Goal: Task Accomplishment & Management: Manage account settings

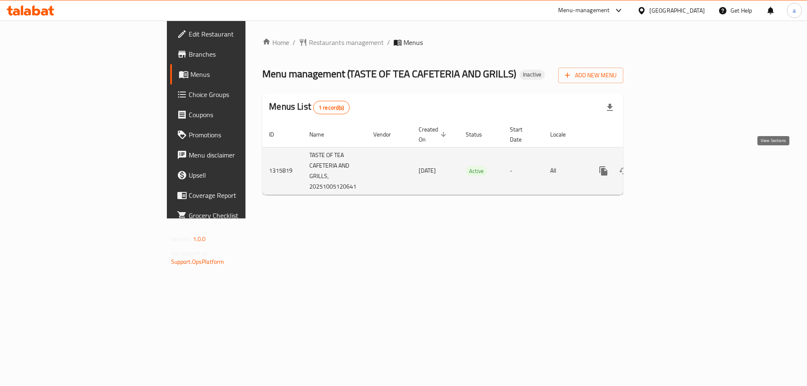
click at [669, 166] on icon "enhanced table" at bounding box center [664, 171] width 10 height 10
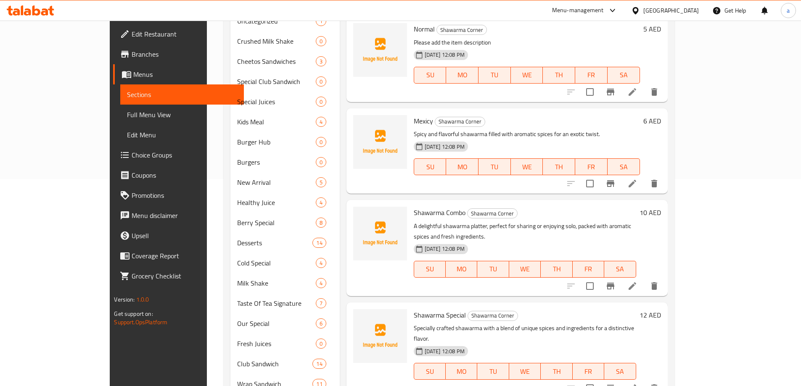
scroll to position [167, 0]
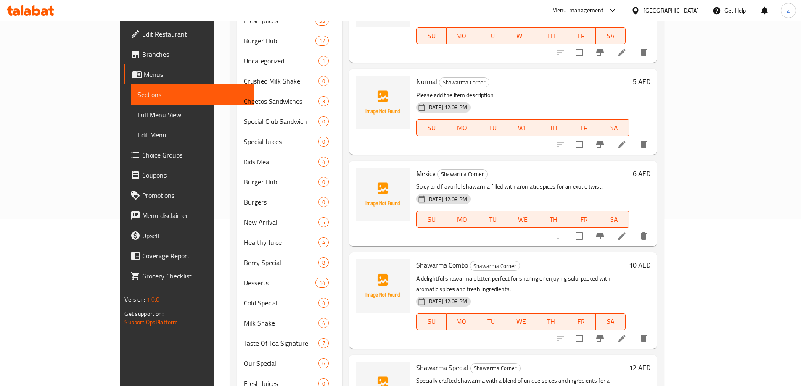
click at [144, 70] on span "Menus" at bounding box center [195, 74] width 103 height 10
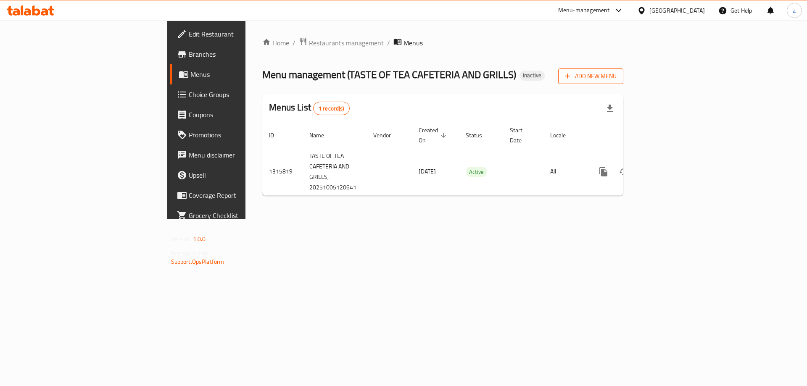
click at [572, 74] on icon "button" at bounding box center [567, 76] width 8 height 8
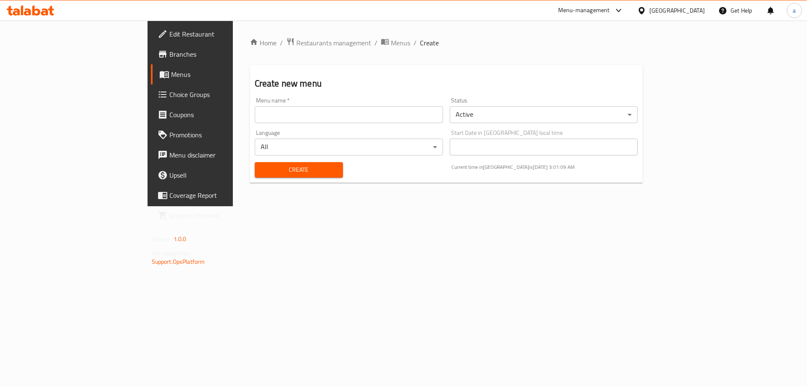
click at [255, 118] on input "text" at bounding box center [349, 114] width 188 height 17
type input "10\13"
click at [262, 165] on span "Create" at bounding box center [299, 170] width 75 height 11
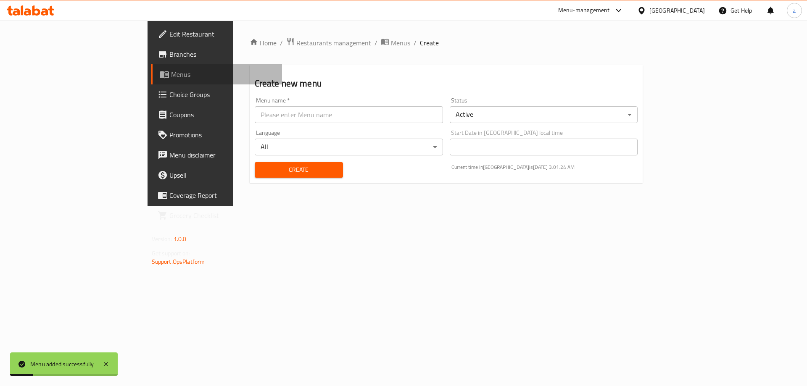
click at [151, 79] on link "Menus" at bounding box center [217, 74] width 132 height 20
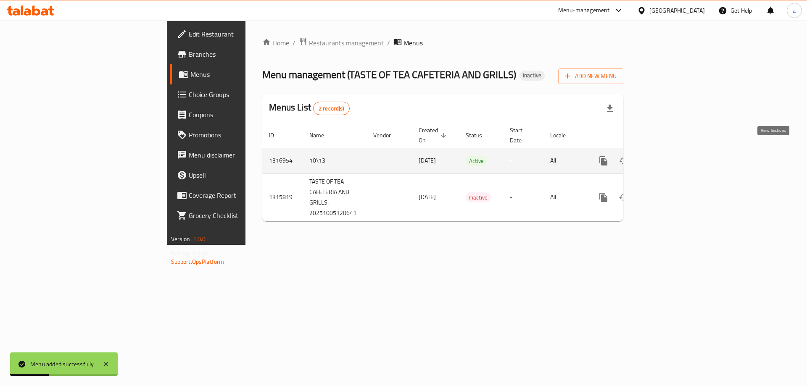
click at [668, 157] on icon "enhanced table" at bounding box center [665, 161] width 8 height 8
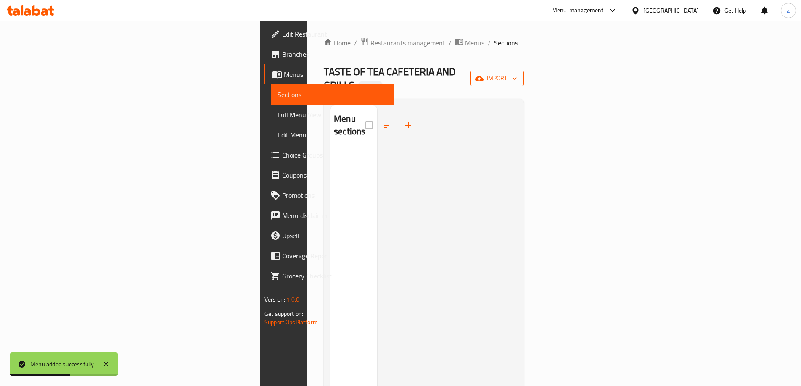
click at [517, 73] on span "import" at bounding box center [497, 78] width 40 height 11
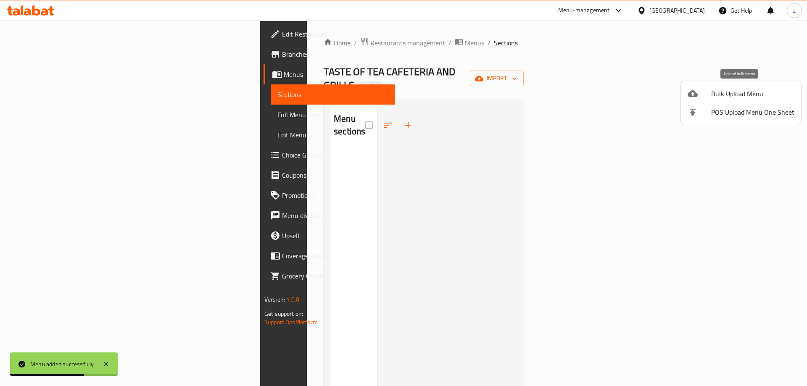
click at [732, 92] on span "Bulk Upload Menu" at bounding box center [752, 94] width 83 height 10
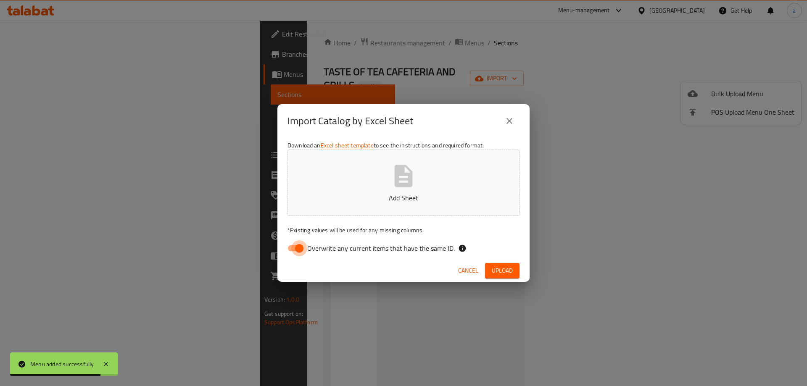
click at [300, 248] on input "Overwrite any current items that have the same ID." at bounding box center [299, 248] width 48 height 16
checkbox input "false"
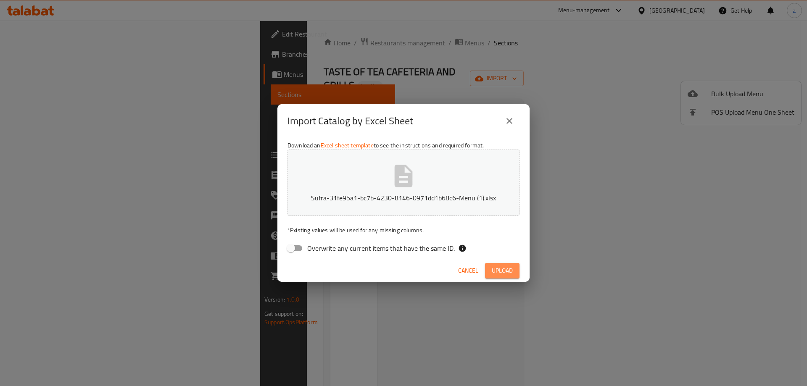
click at [511, 268] on span "Upload" at bounding box center [502, 271] width 21 height 11
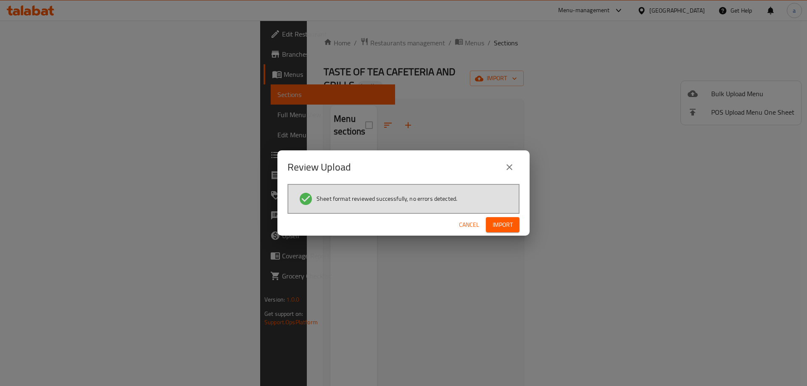
click at [491, 229] on button "Import" at bounding box center [503, 225] width 34 height 16
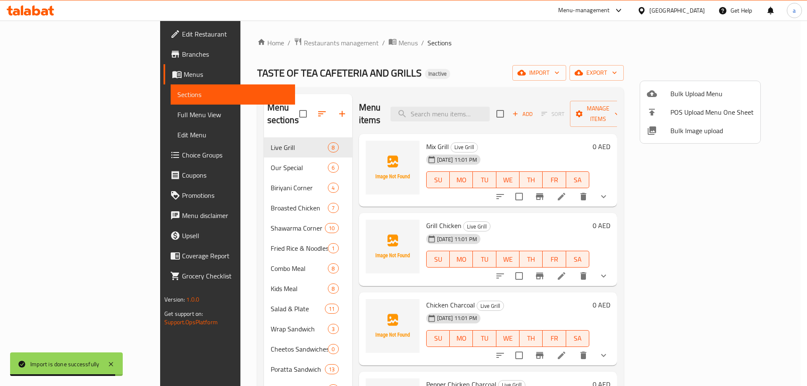
click at [549, 56] on div at bounding box center [403, 193] width 807 height 386
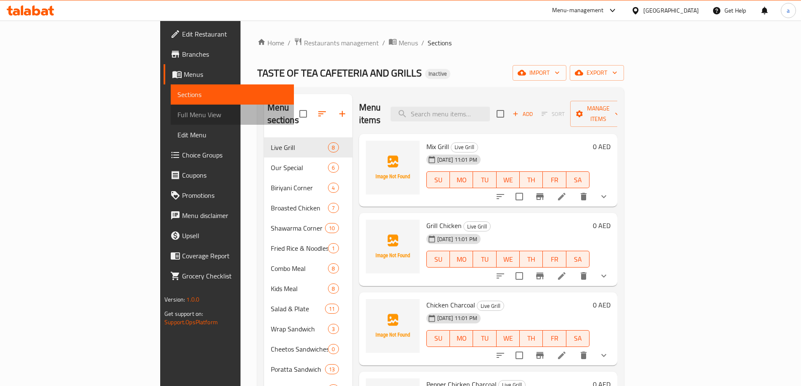
click at [177, 110] on span "Full Menu View" at bounding box center [232, 115] width 110 height 10
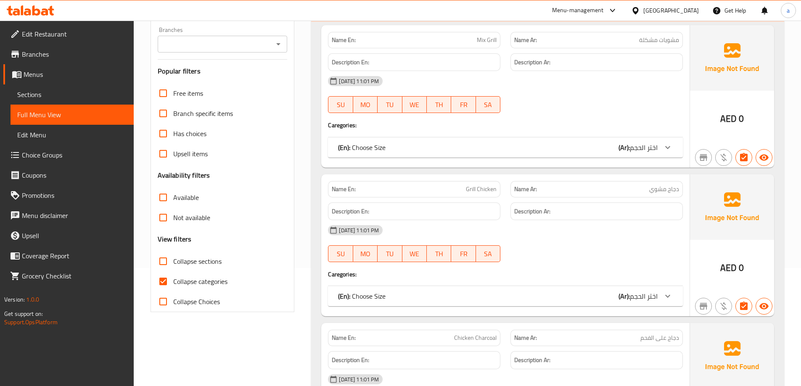
scroll to position [126, 0]
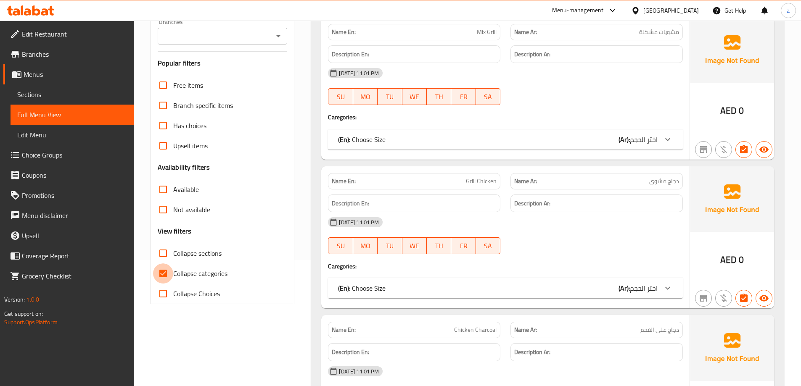
click at [164, 272] on input "Collapse categories" at bounding box center [163, 274] width 20 height 20
checkbox input "false"
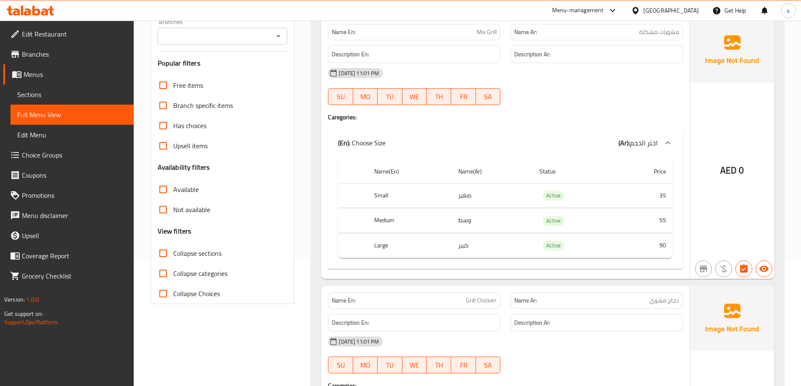
click at [165, 255] on input "Collapse sections" at bounding box center [163, 253] width 20 height 20
checkbox input "true"
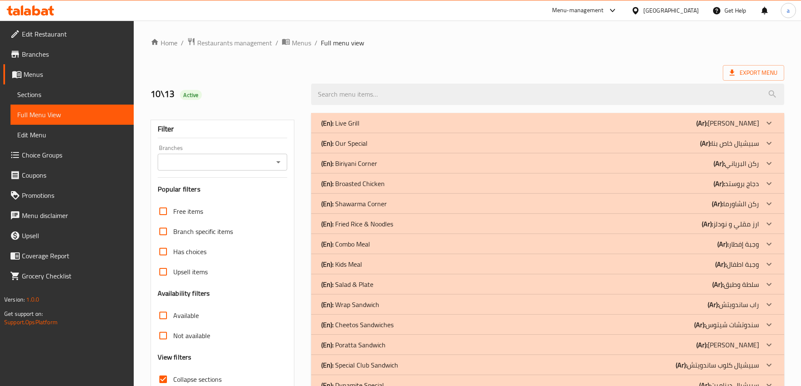
scroll to position [84, 0]
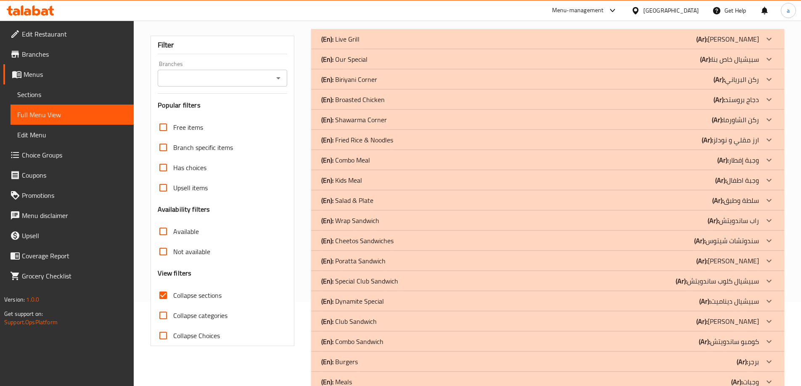
click at [37, 91] on span "Sections" at bounding box center [72, 95] width 110 height 10
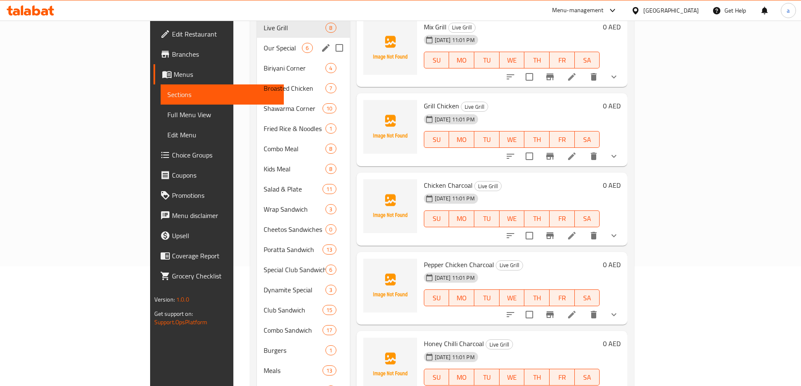
scroll to position [42, 0]
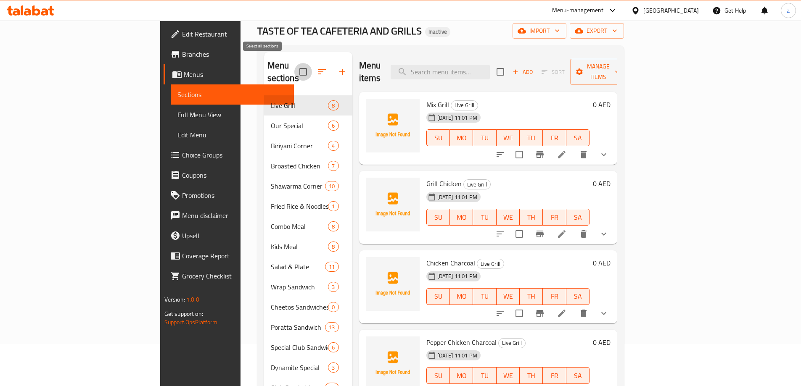
click at [294, 65] on input "checkbox" at bounding box center [303, 72] width 18 height 18
checkbox input "true"
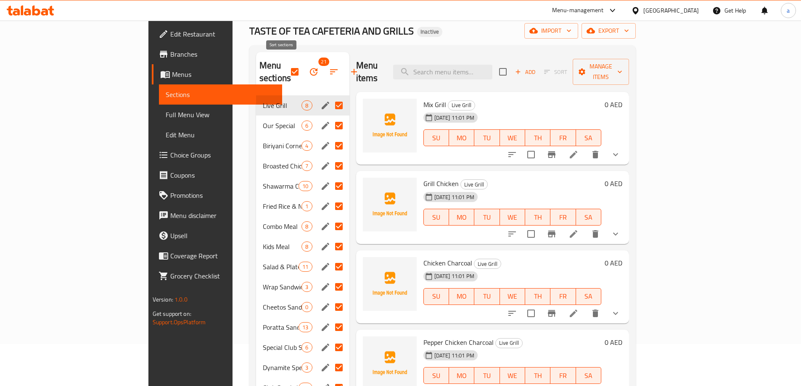
click at [329, 67] on icon "button" at bounding box center [334, 72] width 10 height 10
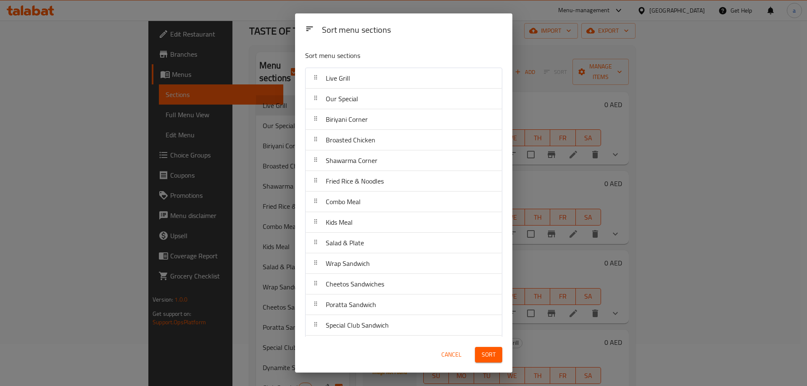
click at [219, 74] on div "Sort menu sections Sort menu sections Live Grill Our Special Biriyani Corner Br…" at bounding box center [403, 193] width 807 height 386
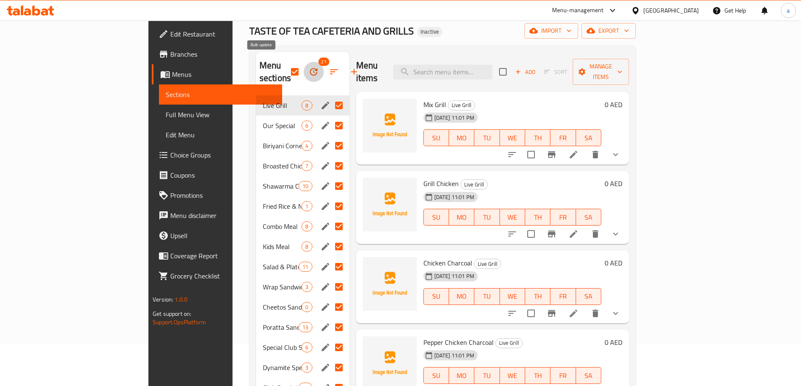
click at [309, 67] on icon "button" at bounding box center [314, 72] width 10 height 10
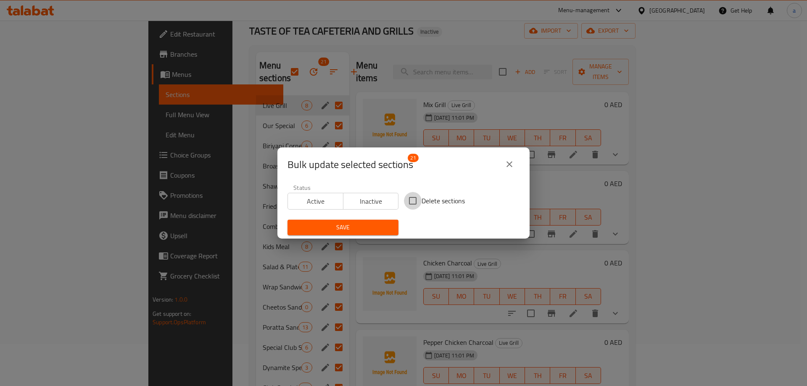
drag, startPoint x: 409, startPoint y: 204, endPoint x: 360, endPoint y: 223, distance: 52.3
click at [409, 204] on input "Delete sections" at bounding box center [413, 201] width 18 height 18
checkbox input "true"
click at [353, 230] on span "Save" at bounding box center [343, 227] width 98 height 11
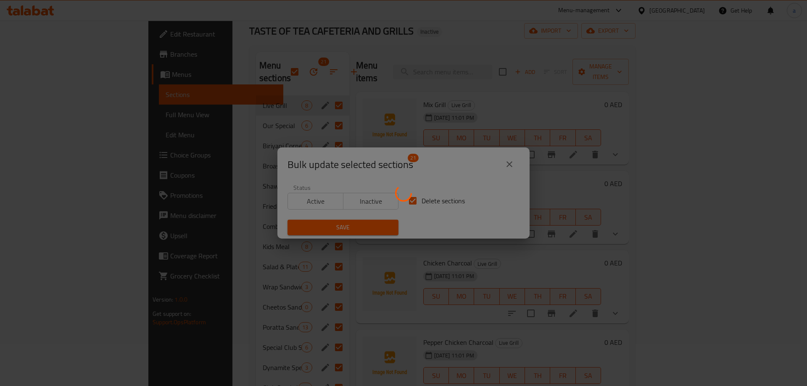
checkbox input "false"
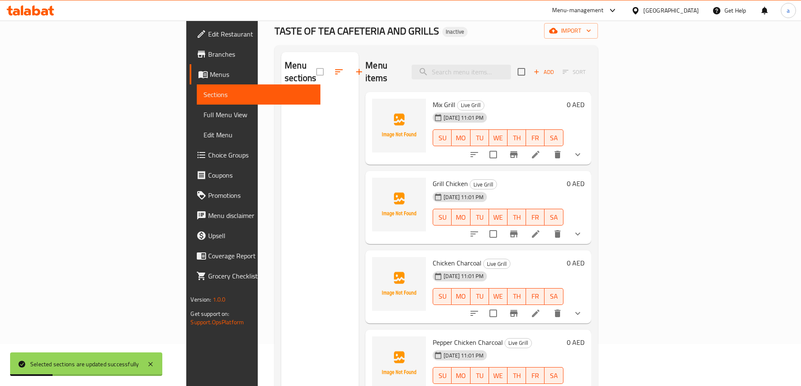
scroll to position [0, 0]
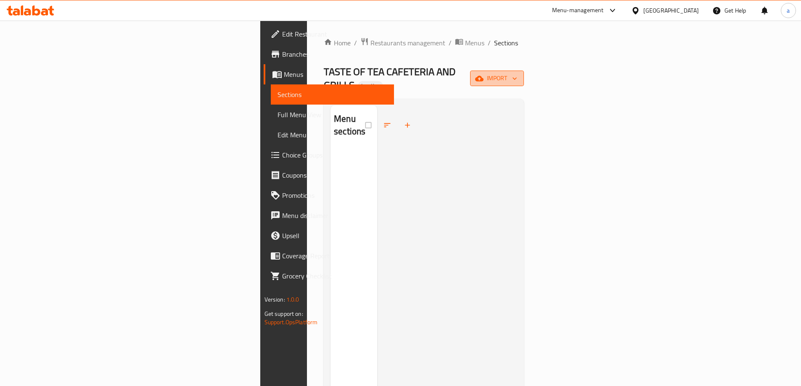
click at [517, 77] on icon "button" at bounding box center [515, 78] width 4 height 3
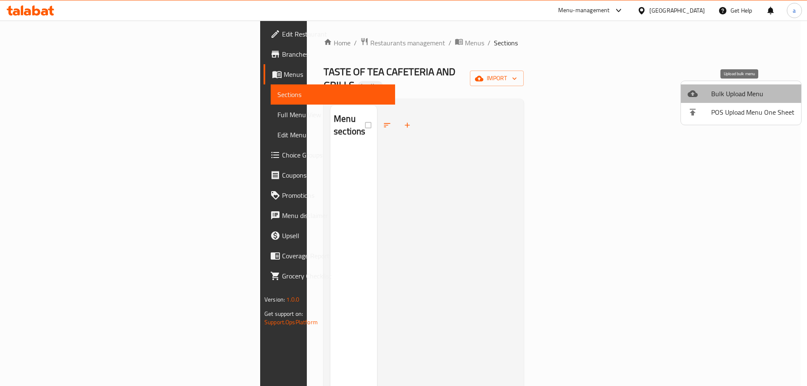
click at [772, 90] on span "Bulk Upload Menu" at bounding box center [752, 94] width 83 height 10
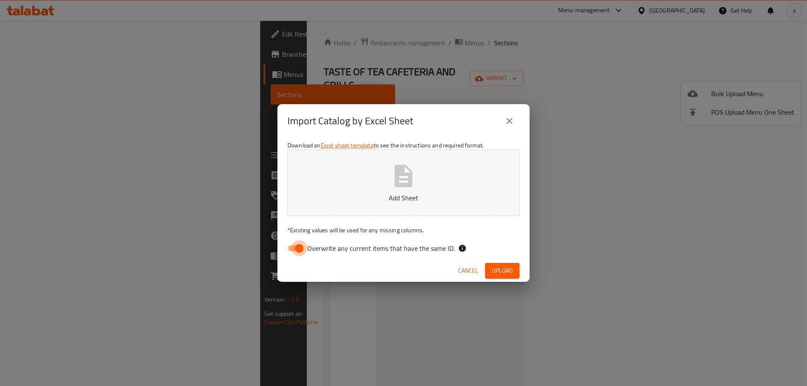
click at [298, 251] on input "Overwrite any current items that have the same ID." at bounding box center [299, 248] width 48 height 16
checkbox input "false"
click at [502, 268] on span "Upload" at bounding box center [502, 271] width 21 height 11
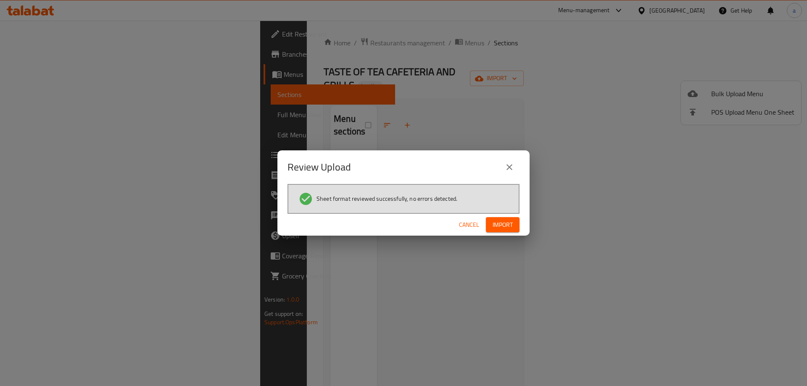
click at [511, 232] on button "Import" at bounding box center [503, 225] width 34 height 16
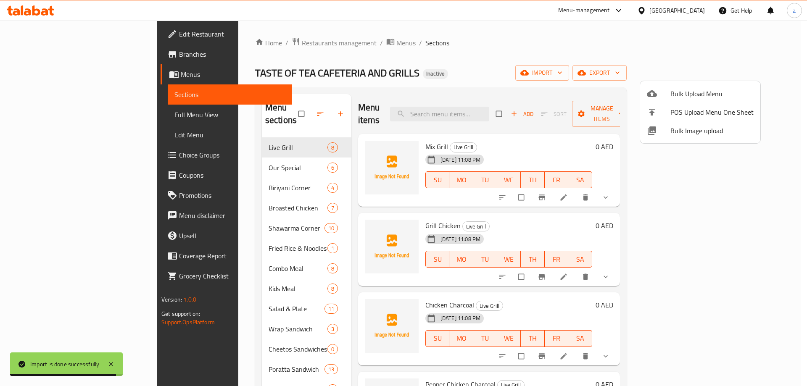
click at [447, 44] on div at bounding box center [403, 193] width 807 height 386
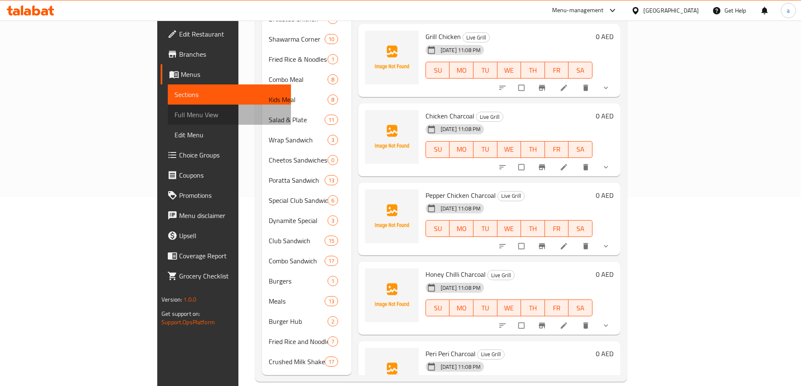
click at [174, 111] on span "Full Menu View" at bounding box center [229, 115] width 110 height 10
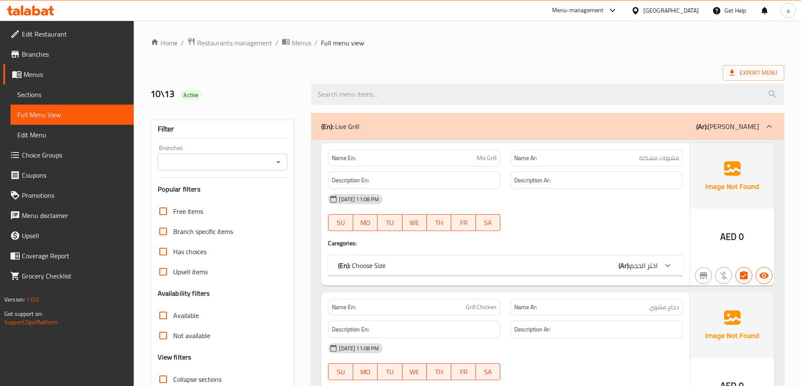
scroll to position [168, 0]
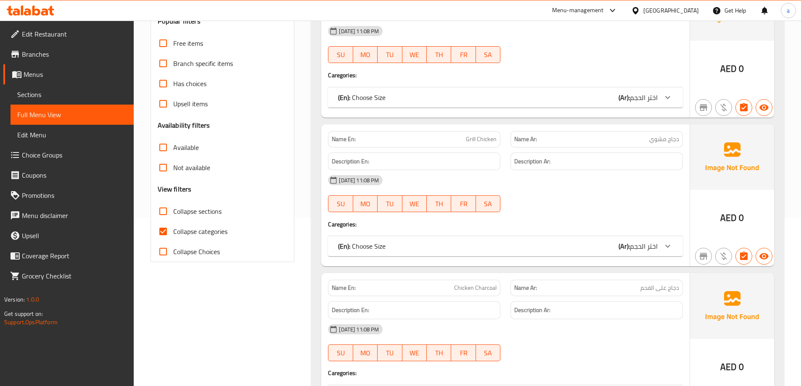
click at [166, 230] on input "Collapse categories" at bounding box center [163, 232] width 20 height 20
checkbox input "false"
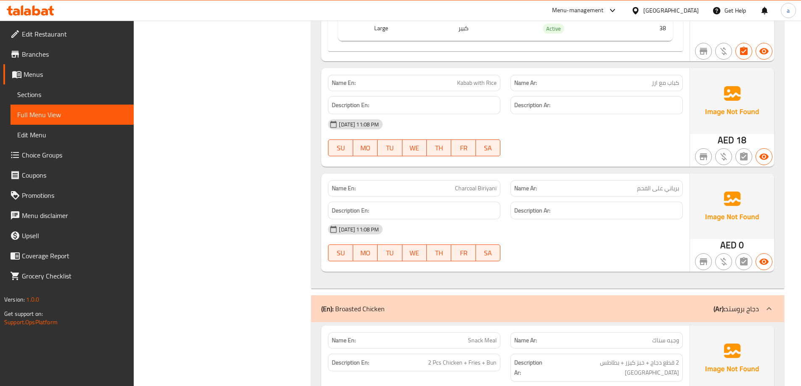
scroll to position [3195, 0]
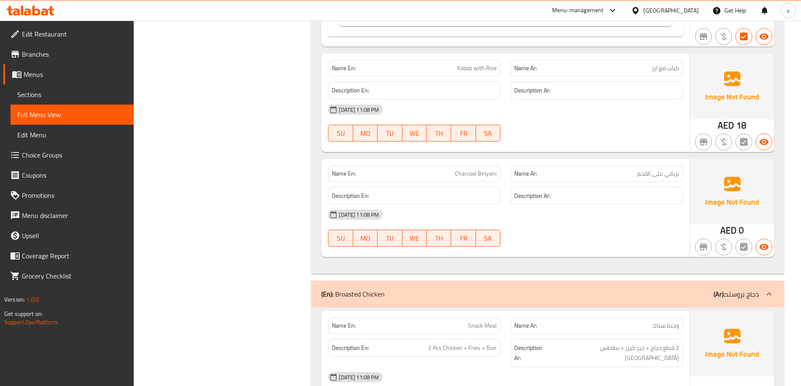
click at [457, 173] on p "Name En: Charcoal Biriyani" at bounding box center [414, 173] width 165 height 9
drag, startPoint x: 457, startPoint y: 173, endPoint x: 505, endPoint y: 172, distance: 48.0
click at [505, 172] on div "Name En: Charcoal Biriyani" at bounding box center [414, 174] width 182 height 26
copy span "Charcoal Biriyani"
click at [86, 98] on span "Sections" at bounding box center [72, 95] width 110 height 10
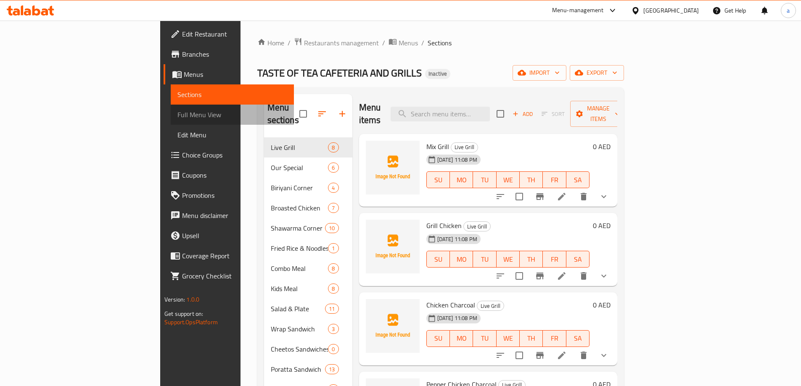
click at [177, 116] on span "Full Menu View" at bounding box center [232, 115] width 110 height 10
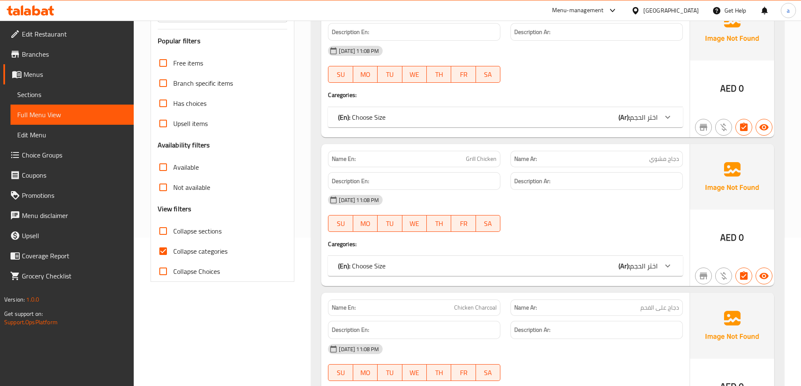
scroll to position [168, 0]
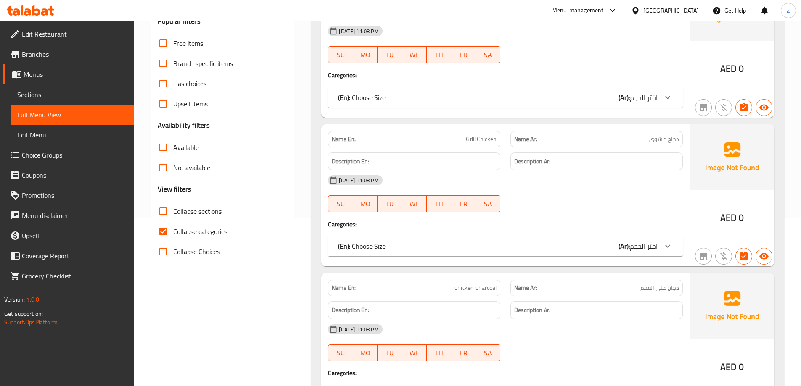
click at [672, 248] on icon at bounding box center [668, 246] width 10 height 10
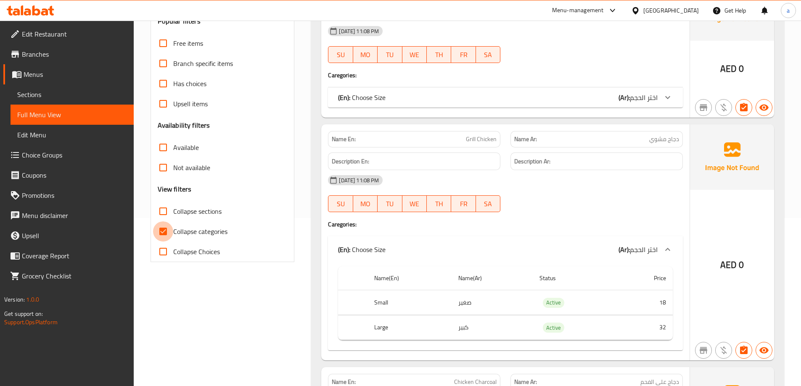
click at [169, 228] on input "Collapse categories" at bounding box center [163, 232] width 20 height 20
checkbox input "false"
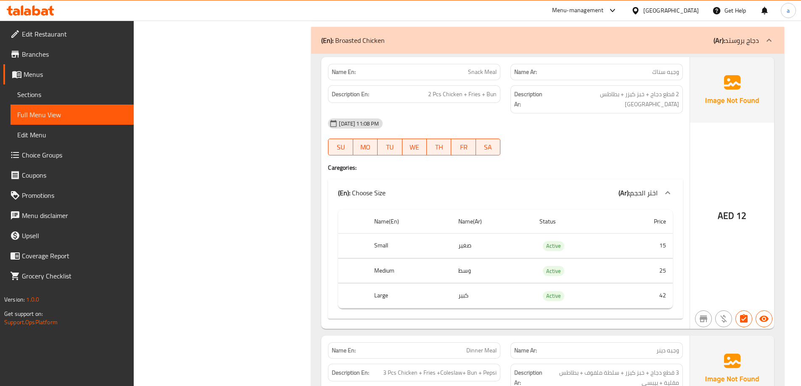
scroll to position [3448, 0]
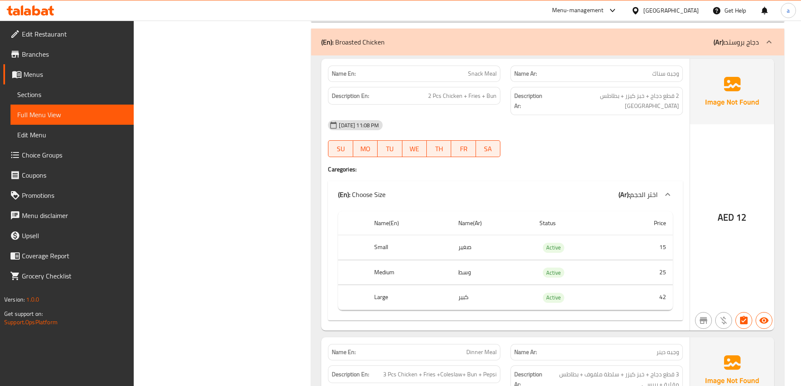
click at [665, 190] on icon at bounding box center [668, 195] width 10 height 10
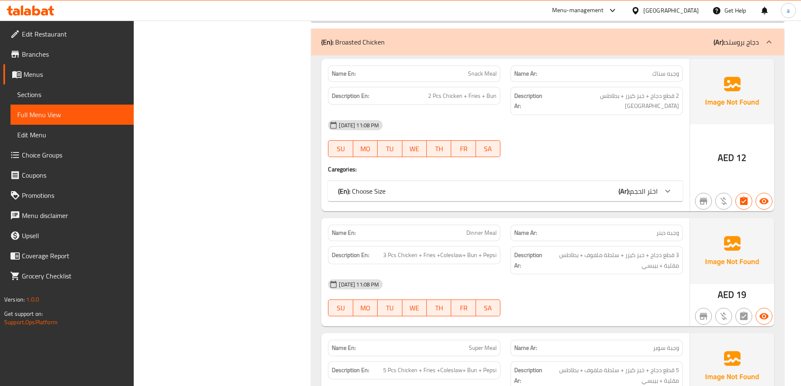
click at [674, 181] on div at bounding box center [668, 191] width 20 height 20
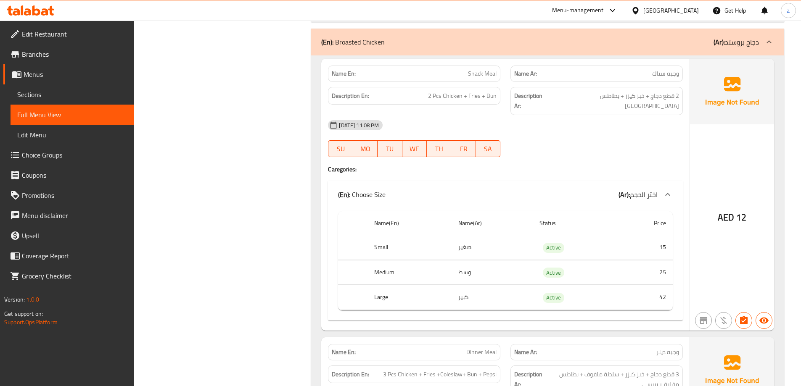
click at [339, 41] on p "(En): Broasted Chicken" at bounding box center [352, 42] width 63 height 10
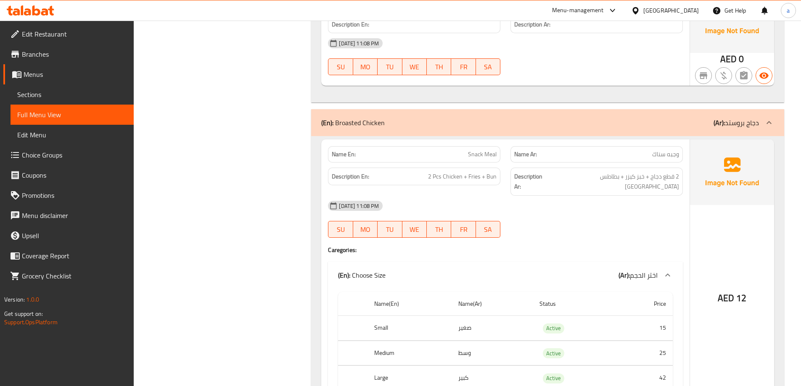
scroll to position [3364, 0]
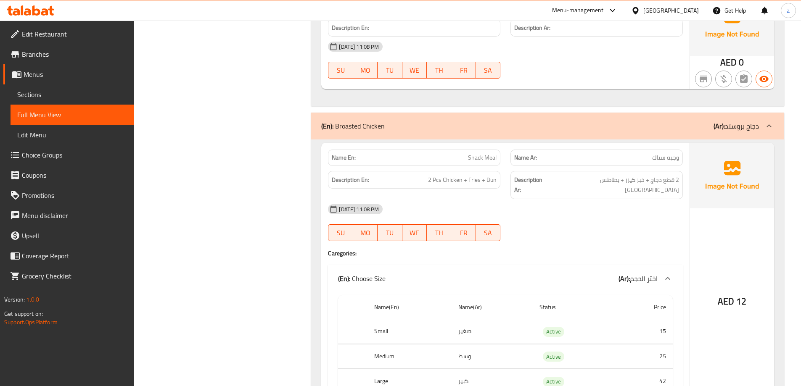
click at [348, 122] on p "(En): Broasted Chicken" at bounding box center [352, 126] width 63 height 10
drag, startPoint x: 469, startPoint y: 156, endPoint x: 508, endPoint y: 159, distance: 39.6
click at [508, 159] on div "Name En: Snack Meal Name Ar: وجبه سناك" at bounding box center [505, 158] width 365 height 26
copy span "Snack Meal"
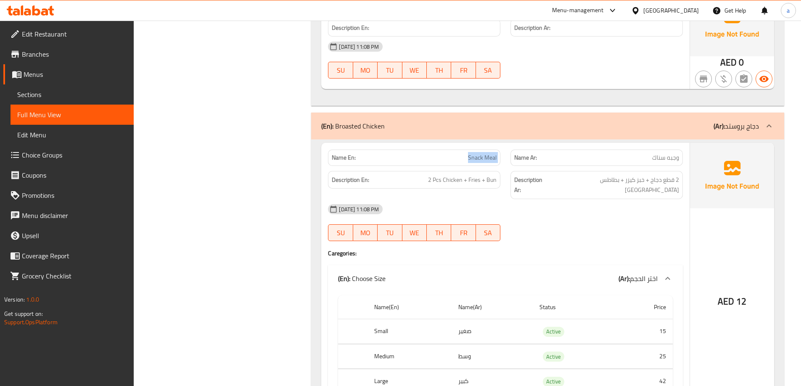
scroll to position [3406, 0]
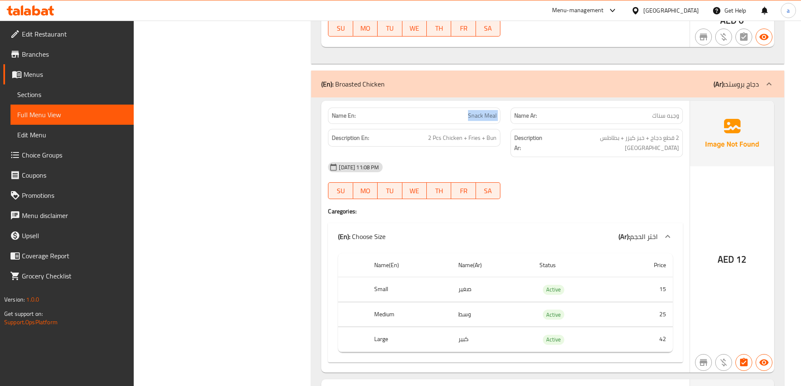
click at [665, 235] on icon at bounding box center [667, 236] width 5 height 3
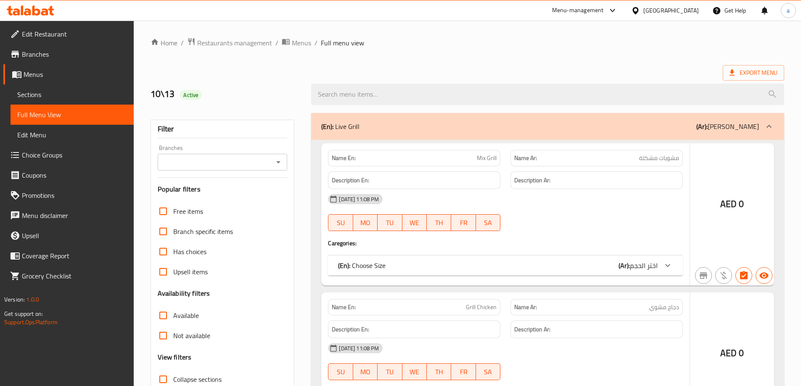
click at [57, 97] on div at bounding box center [400, 193] width 801 height 386
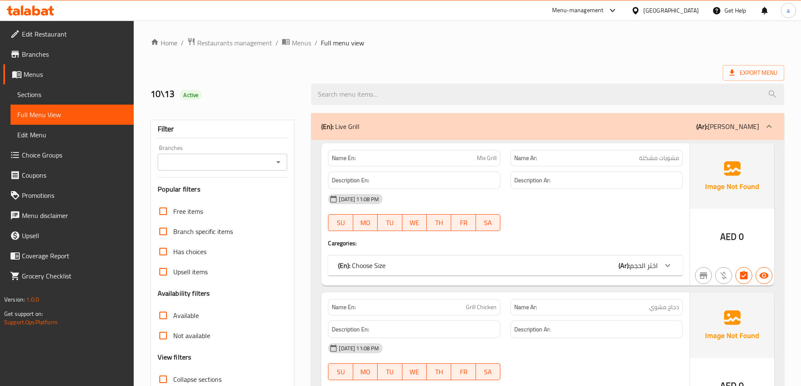
click at [52, 92] on span "Sections" at bounding box center [72, 95] width 110 height 10
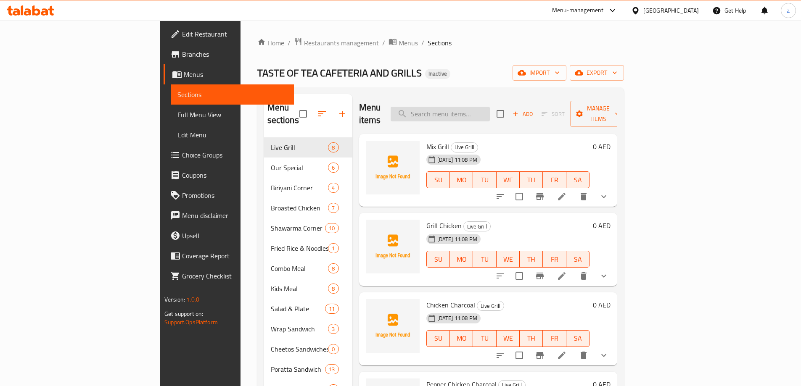
click at [489, 109] on input "search" at bounding box center [440, 114] width 99 height 15
paste input "Charcoal Biriyani"
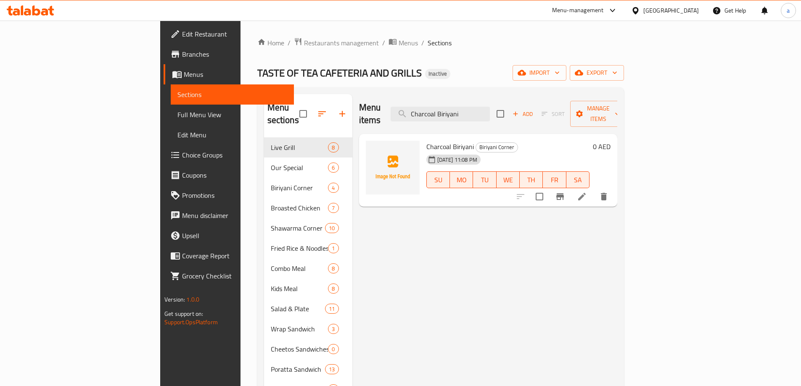
type input "Charcoal Biriyani"
click at [587, 192] on icon at bounding box center [582, 197] width 10 height 10
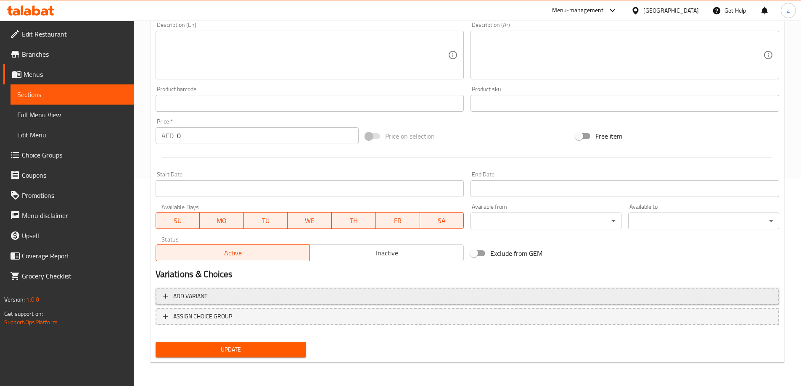
click at [230, 299] on span "Add variant" at bounding box center [467, 296] width 608 height 11
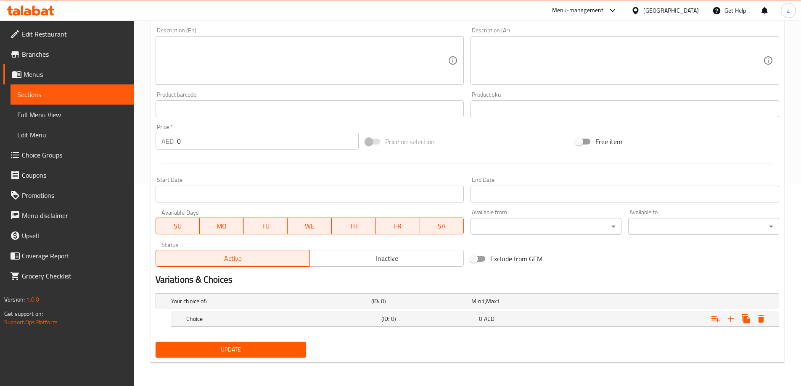
scroll to position [202, 0]
click at [198, 301] on h5 "Your choice of:" at bounding box center [269, 301] width 197 height 8
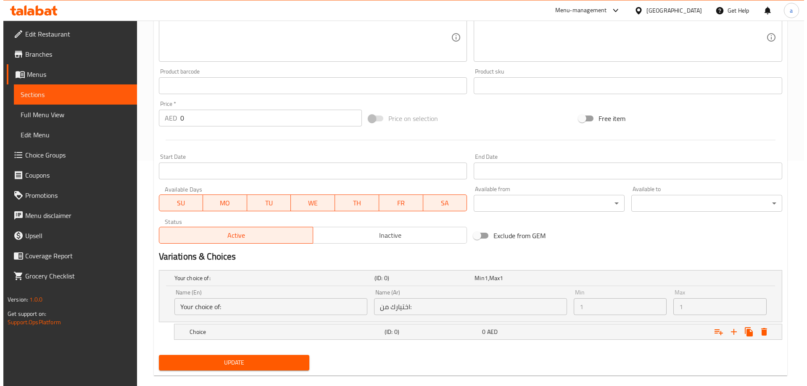
scroll to position [238, 0]
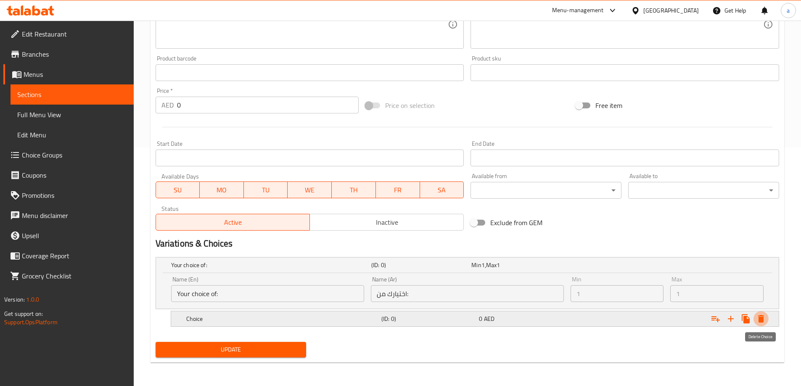
click at [763, 319] on icon "Expand" at bounding box center [761, 319] width 6 height 8
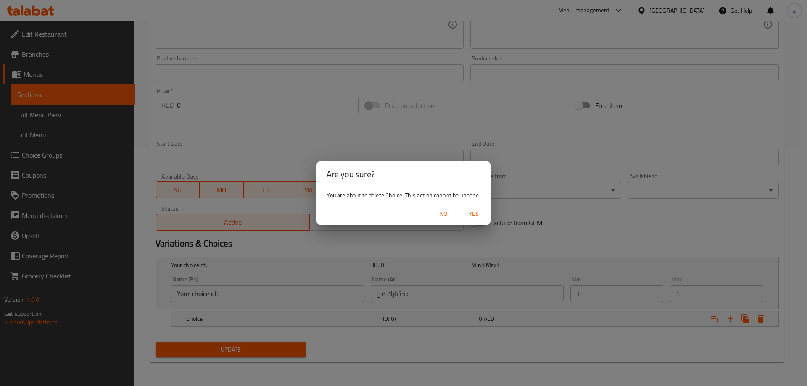
click at [469, 211] on span "Yes" at bounding box center [474, 214] width 20 height 11
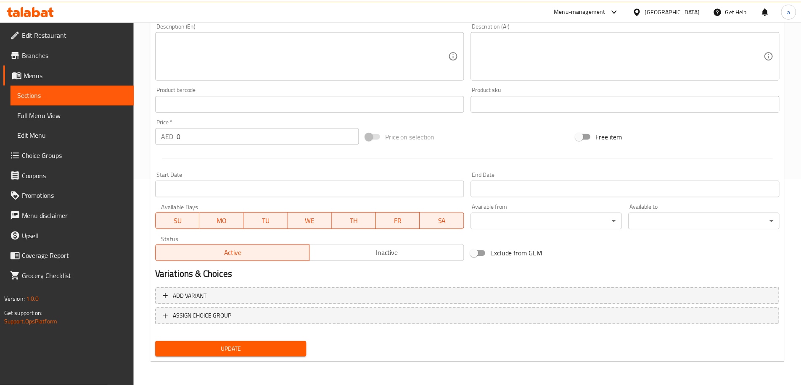
scroll to position [199, 0]
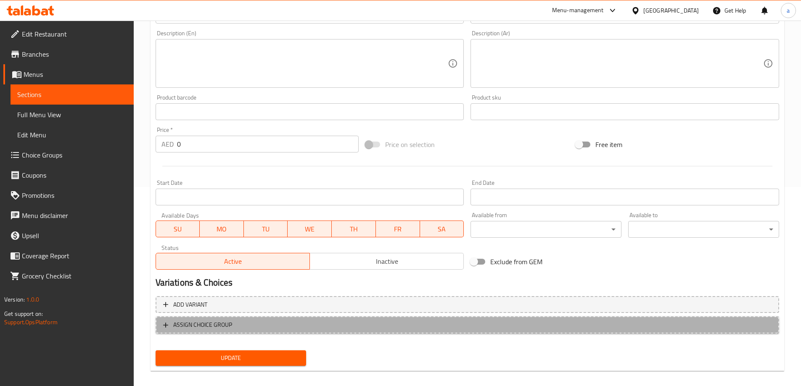
click at [239, 328] on span "ASSIGN CHOICE GROUP" at bounding box center [467, 325] width 608 height 11
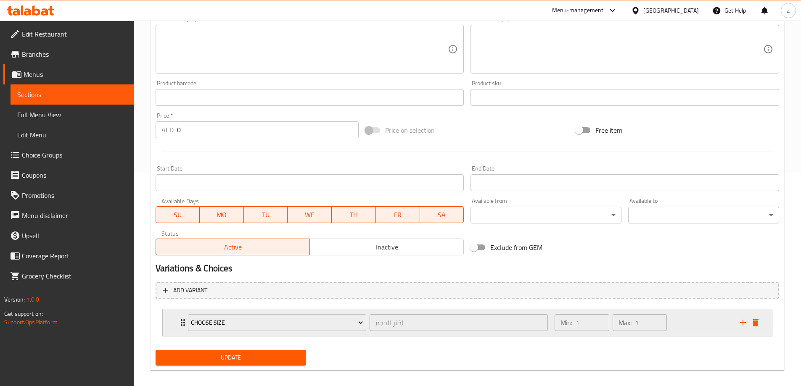
scroll to position [222, 0]
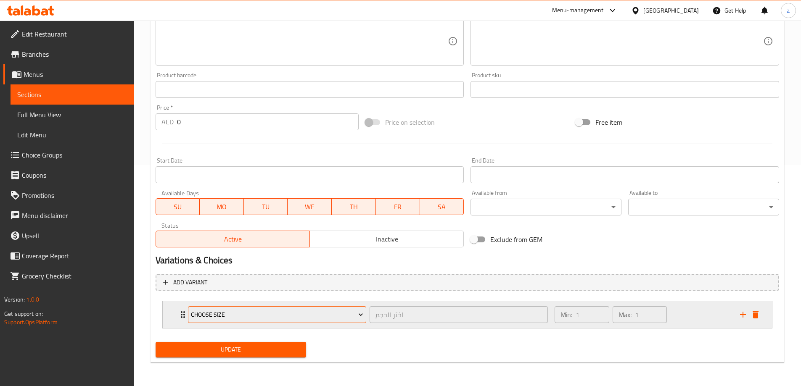
click at [278, 319] on span "Choose Size" at bounding box center [277, 315] width 172 height 11
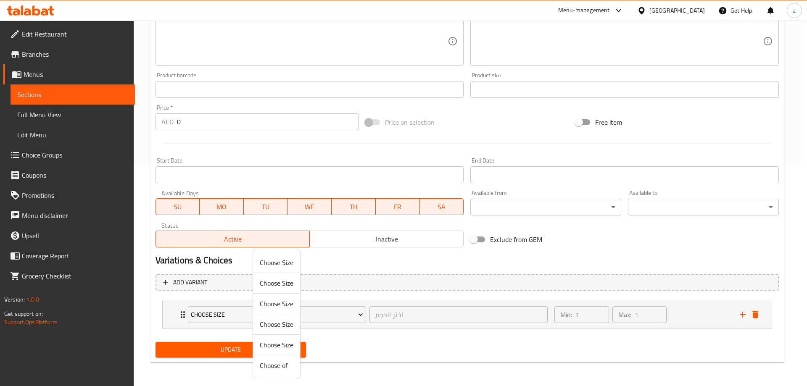
click at [400, 352] on div at bounding box center [403, 193] width 807 height 386
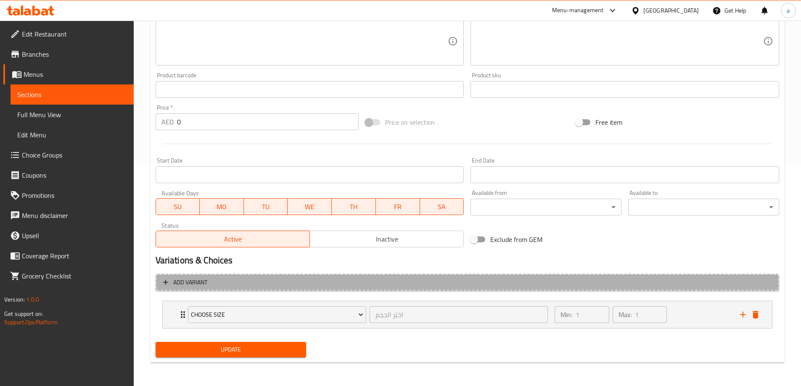
click at [224, 285] on span "Add variant" at bounding box center [467, 282] width 608 height 11
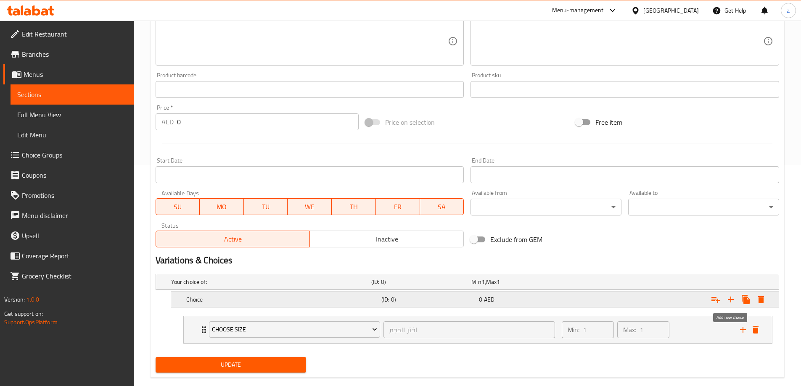
click at [734, 301] on icon "Expand" at bounding box center [731, 300] width 10 height 10
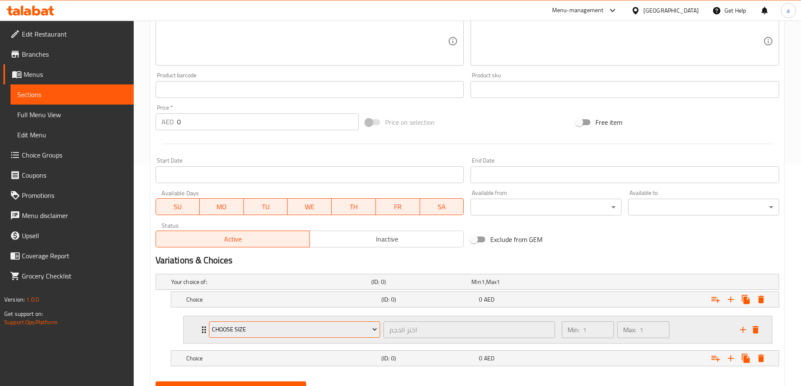
click at [366, 332] on span "Choose Size" at bounding box center [294, 330] width 165 height 11
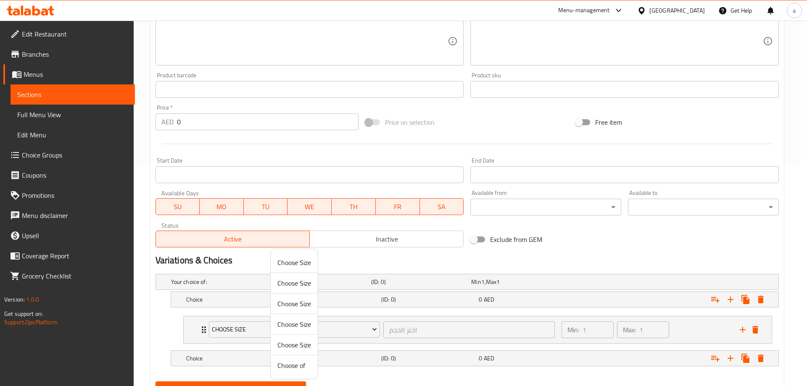
click at [238, 330] on div at bounding box center [403, 193] width 807 height 386
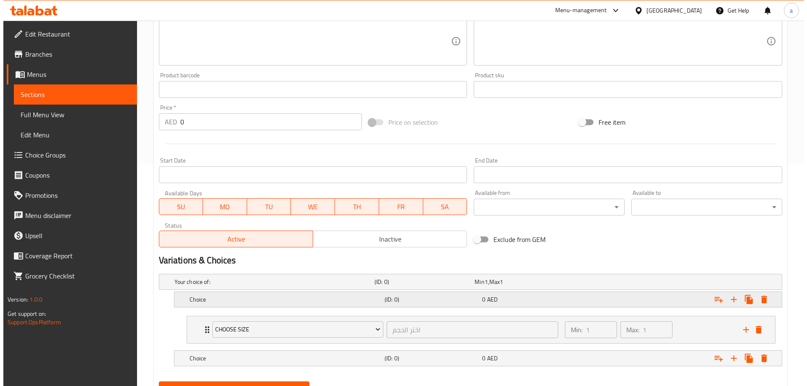
scroll to position [261, 0]
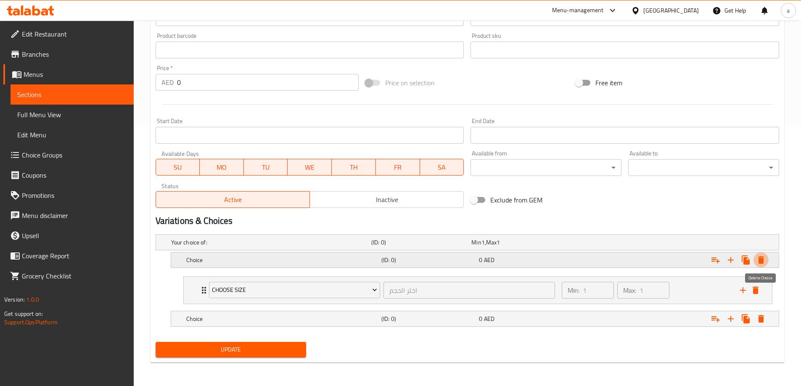
click at [764, 259] on icon "Expand" at bounding box center [761, 260] width 10 height 10
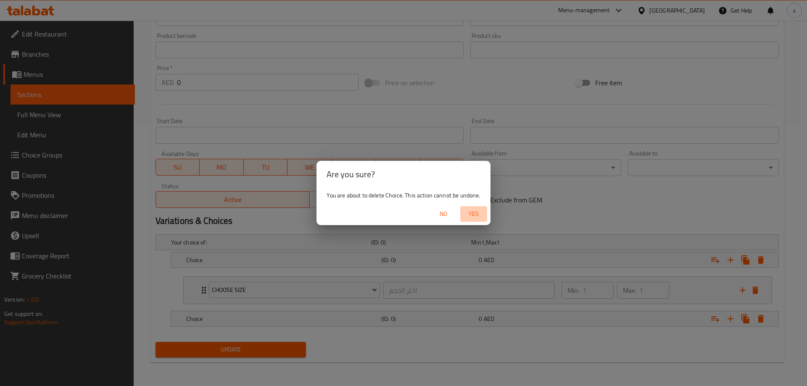
click at [481, 211] on span "Yes" at bounding box center [474, 214] width 20 height 11
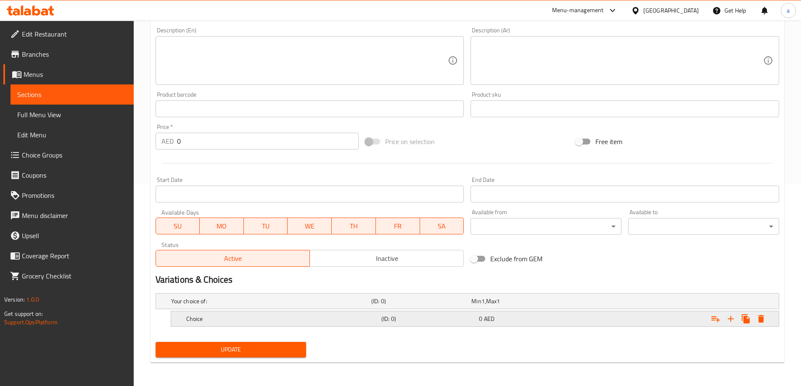
click at [764, 320] on icon "Expand" at bounding box center [761, 319] width 6 height 8
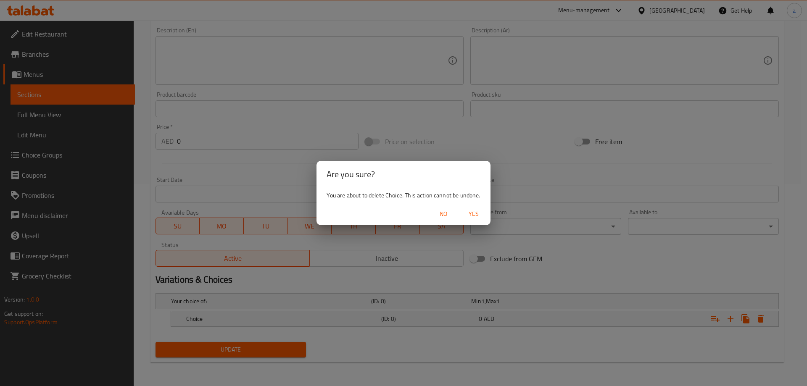
click at [476, 213] on span "Yes" at bounding box center [474, 214] width 20 height 11
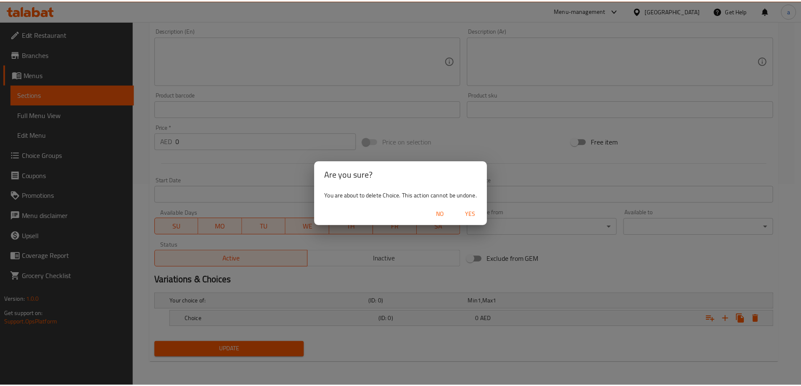
scroll to position [199, 0]
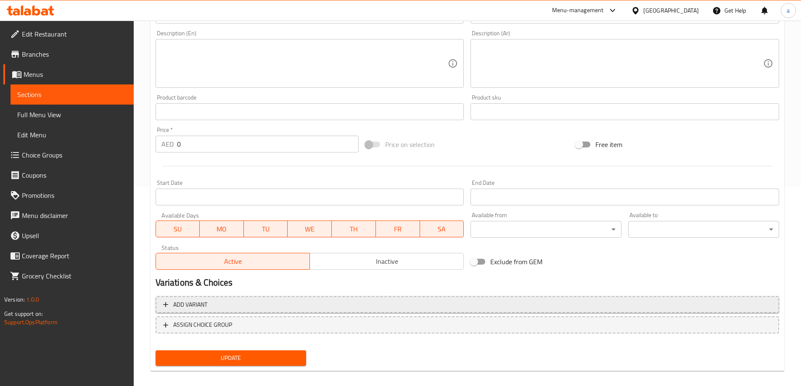
click at [204, 306] on span "Add variant" at bounding box center [190, 305] width 34 height 11
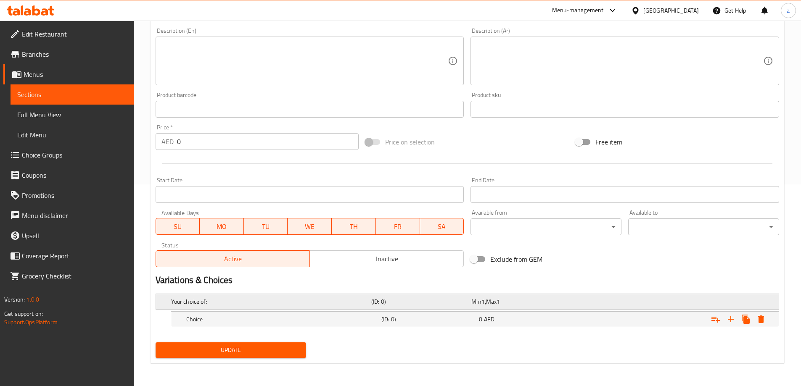
scroll to position [202, 0]
click at [730, 317] on icon "Expand" at bounding box center [731, 319] width 10 height 10
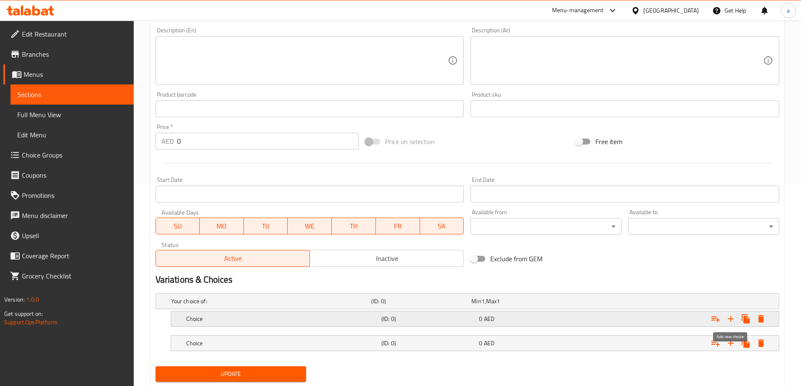
click at [730, 317] on icon "Expand" at bounding box center [731, 319] width 10 height 10
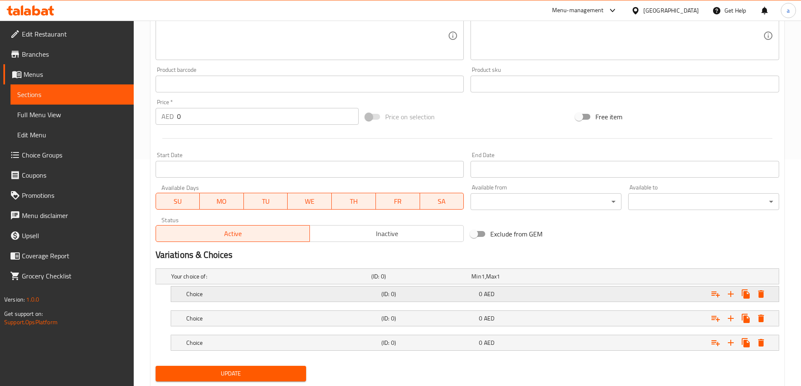
scroll to position [251, 0]
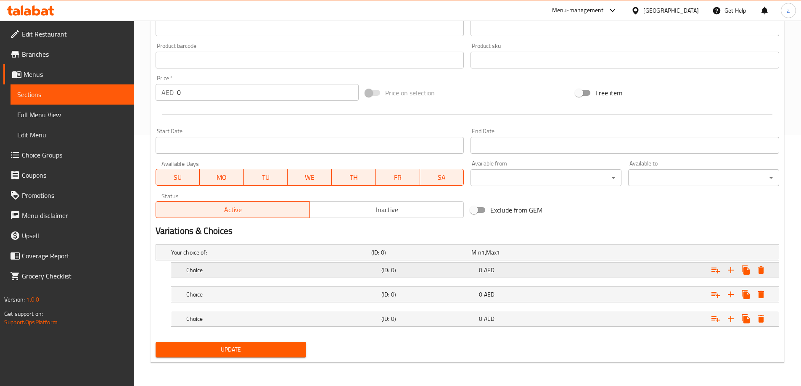
click at [377, 265] on div "Choice" at bounding box center [282, 270] width 195 height 12
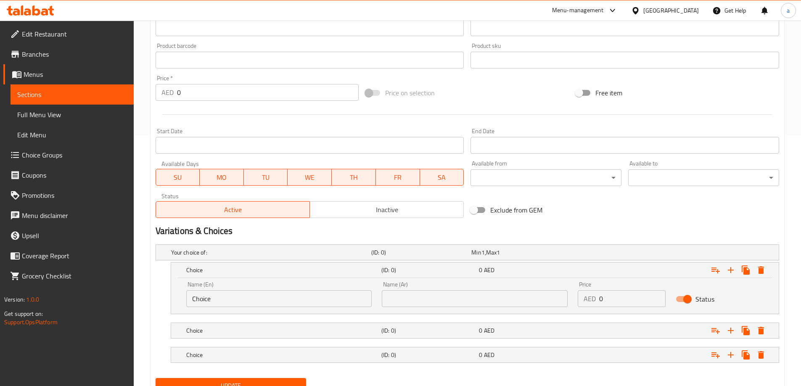
click at [291, 299] on input "Choice" at bounding box center [279, 299] width 186 height 17
type input "C"
type input "Small"
click at [423, 301] on input "text" at bounding box center [475, 299] width 186 height 17
type input "صغير"
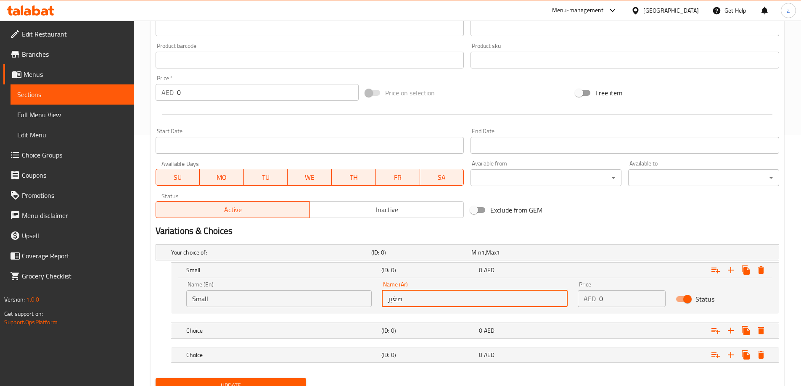
click at [600, 300] on input "0" at bounding box center [632, 299] width 66 height 17
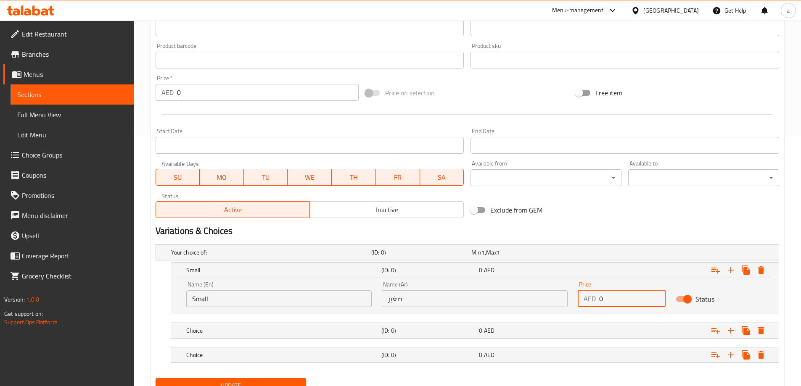
click at [600, 300] on input "0" at bounding box center [632, 299] width 66 height 17
type input "15"
click at [362, 333] on h5 "Choice" at bounding box center [282, 331] width 192 height 8
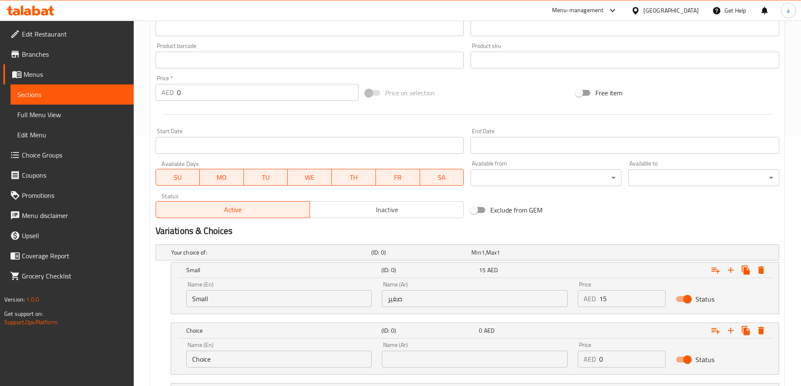
scroll to position [293, 0]
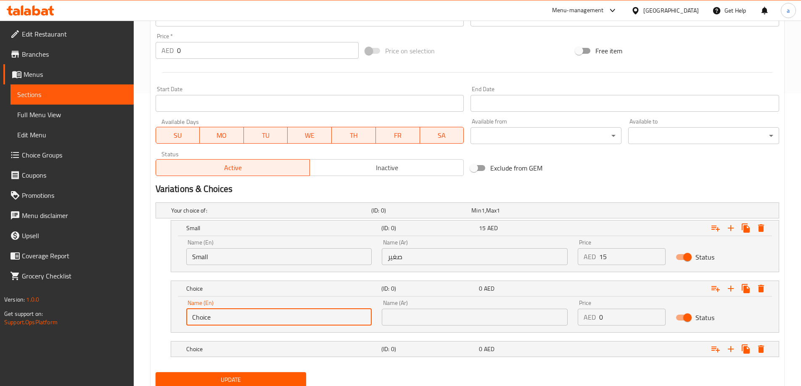
click at [262, 311] on input "Choice" at bounding box center [279, 317] width 186 height 17
type input "mediuem"
click at [442, 320] on input "text" at bounding box center [475, 317] width 186 height 17
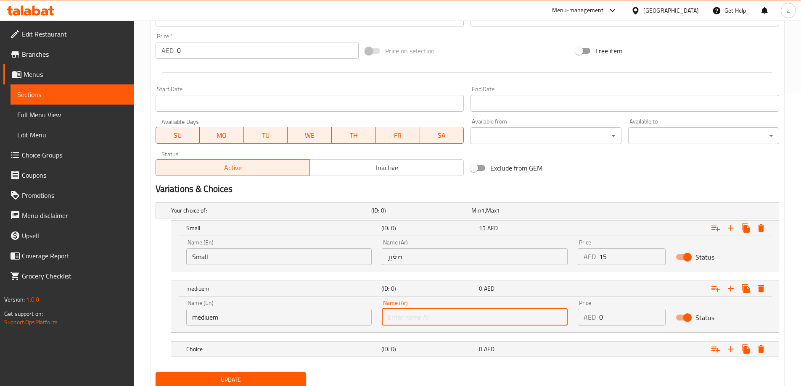
type input "وسط"
click at [601, 316] on input "0" at bounding box center [632, 317] width 66 height 17
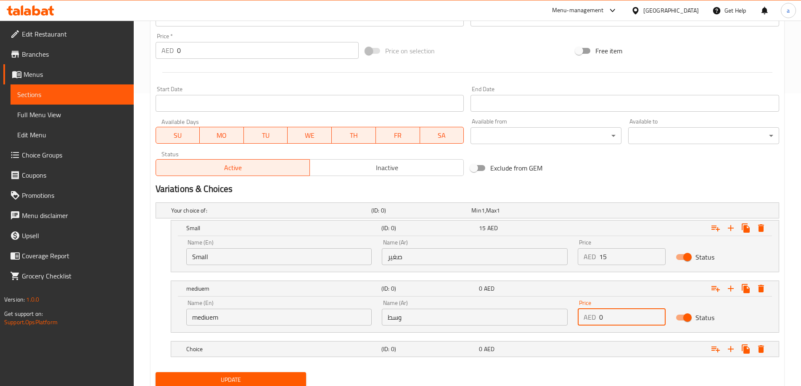
click at [601, 316] on input "0" at bounding box center [632, 317] width 66 height 17
type input "25"
click at [435, 344] on div "(ID: 0)" at bounding box center [429, 350] width 98 height 12
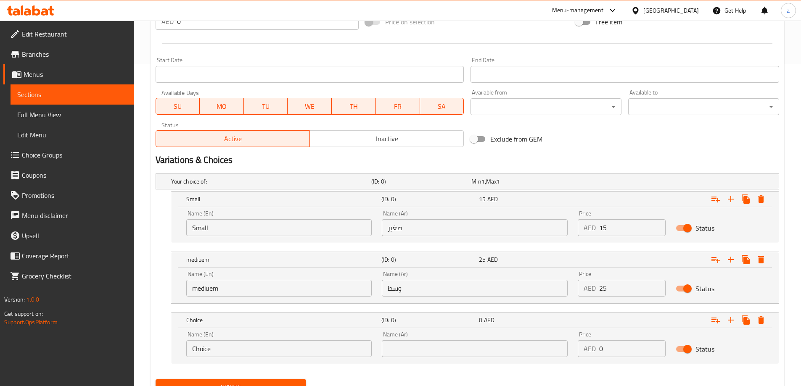
scroll to position [359, 0]
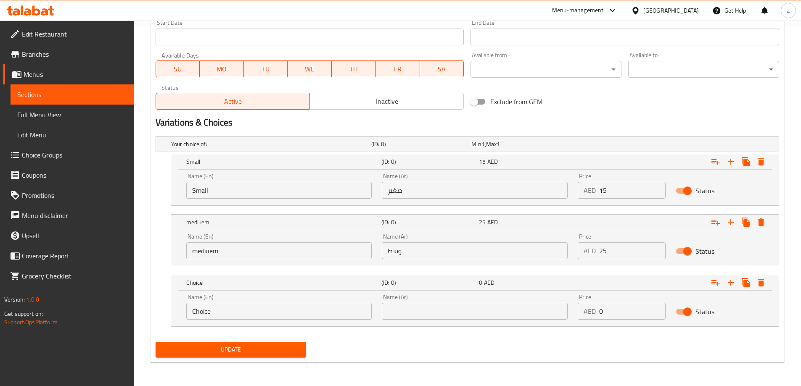
click at [201, 314] on input "Choice" at bounding box center [279, 311] width 186 height 17
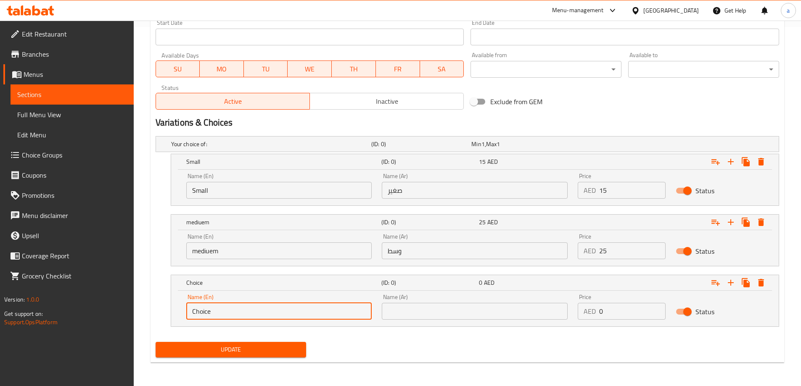
click at [201, 314] on input "Choice" at bounding box center [279, 311] width 186 height 17
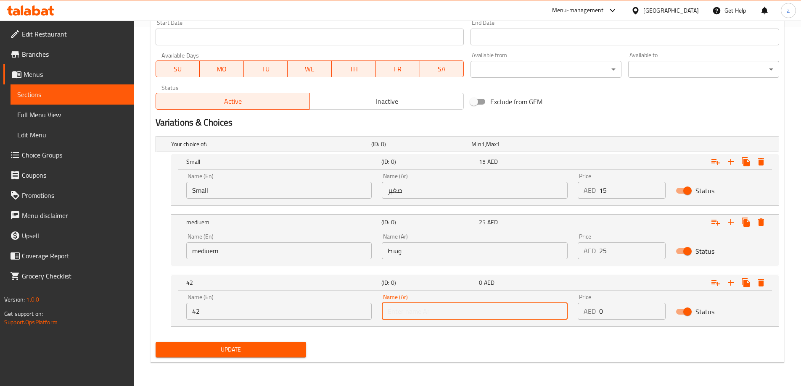
click at [402, 304] on input "text" at bounding box center [475, 311] width 186 height 17
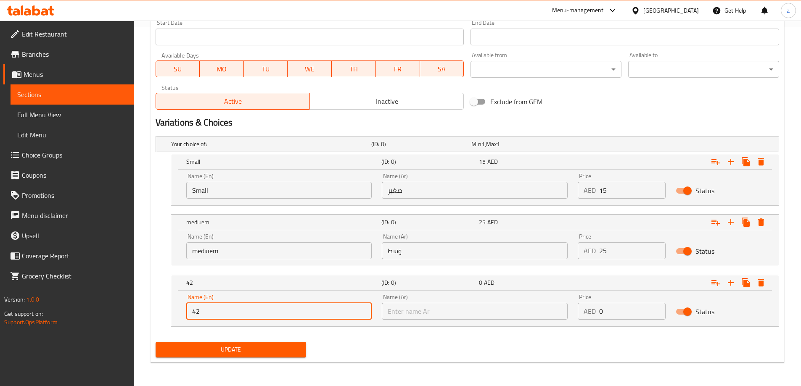
click at [281, 313] on input "42" at bounding box center [279, 311] width 186 height 17
type input "large"
click at [438, 309] on input "text" at bounding box center [475, 311] width 186 height 17
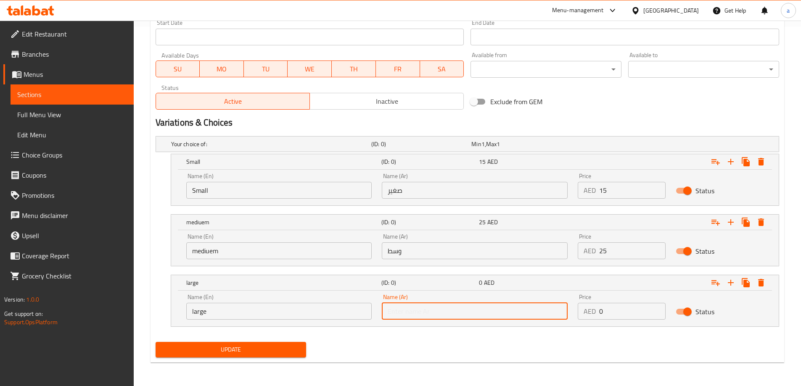
type input "كبير"
click at [596, 312] on div "AED 0 Price" at bounding box center [622, 311] width 88 height 17
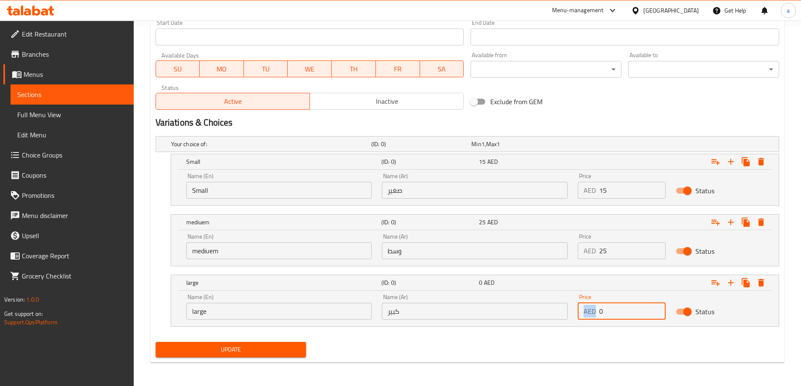
click at [596, 312] on div "AED 0 Price" at bounding box center [622, 311] width 88 height 17
click at [603, 311] on input "0" at bounding box center [632, 311] width 66 height 17
click at [601, 311] on input "0" at bounding box center [632, 311] width 66 height 17
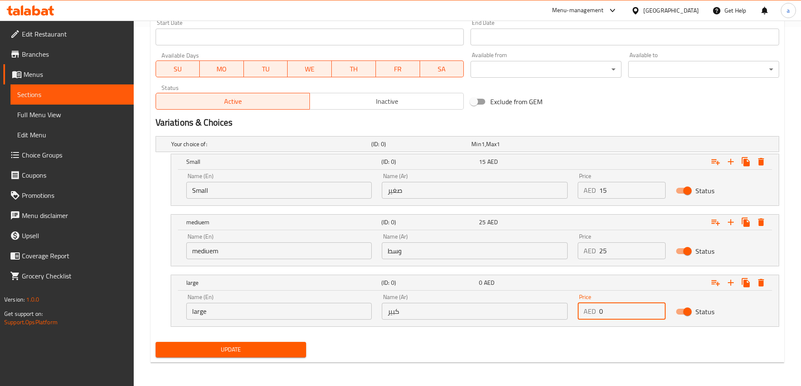
click at [601, 311] on input "0" at bounding box center [632, 311] width 66 height 17
type input "42"
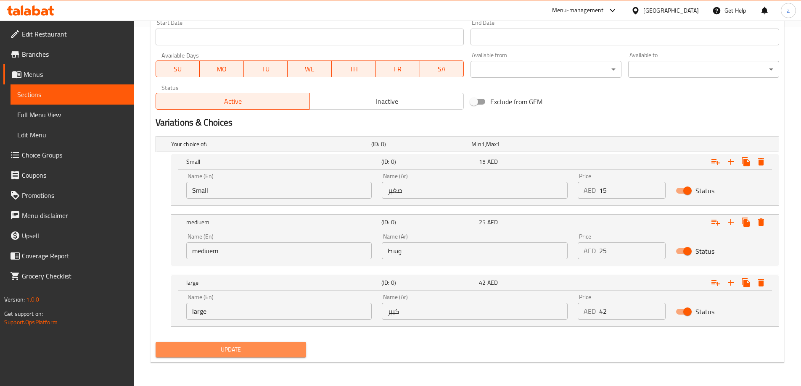
click at [245, 351] on span "Update" at bounding box center [230, 350] width 137 height 11
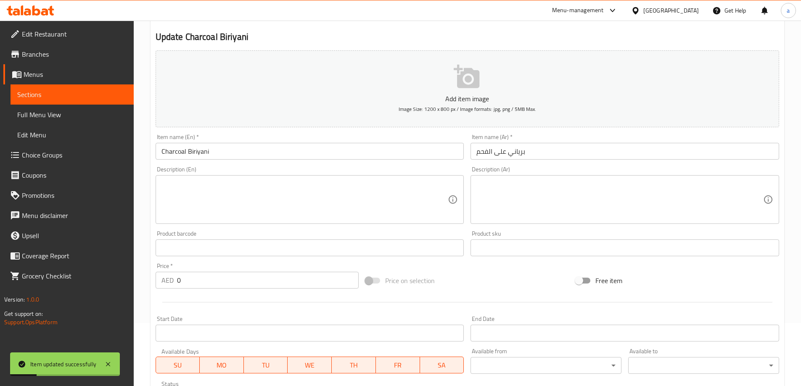
scroll to position [0, 0]
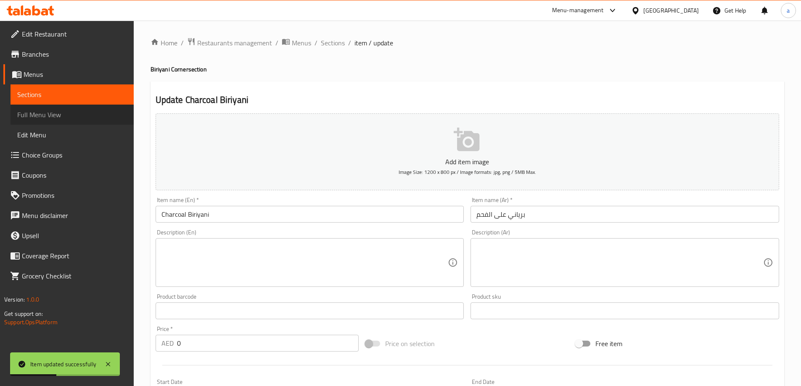
click at [76, 113] on span "Full Menu View" at bounding box center [72, 115] width 110 height 10
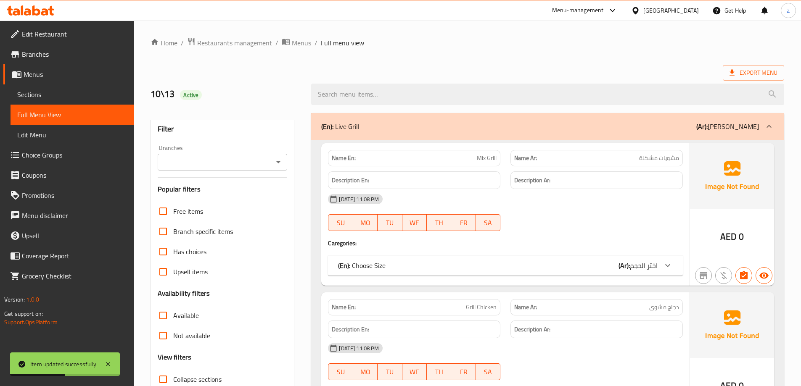
scroll to position [126, 0]
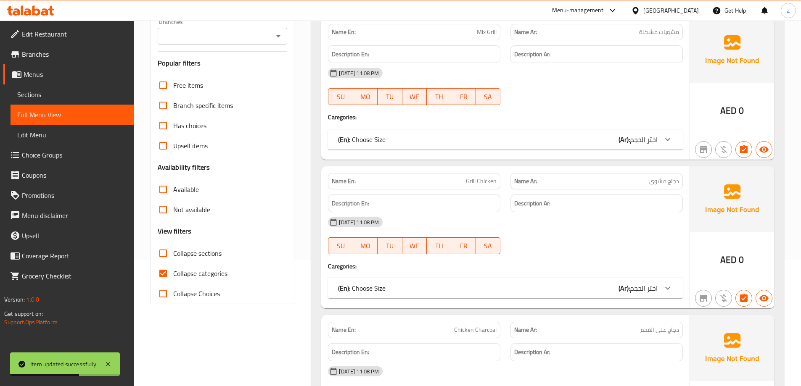
click at [168, 270] on input "Collapse categories" at bounding box center [163, 274] width 20 height 20
checkbox input "false"
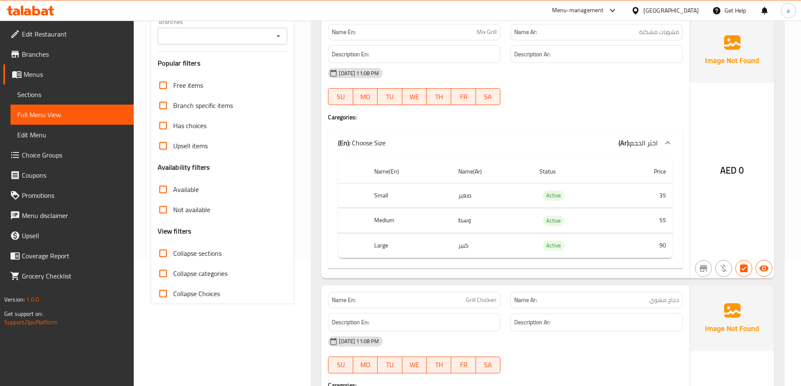
scroll to position [0, 0]
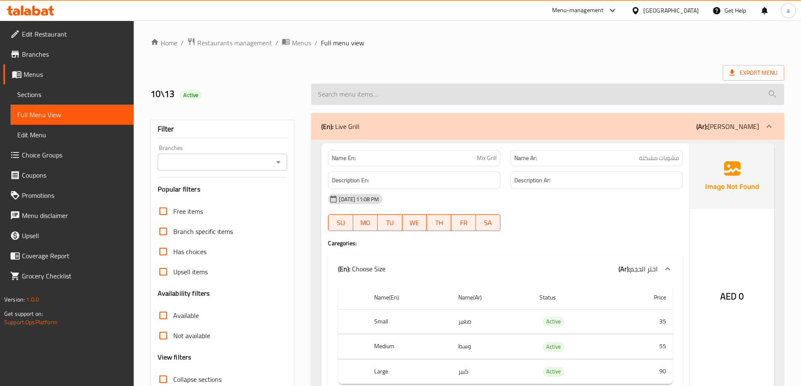
click at [408, 96] on input "search" at bounding box center [547, 94] width 473 height 21
paste input "Snack Meal"
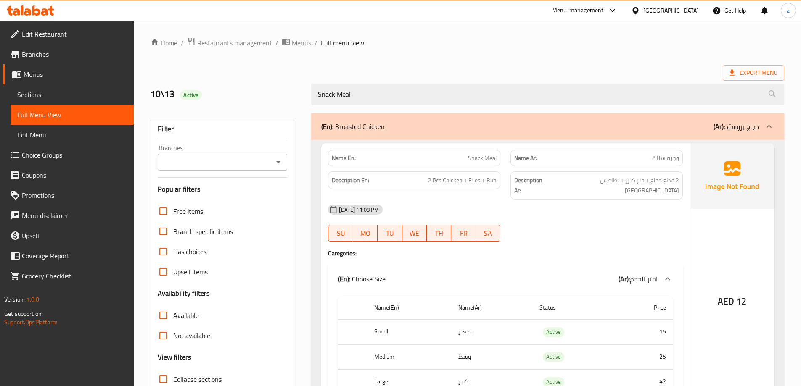
type input "Snack Meal"
click at [49, 87] on link "Sections" at bounding box center [72, 95] width 123 height 20
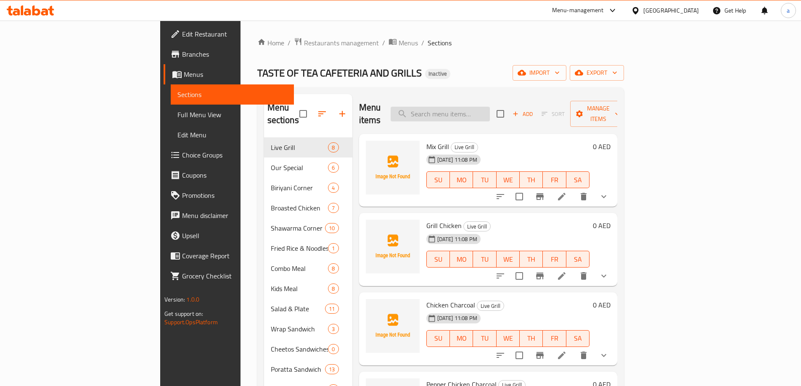
click at [476, 107] on input "search" at bounding box center [440, 114] width 99 height 15
paste input "Snack Meal"
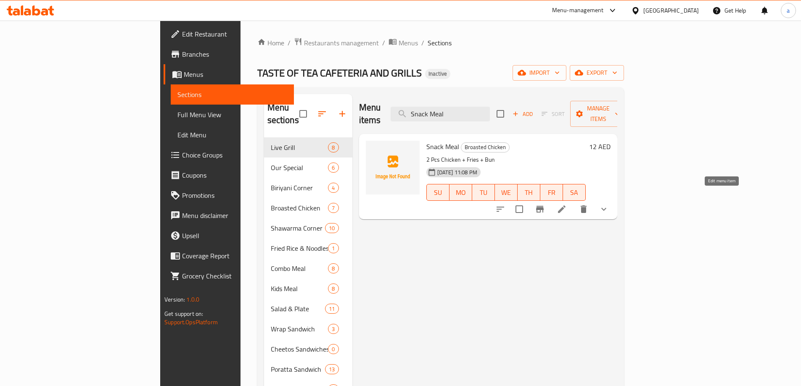
type input "Snack Meal"
click at [565, 206] on icon at bounding box center [562, 210] width 8 height 8
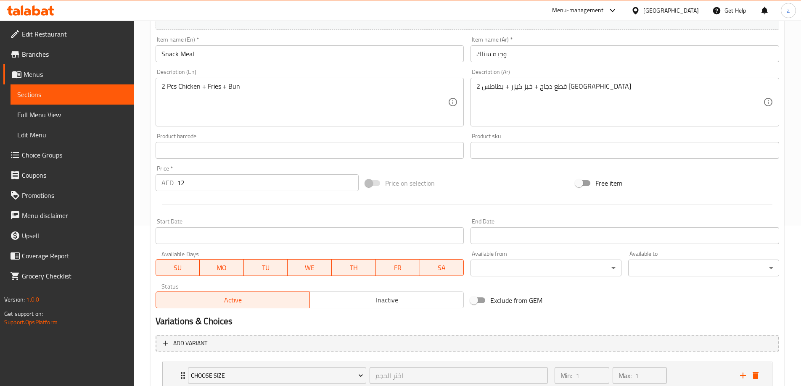
scroll to position [53, 0]
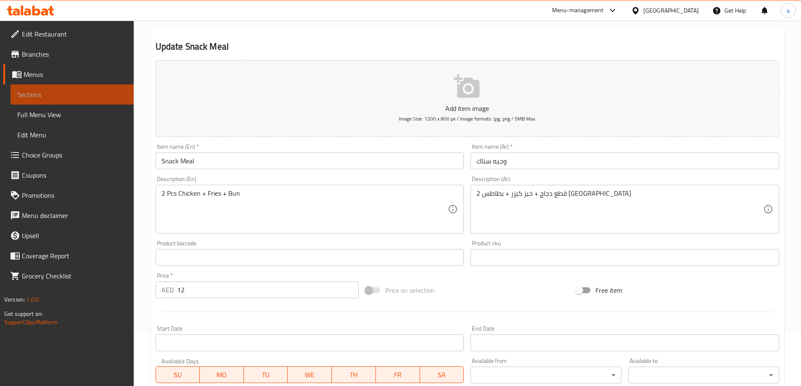
click at [74, 87] on link "Sections" at bounding box center [72, 95] width 123 height 20
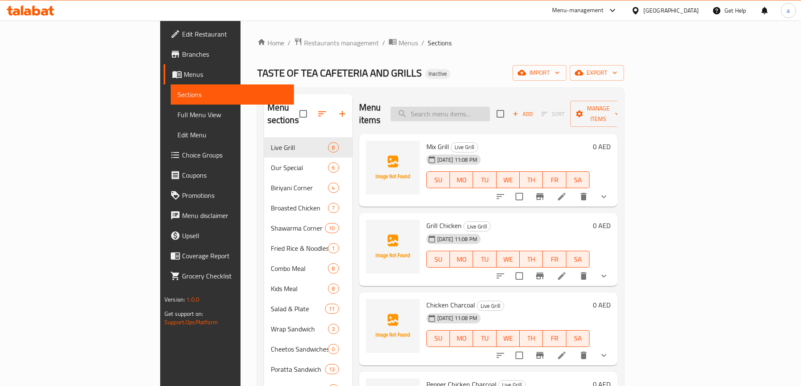
click at [490, 109] on input "search" at bounding box center [440, 114] width 99 height 15
paste input "Snack Meal"
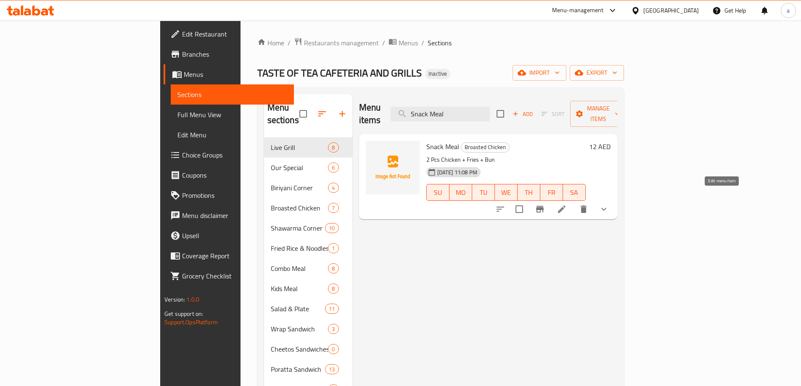
type input "Snack Meal"
click at [567, 204] on icon at bounding box center [562, 209] width 10 height 10
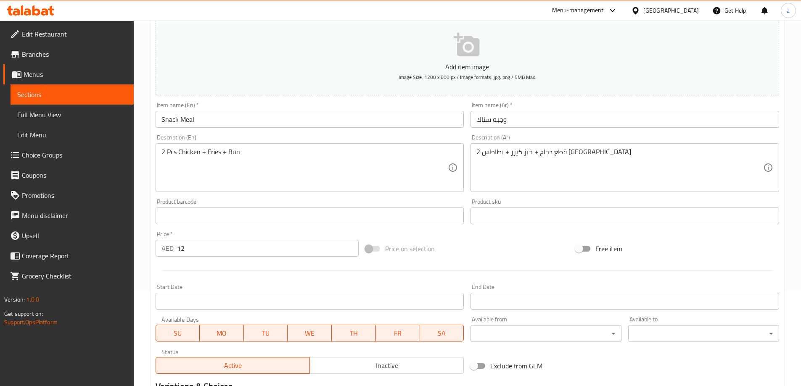
scroll to position [222, 0]
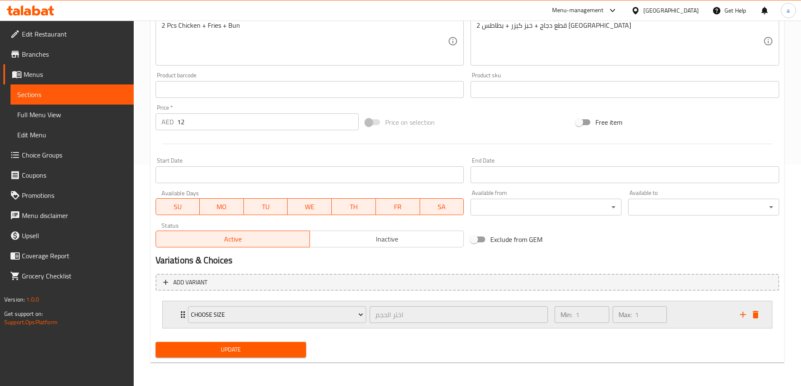
click at [723, 319] on div "Min: 1 ​ Max: 1 ​" at bounding box center [642, 314] width 185 height 27
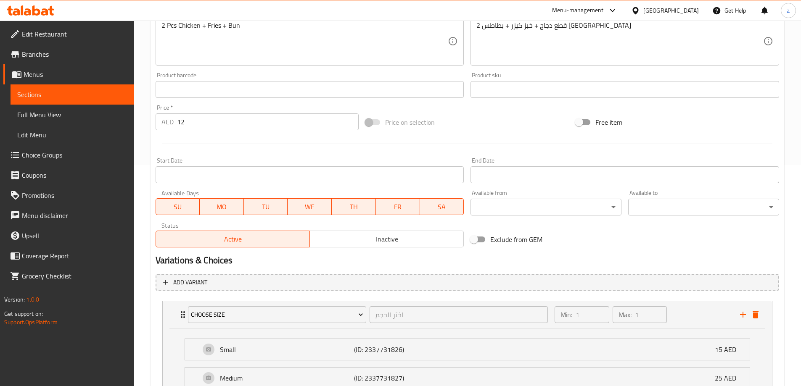
scroll to position [325, 0]
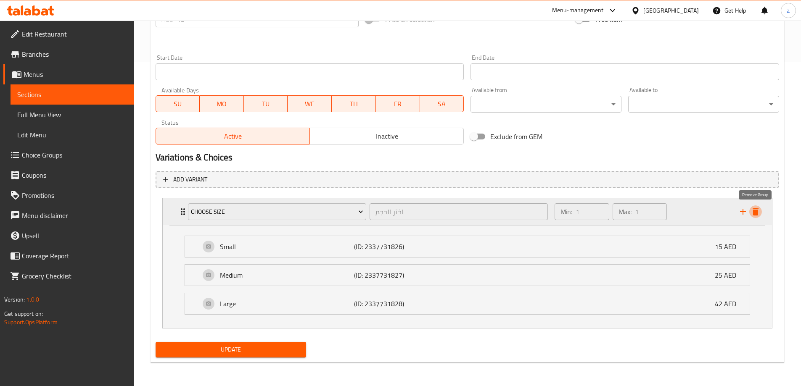
click at [758, 214] on icon "delete" at bounding box center [756, 212] width 6 height 8
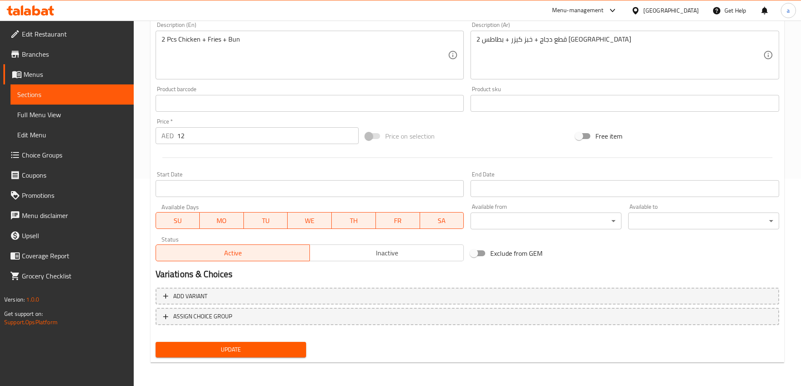
click at [206, 351] on span "Update" at bounding box center [230, 350] width 137 height 11
click at [64, 95] on span "Sections" at bounding box center [72, 95] width 110 height 10
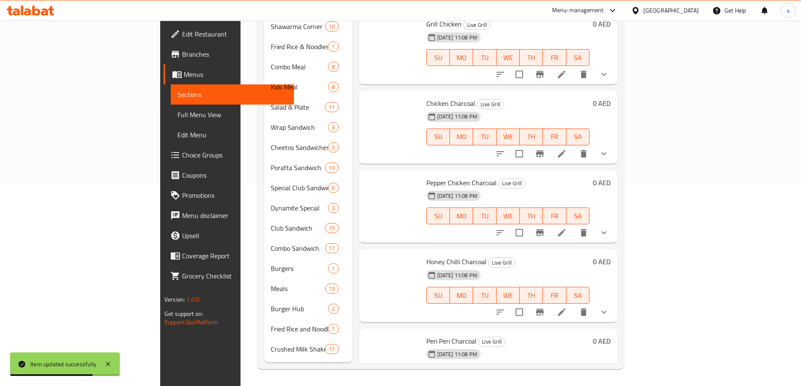
scroll to position [189, 0]
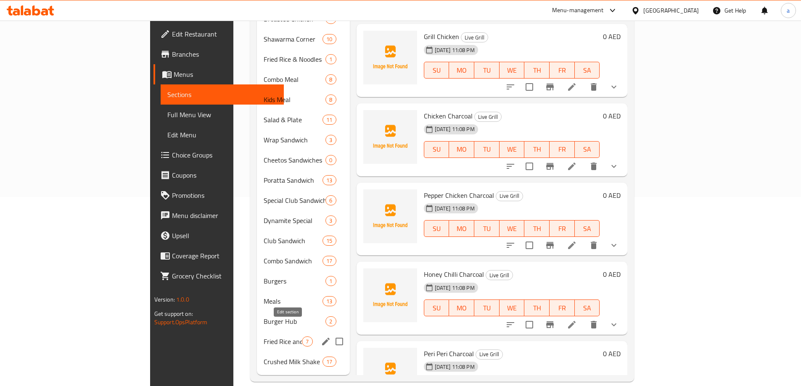
click at [321, 337] on icon "edit" at bounding box center [326, 342] width 10 height 10
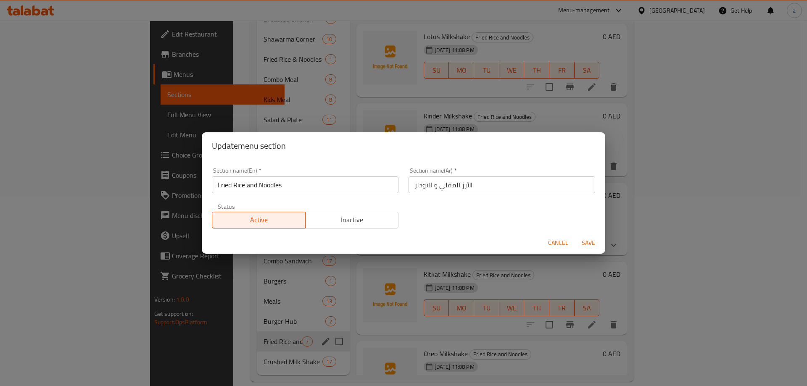
click at [320, 293] on div "Update menu section Section name(En)   * Fried Rice and Noodles Section name(En…" at bounding box center [403, 193] width 807 height 386
click at [558, 245] on span "Cancel" at bounding box center [558, 243] width 20 height 11
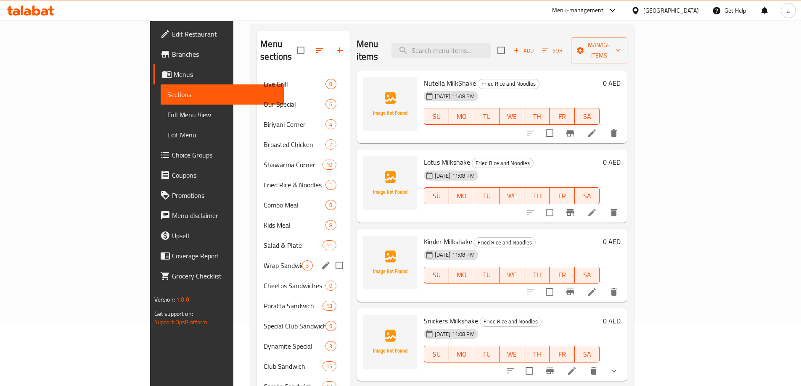
scroll to position [63, 0]
click at [264, 180] on span "Fried Rice & Noodles" at bounding box center [283, 185] width 38 height 10
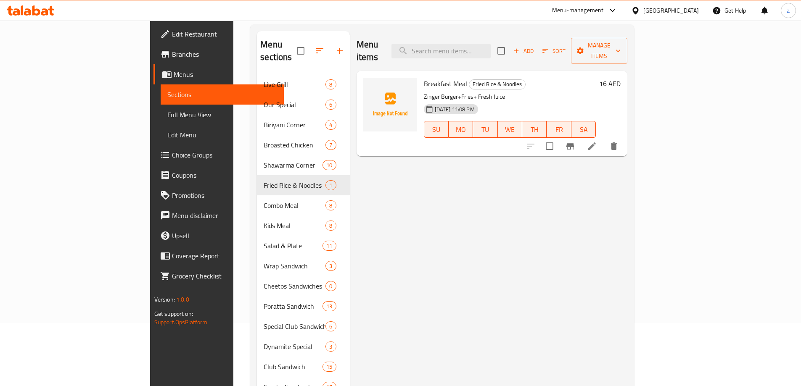
click at [424, 77] on span "Breakfast Meal" at bounding box center [445, 83] width 43 height 13
copy h6 "Breakfast Meal"
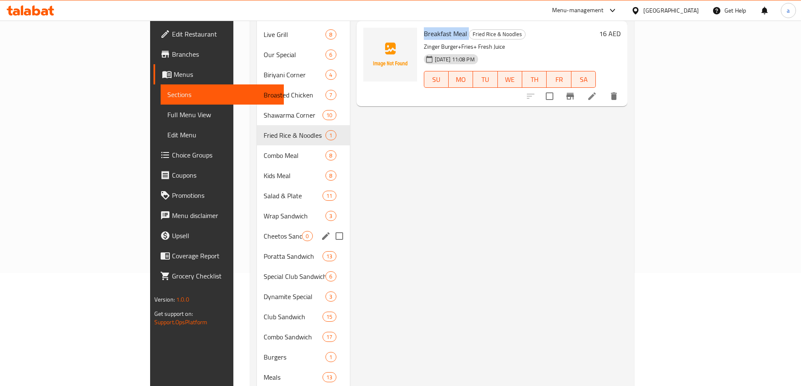
scroll to position [189, 0]
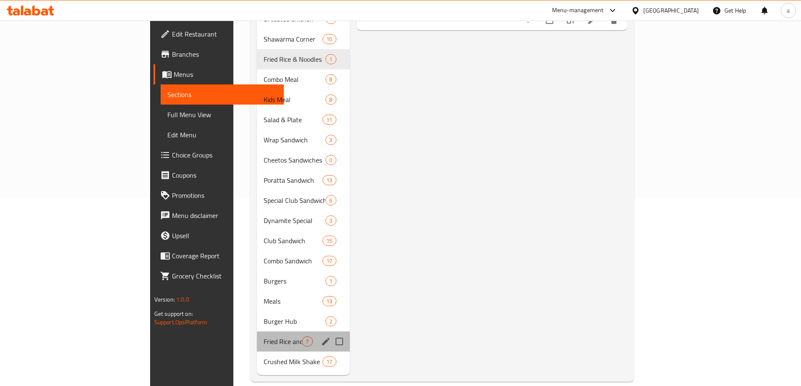
click at [257, 332] on div "Fried Rice and Noodles 7" at bounding box center [303, 342] width 92 height 20
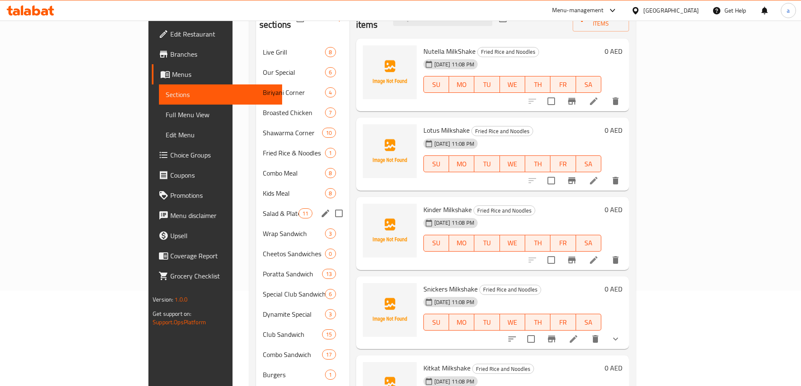
scroll to position [105, 0]
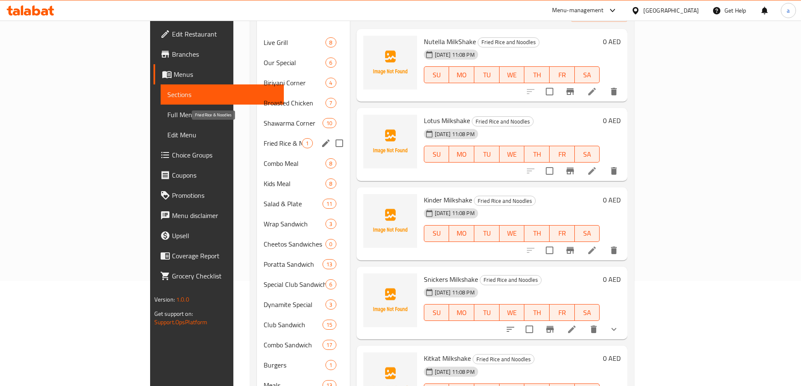
click at [264, 138] on span "Fried Rice & Noodles" at bounding box center [283, 143] width 38 height 10
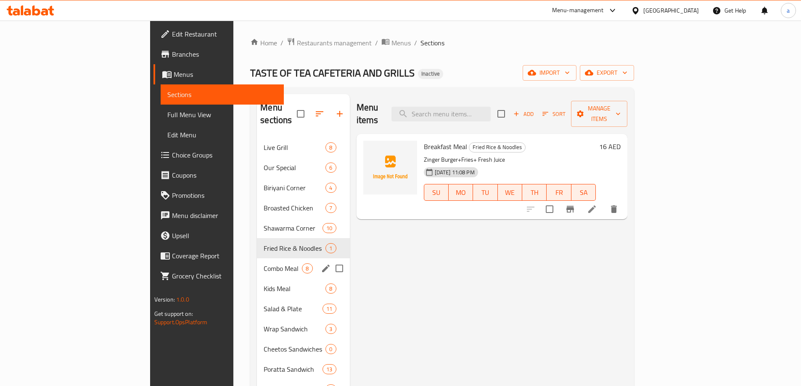
click at [274, 259] on div "Combo Meal 8" at bounding box center [303, 269] width 92 height 20
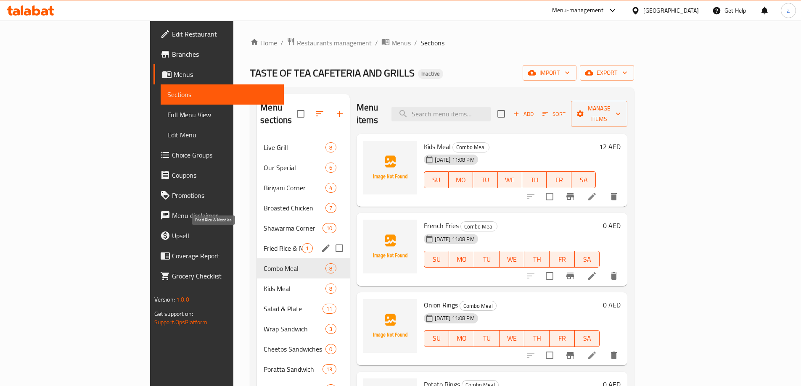
click at [264, 243] on span "Fried Rice & Noodles" at bounding box center [283, 248] width 38 height 10
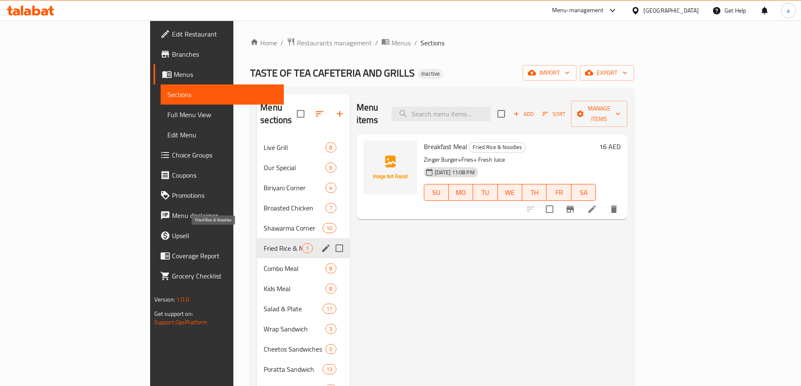
click at [264, 243] on span "Fried Rice & Noodles" at bounding box center [283, 248] width 38 height 10
click at [321, 243] on icon "edit" at bounding box center [326, 248] width 10 height 10
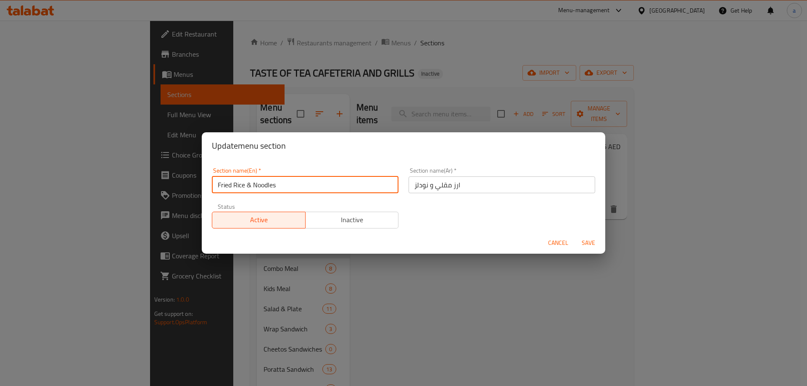
drag, startPoint x: 302, startPoint y: 186, endPoint x: 179, endPoint y: 190, distance: 122.8
click at [179, 190] on div "Update menu section Section name(En)   * Fried Rice & Noodles Section name(En) …" at bounding box center [403, 193] width 807 height 386
type input "COMBO MEAL"
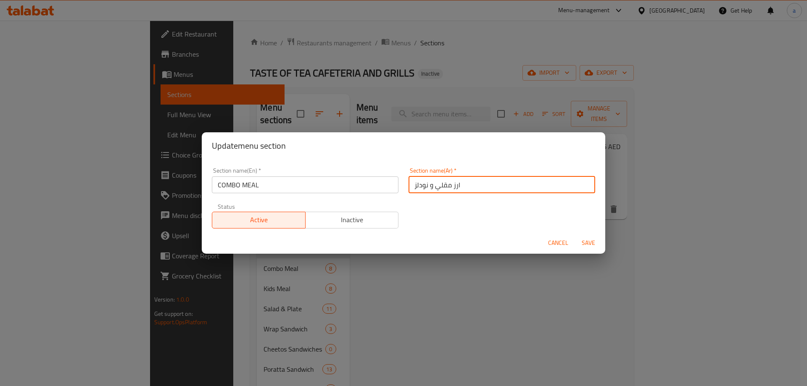
click at [493, 186] on input "ارز مقلي و نودلز" at bounding box center [502, 185] width 187 height 17
type input ";"
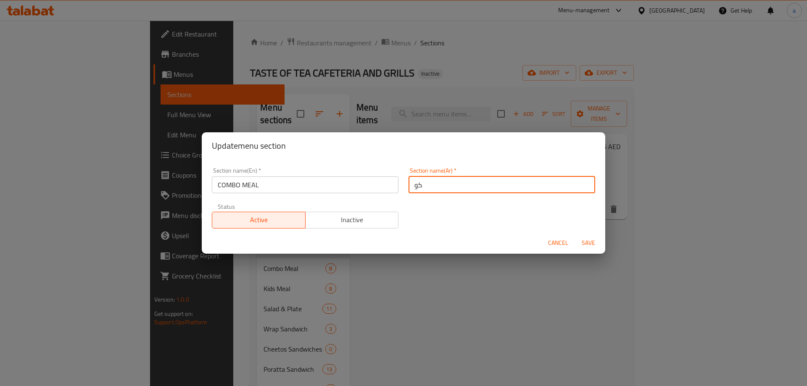
type input "ك"
type input "وجبة كومبو"
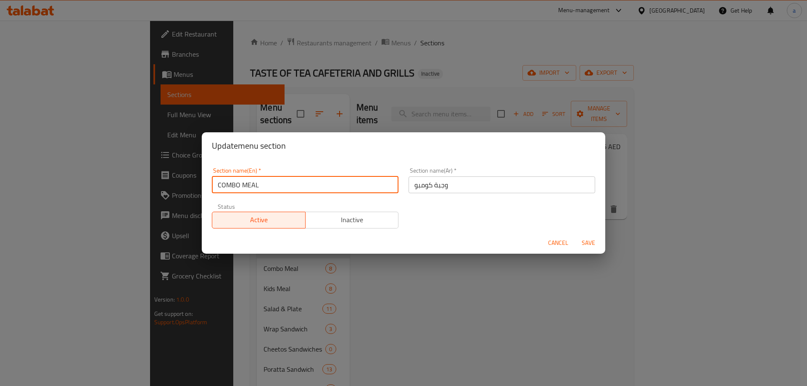
drag, startPoint x: 264, startPoint y: 185, endPoint x: 222, endPoint y: 189, distance: 42.2
click at [222, 189] on input "COMBO MEAL" at bounding box center [305, 185] width 187 height 17
type input "Combo meal"
click at [593, 243] on span "Save" at bounding box center [589, 243] width 20 height 11
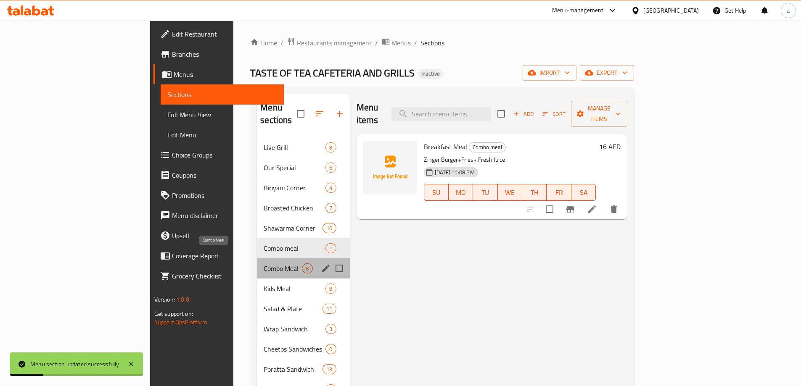
click at [264, 264] on span "Combo Meal" at bounding box center [283, 269] width 38 height 10
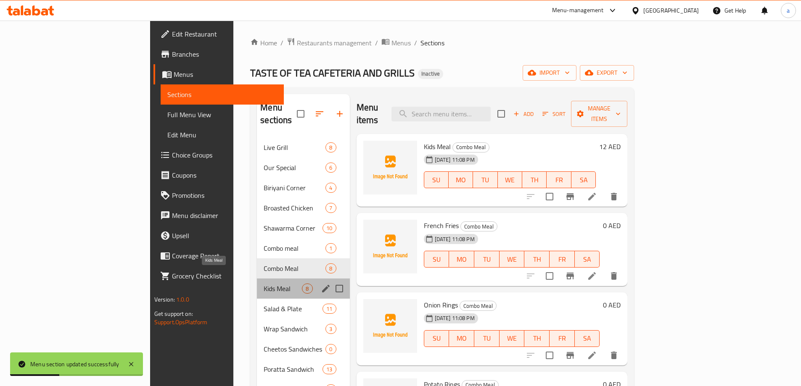
click at [264, 284] on span "Kids Meal" at bounding box center [283, 289] width 38 height 10
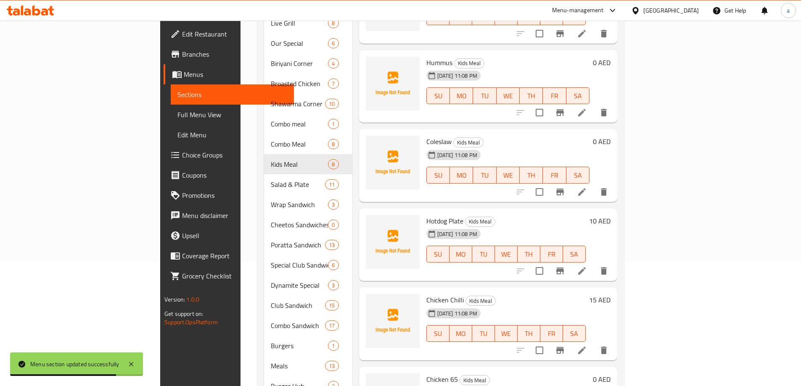
scroll to position [126, 0]
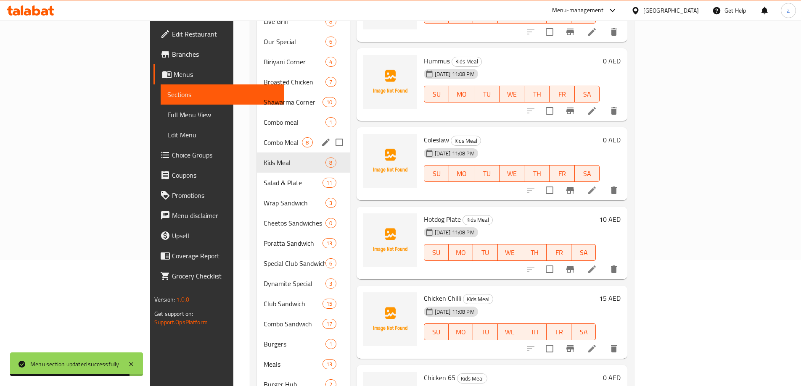
click at [264, 137] on span "Combo Meal" at bounding box center [283, 142] width 38 height 10
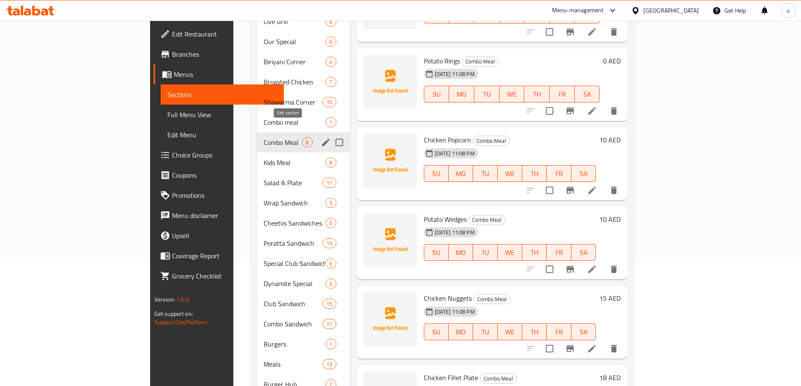
click at [322, 139] on icon "edit" at bounding box center [326, 143] width 8 height 8
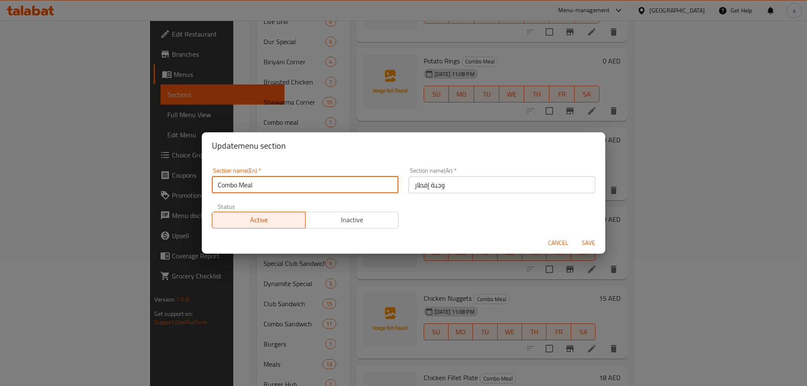
drag, startPoint x: 218, startPoint y: 187, endPoint x: 277, endPoint y: 187, distance: 58.4
click at [277, 187] on input "Combo Meal" at bounding box center [305, 185] width 187 height 17
type input "Kids meal"
click at [465, 182] on input "وجبة إفطار" at bounding box center [502, 185] width 187 height 17
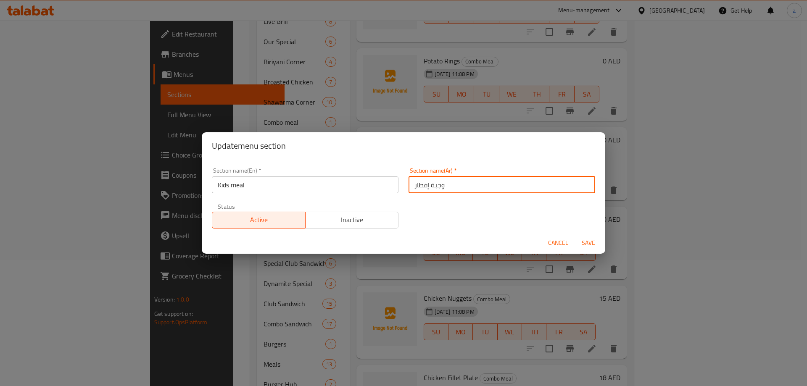
click at [465, 182] on input "وجبة إفطار" at bounding box center [502, 185] width 187 height 17
type input ","
type input "وجبة أطفال"
click at [596, 241] on span "Save" at bounding box center [589, 243] width 20 height 11
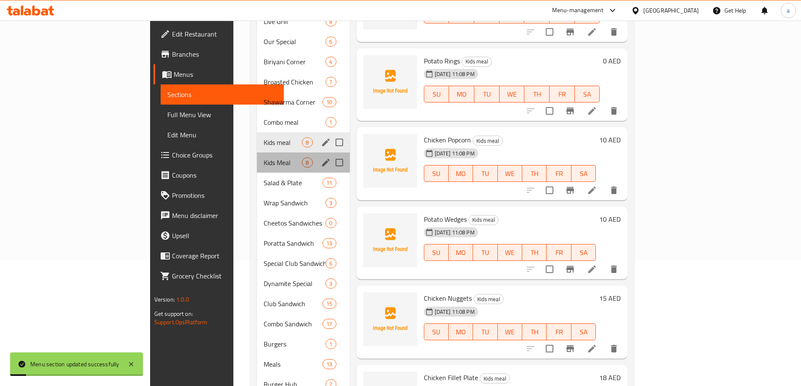
click at [264, 158] on span "Kids Meal" at bounding box center [283, 163] width 38 height 10
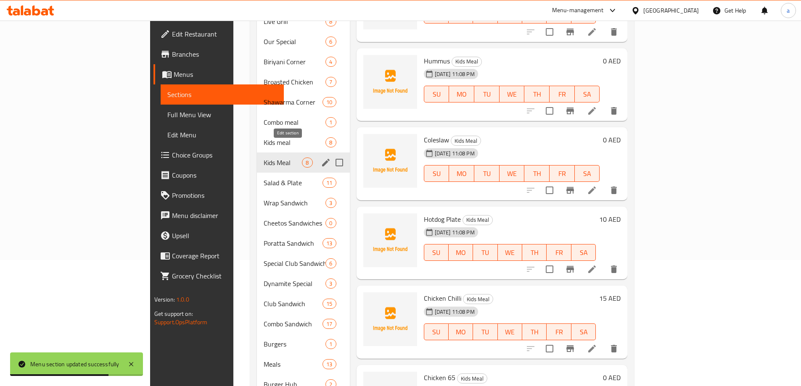
click at [321, 158] on icon "edit" at bounding box center [326, 163] width 10 height 10
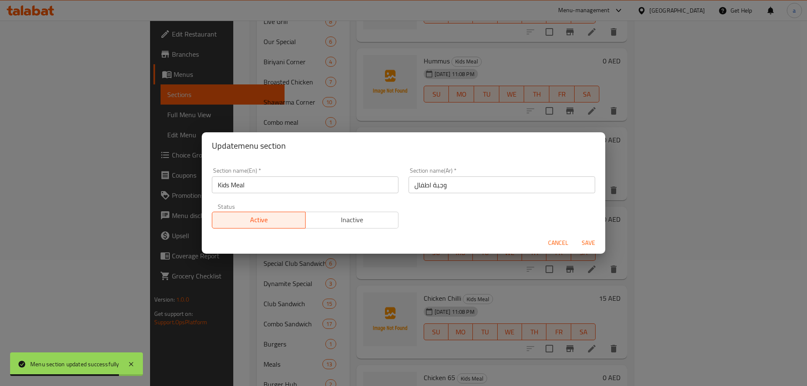
click at [244, 186] on input "Kids Meal" at bounding box center [305, 185] width 187 height 17
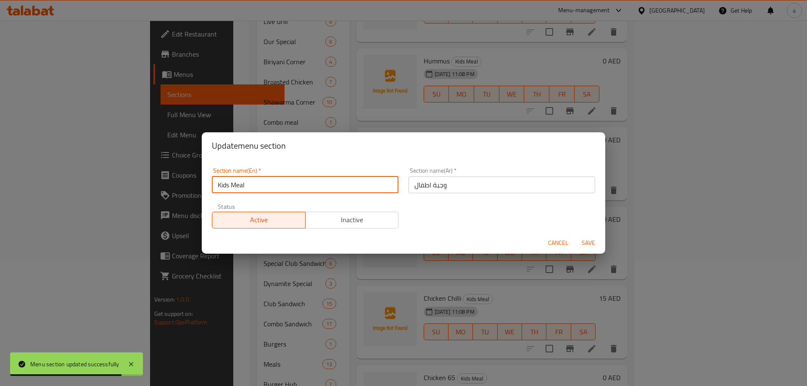
click at [244, 186] on input "Kids Meal" at bounding box center [305, 185] width 187 height 17
type input "س"
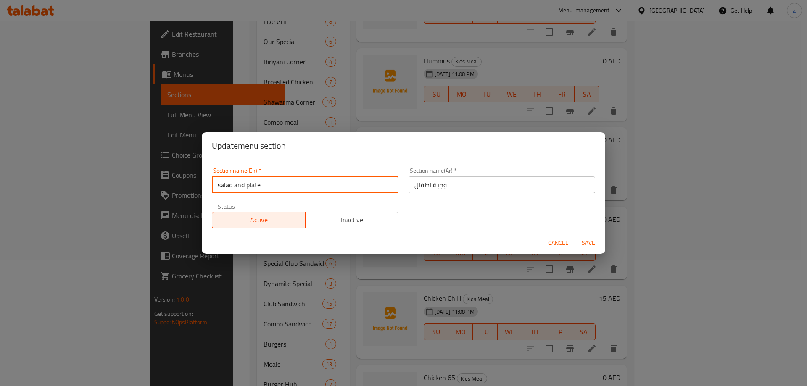
type input "salad and plate"
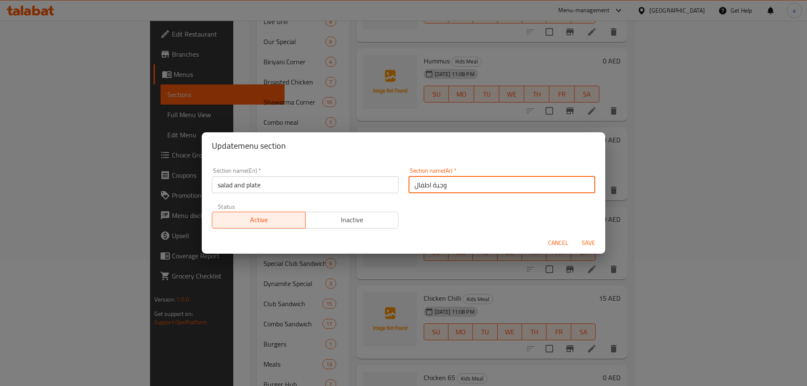
click at [442, 185] on input "وجبة اطفال" at bounding box center [502, 185] width 187 height 17
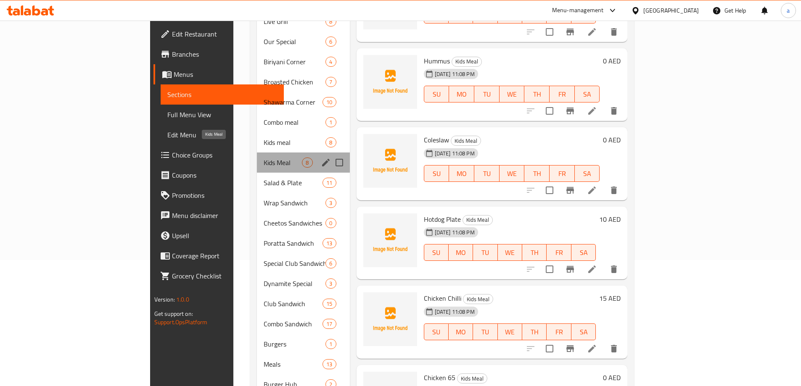
click at [264, 158] on span "Kids Meal" at bounding box center [283, 163] width 38 height 10
click at [321, 158] on icon "edit" at bounding box center [326, 163] width 10 height 10
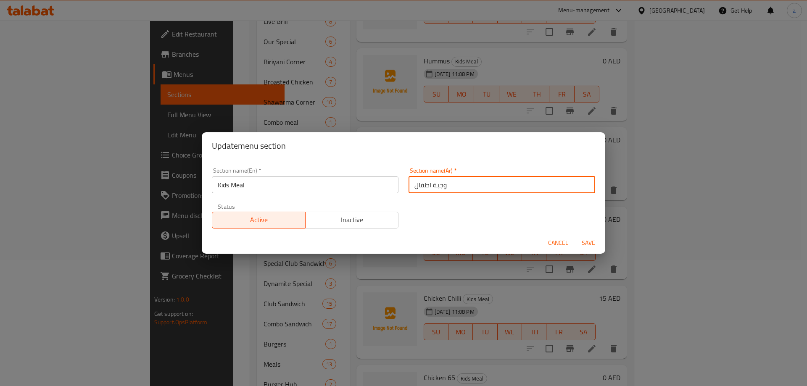
click at [425, 183] on input "وجبة اطفال" at bounding box center [502, 185] width 187 height 17
click at [431, 185] on input "وجبة اطفال" at bounding box center [502, 185] width 187 height 17
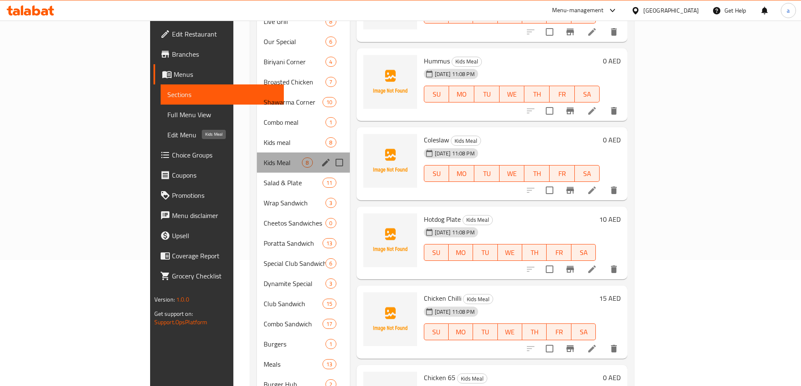
click at [264, 158] on span "Kids Meal" at bounding box center [283, 163] width 38 height 10
click at [322, 159] on icon "edit" at bounding box center [326, 163] width 8 height 8
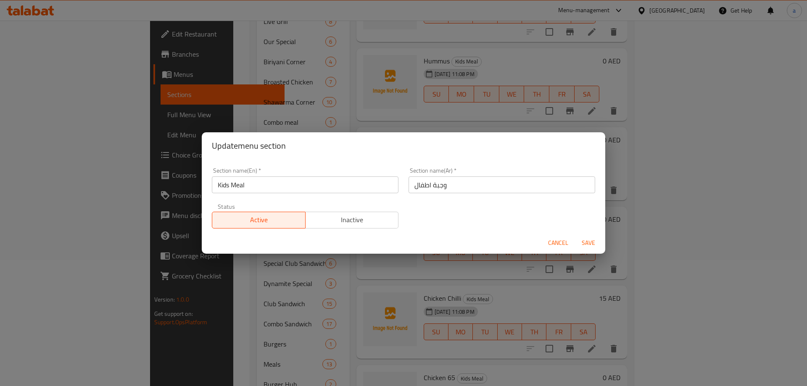
click at [328, 192] on input "Kids Meal" at bounding box center [305, 185] width 187 height 17
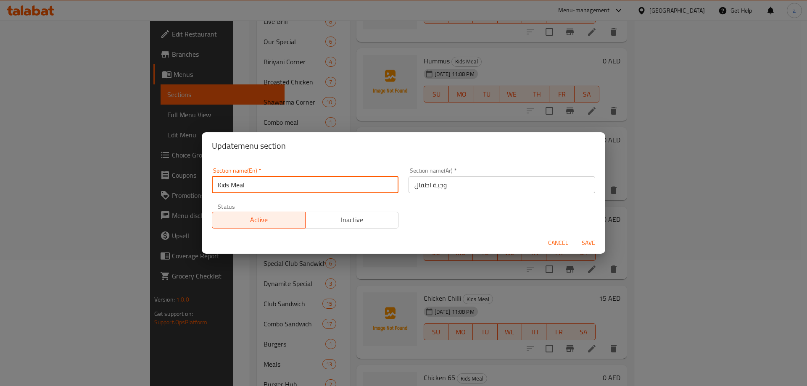
click at [328, 192] on input "Kids Meal" at bounding box center [305, 185] width 187 height 17
click at [242, 185] on input "Kids Meal" at bounding box center [305, 185] width 187 height 17
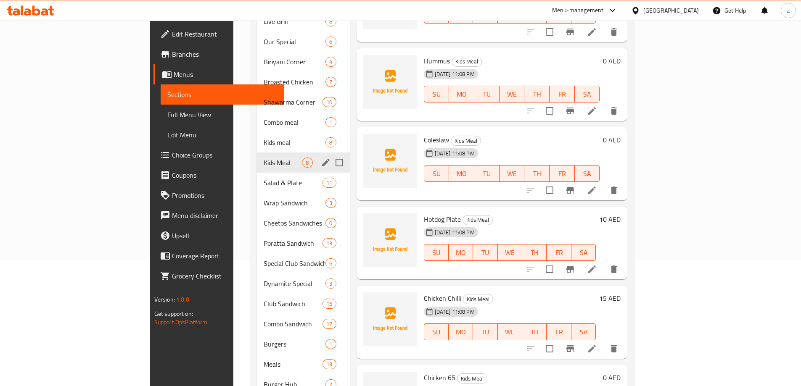
click at [264, 158] on span "Kids Meal" at bounding box center [283, 163] width 38 height 10
click at [321, 158] on icon "edit" at bounding box center [326, 163] width 10 height 10
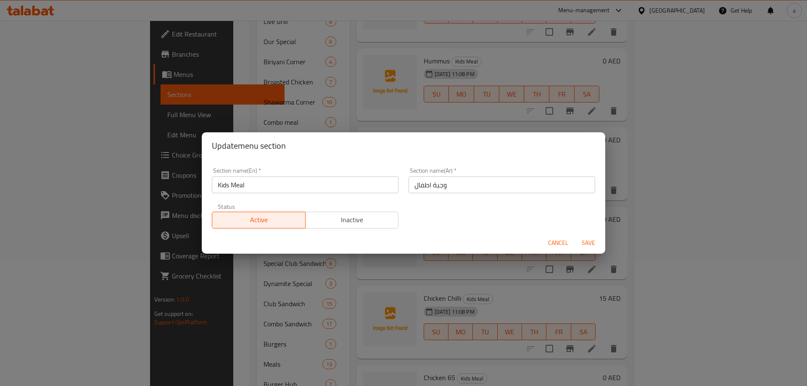
click at [235, 184] on input "Kids Meal" at bounding box center [305, 185] width 187 height 17
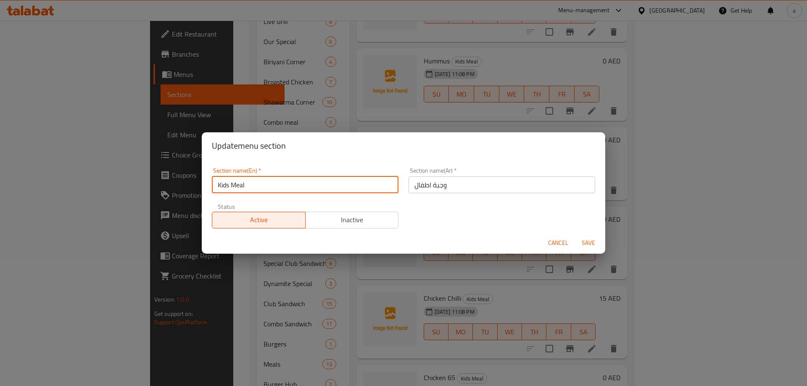
click at [235, 184] on input "Kids Meal" at bounding box center [305, 185] width 187 height 17
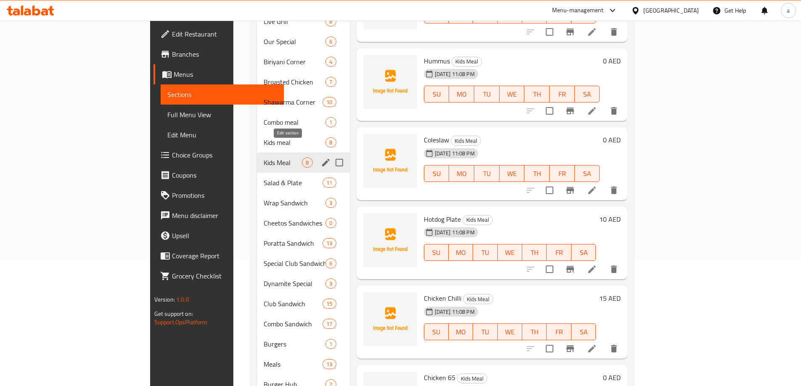
click at [321, 158] on icon "edit" at bounding box center [326, 163] width 10 height 10
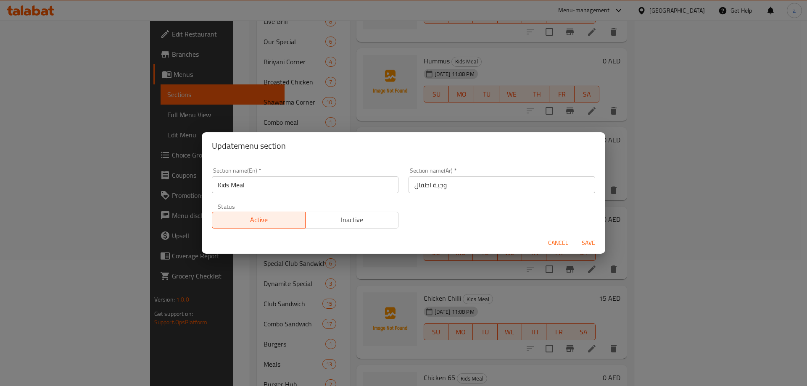
click at [278, 185] on input "Kids Meal" at bounding box center [305, 185] width 187 height 17
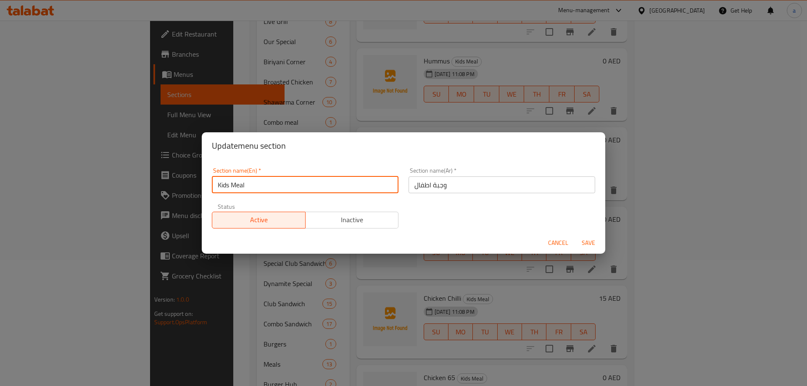
click at [278, 185] on input "Kids Meal" at bounding box center [305, 185] width 187 height 17
type input "sa"
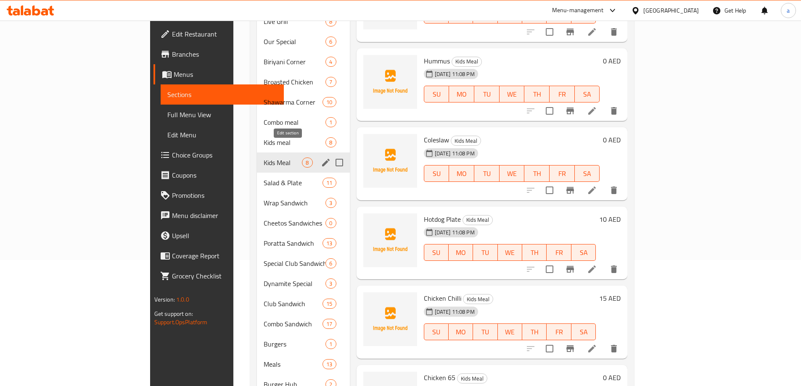
click at [321, 158] on icon "edit" at bounding box center [326, 163] width 10 height 10
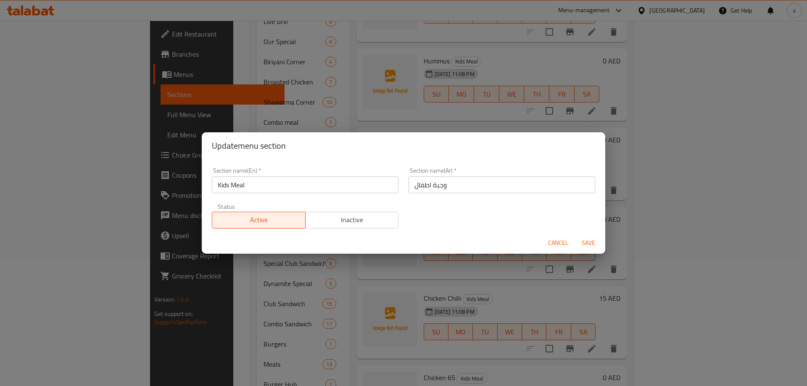
click at [298, 182] on input "Kids Meal" at bounding box center [305, 185] width 187 height 17
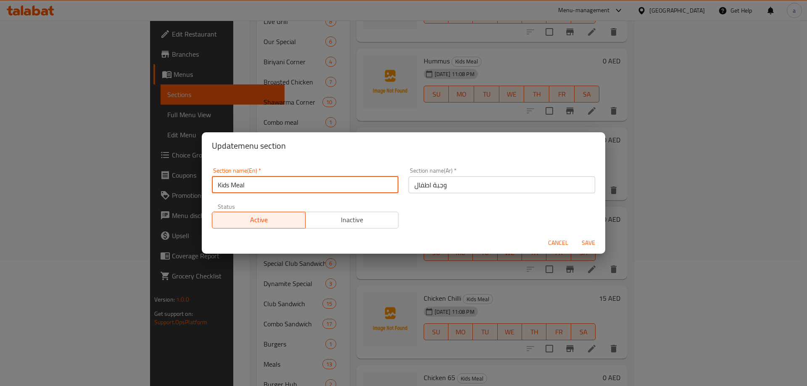
click at [298, 182] on input "Kids Meal" at bounding box center [305, 185] width 187 height 17
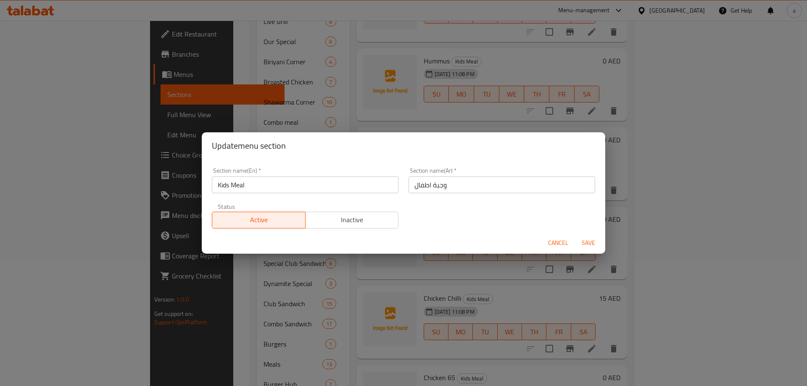
click at [324, 119] on div "Update menu section Section name(En)   * Kids Meal Section name(En) * Section n…" at bounding box center [403, 193] width 807 height 386
click at [558, 239] on span "Cancel" at bounding box center [558, 243] width 20 height 11
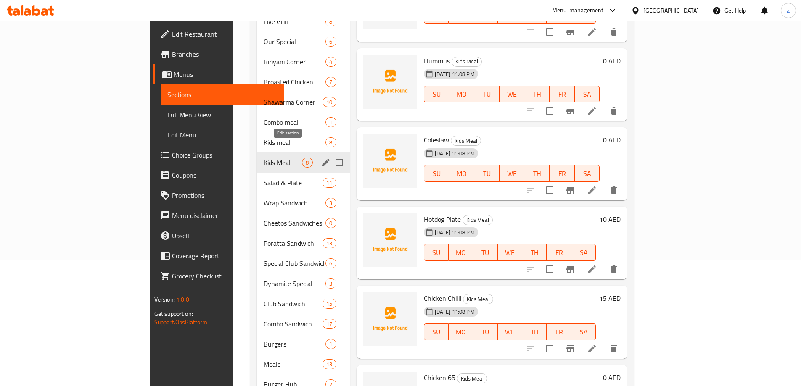
click at [322, 159] on icon "edit" at bounding box center [326, 163] width 8 height 8
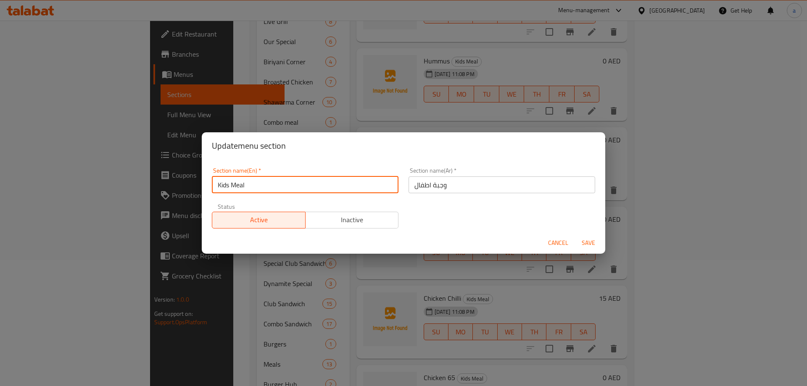
drag, startPoint x: 235, startPoint y: 193, endPoint x: 177, endPoint y: 192, distance: 58.5
click at [177, 192] on div "Update menu section Section name(En)   * Kids Meal Section name(En) * Section n…" at bounding box center [403, 193] width 807 height 386
paste input "Salad & Plate"
type input "Salad & Plate"
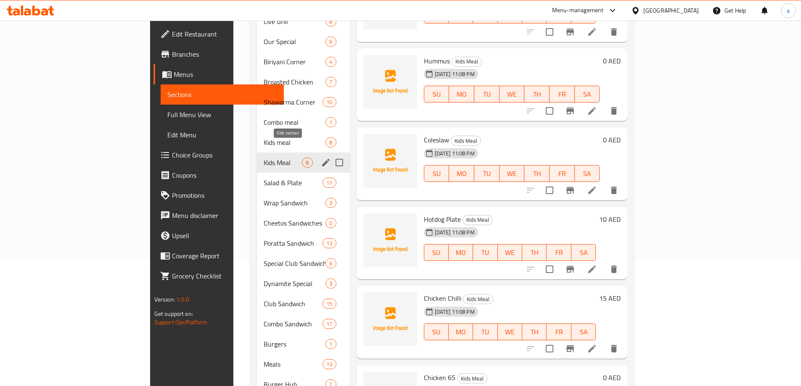
click at [321, 158] on icon "edit" at bounding box center [326, 163] width 10 height 10
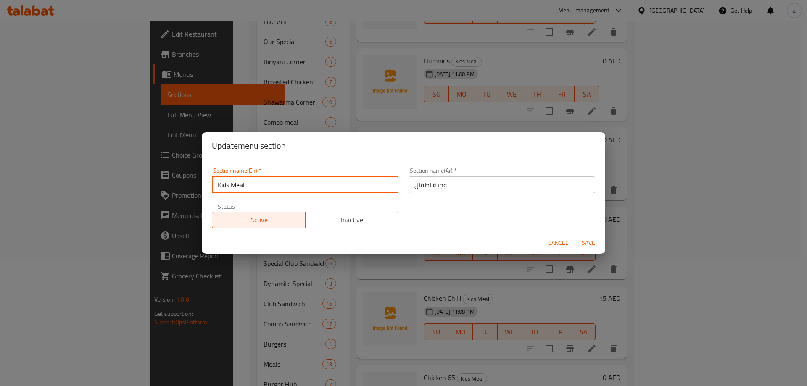
paste input "Salad & Plate"
click at [194, 181] on div "Update menu section Section name(En)   * Salad & Plate Section name(En) * Secti…" at bounding box center [403, 193] width 807 height 386
type input "Salad & Plate"
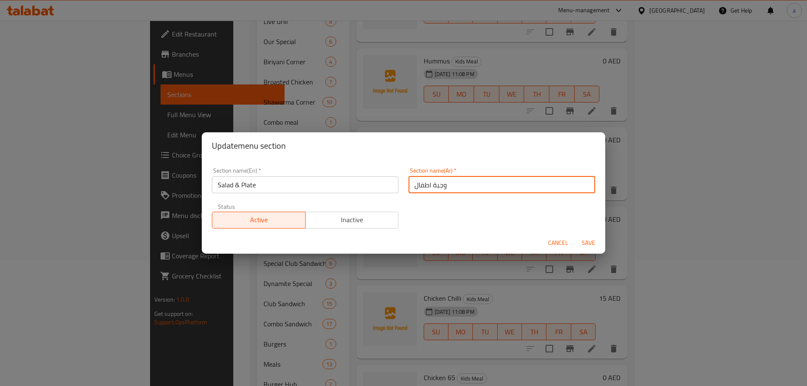
click at [467, 188] on input "وجبة اطفال" at bounding box center [502, 185] width 187 height 17
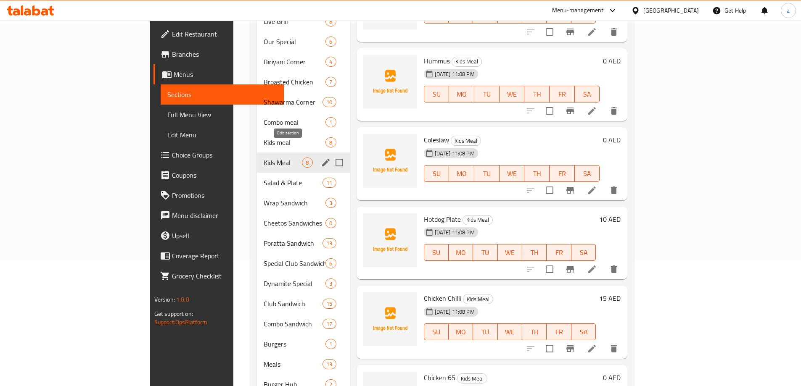
click at [321, 158] on icon "edit" at bounding box center [326, 163] width 10 height 10
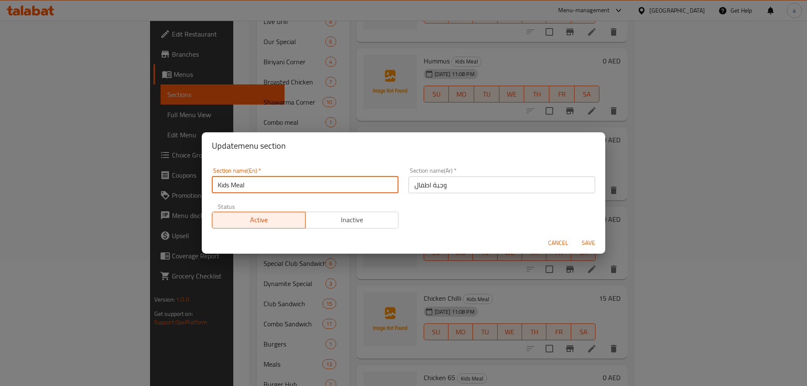
drag, startPoint x: 243, startPoint y: 188, endPoint x: 187, endPoint y: 193, distance: 56.6
click at [188, 193] on div "Update menu section Section name(En)   * Kids Meal Section name(En) * Section n…" at bounding box center [403, 193] width 807 height 386
paste input "Salad & Plate"
type input "Salad & Plate"
click at [458, 188] on input "وجبة اطفال" at bounding box center [502, 185] width 187 height 17
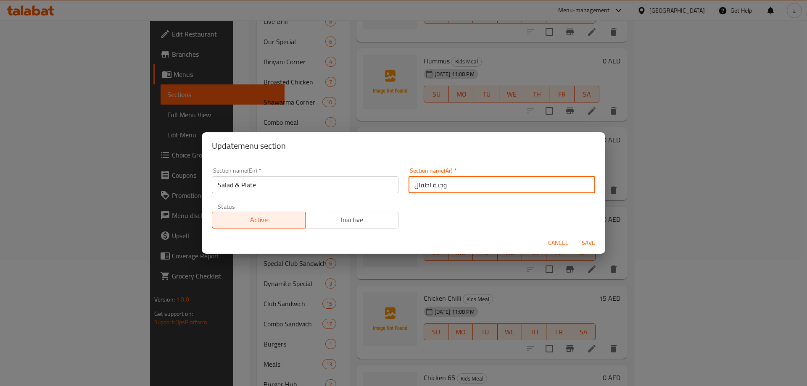
click at [458, 188] on input "وجبة اطفال" at bounding box center [502, 185] width 187 height 17
click at [458, 188] on input "text" at bounding box center [502, 185] width 187 height 17
type input "ي"
type input "سلطة و طبق"
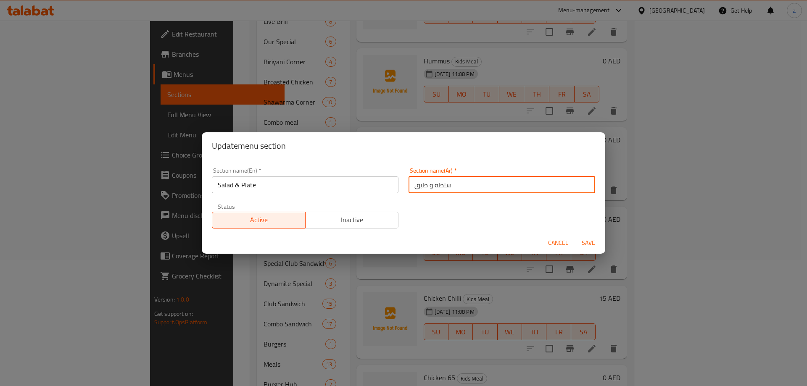
click at [583, 247] on span "Save" at bounding box center [589, 243] width 20 height 11
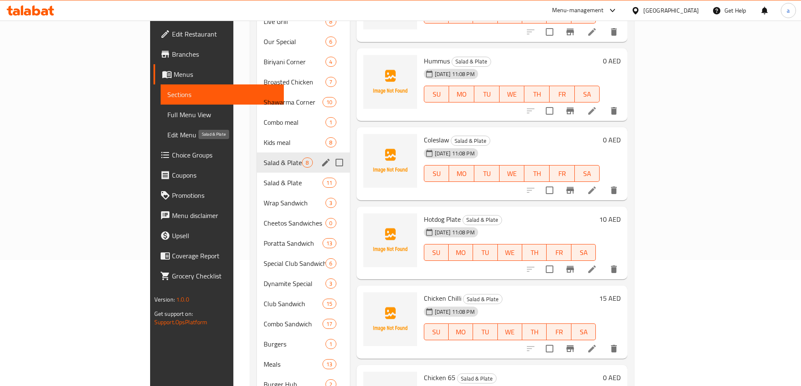
click at [264, 158] on span "Salad & Plate" at bounding box center [283, 163] width 38 height 10
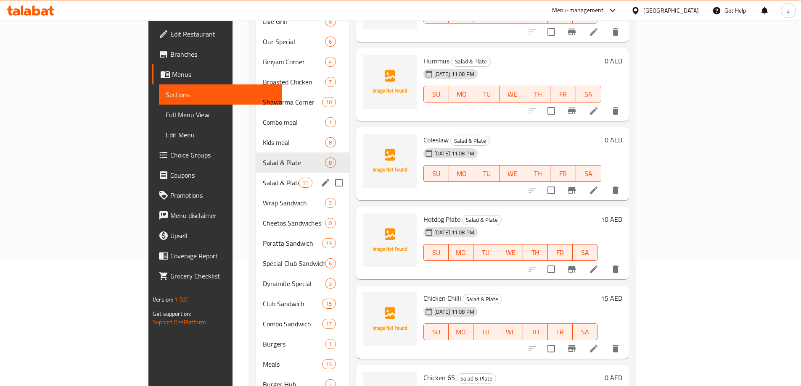
click at [256, 176] on div "Salad & Plate 11" at bounding box center [302, 183] width 93 height 20
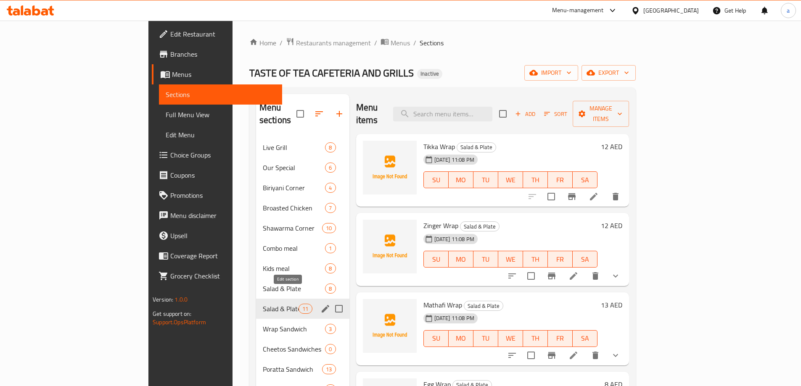
click at [320, 304] on icon "edit" at bounding box center [325, 309] width 10 height 10
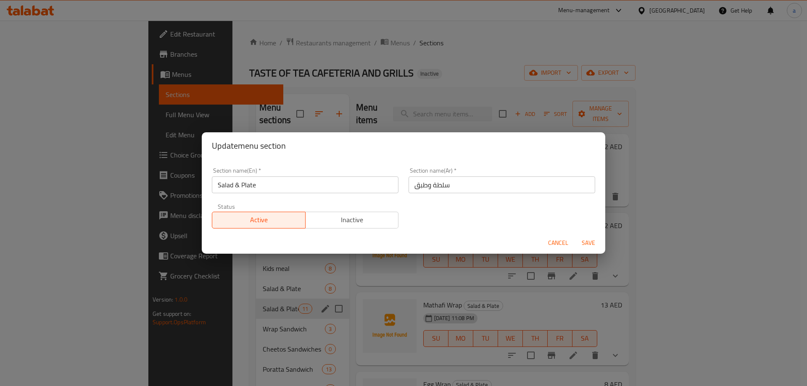
click at [264, 186] on input "Salad & Plate" at bounding box center [305, 185] width 187 height 17
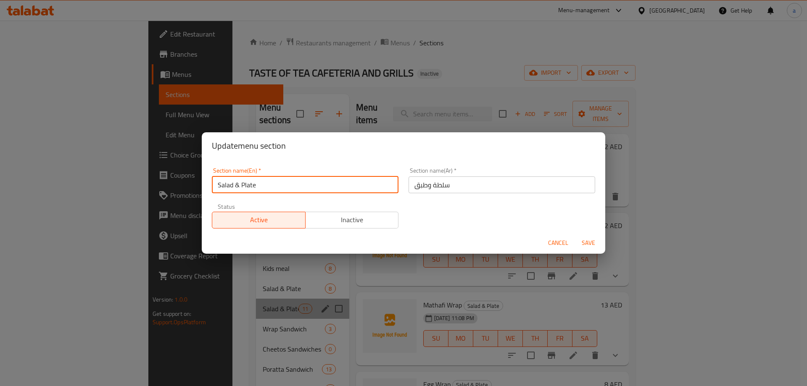
click at [264, 186] on input "Salad & Plate" at bounding box center [305, 185] width 187 height 17
paste input "Wrap Sandwich"
type input "Wrap Sandwich"
click at [459, 183] on input "سلطة وطبق" at bounding box center [502, 185] width 187 height 17
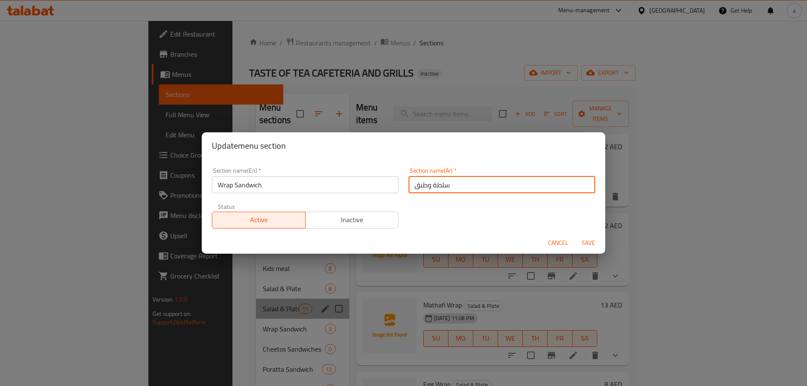
click at [459, 183] on input "سلطة وطبق" at bounding box center [502, 185] width 187 height 17
type input "راب ساندويتش"
click at [591, 244] on span "Save" at bounding box center [589, 243] width 20 height 11
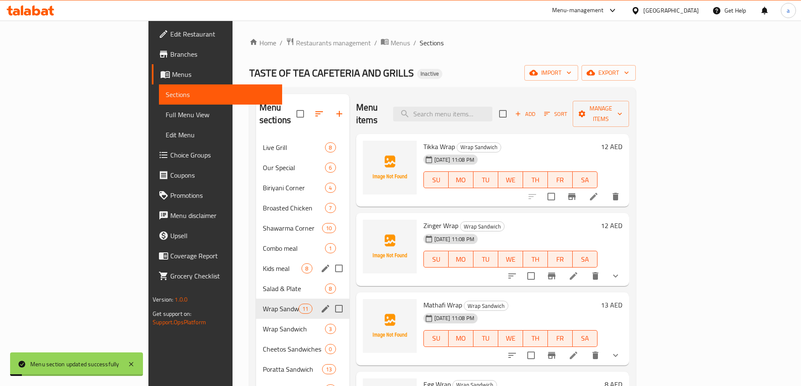
scroll to position [42, 0]
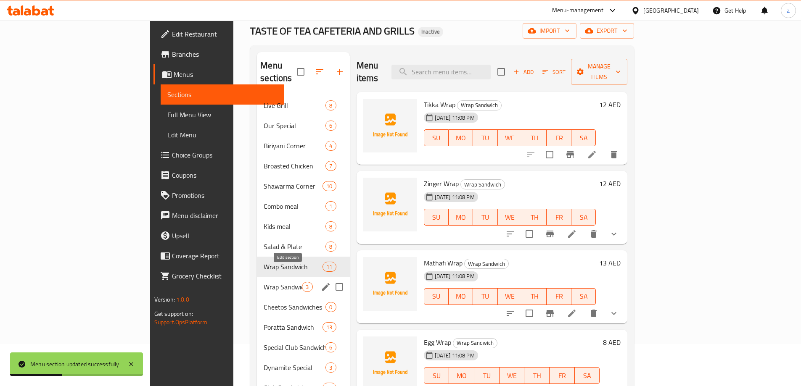
click at [321, 282] on icon "edit" at bounding box center [326, 287] width 10 height 10
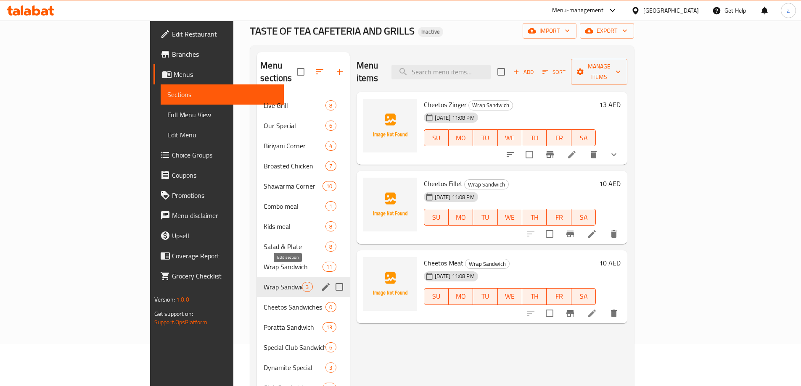
click at [321, 282] on icon "edit" at bounding box center [326, 287] width 10 height 10
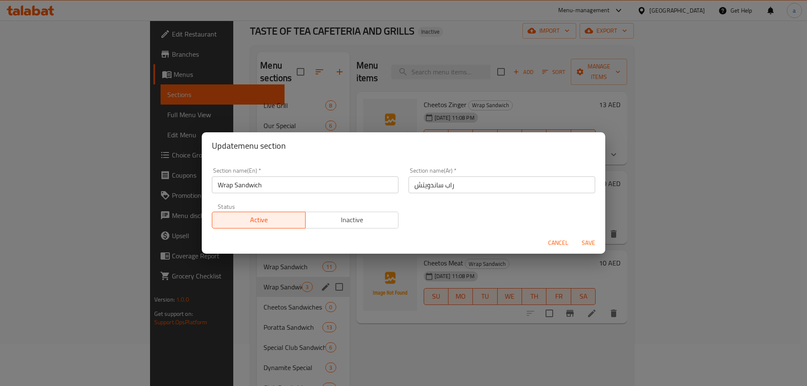
click at [293, 190] on input "Wrap Sandwich" at bounding box center [305, 185] width 187 height 17
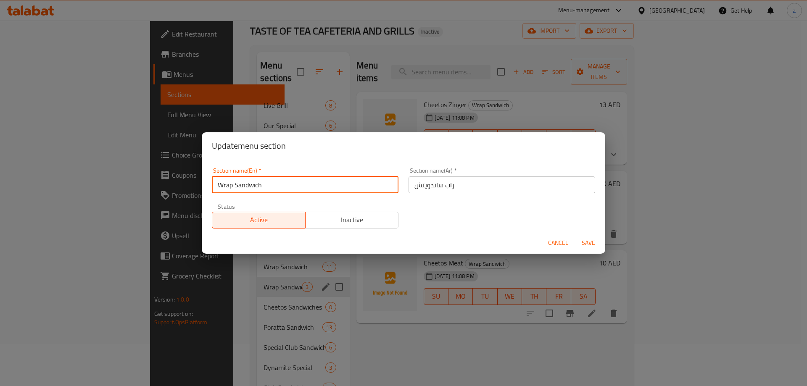
click at [293, 190] on input "Wrap Sandwich" at bounding box center [305, 185] width 187 height 17
paste input "Cheetos Sandwiches سندوتشات شيتوس"
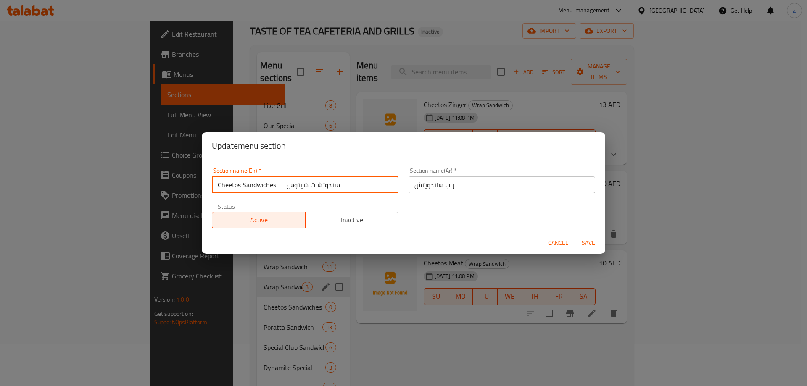
click at [284, 189] on input "Cheetos Sandwiches سندوتشات شيتوس" at bounding box center [305, 185] width 187 height 17
click at [285, 189] on input "Cheetos Sandwiches سندوتشات شيتوس" at bounding box center [305, 185] width 187 height 17
click at [306, 189] on input "Cheetos Sandwiches سندوتشات شيتوس" at bounding box center [305, 185] width 187 height 17
drag, startPoint x: 278, startPoint y: 188, endPoint x: 365, endPoint y: 186, distance: 87.1
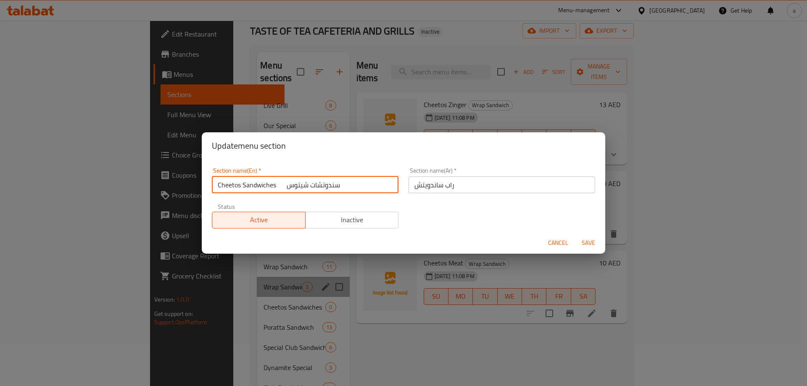
click at [365, 186] on input "Cheetos Sandwiches سندوتشات شيتوس" at bounding box center [305, 185] width 187 height 17
type input "Cheetos Sandwiches سندوتشات شيتوس"
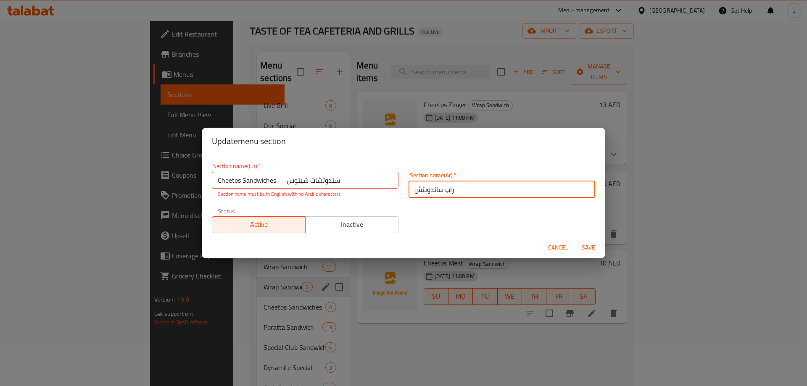
click at [450, 185] on input "راب ساندويتش" at bounding box center [502, 189] width 187 height 17
paste input "ندوتشات شيتوس"
type input "سندوتشات شيتوس"
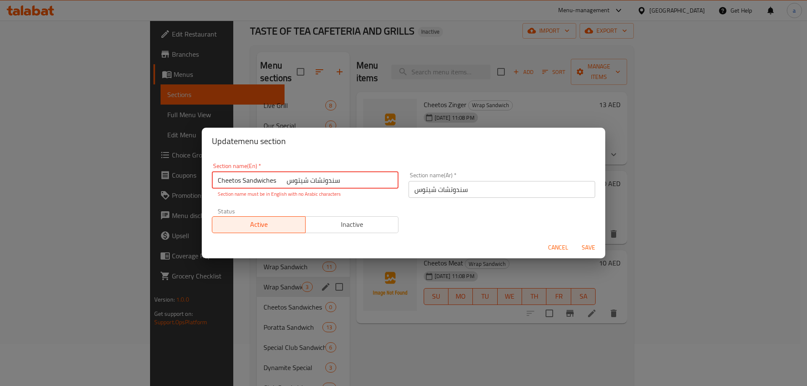
click at [307, 178] on input "Cheetos Sandwiches سندوتشات شيتوس" at bounding box center [305, 180] width 187 height 17
click at [293, 183] on input "Cheetos Sandwiches سندوتشات شيتوس" at bounding box center [305, 180] width 187 height 17
drag, startPoint x: 278, startPoint y: 182, endPoint x: 346, endPoint y: 185, distance: 68.6
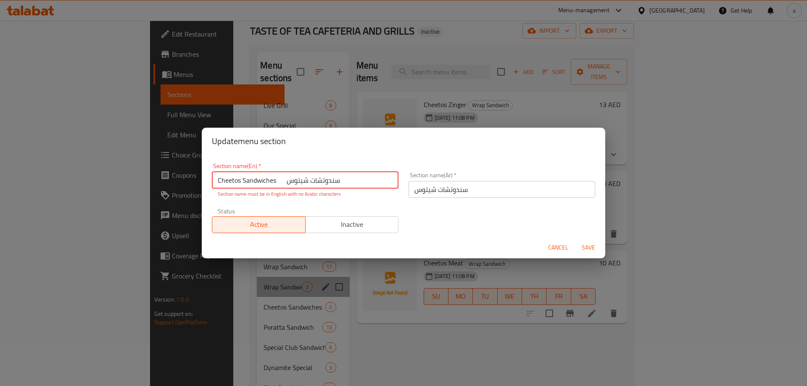
click at [346, 185] on input "Cheetos Sandwiches سندوتشات شيتوس" at bounding box center [305, 180] width 187 height 17
type input "Cheetos Sandwiches"
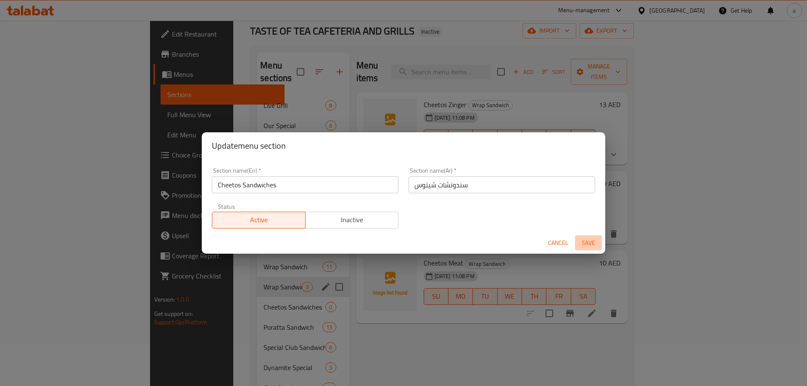
click at [592, 249] on button "Save" at bounding box center [588, 243] width 27 height 16
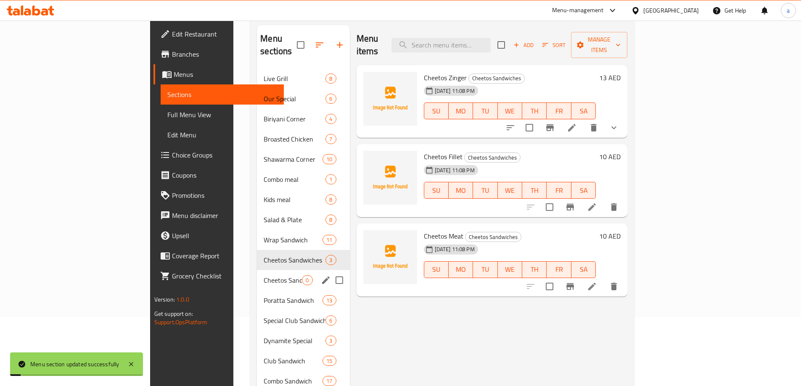
scroll to position [84, 0]
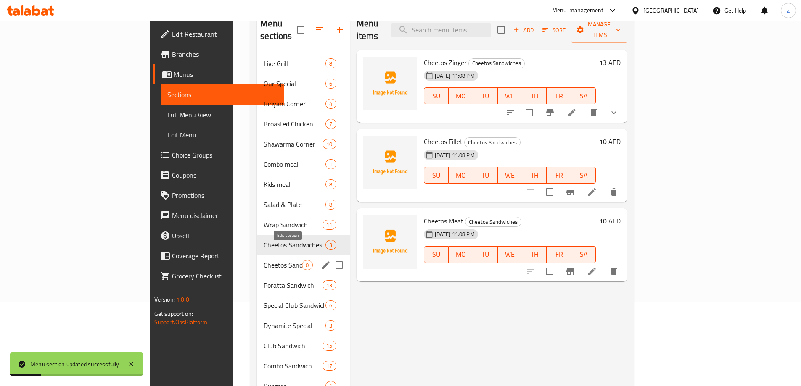
click at [321, 260] on icon "edit" at bounding box center [326, 265] width 10 height 10
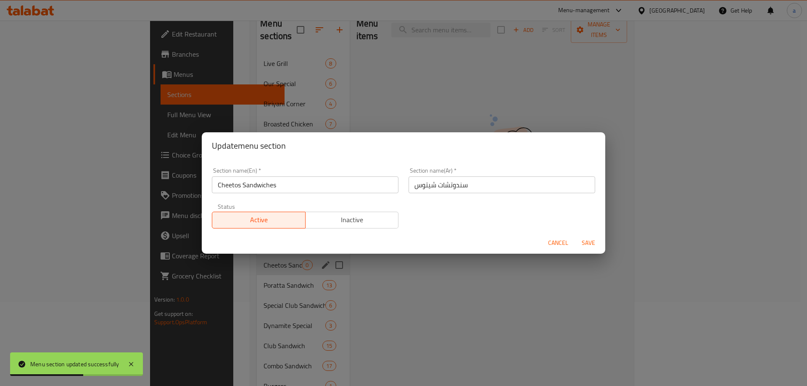
click at [557, 246] on span "Cancel" at bounding box center [558, 243] width 20 height 11
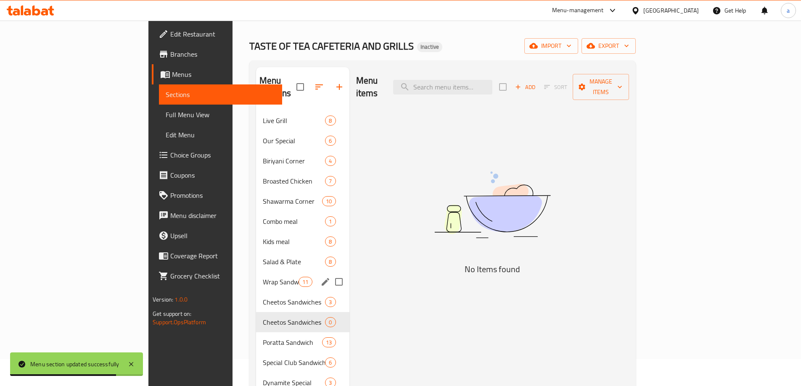
scroll to position [84, 0]
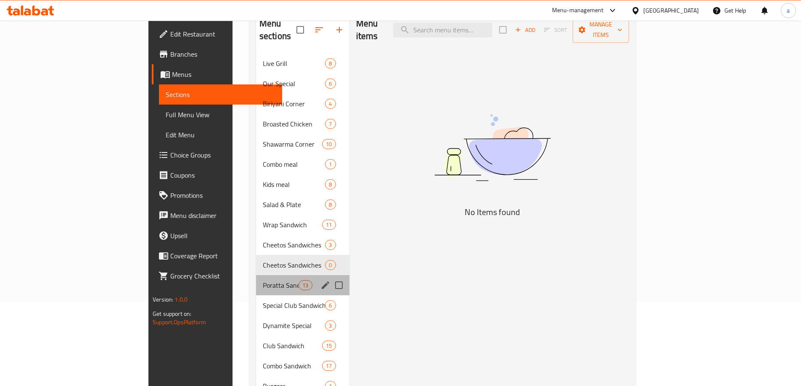
click at [256, 275] on div "Poratta Sandwich 13" at bounding box center [302, 285] width 93 height 20
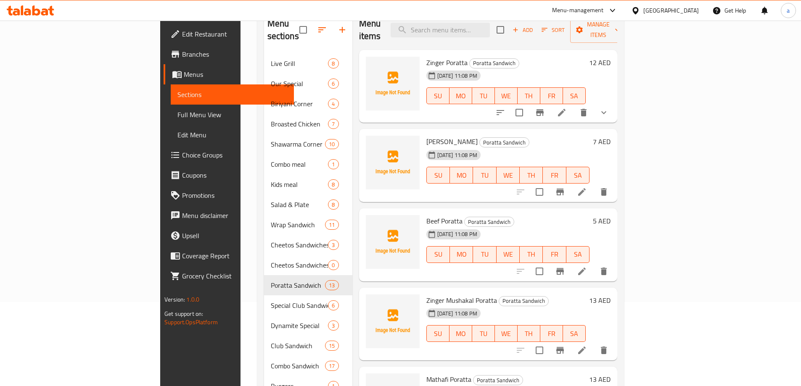
scroll to position [42, 0]
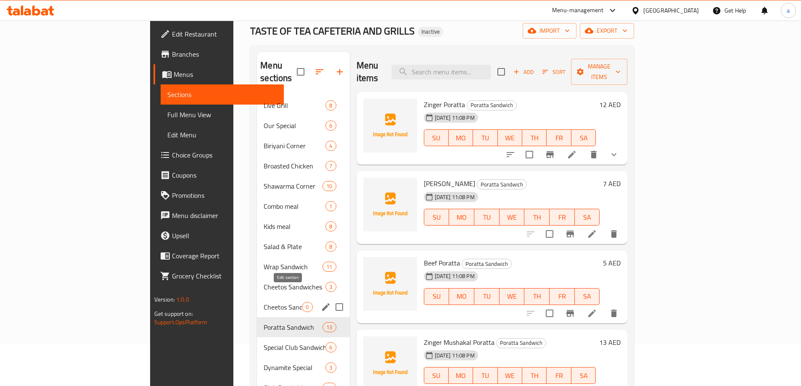
click at [321, 302] on icon "edit" at bounding box center [326, 307] width 10 height 10
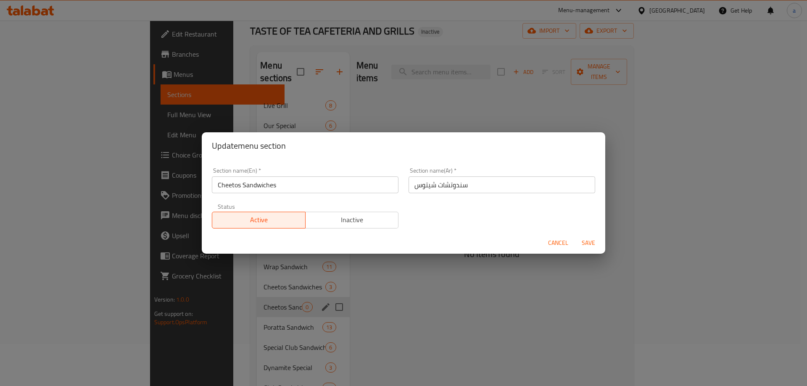
click at [446, 313] on div "Update menu section Section name(En)   * Cheetos Sandwiches Section name(En) * …" at bounding box center [403, 193] width 807 height 386
click at [553, 243] on span "Cancel" at bounding box center [558, 243] width 20 height 11
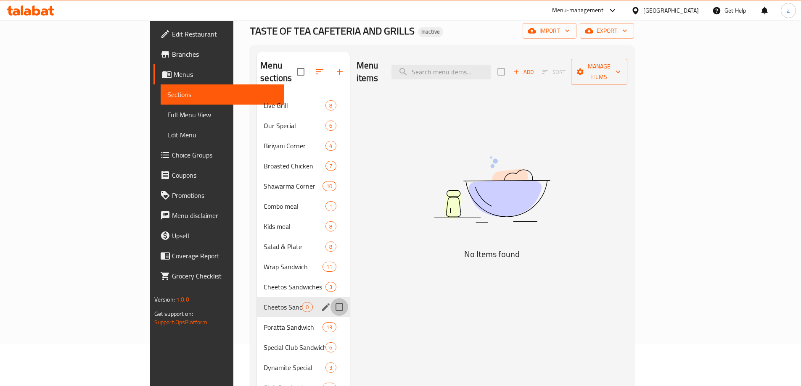
click at [330, 299] on input "Menu sections" at bounding box center [339, 308] width 18 height 18
checkbox input "true"
click at [309, 71] on icon "button" at bounding box center [314, 72] width 10 height 10
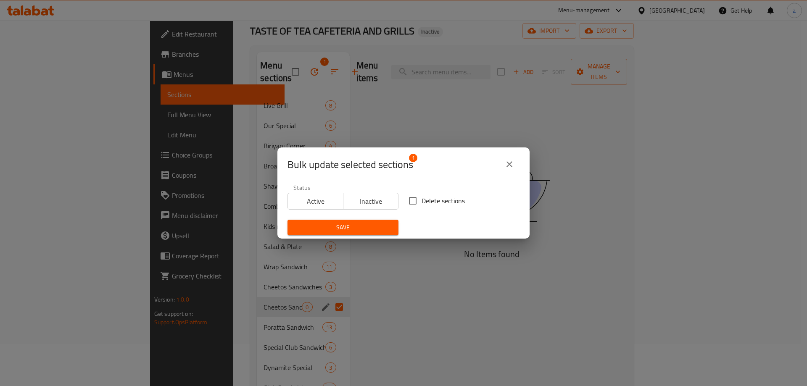
click at [412, 205] on input "Delete sections" at bounding box center [413, 201] width 18 height 18
checkbox input "true"
click at [358, 228] on span "Save" at bounding box center [343, 227] width 98 height 11
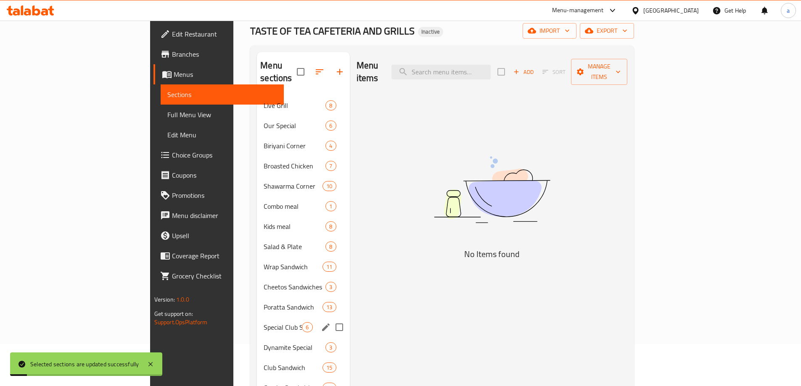
click at [264, 322] on span "Special Club Sandwich" at bounding box center [283, 327] width 38 height 10
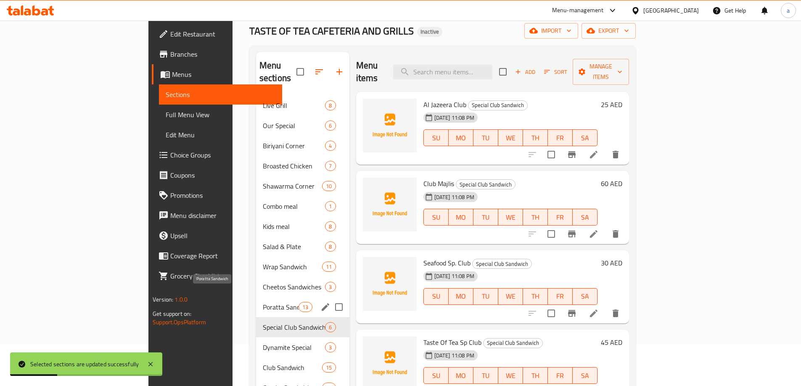
click at [263, 302] on span "Poratta Sandwich" at bounding box center [281, 307] width 36 height 10
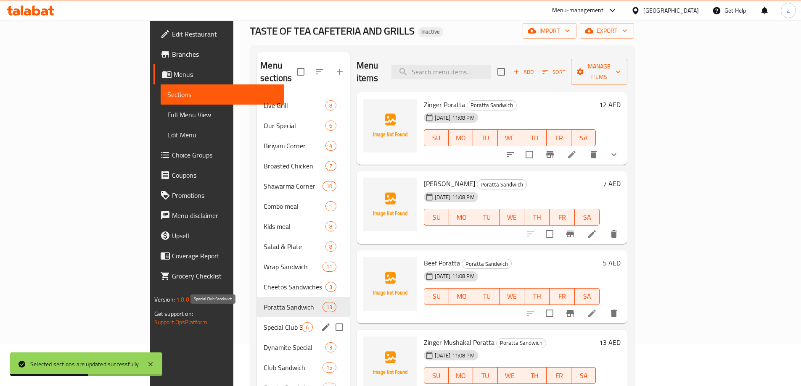
click at [264, 322] on span "Special Club Sandwich" at bounding box center [283, 327] width 38 height 10
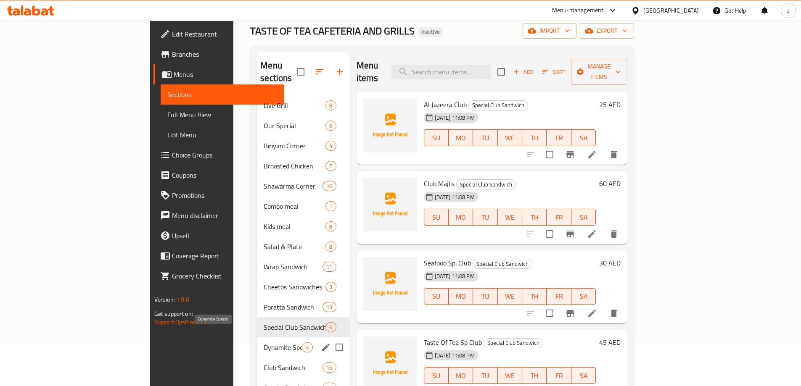
scroll to position [84, 0]
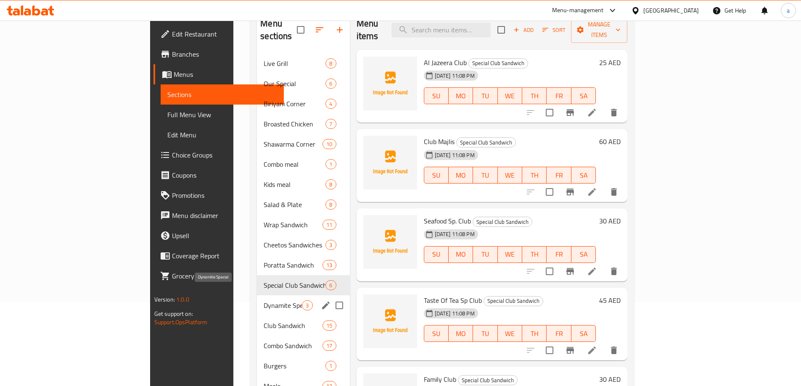
click at [264, 301] on span "Dynamite Special" at bounding box center [283, 306] width 38 height 10
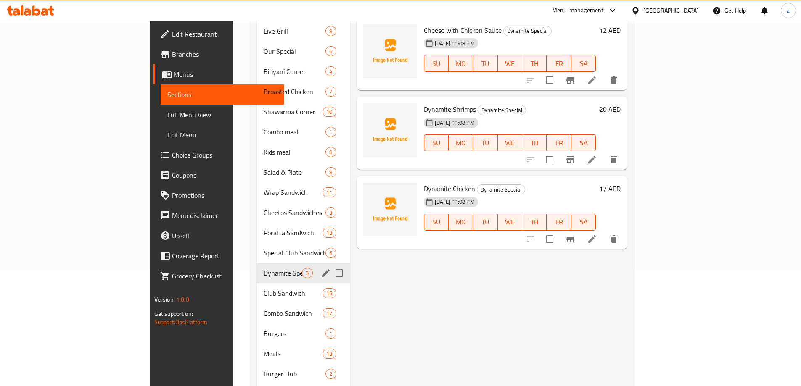
scroll to position [168, 0]
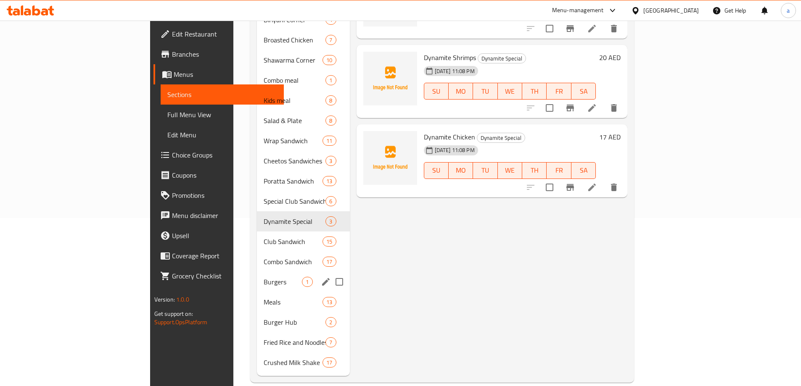
click at [257, 272] on div "Burgers 1" at bounding box center [303, 282] width 92 height 20
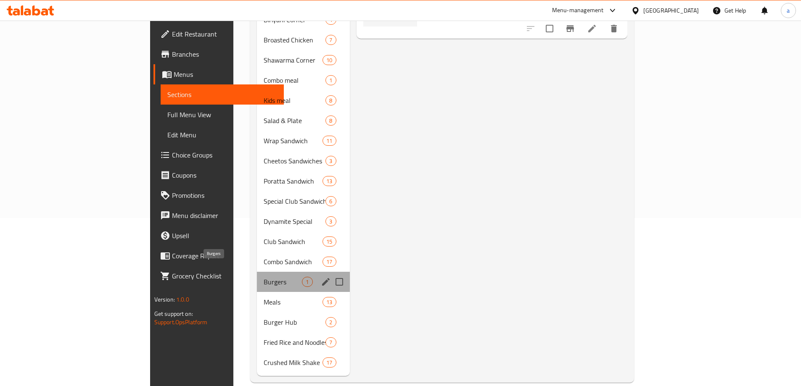
click at [264, 277] on span "Burgers" at bounding box center [283, 282] width 38 height 10
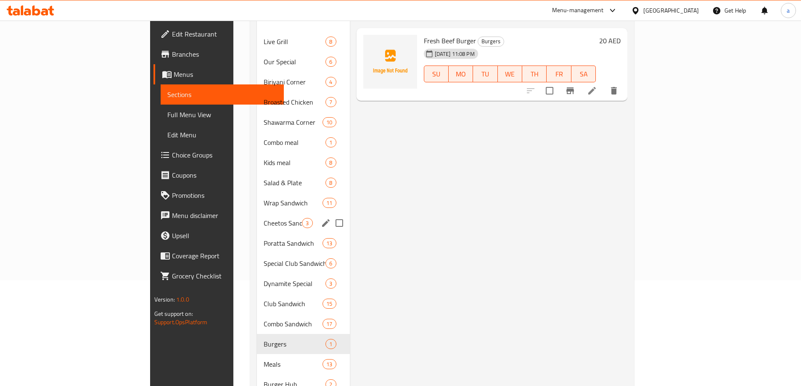
scroll to position [169, 0]
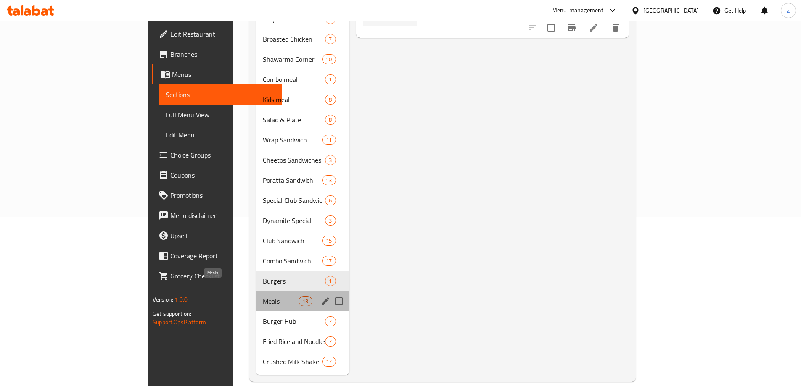
click at [263, 296] on span "Meals" at bounding box center [281, 301] width 36 height 10
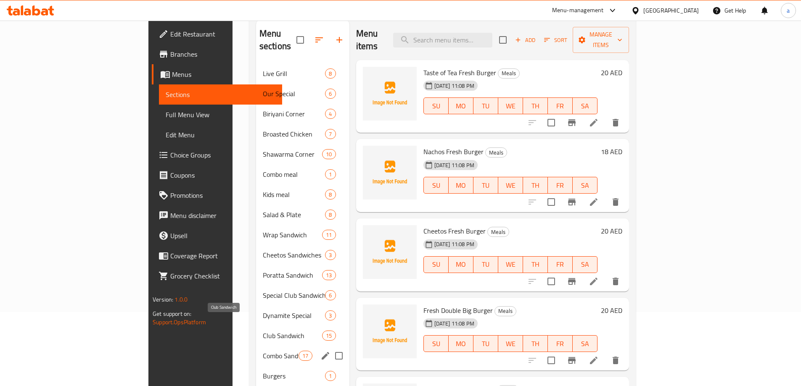
scroll to position [169, 0]
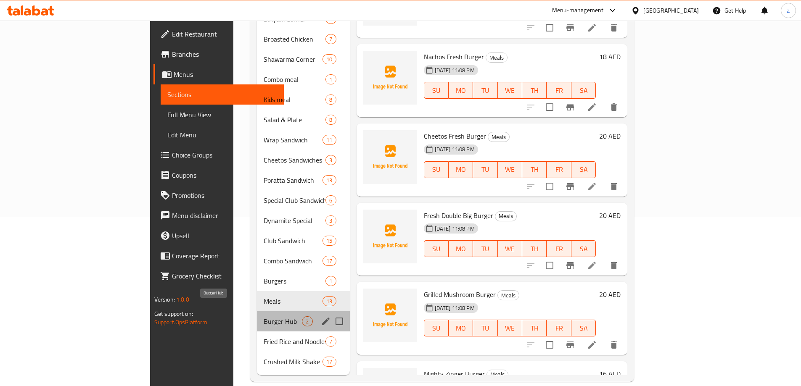
click at [264, 317] on span "Burger Hub" at bounding box center [283, 322] width 38 height 10
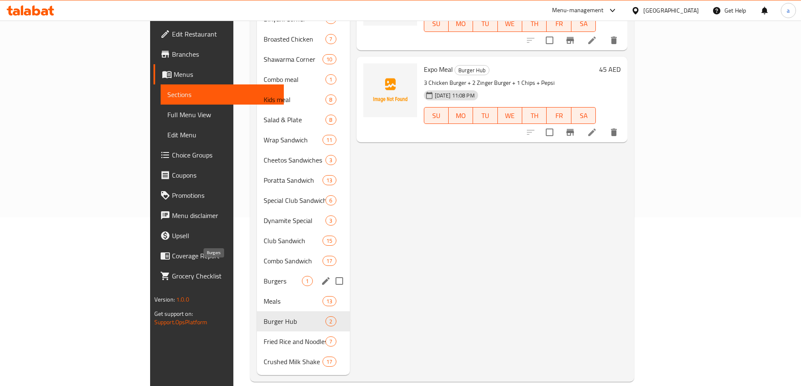
click at [264, 276] on span "Burgers" at bounding box center [283, 281] width 38 height 10
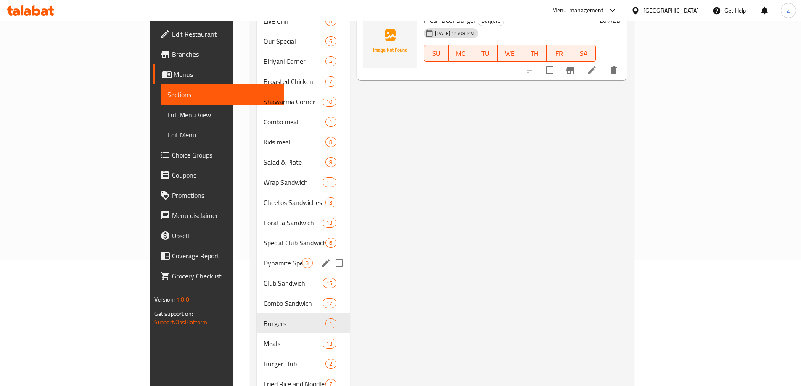
scroll to position [127, 0]
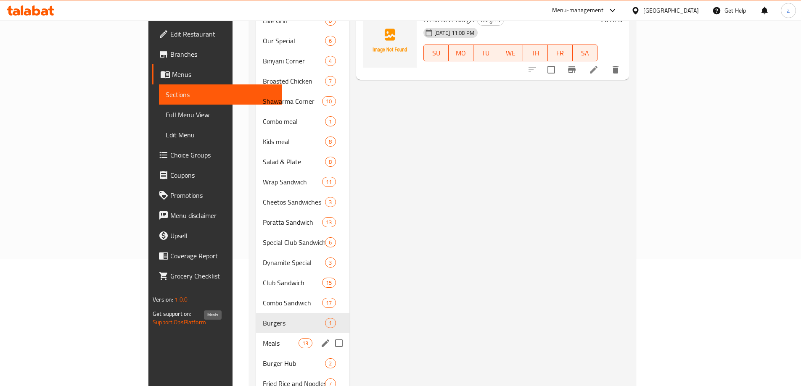
click at [263, 338] on span "Meals" at bounding box center [281, 343] width 36 height 10
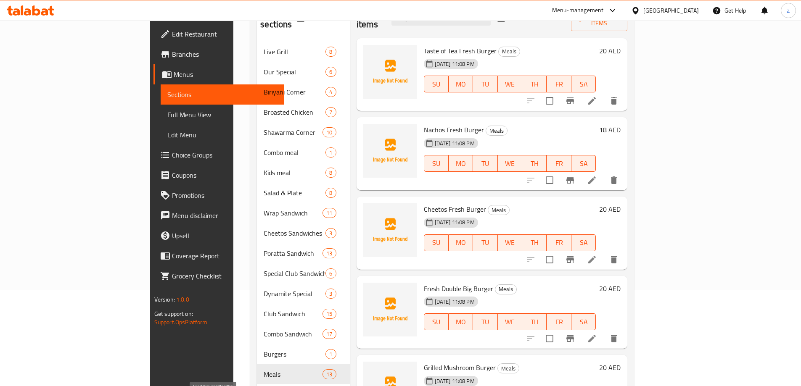
scroll to position [169, 0]
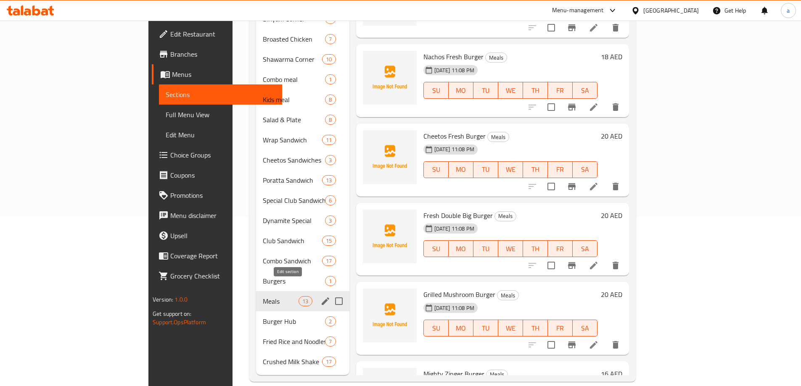
click at [320, 296] on icon "edit" at bounding box center [325, 301] width 10 height 10
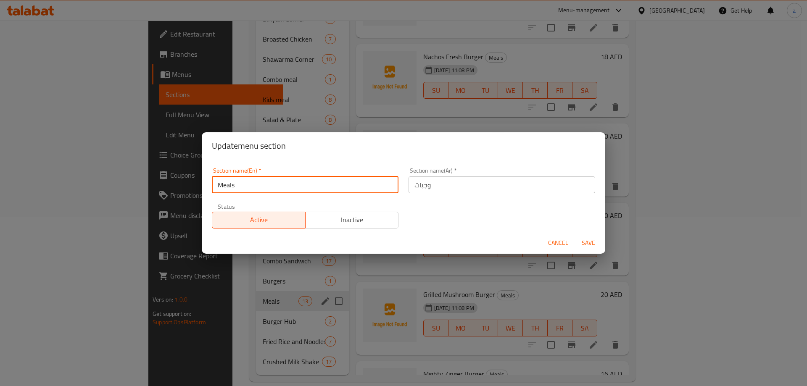
click at [247, 184] on input "Meals" at bounding box center [305, 185] width 187 height 17
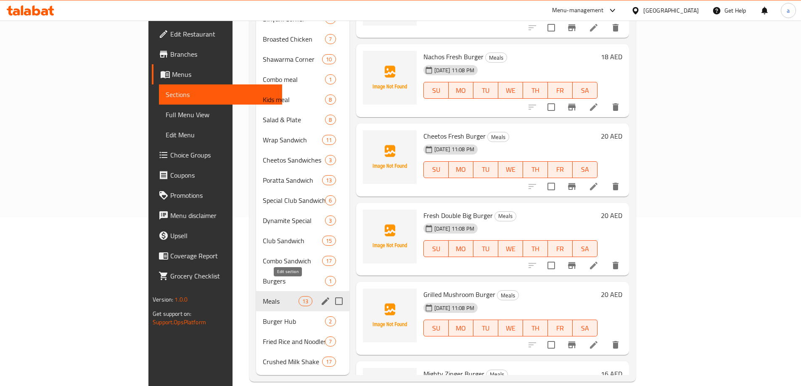
click at [320, 296] on icon "edit" at bounding box center [325, 301] width 10 height 10
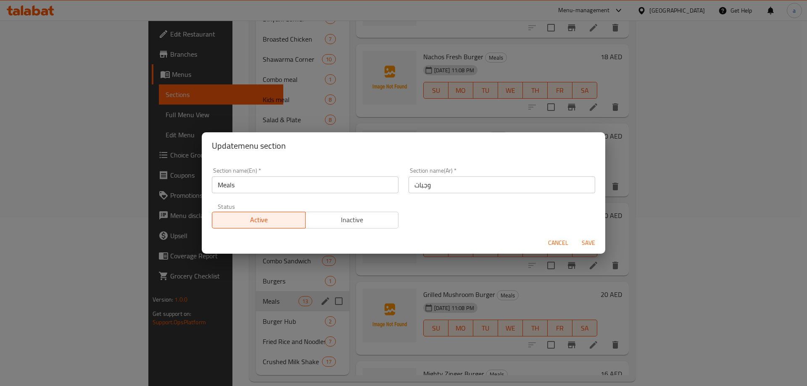
click at [264, 189] on input "Meals" at bounding box center [305, 185] width 187 height 17
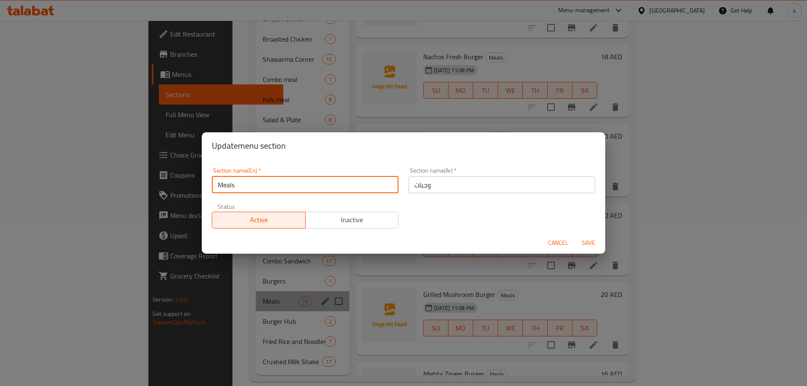
click at [264, 189] on input "Meals" at bounding box center [305, 185] width 187 height 17
paste input "Burgers برجر"
click at [246, 188] on input "Burgers برجر" at bounding box center [305, 185] width 187 height 17
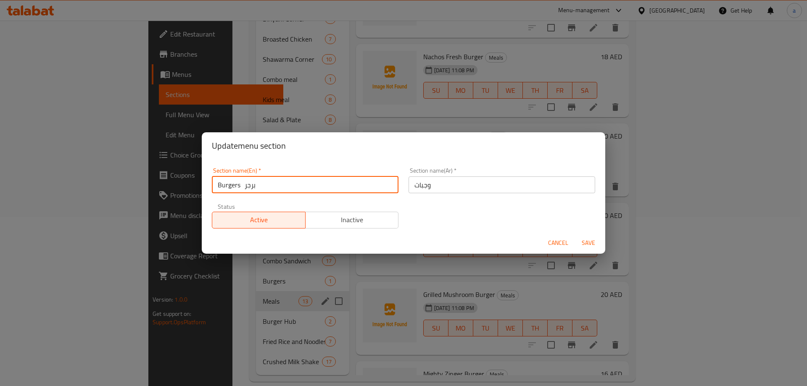
type input "Burgers برجر"
click at [440, 186] on input "وجبات" at bounding box center [502, 185] width 187 height 17
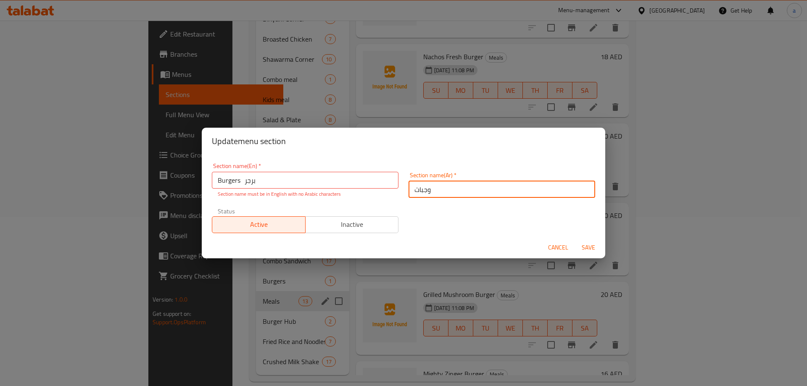
click at [440, 186] on input "وجبات" at bounding box center [502, 189] width 187 height 17
paste input "برجر"
type input "برجر"
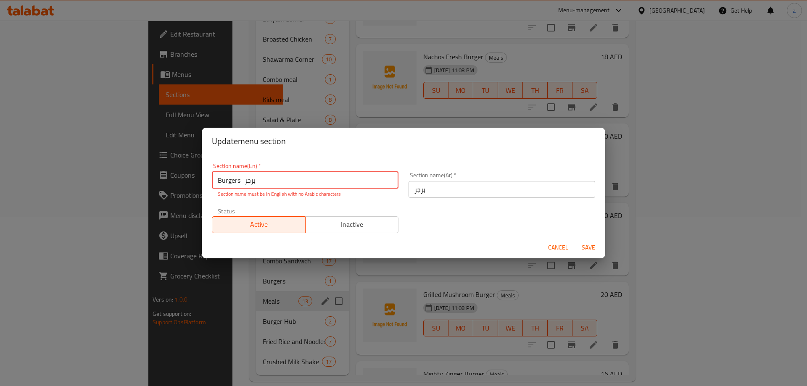
click at [246, 183] on input "Burgers برجر" at bounding box center [305, 180] width 187 height 17
type input "Burgers"
click at [593, 250] on button "Save" at bounding box center [588, 248] width 27 height 16
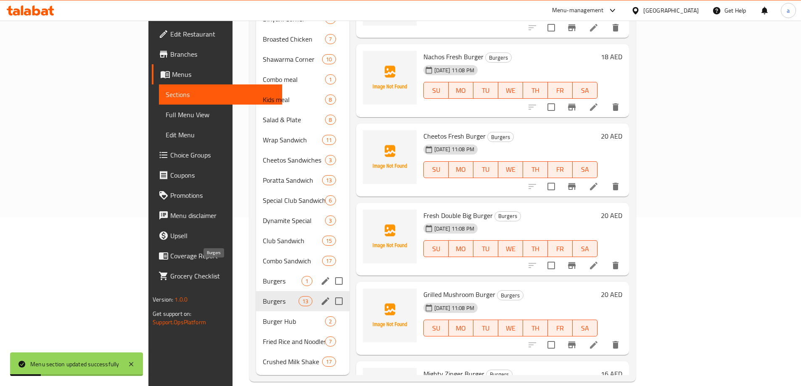
click at [263, 276] on span "Burgers" at bounding box center [282, 281] width 39 height 10
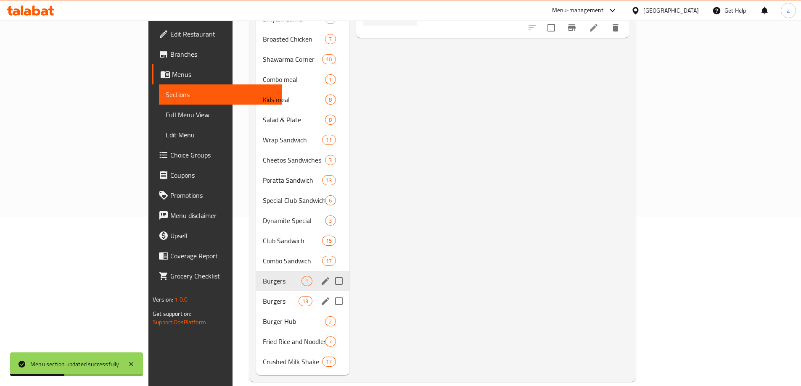
scroll to position [127, 0]
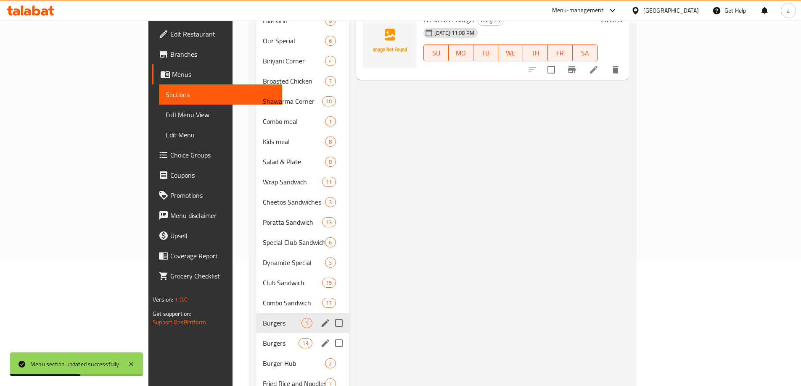
click at [330, 314] on input "Menu sections" at bounding box center [339, 323] width 18 height 18
checkbox input "true"
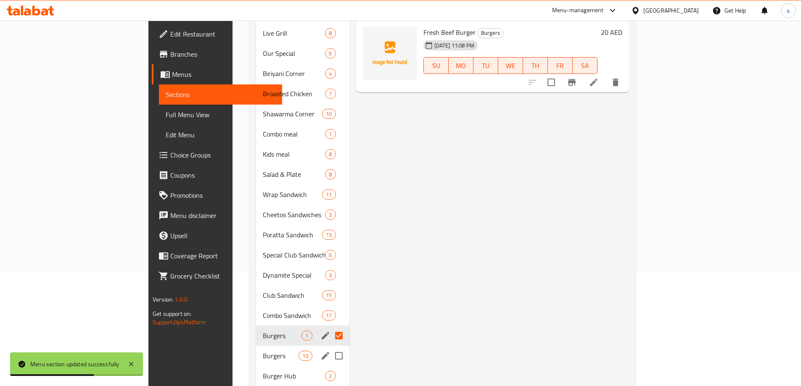
scroll to position [1, 0]
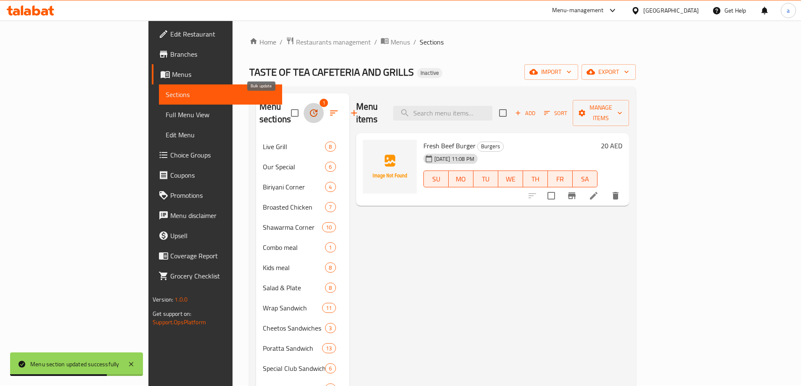
click at [309, 112] on icon "button" at bounding box center [314, 113] width 10 height 10
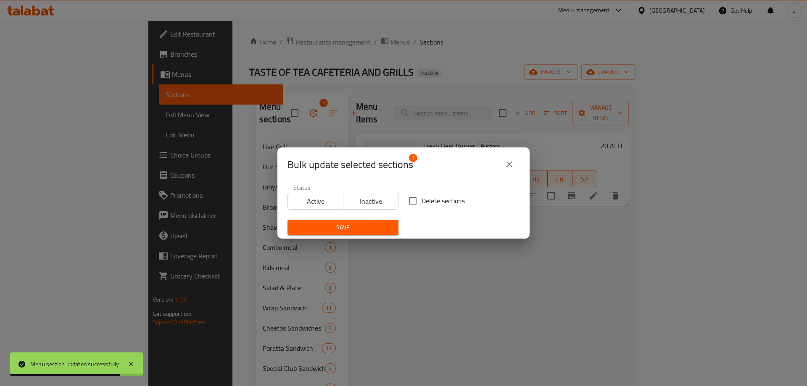
click at [412, 203] on input "Delete sections" at bounding box center [413, 201] width 18 height 18
checkbox input "true"
click at [381, 227] on span "Save" at bounding box center [343, 227] width 98 height 11
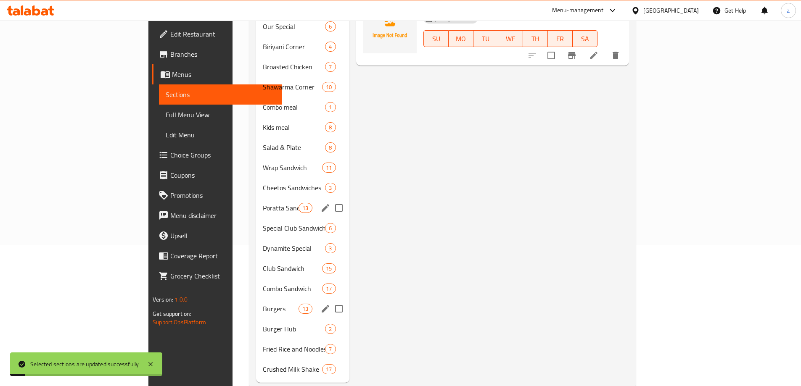
scroll to position [149, 0]
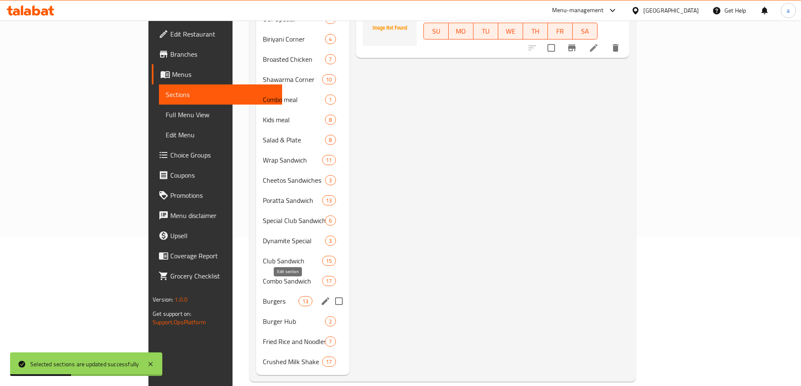
click at [322, 298] on icon "edit" at bounding box center [326, 302] width 8 height 8
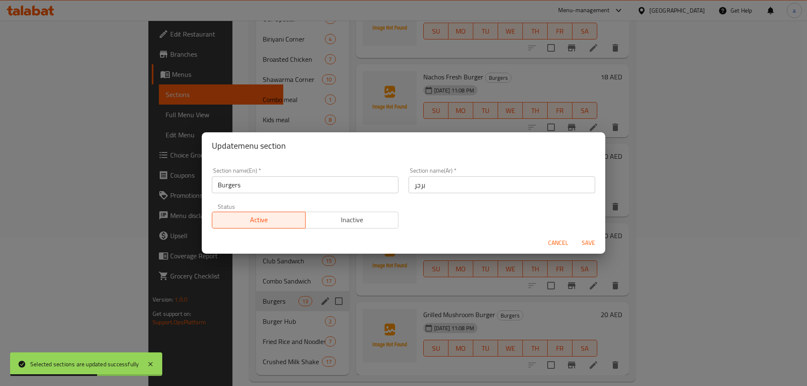
click at [562, 244] on span "Cancel" at bounding box center [558, 243] width 20 height 11
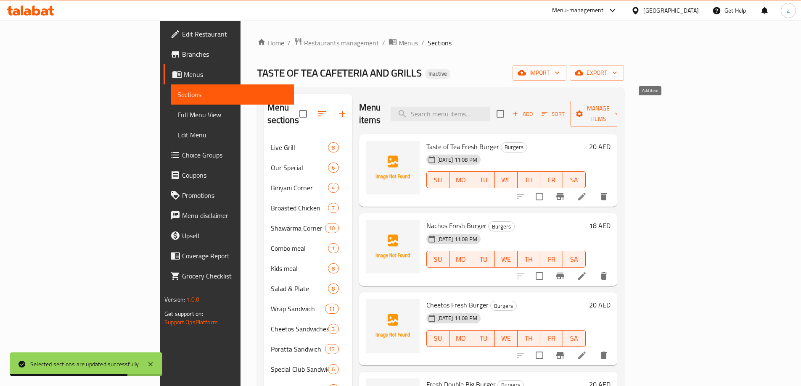
click at [534, 109] on span "Add" at bounding box center [522, 114] width 23 height 10
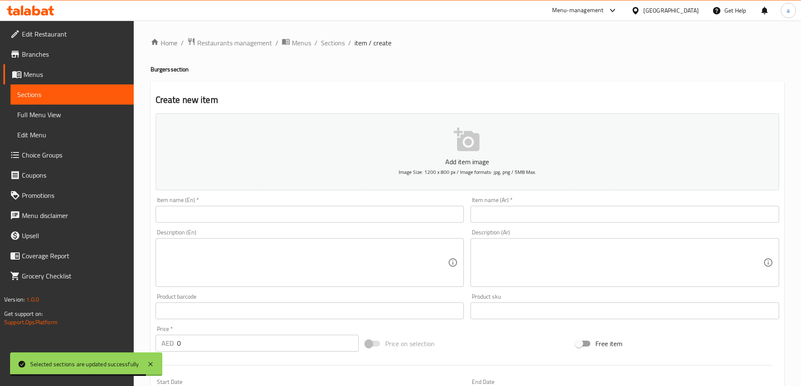
click at [225, 212] on input "text" at bounding box center [310, 214] width 309 height 17
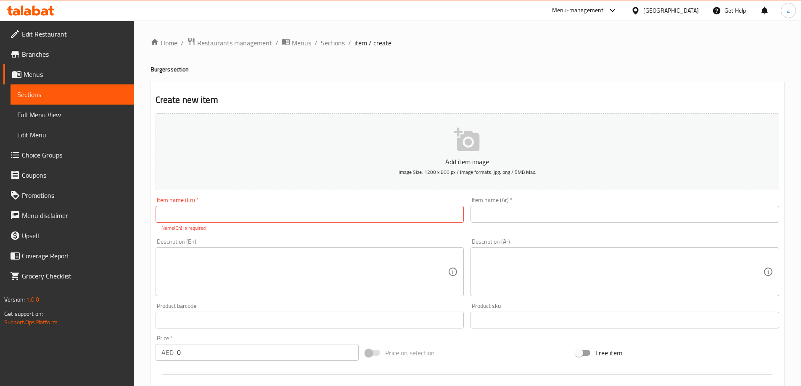
click at [212, 219] on input "text" at bounding box center [310, 214] width 309 height 17
paste input "Fresh Beef Burger"
type input "Fresh Beef Burger"
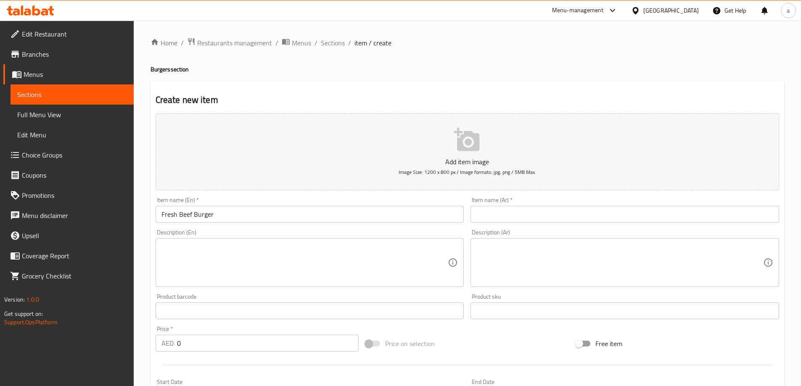
click at [516, 215] on input "text" at bounding box center [624, 214] width 309 height 17
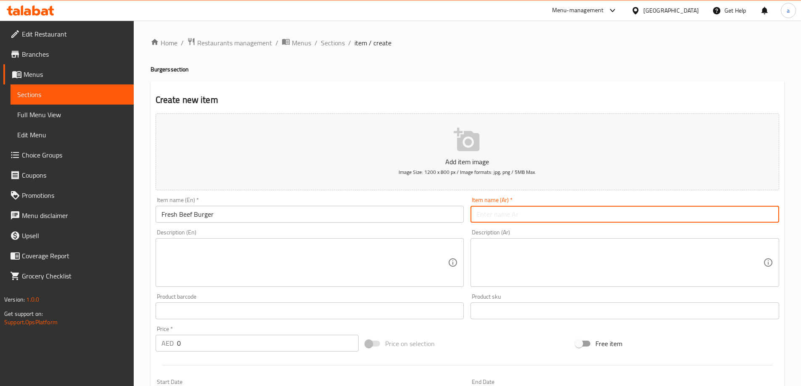
paste input "برجر طازج لحم بقر"
type input "برجر طازج لحم بقر"
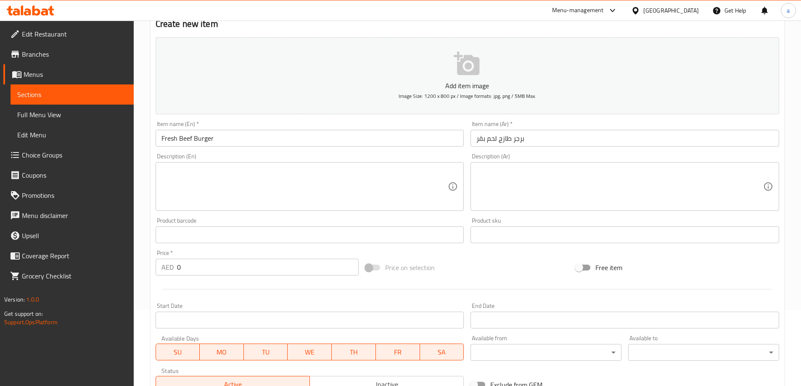
scroll to position [208, 0]
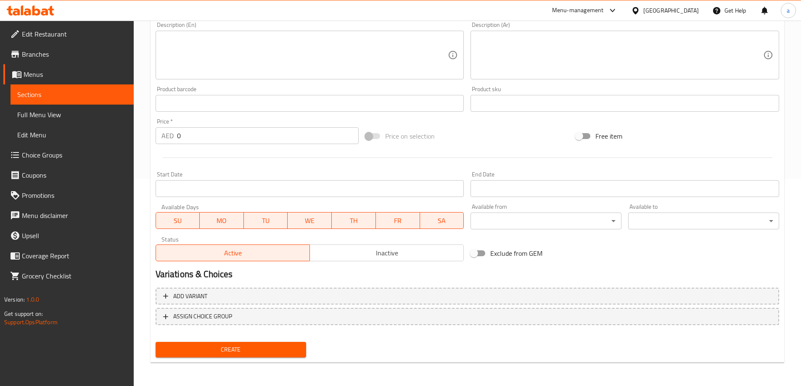
drag, startPoint x: 166, startPoint y: 130, endPoint x: 151, endPoint y: 134, distance: 15.1
click at [151, 134] on div "Create new item Add item image Image Size: 1200 x 800 px / Image formats: jpg, …" at bounding box center [468, 118] width 634 height 489
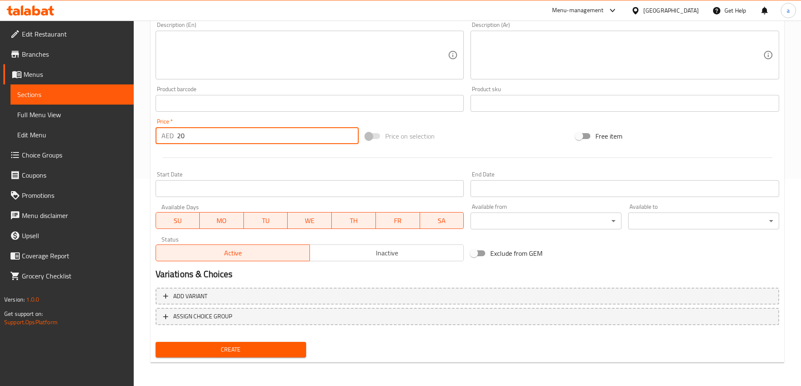
type input "20"
click at [224, 347] on span "Create" at bounding box center [230, 350] width 137 height 11
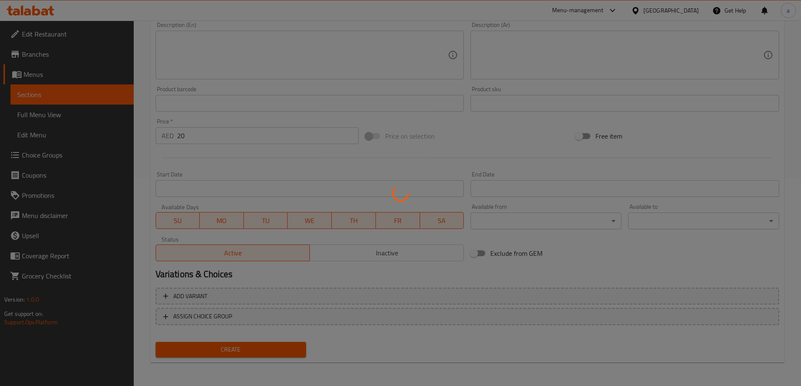
type input "0"
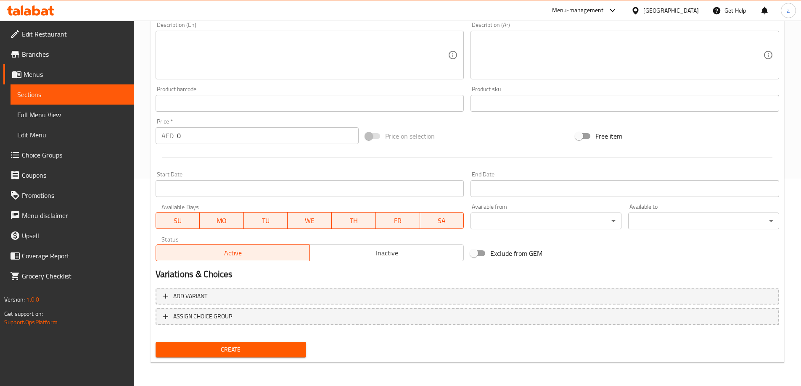
click at [84, 95] on span "Sections" at bounding box center [72, 95] width 110 height 10
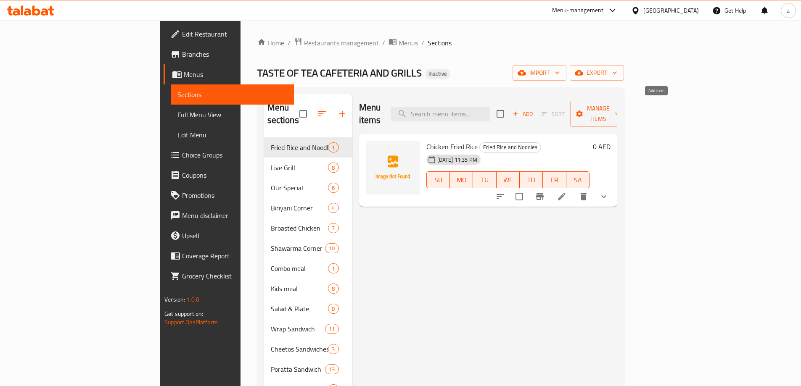
click at [534, 110] on span "Add" at bounding box center [522, 114] width 23 height 10
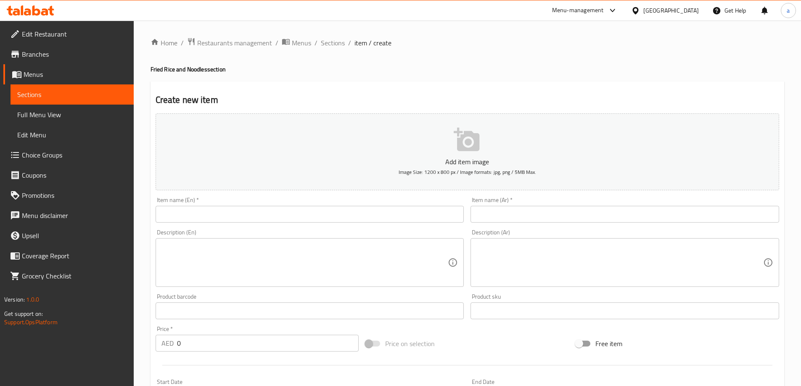
click at [241, 216] on input "text" at bounding box center [310, 214] width 309 height 17
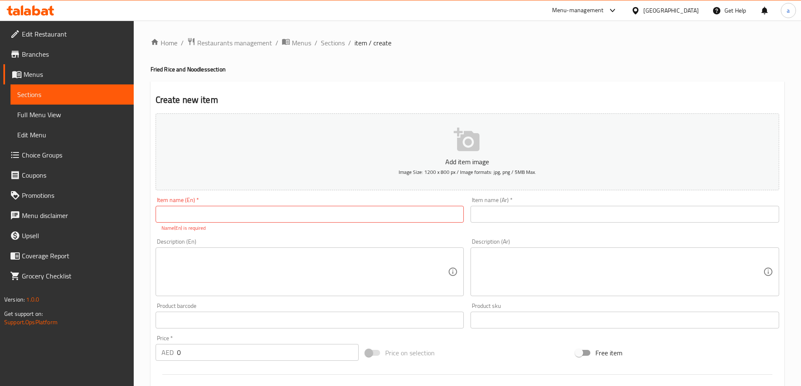
click at [199, 214] on input "text" at bounding box center [310, 214] width 309 height 17
paste input "Prawns Fried Rice ارز مقلي روبيان"
drag, startPoint x: 215, startPoint y: 215, endPoint x: 280, endPoint y: 219, distance: 65.7
click at [280, 219] on input "Prawns Fried Rice ارز مقلي روبيان" at bounding box center [310, 214] width 309 height 17
type input "Prawns Fried Rice ارز مقلي روبيان"
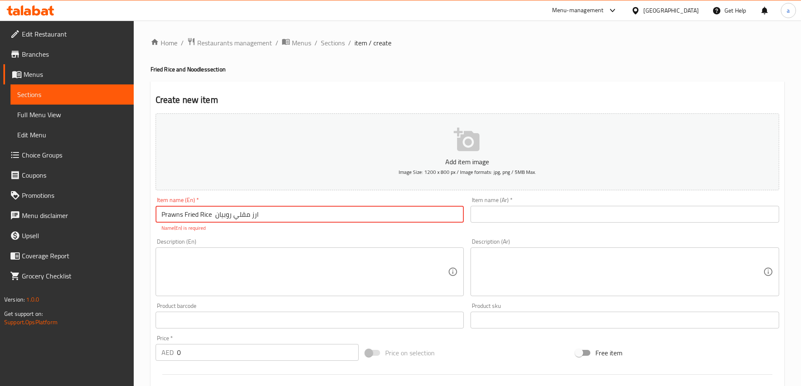
click at [508, 216] on input "text" at bounding box center [624, 214] width 309 height 17
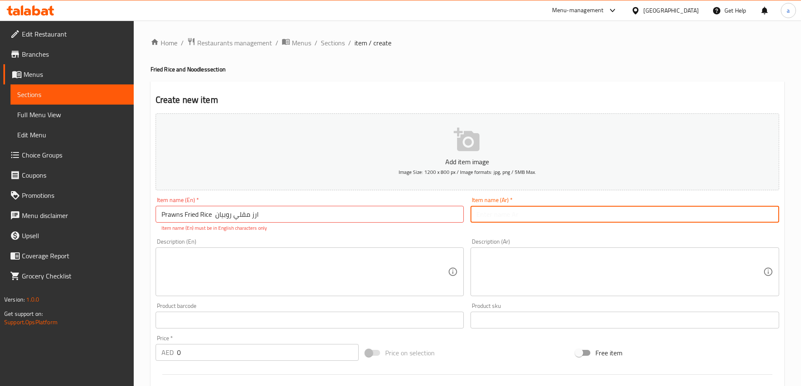
paste input "ارز مقلي روبيان"
type input "ارز مقلي روبيان"
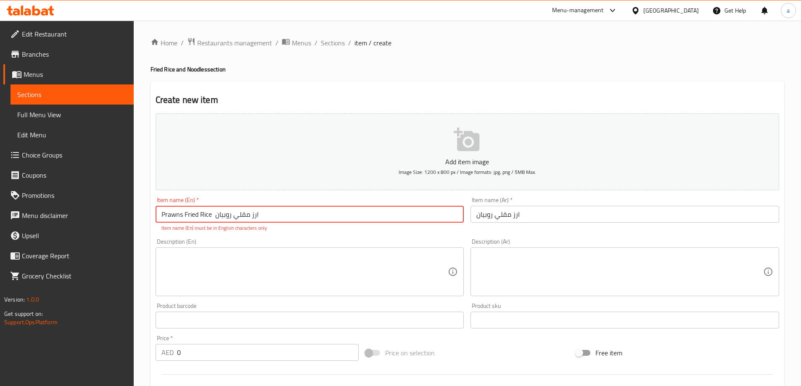
drag, startPoint x: 265, startPoint y: 220, endPoint x: 219, endPoint y: 225, distance: 46.5
click at [219, 225] on div "Item name (En)   * Prawns Fried Rice ارز مقلي روبيان Item name (En) * Item name…" at bounding box center [310, 214] width 309 height 35
type input "Prawns Fried Rice"
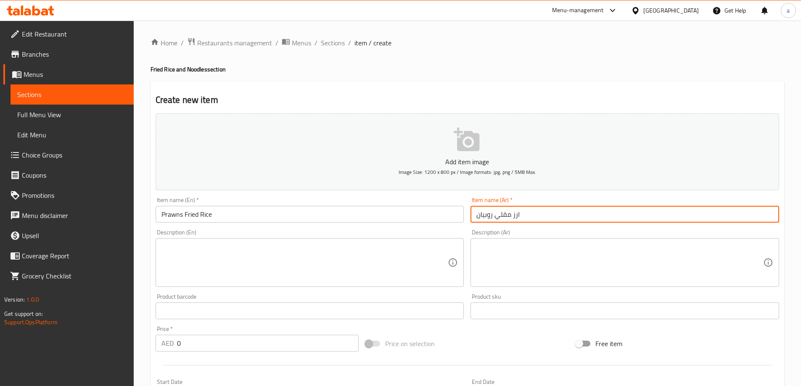
click at [484, 217] on input "ارز مقلي روبيان" at bounding box center [624, 214] width 309 height 17
click at [489, 219] on input "ارز مقلي روبيان" at bounding box center [624, 214] width 309 height 17
type input "ارز مقلي روبيان"
click at [245, 212] on input "Prawns Fried Rice" at bounding box center [310, 214] width 309 height 17
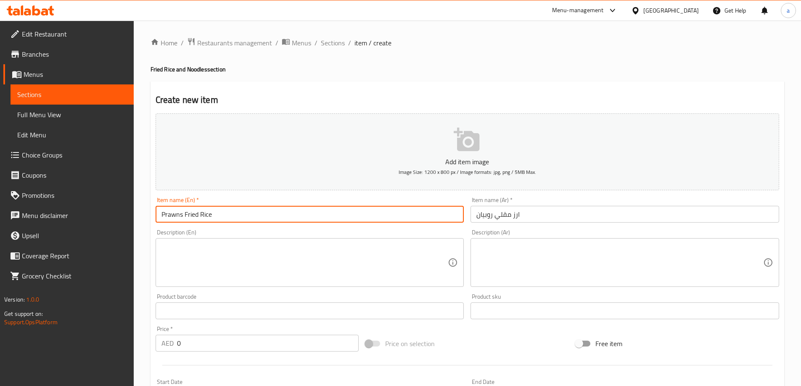
type input "Prawns Fried Rice"
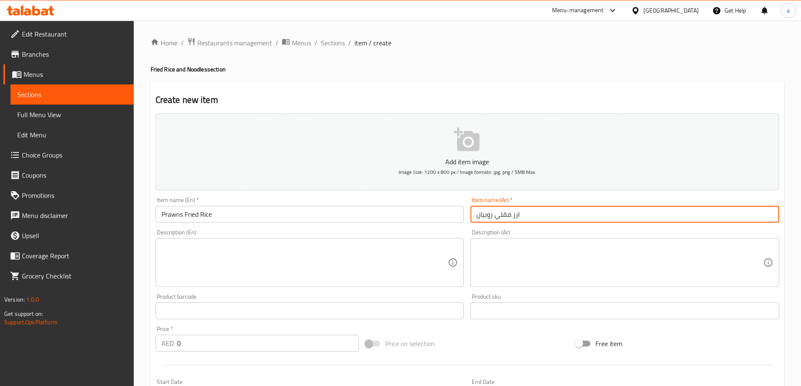
click at [470, 217] on input "ارز مقلي روبيان" at bounding box center [624, 214] width 309 height 17
type input "ارز مقلي روبيان"
click at [432, 199] on div "Item name (En)   * Prawns Fried Rice Item name (En) *" at bounding box center [310, 210] width 309 height 26
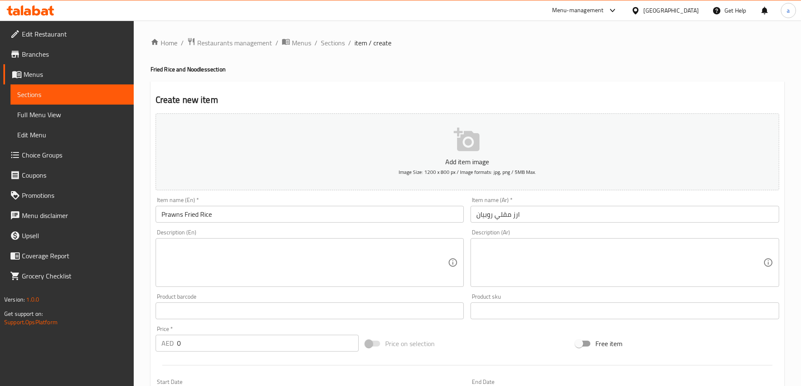
scroll to position [126, 0]
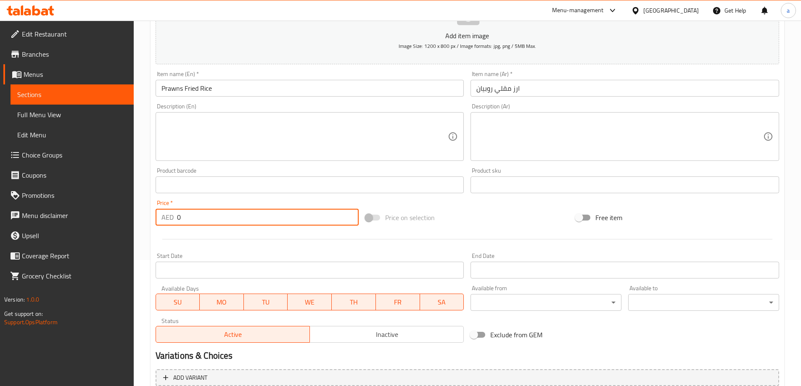
drag, startPoint x: 190, startPoint y: 214, endPoint x: 145, endPoint y: 219, distance: 45.4
click at [150, 219] on div "Home / Restaurants management / Menus / Sections / item / create Fried Rice and…" at bounding box center [467, 180] width 667 height 573
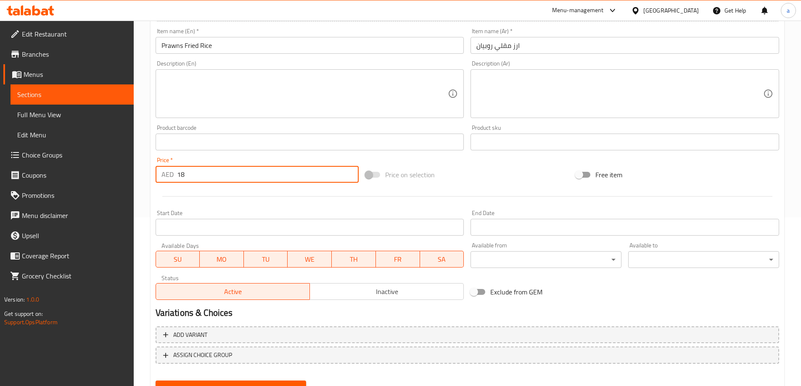
scroll to position [208, 0]
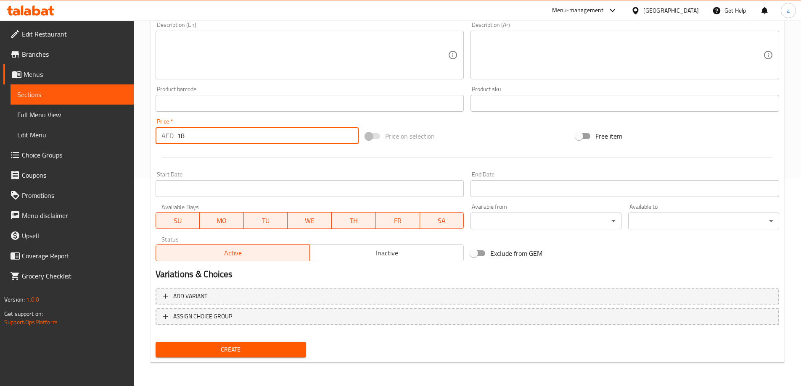
type input "18"
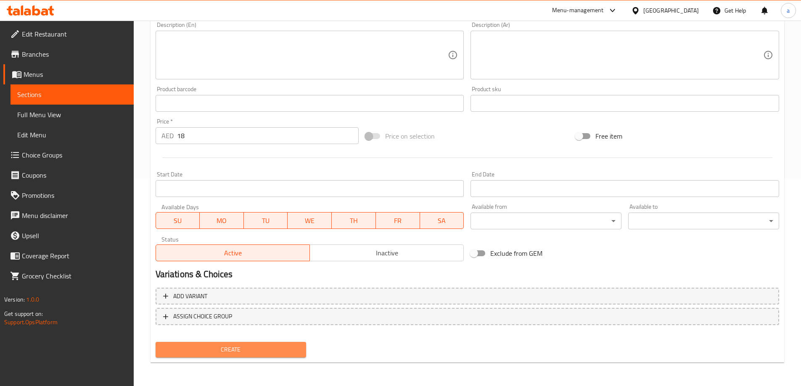
click at [234, 357] on button "Create" at bounding box center [231, 350] width 151 height 16
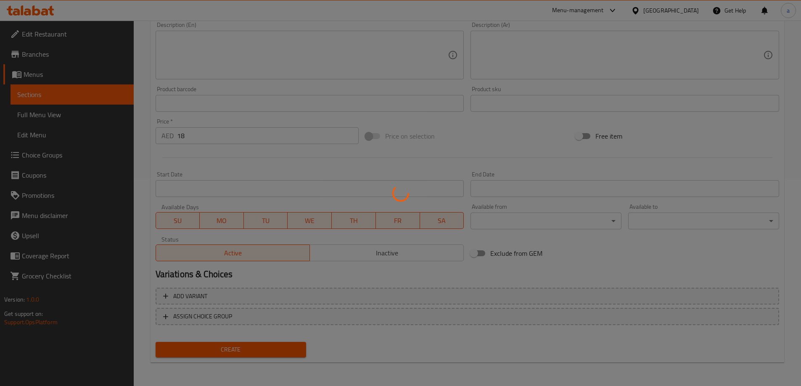
type input "0"
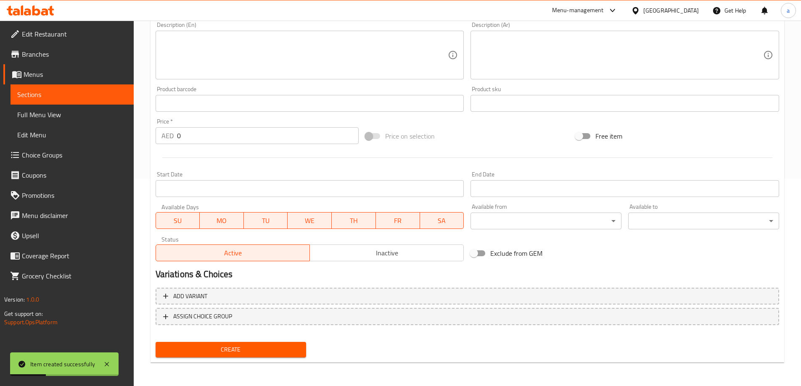
click at [52, 94] on span "Sections" at bounding box center [72, 95] width 110 height 10
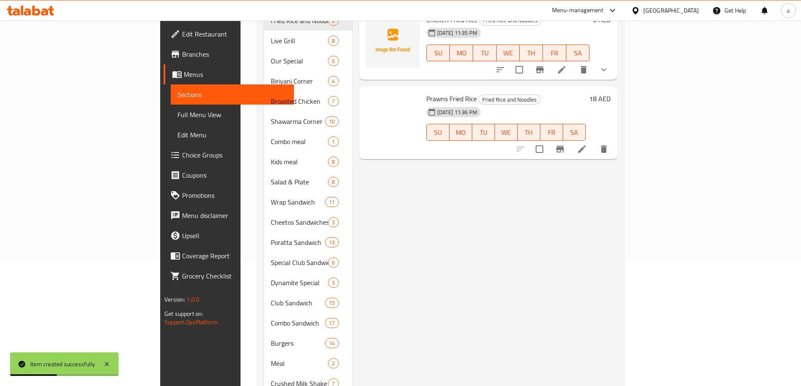
scroll to position [43, 0]
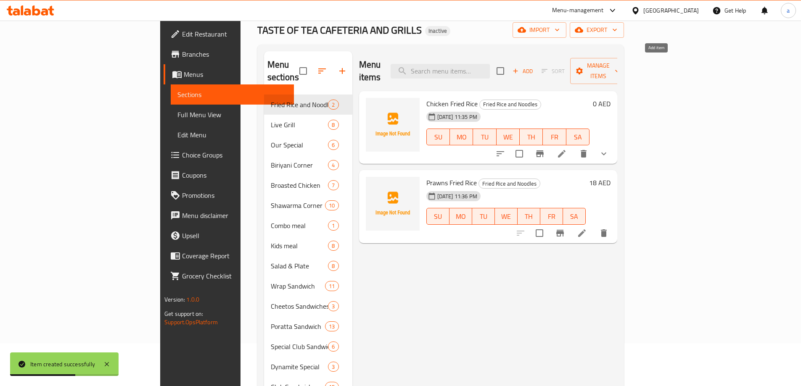
click at [534, 67] on span "Add" at bounding box center [522, 71] width 23 height 10
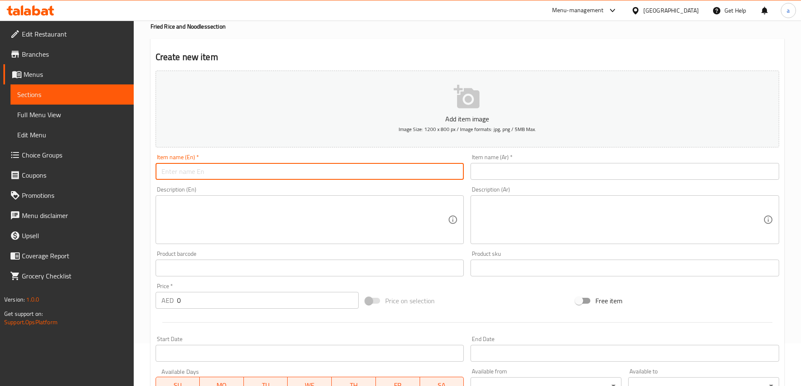
click at [231, 174] on input "text" at bounding box center [310, 171] width 309 height 17
paste input "Egg Fried Rice ارز مقلي بيض"
drag, startPoint x: 207, startPoint y: 177, endPoint x: 308, endPoint y: 176, distance: 100.9
click at [308, 176] on input "Egg Fried Rice ارز مقلي بيض" at bounding box center [310, 171] width 309 height 17
type input "Egg Fried Rice ارز مقلي بيض"
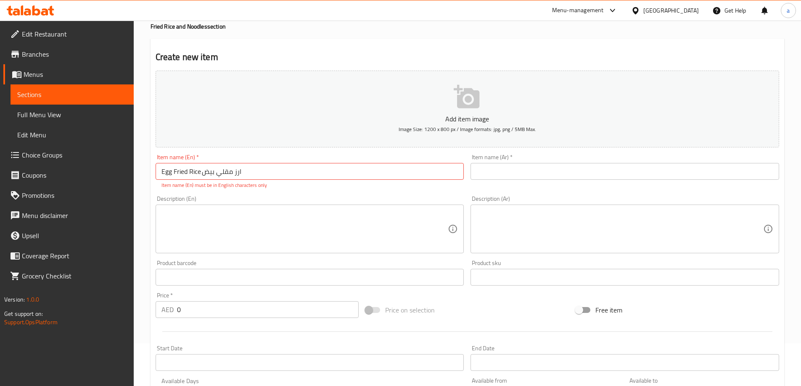
drag, startPoint x: 534, startPoint y: 153, endPoint x: 525, endPoint y: 163, distance: 12.8
click at [534, 157] on div "Item name (Ar)   * Item name (Ar) *" at bounding box center [624, 172] width 315 height 42
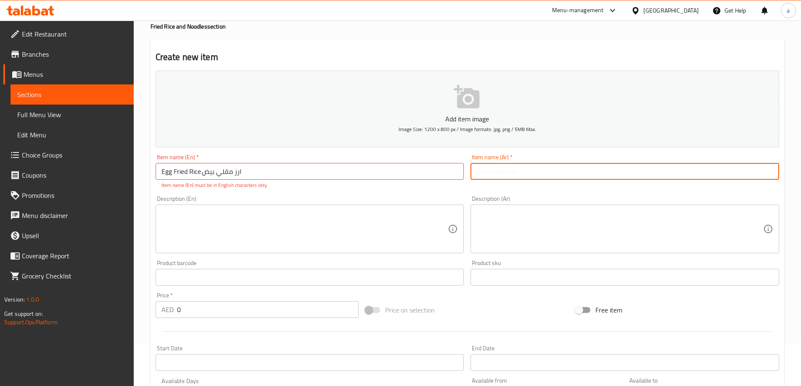
click at [519, 166] on input "text" at bounding box center [624, 171] width 309 height 17
paste input "ارز مقلي بيض"
type input "ارز مقلي بيض"
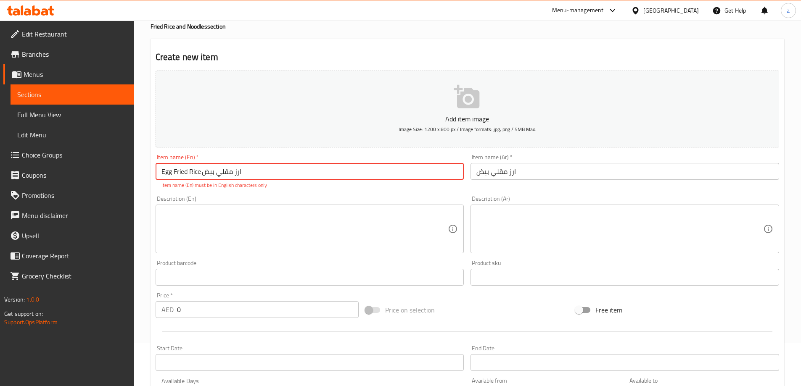
drag, startPoint x: 274, startPoint y: 177, endPoint x: 209, endPoint y: 184, distance: 65.2
click at [209, 184] on div "Item name (En)   * Egg Fried Rice ارز مقلي بيض Item name (En) * Item name (En) …" at bounding box center [310, 171] width 309 height 35
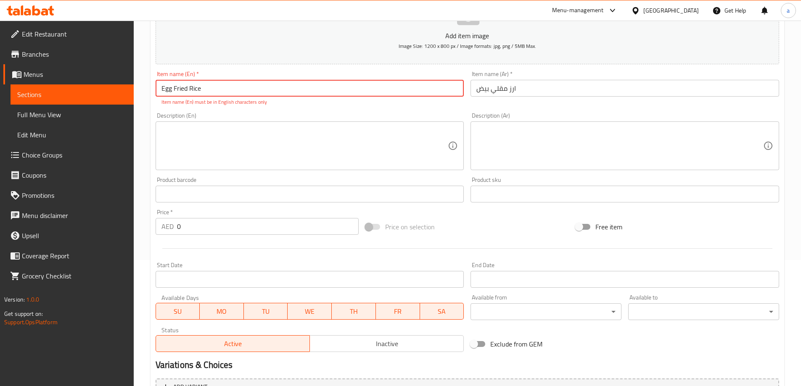
scroll to position [127, 0]
type input "Egg Fried Rice"
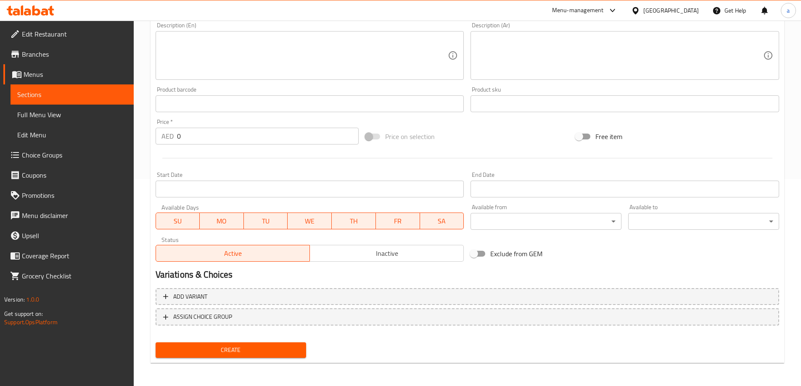
scroll to position [208, 0]
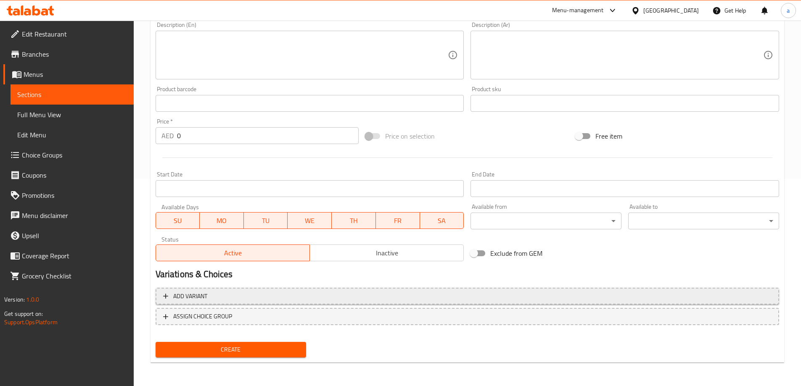
click at [590, 297] on span "Add variant" at bounding box center [467, 296] width 608 height 11
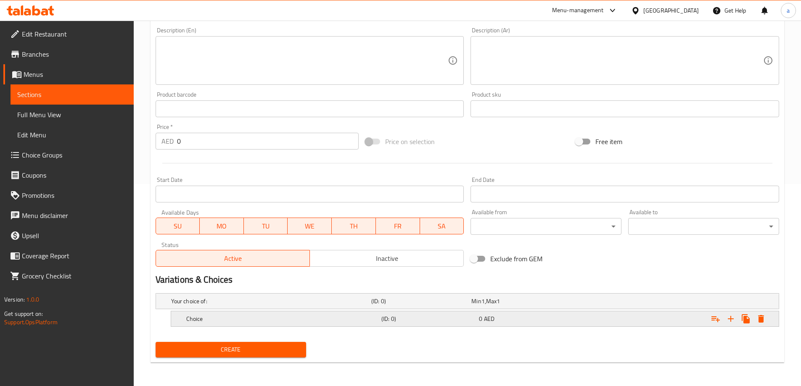
scroll to position [202, 0]
click at [233, 317] on h5 "Choice" at bounding box center [282, 319] width 192 height 8
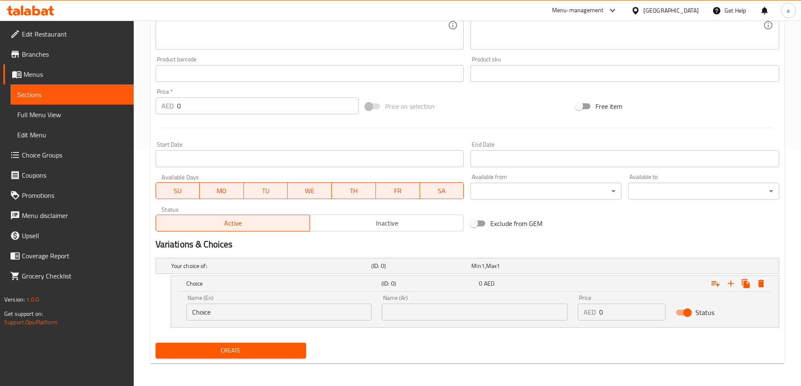
scroll to position [238, 0]
click at [731, 283] on icon "Expand" at bounding box center [731, 283] width 6 height 6
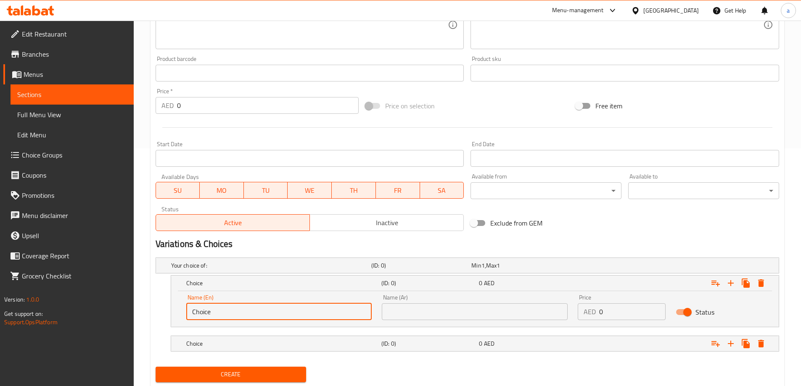
drag, startPoint x: 137, startPoint y: 341, endPoint x: 90, endPoint y: 339, distance: 46.7
click at [90, 339] on div "Edit Restaurant Branches Menus Sections Full Menu View Edit Menu Choice Groups …" at bounding box center [400, 97] width 801 height 629
type input "س"
type input "s"
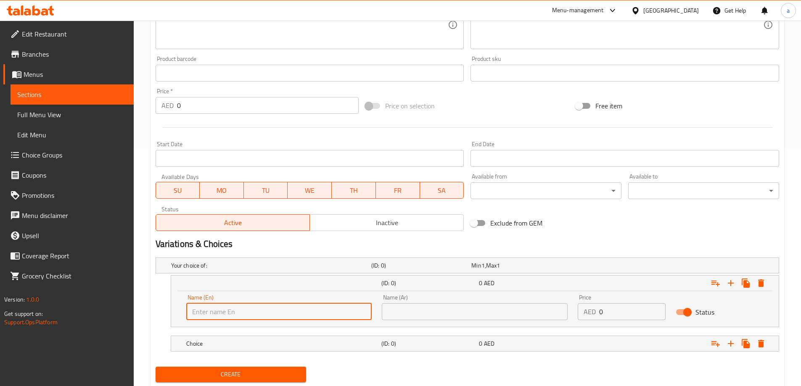
type input "s"
type input "Small"
click at [469, 318] on input "text" at bounding box center [475, 312] width 186 height 17
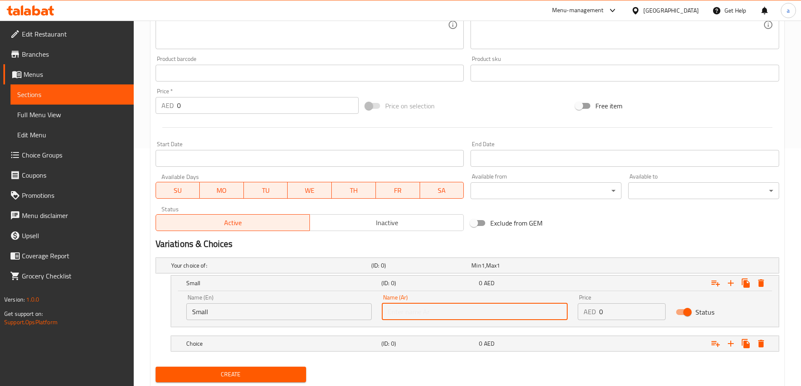
type input "صغير"
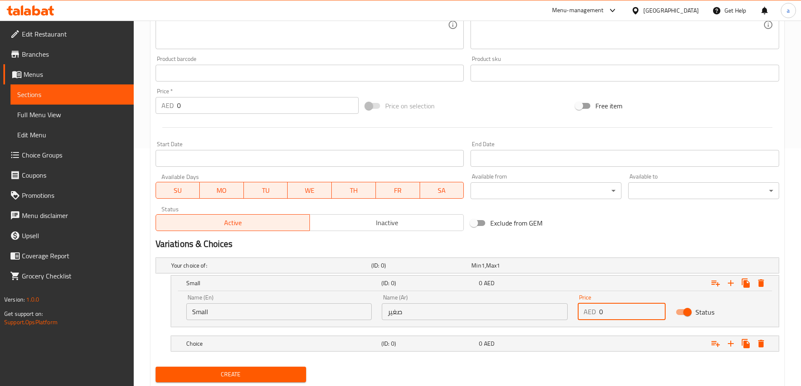
drag, startPoint x: 585, startPoint y: 313, endPoint x: 578, endPoint y: 314, distance: 7.3
click at [578, 314] on div "AED 0 Price" at bounding box center [622, 312] width 88 height 17
type input "13"
drag, startPoint x: 453, startPoint y: 341, endPoint x: 431, endPoint y: 339, distance: 21.5
click at [447, 340] on h5 "(ID: 0)" at bounding box center [428, 344] width 94 height 8
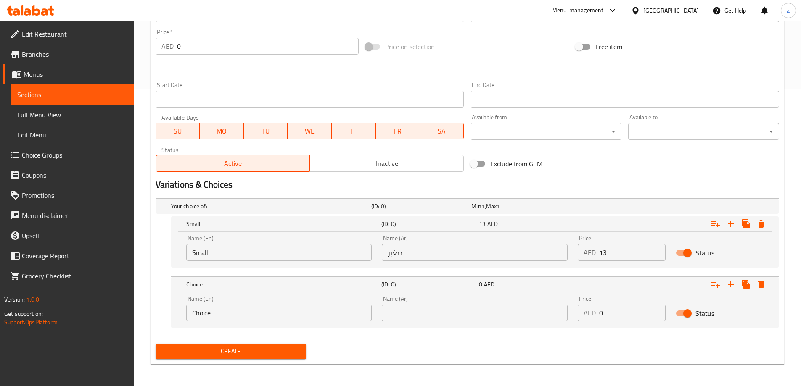
scroll to position [299, 0]
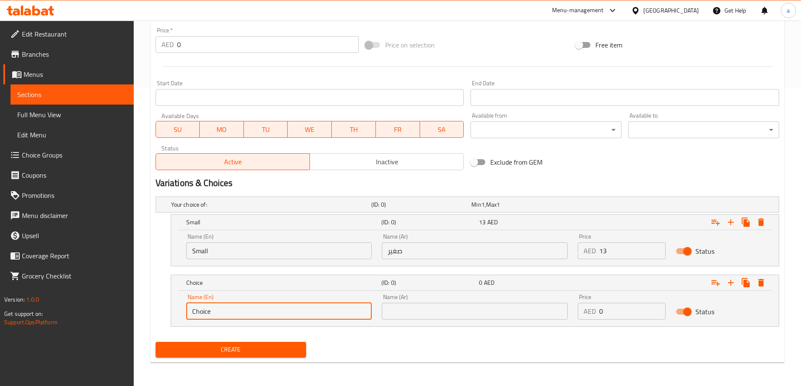
drag, startPoint x: 226, startPoint y: 314, endPoint x: 127, endPoint y: 320, distance: 99.4
click at [127, 320] on div "Edit Restaurant Branches Menus Sections Full Menu View Edit Menu Choice Groups …" at bounding box center [400, 54] width 801 height 665
click at [257, 317] on input "text" at bounding box center [279, 311] width 186 height 17
type input "Large"
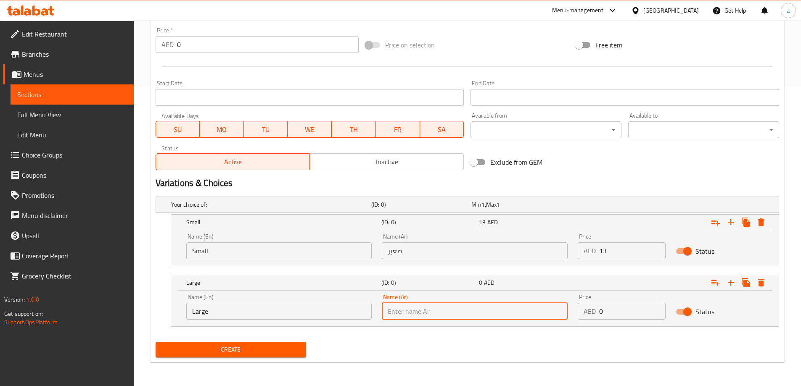
click at [487, 309] on input "text" at bounding box center [475, 311] width 186 height 17
type input "كبير"
click at [576, 321] on div "Price AED 0 Price" at bounding box center [622, 307] width 98 height 36
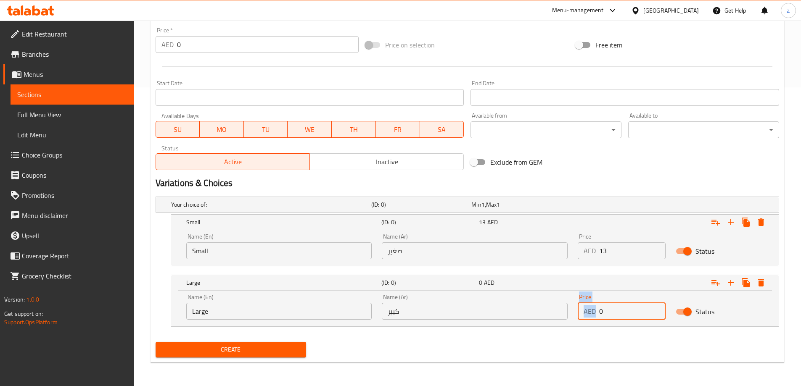
click at [616, 313] on input "0" at bounding box center [632, 311] width 66 height 17
type input "16"
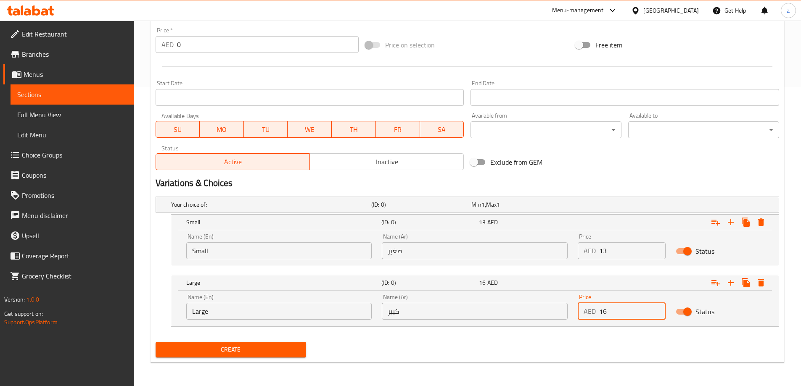
click at [238, 354] on span "Create" at bounding box center [230, 350] width 137 height 11
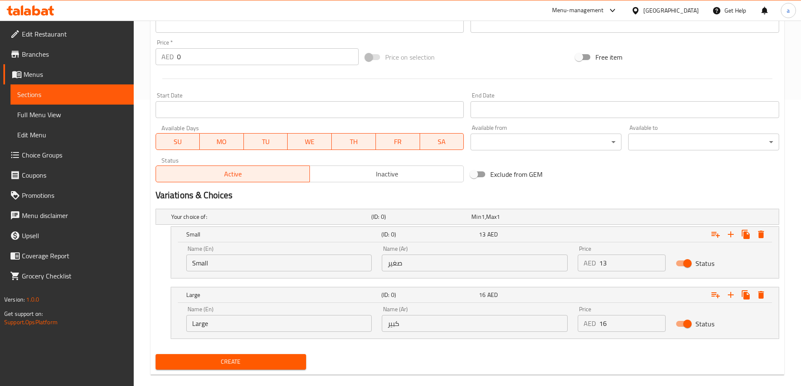
scroll to position [131, 0]
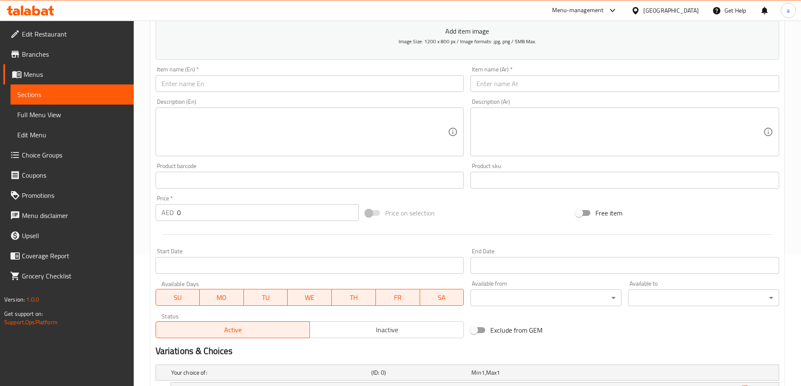
click at [68, 93] on span "Sections" at bounding box center [72, 95] width 110 height 10
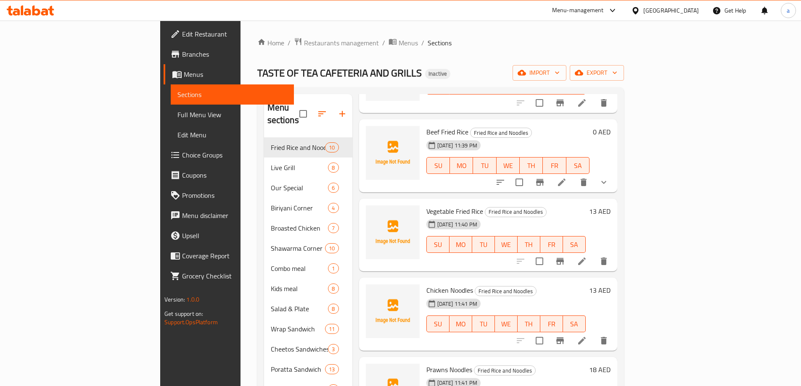
scroll to position [376, 0]
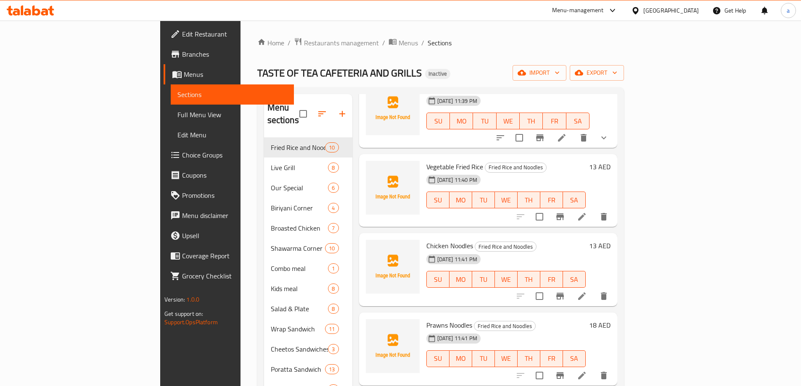
type button "2"
click at [491, 274] on span "TU" at bounding box center [484, 280] width 16 height 12
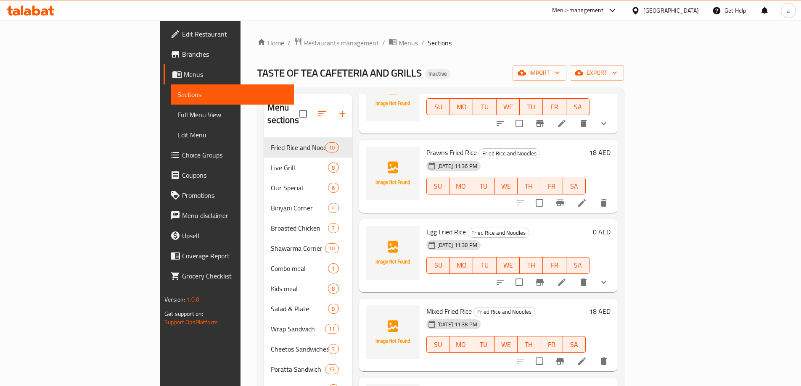
scroll to position [0, 0]
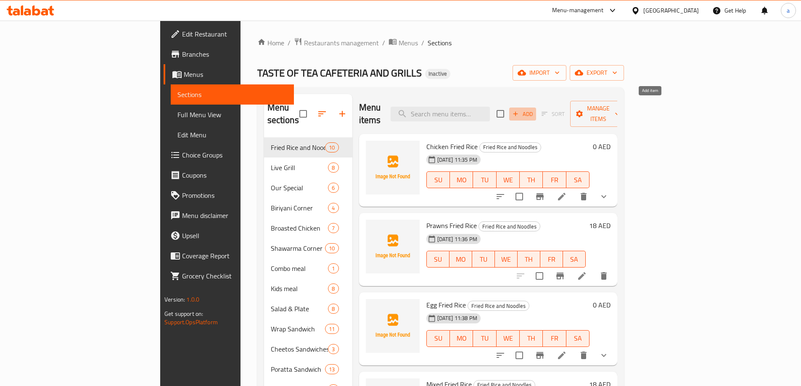
click at [534, 109] on span "Add" at bounding box center [522, 114] width 23 height 10
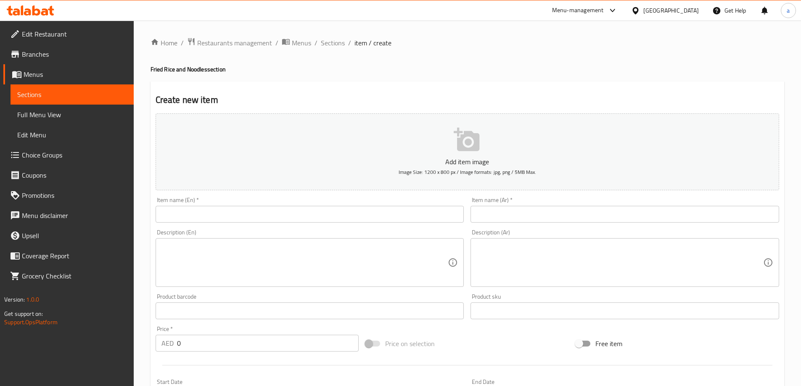
click at [282, 214] on input "text" at bounding box center [310, 214] width 309 height 17
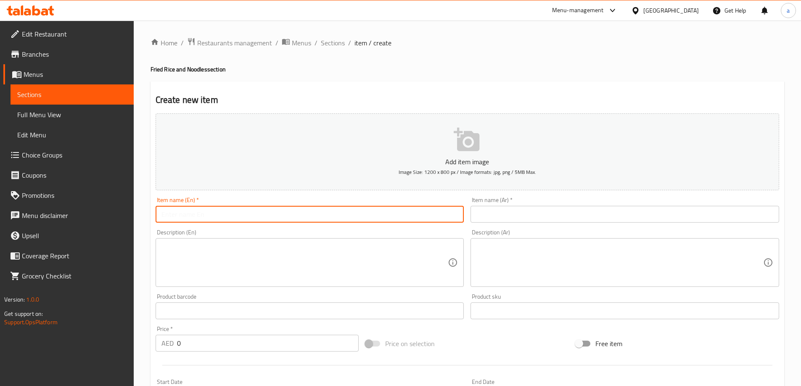
paste input "Mixed Noodles"
type input "Mixed Noodles"
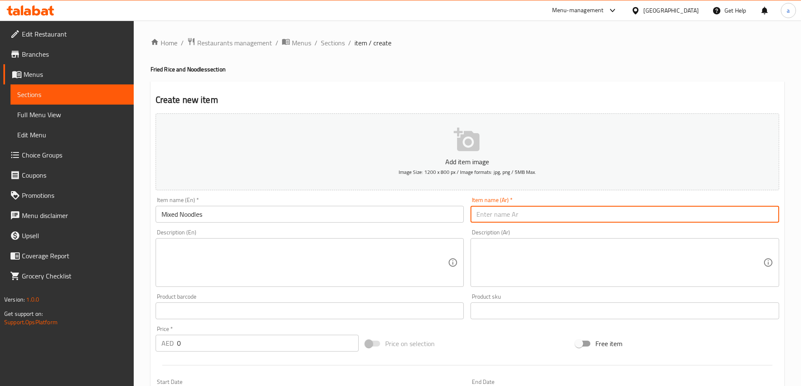
click at [559, 222] on input "text" at bounding box center [624, 214] width 309 height 17
paste input "معكرونة مشكل"
click at [515, 214] on input "معكرونة مشكل" at bounding box center [624, 214] width 309 height 17
type input "نودلز مشكل"
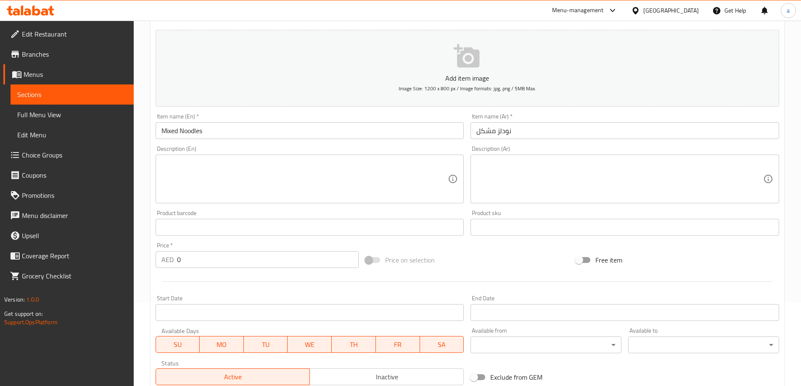
scroll to position [84, 0]
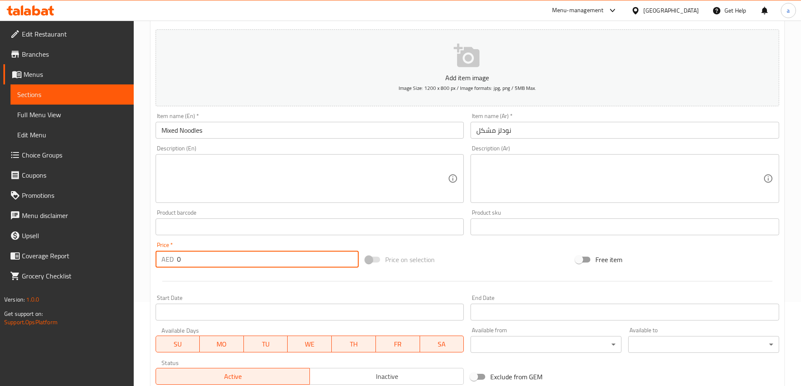
drag, startPoint x: 190, startPoint y: 258, endPoint x: 164, endPoint y: 261, distance: 25.4
click at [166, 261] on div "AED 0 Price *" at bounding box center [257, 259] width 203 height 17
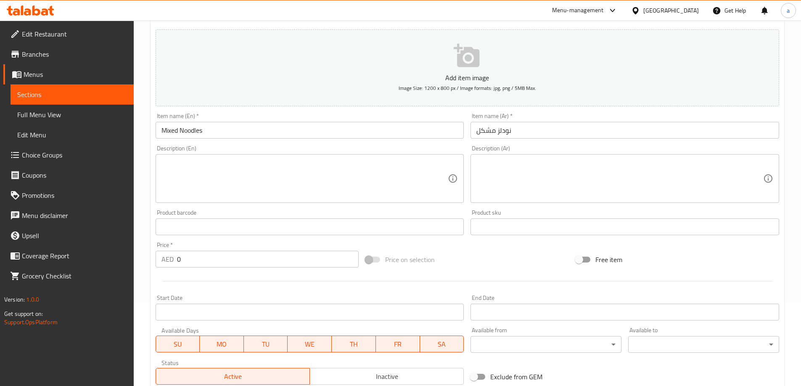
click at [185, 253] on input "0" at bounding box center [268, 259] width 182 height 17
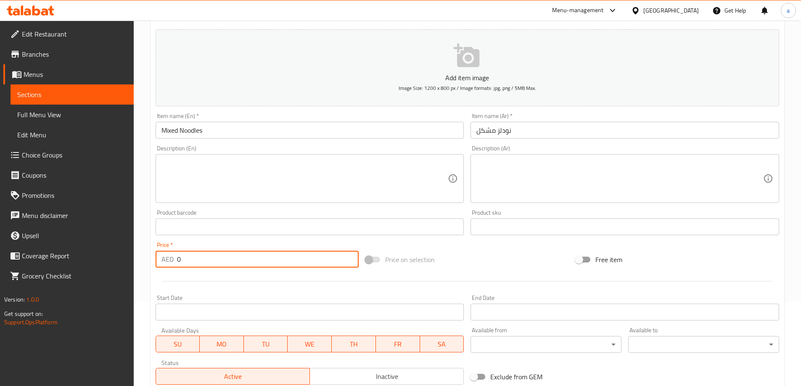
click at [185, 253] on input "0" at bounding box center [268, 259] width 182 height 17
click at [191, 260] on input "0" at bounding box center [268, 259] width 182 height 17
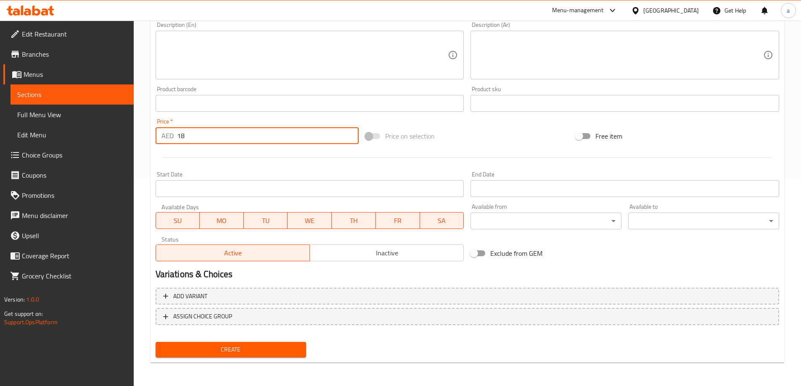
type input "18"
click at [245, 344] on button "Create" at bounding box center [231, 350] width 151 height 16
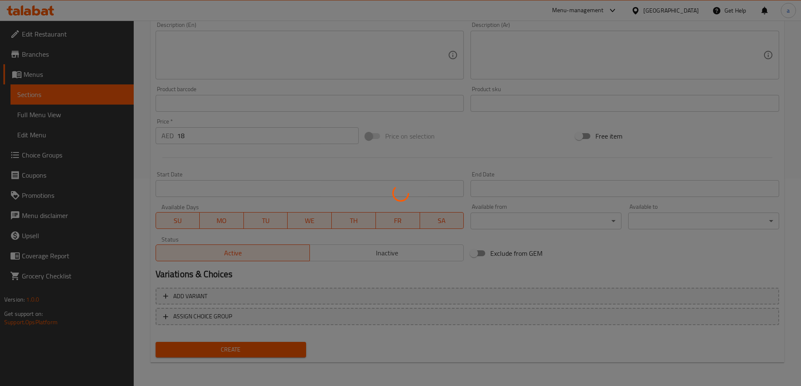
type input "0"
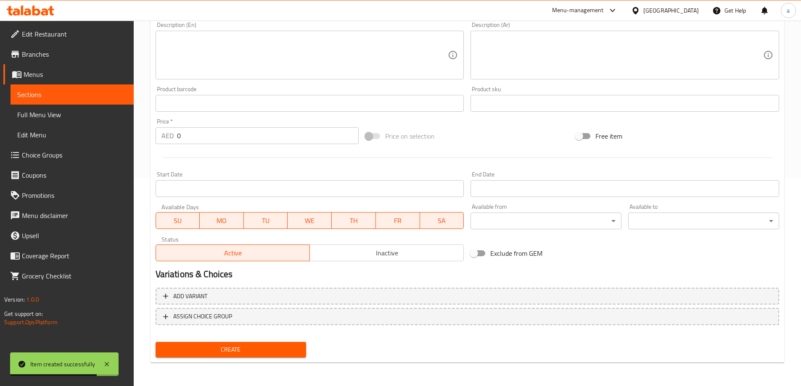
click at [64, 94] on span "Sections" at bounding box center [72, 95] width 110 height 10
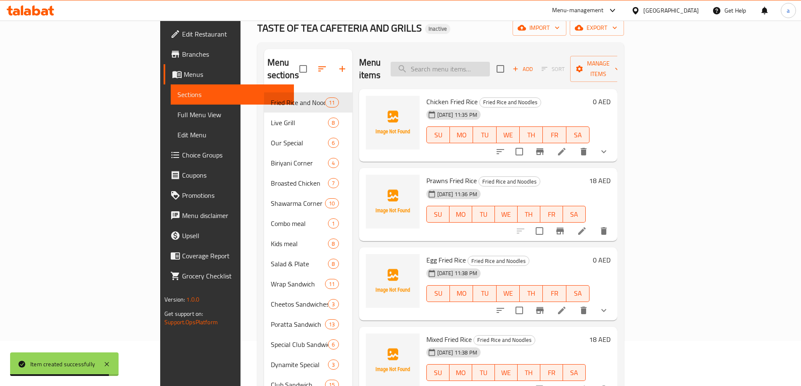
scroll to position [43, 0]
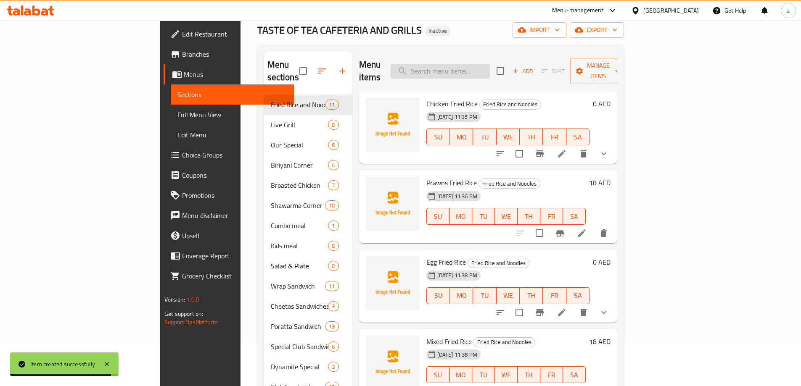
click at [490, 66] on input "search" at bounding box center [440, 71] width 99 height 15
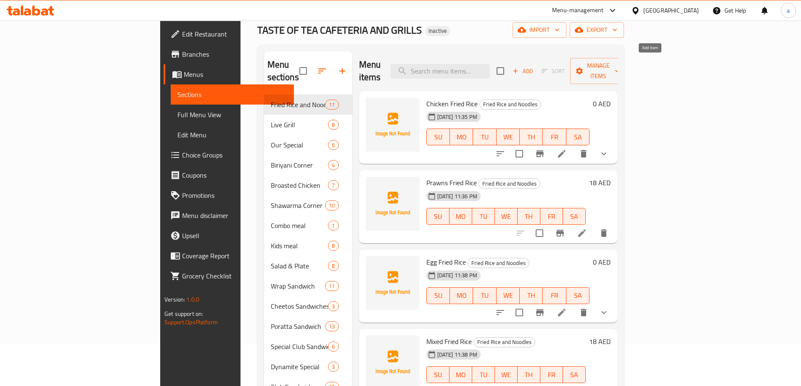
click at [534, 66] on span "Add" at bounding box center [522, 71] width 23 height 10
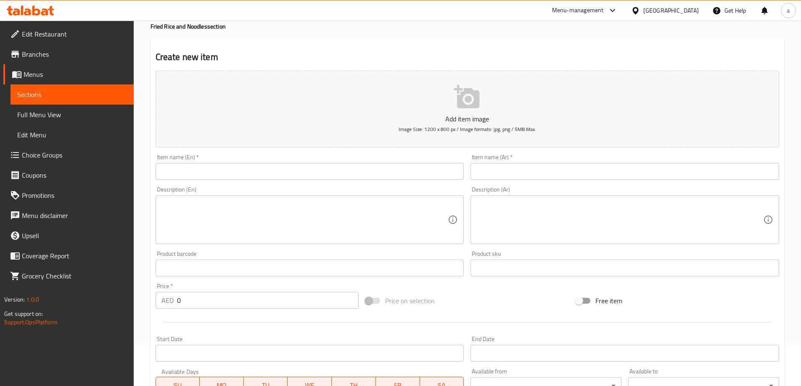
click at [328, 169] on input "text" at bounding box center [310, 171] width 309 height 17
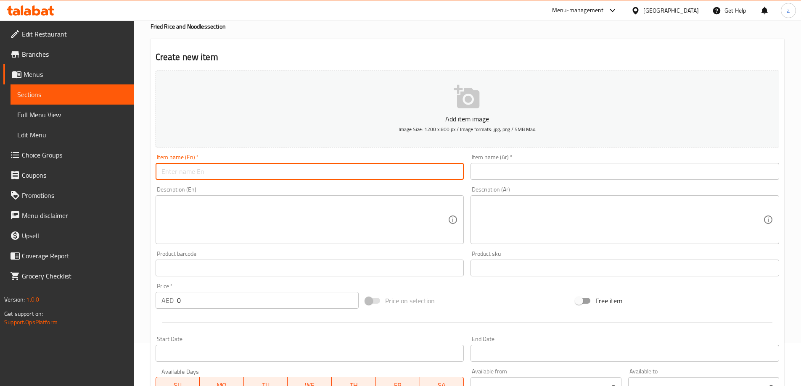
paste input "Beef Noodles"
type input "Beef Noodles"
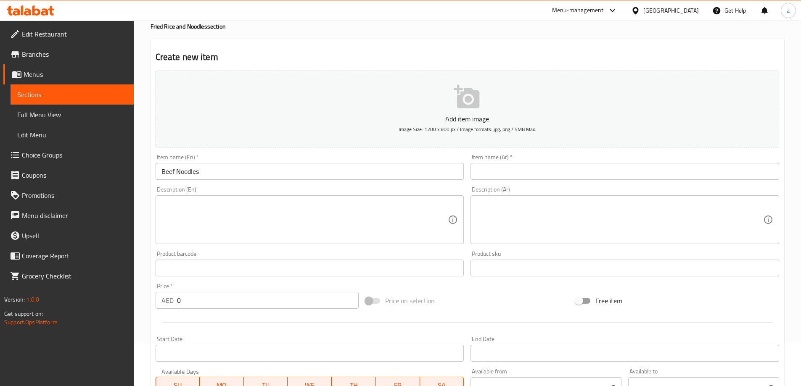
click at [525, 172] on input "text" at bounding box center [624, 171] width 309 height 17
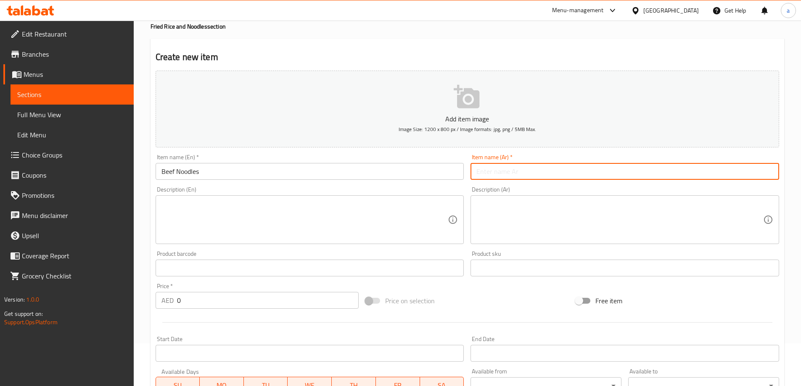
paste input "معكرونة لحم بقر"
click at [508, 168] on input "معكرونة لحم بقر" at bounding box center [624, 171] width 309 height 17
click at [510, 171] on input "معكرونة لحم بقر" at bounding box center [624, 171] width 309 height 17
click at [515, 174] on input "معكرونة لحم بقر" at bounding box center [624, 171] width 309 height 17
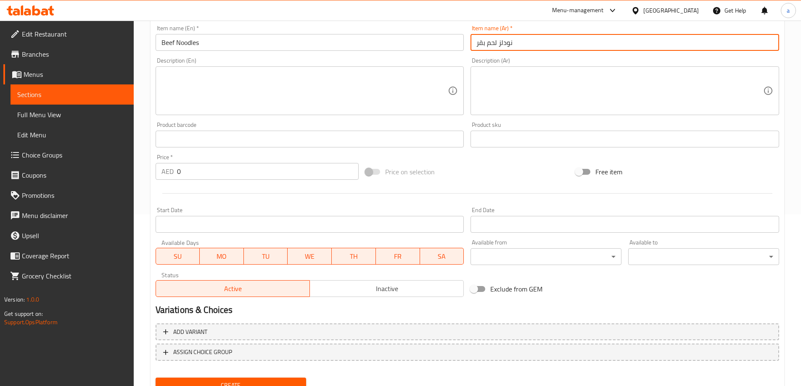
scroll to position [208, 0]
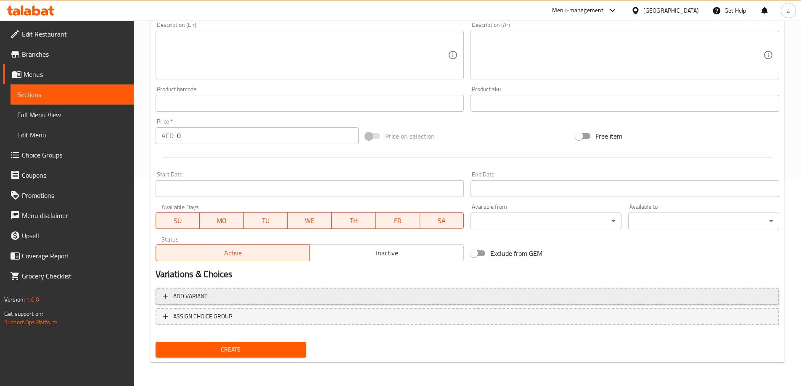
type input "نودلز لحم بقر"
click at [280, 298] on span "Add variant" at bounding box center [467, 296] width 608 height 11
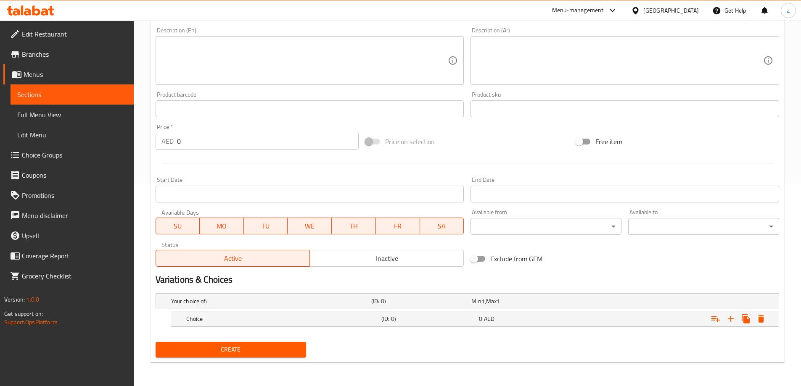
scroll to position [202, 0]
click at [280, 325] on div "Choice" at bounding box center [282, 319] width 195 height 12
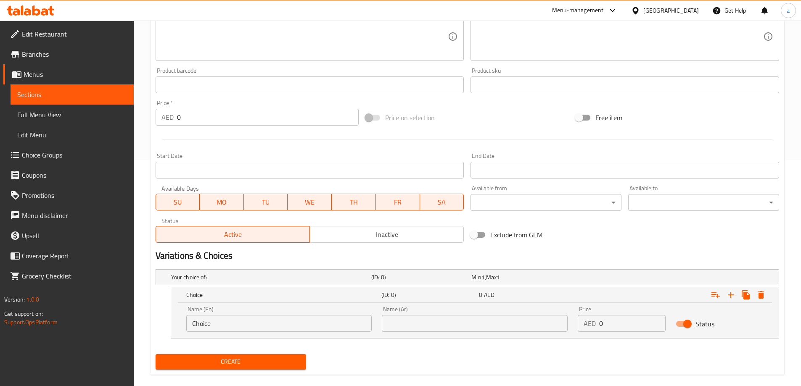
scroll to position [238, 0]
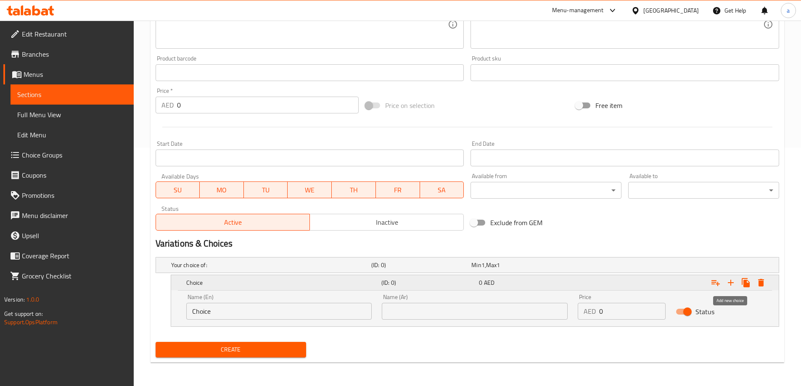
click at [730, 282] on icon "Expand" at bounding box center [731, 283] width 10 height 10
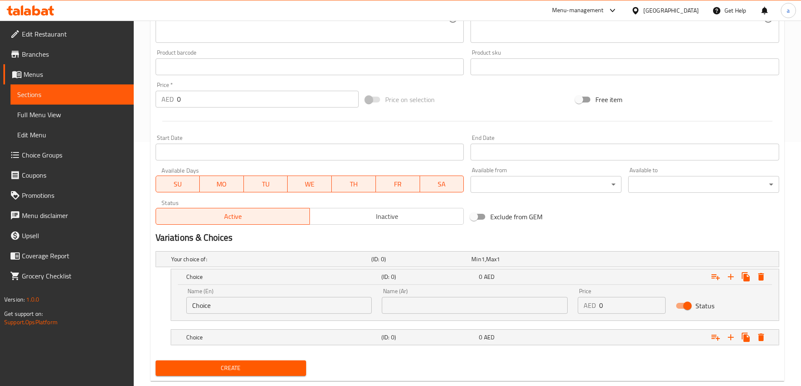
scroll to position [263, 0]
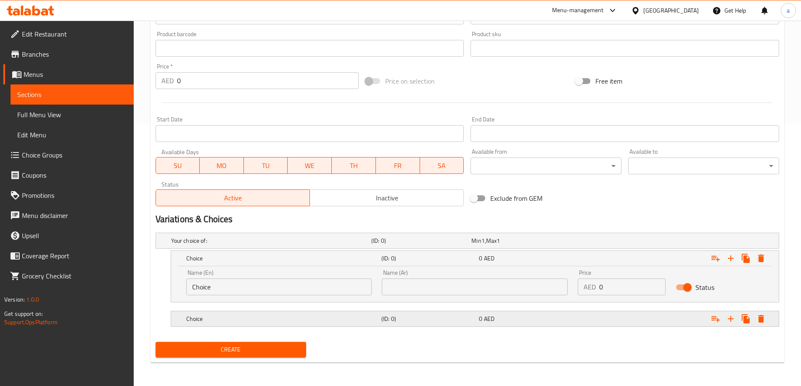
click at [267, 325] on div "Choice" at bounding box center [282, 319] width 195 height 12
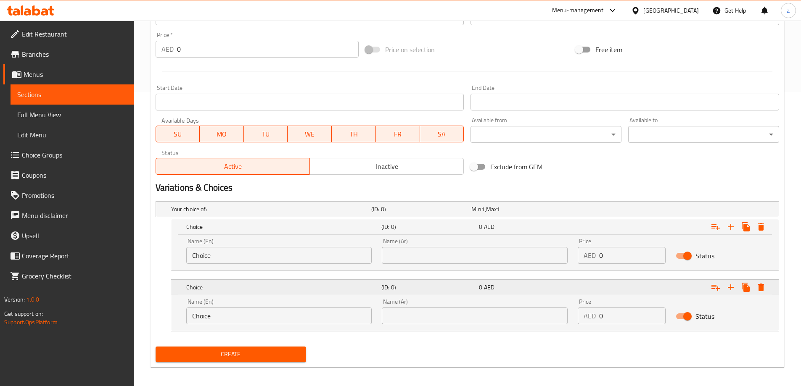
scroll to position [299, 0]
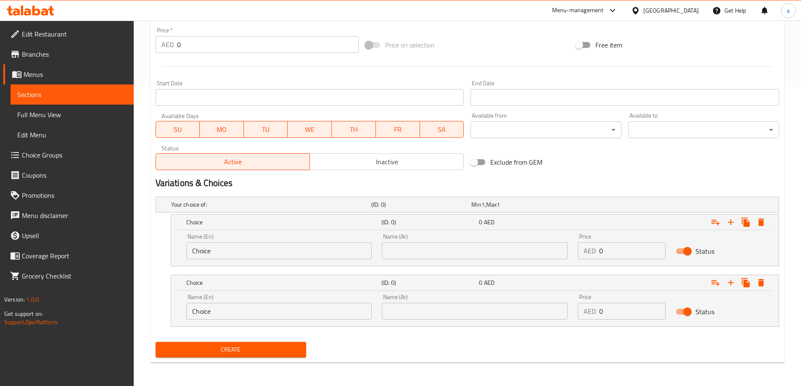
click at [264, 249] on input "Choice" at bounding box center [279, 251] width 186 height 17
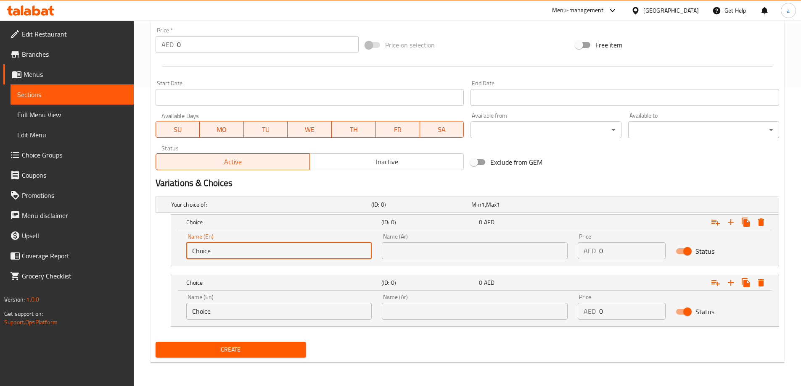
drag, startPoint x: 264, startPoint y: 249, endPoint x: 195, endPoint y: 258, distance: 69.9
click at [195, 258] on input "Choice" at bounding box center [279, 251] width 186 height 17
type input "س"
click at [195, 258] on input "text" at bounding box center [279, 251] width 186 height 17
type input "Small"
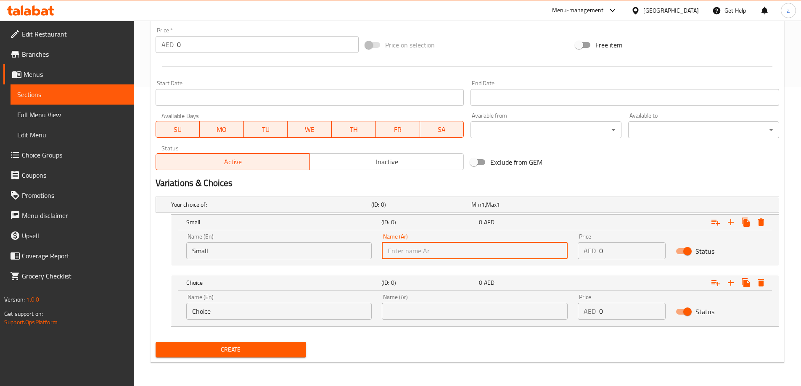
click at [391, 255] on input "text" at bounding box center [475, 251] width 186 height 17
type input "صغير"
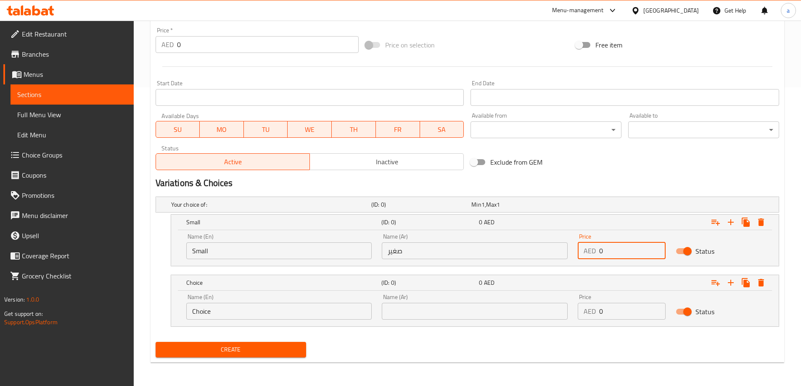
drag, startPoint x: 618, startPoint y: 253, endPoint x: 577, endPoint y: 253, distance: 41.2
click at [577, 253] on div "Price AED 0 Price" at bounding box center [622, 247] width 98 height 36
type input "14"
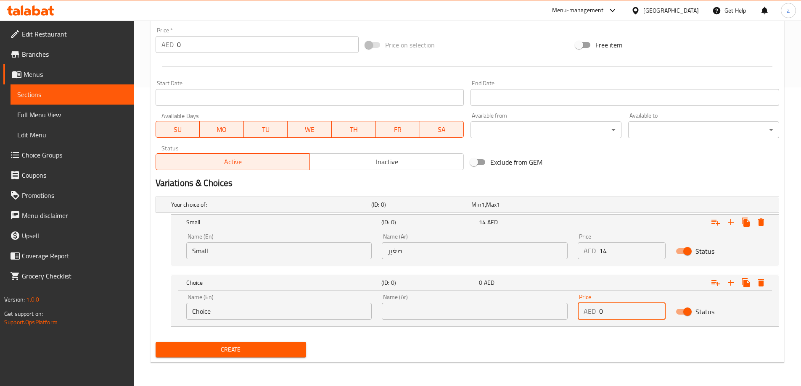
drag, startPoint x: 624, startPoint y: 308, endPoint x: 570, endPoint y: 314, distance: 53.8
click at [580, 317] on div "AED 0 Price" at bounding box center [622, 311] width 88 height 17
type input "17"
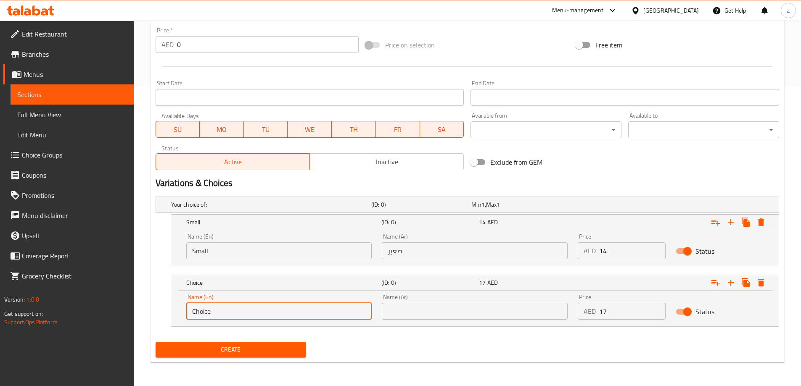
drag, startPoint x: 276, startPoint y: 310, endPoint x: 176, endPoint y: 316, distance: 99.8
click at [176, 316] on div "Name (En) Choice Name (En) Name (Ar) Name (Ar) Price AED 17 Price Status" at bounding box center [475, 309] width 608 height 36
click at [226, 307] on input "text" at bounding box center [279, 311] width 186 height 17
type input "Large"
click at [414, 309] on input "text" at bounding box center [475, 311] width 186 height 17
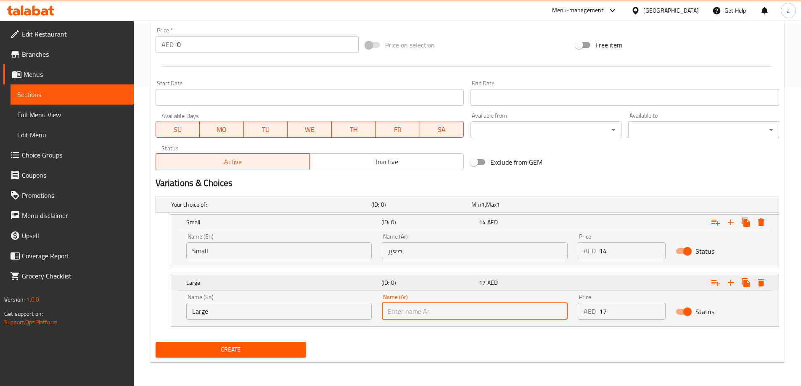
type input "كبير"
click at [240, 345] on span "Create" at bounding box center [230, 350] width 137 height 11
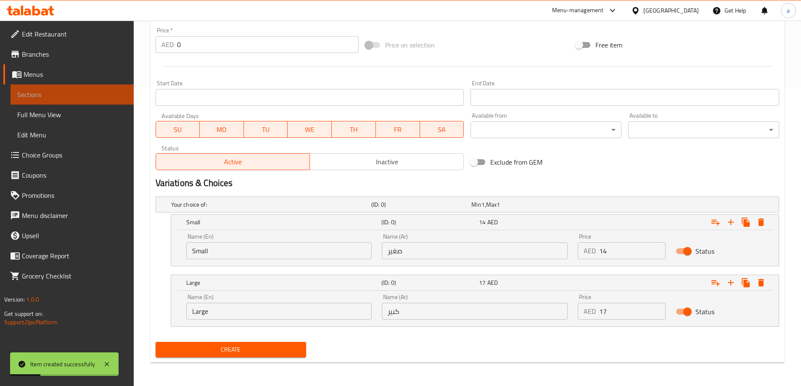
click at [85, 99] on span "Sections" at bounding box center [72, 95] width 110 height 10
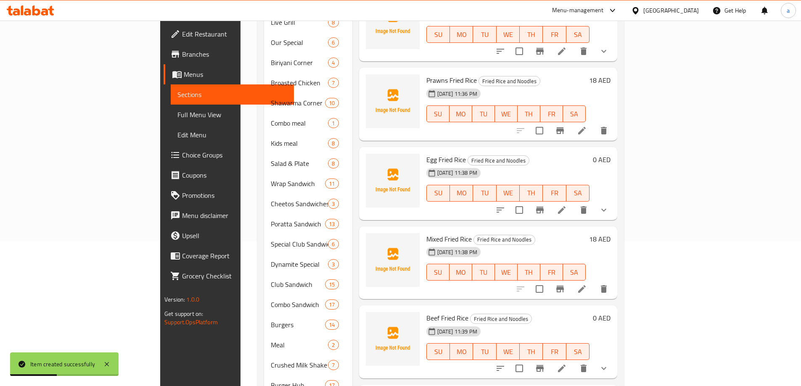
scroll to position [43, 0]
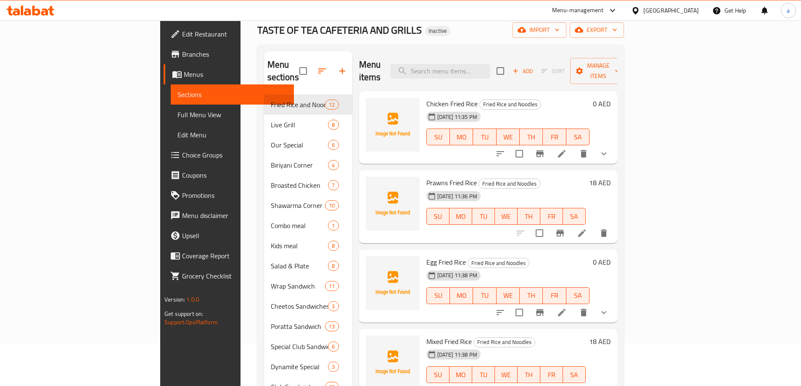
click at [534, 66] on span "Add" at bounding box center [522, 71] width 23 height 10
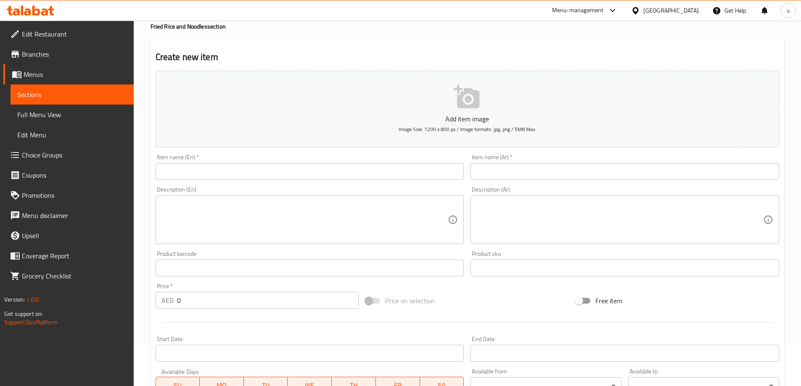
click at [273, 170] on input "text" at bounding box center [310, 171] width 309 height 17
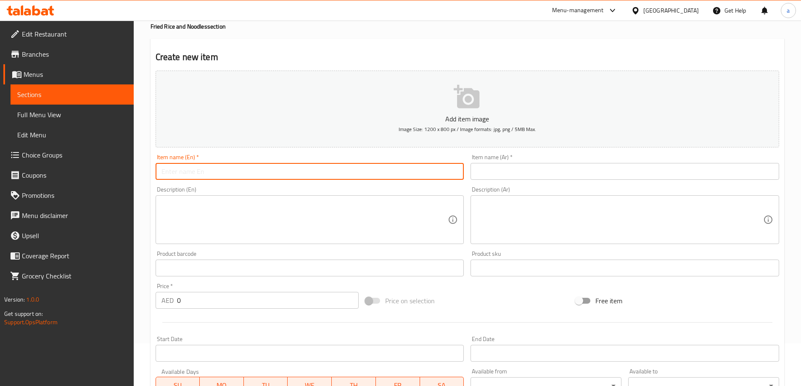
paste input "Vegetable Noodles"
type input "Vegetable Noodles"
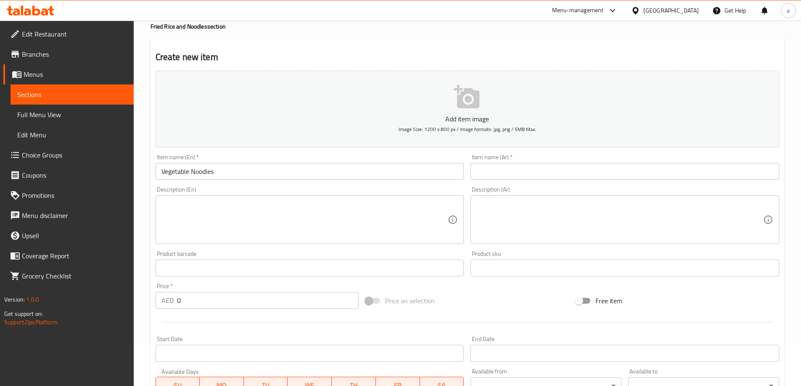
click at [469, 176] on div "Item name (Ar)   * Item name (Ar) *" at bounding box center [624, 167] width 315 height 32
click at [491, 174] on input "text" at bounding box center [624, 171] width 309 height 17
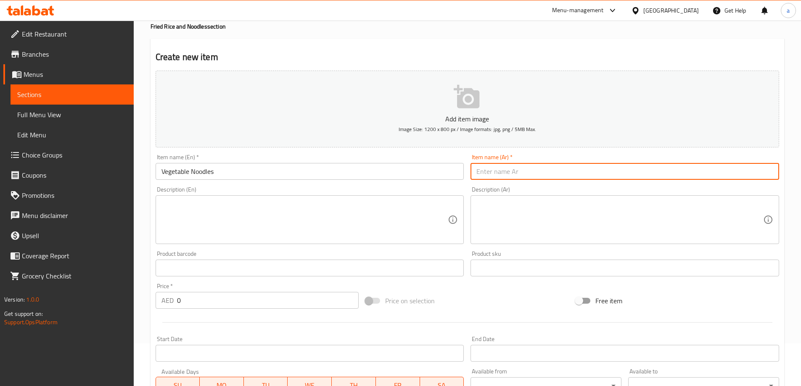
paste input "معكرونة خضار"
type input "معكرونة خضار"
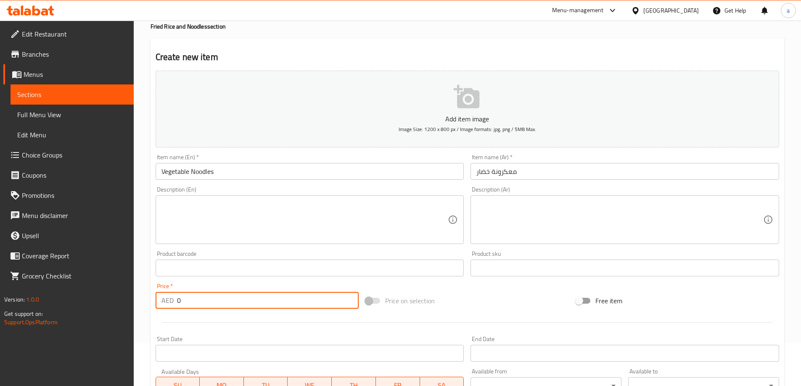
click at [166, 306] on div "AED 0 Price *" at bounding box center [257, 300] width 203 height 17
type input "13"
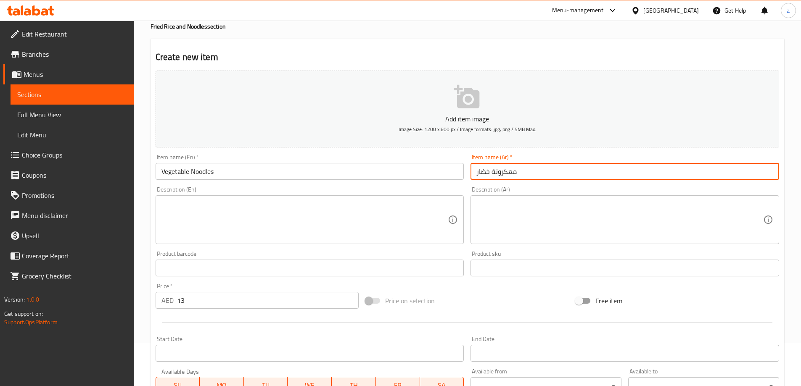
click at [509, 169] on input "معكرونة خضار" at bounding box center [624, 171] width 309 height 17
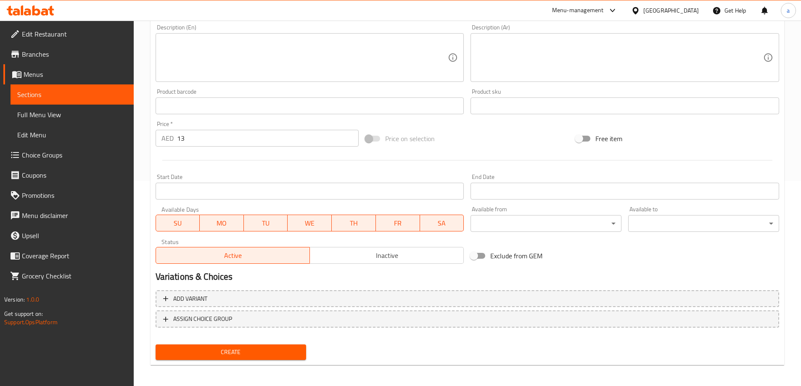
scroll to position [208, 0]
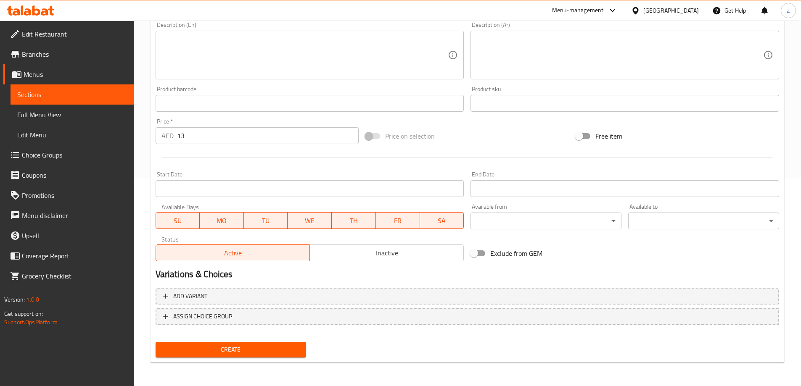
type input "نودلز خضار"
click at [233, 352] on span "Create" at bounding box center [230, 350] width 137 height 11
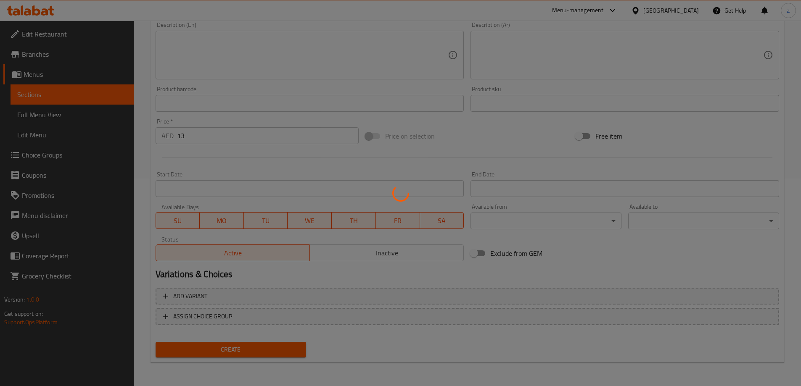
type input "0"
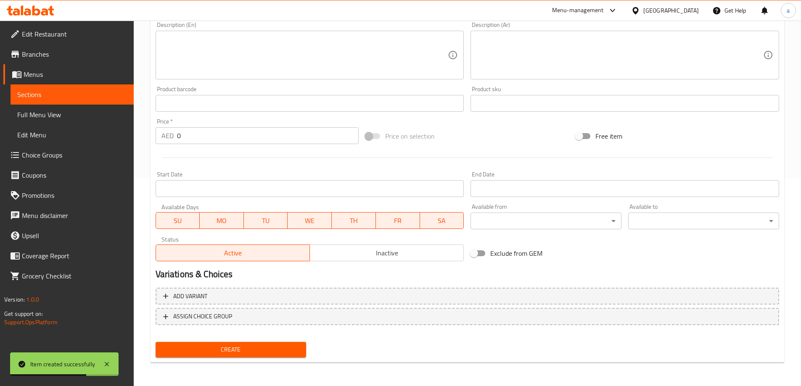
click at [77, 92] on span "Sections" at bounding box center [72, 95] width 110 height 10
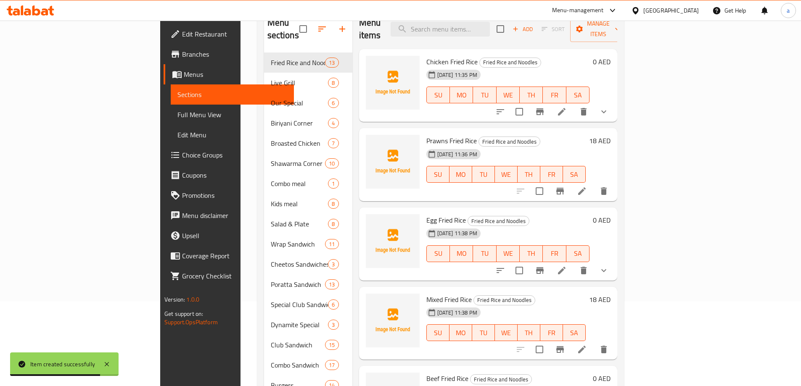
scroll to position [1, 0]
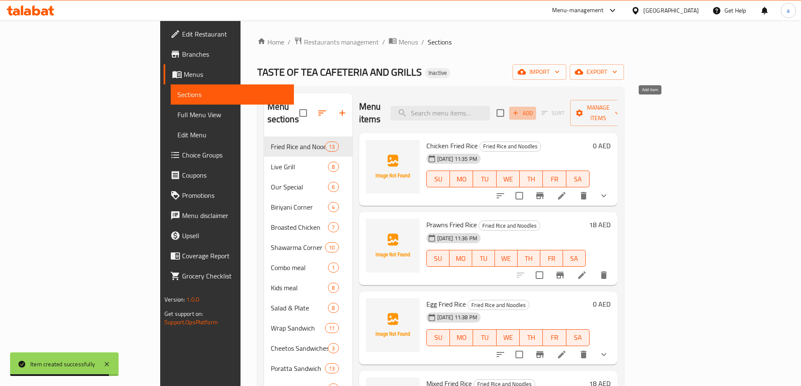
click at [536, 107] on button "Add" at bounding box center [522, 113] width 27 height 13
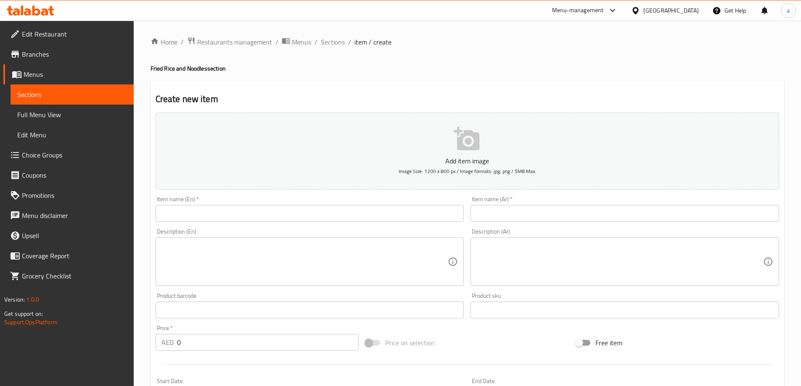
click at [238, 212] on input "text" at bounding box center [310, 213] width 309 height 17
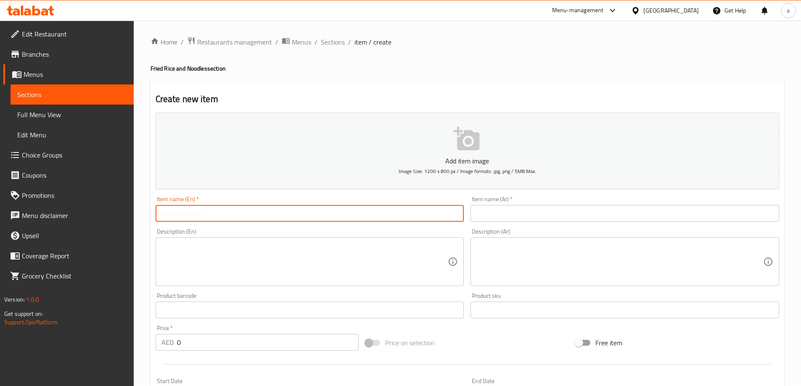
paste input "Schezwan Noodles"
type input "Schezwan Noodles"
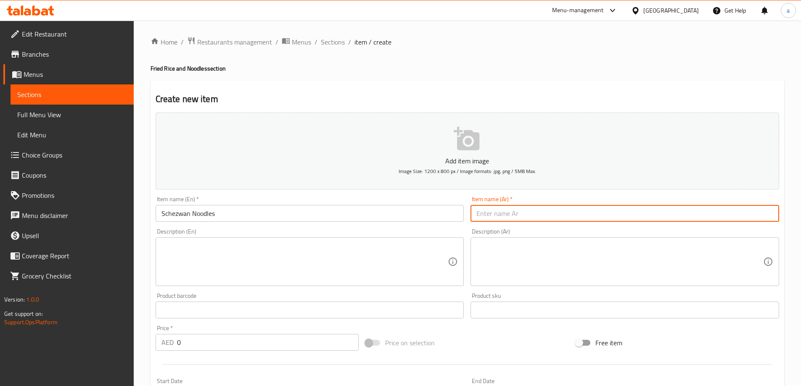
click at [520, 217] on input "text" at bounding box center [624, 213] width 309 height 17
paste input "معكرونة [PERSON_NAME]"
type input "معكرونة [PERSON_NAME]"
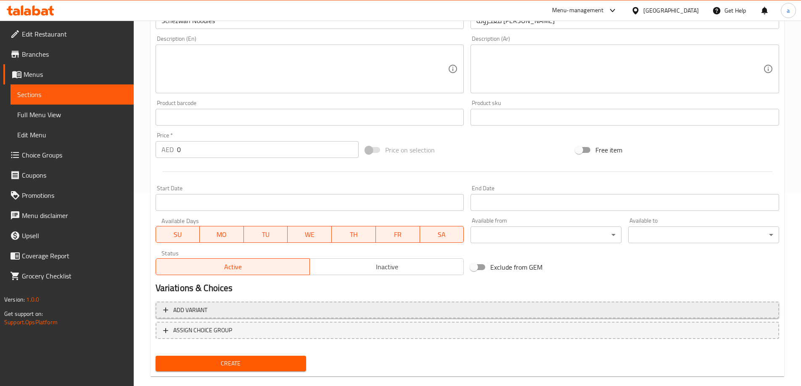
scroll to position [208, 0]
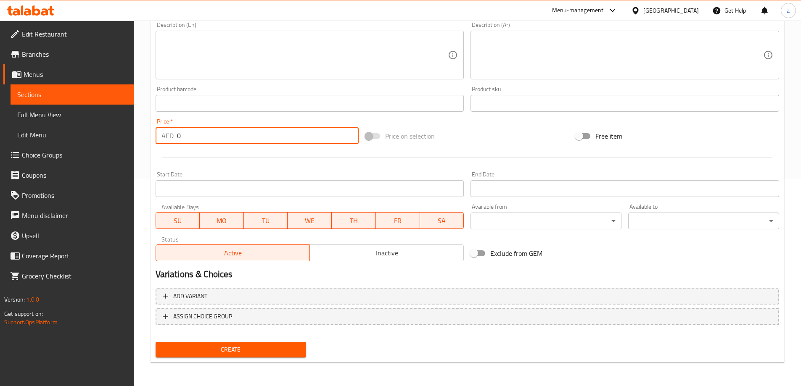
drag, startPoint x: 161, startPoint y: 138, endPoint x: 145, endPoint y: 138, distance: 15.6
click at [145, 138] on div "Home / Restaurants management / Menus / Sections / item / create Fried Rice and…" at bounding box center [467, 99] width 667 height 573
type input "15"
click at [249, 352] on span "Create" at bounding box center [230, 350] width 137 height 11
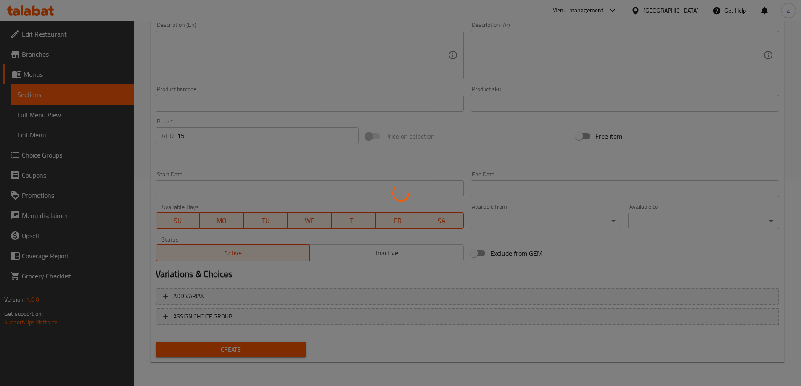
type input "0"
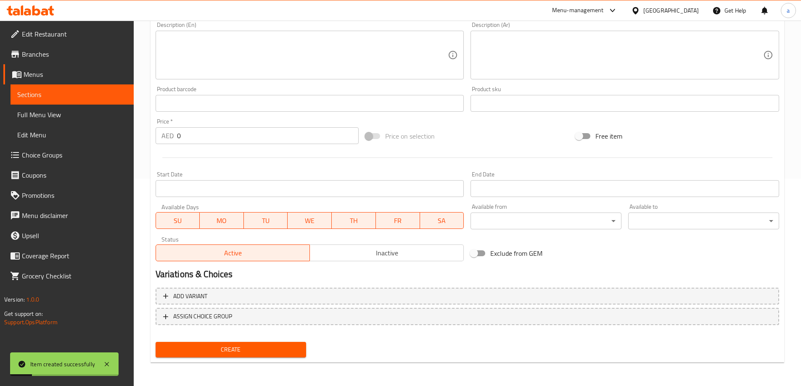
click at [46, 90] on span "Sections" at bounding box center [72, 95] width 110 height 10
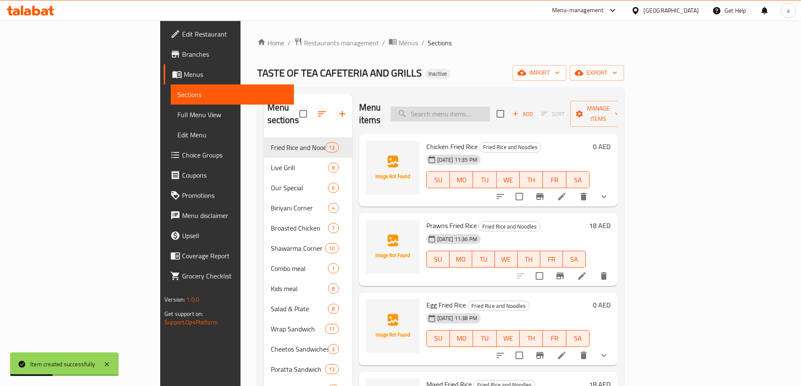
click at [490, 111] on input "search" at bounding box center [440, 114] width 99 height 15
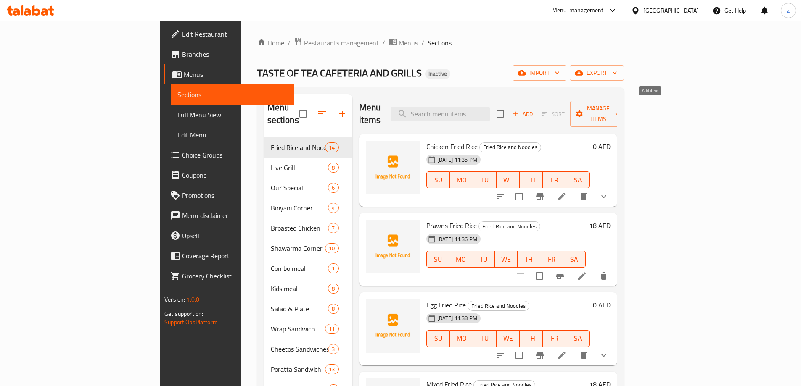
click at [534, 109] on span "Add" at bounding box center [522, 114] width 23 height 10
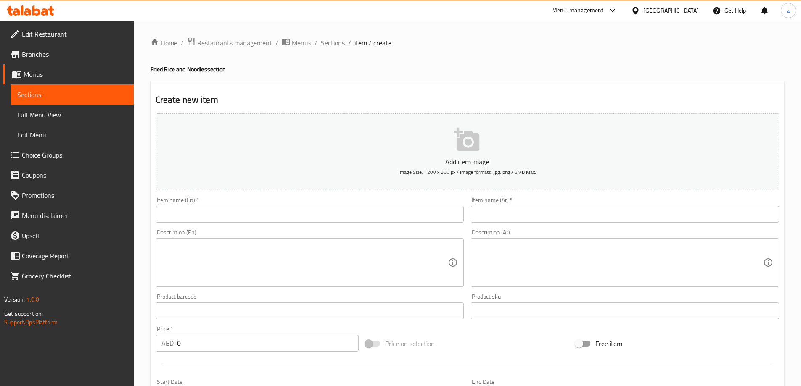
click at [359, 209] on input "text" at bounding box center [310, 214] width 309 height 17
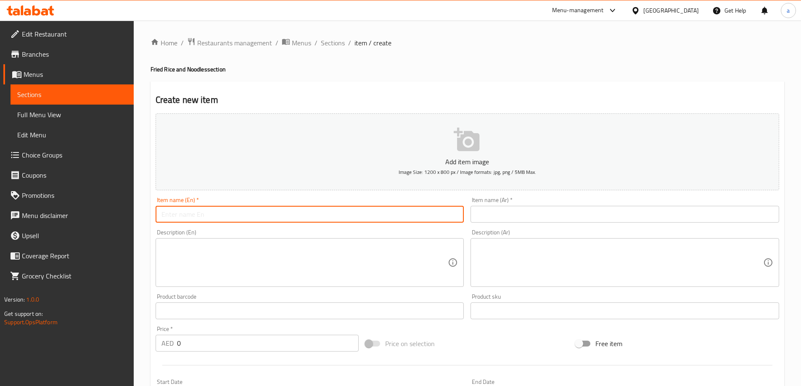
paste input "Half Grill With Fried Rice"
type input "Half Grill With Fried Rice"
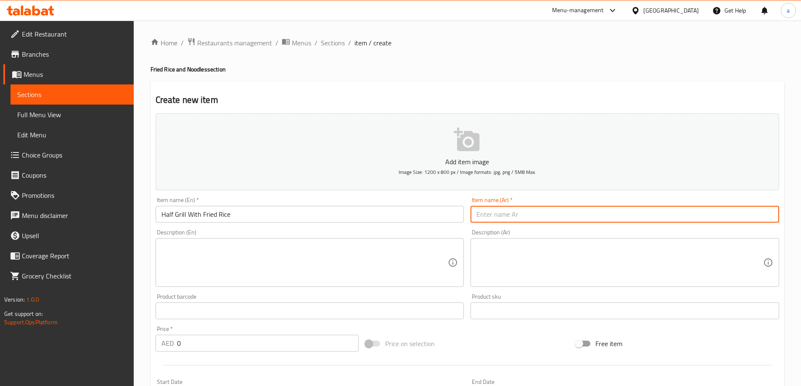
click at [517, 210] on input "text" at bounding box center [624, 214] width 309 height 17
paste input "ارز مقلي مع نصف مشوي"
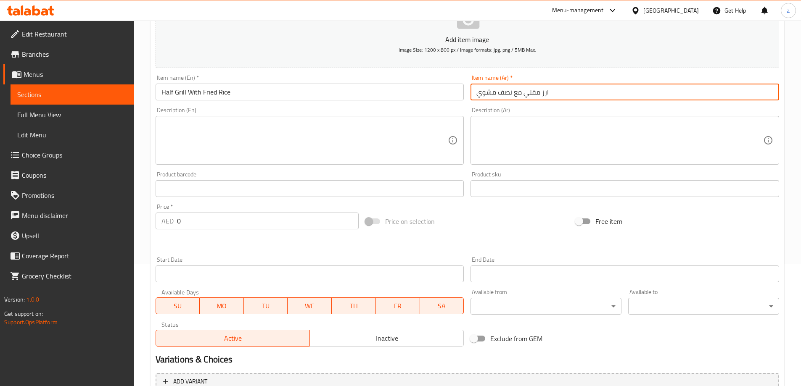
scroll to position [126, 0]
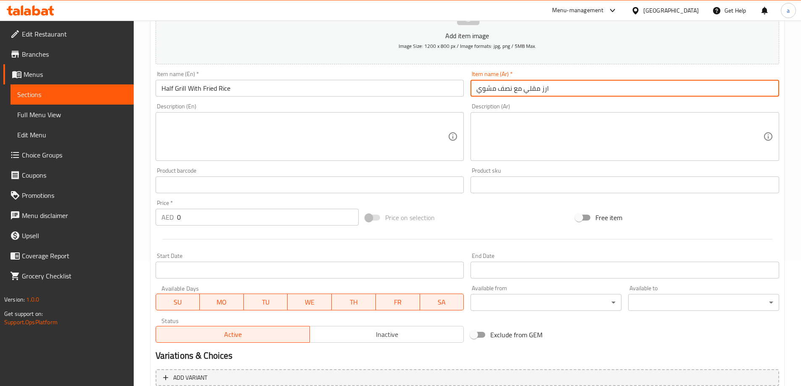
type input "ارز مقلي مع نصف مشوي"
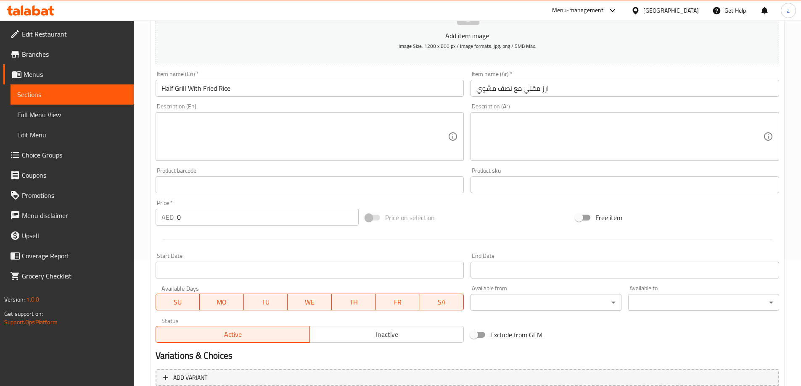
drag, startPoint x: 195, startPoint y: 219, endPoint x: 155, endPoint y: 217, distance: 40.0
click at [156, 217] on div "AED 0 Price *" at bounding box center [257, 217] width 203 height 17
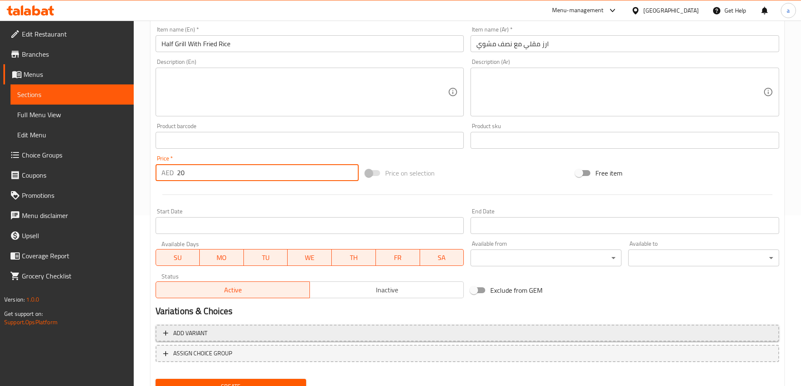
scroll to position [208, 0]
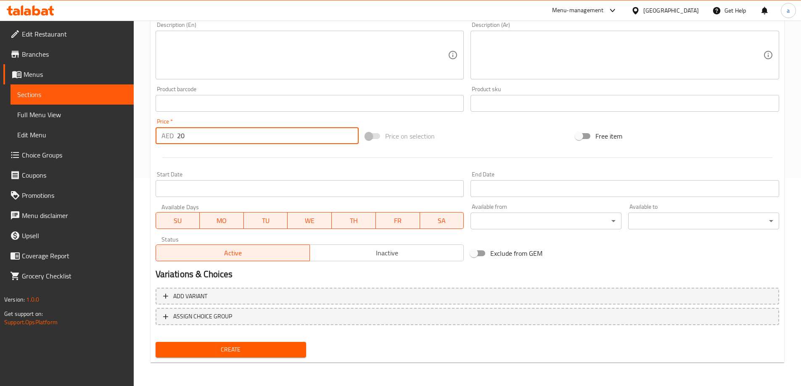
type input "20"
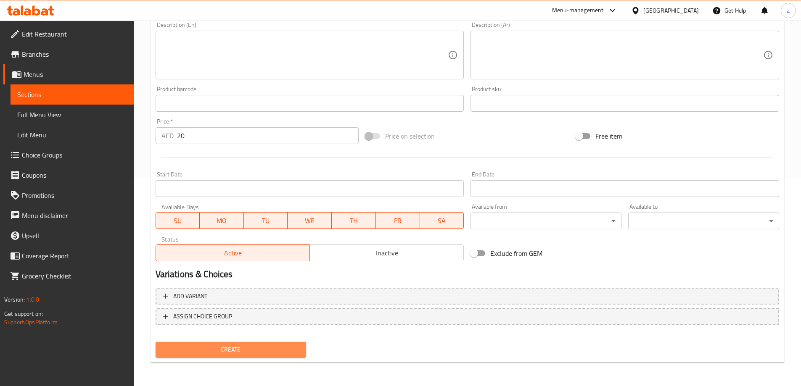
click at [267, 351] on span "Create" at bounding box center [230, 350] width 137 height 11
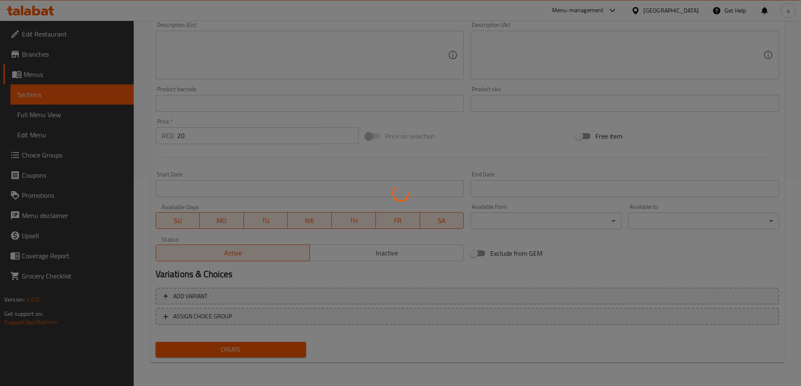
type input "0"
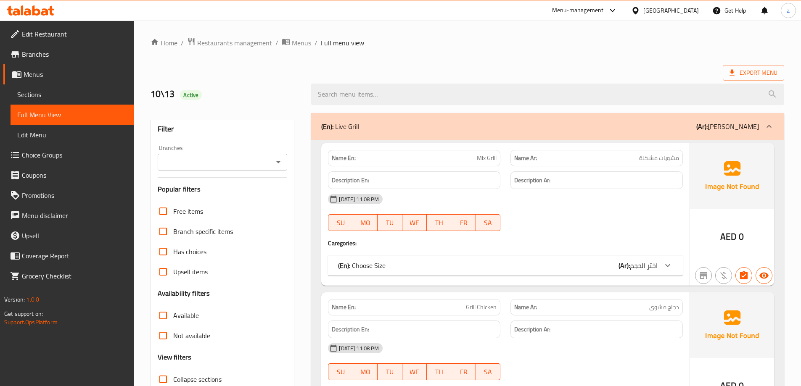
scroll to position [210, 0]
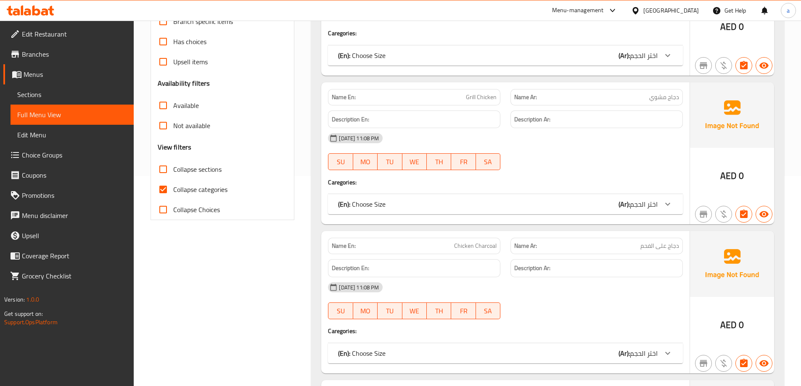
click at [190, 190] on span "Collapse categories" at bounding box center [200, 190] width 54 height 10
click at [173, 190] on input "Collapse categories" at bounding box center [163, 190] width 20 height 20
checkbox input "false"
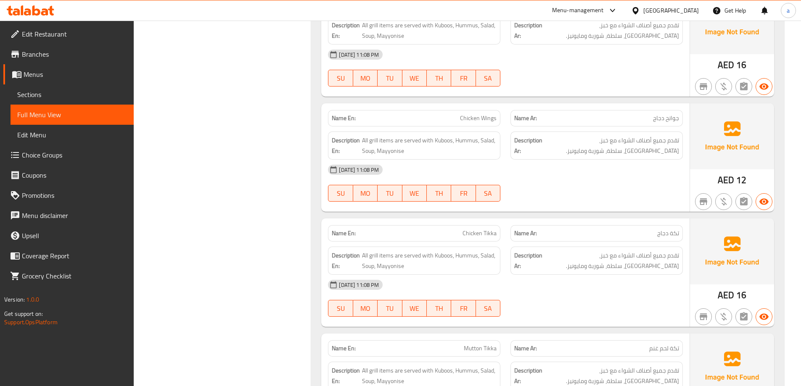
scroll to position [2186, 0]
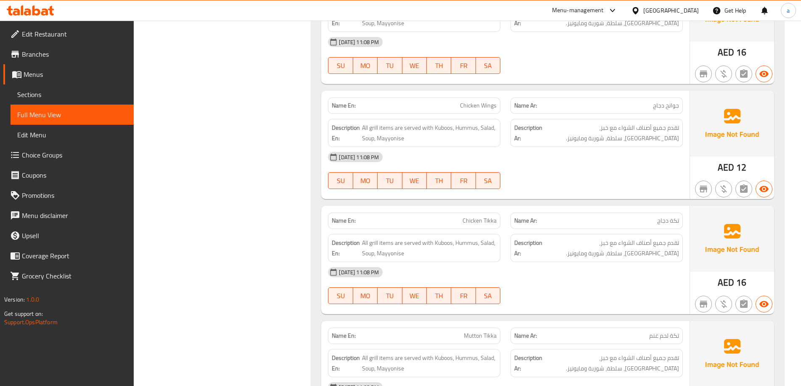
click at [469, 220] on span "Chicken Tikka" at bounding box center [479, 221] width 34 height 9
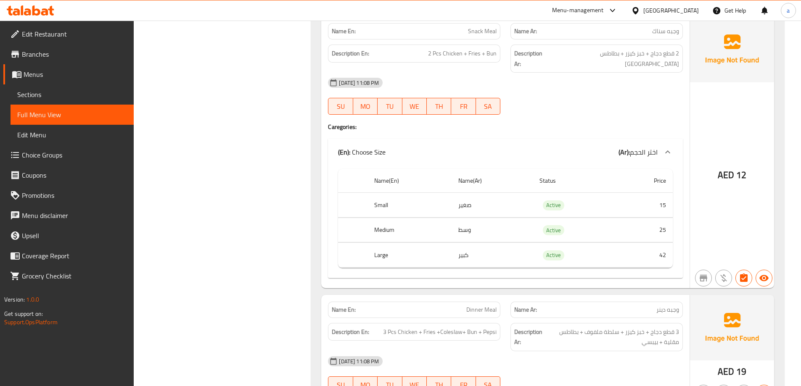
scroll to position [3659, 0]
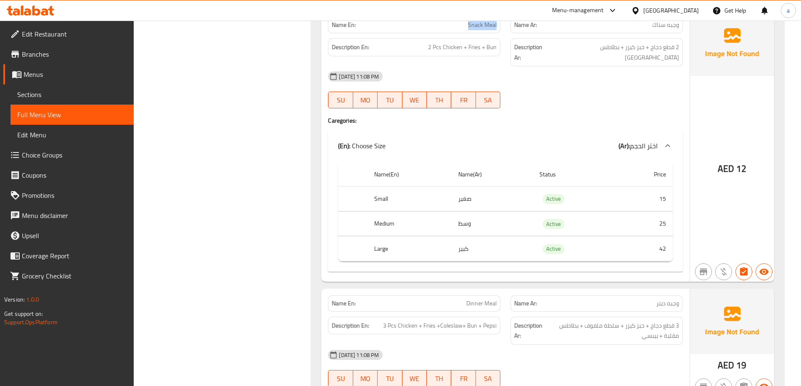
click at [479, 26] on span "Snack Meal" at bounding box center [482, 25] width 29 height 9
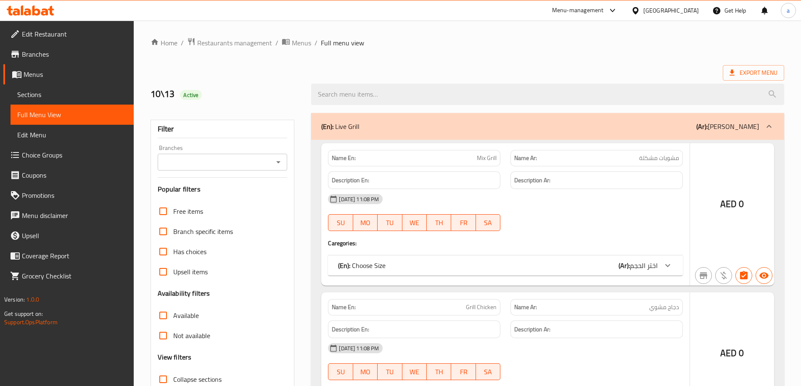
click at [213, 338] on div at bounding box center [400, 193] width 801 height 386
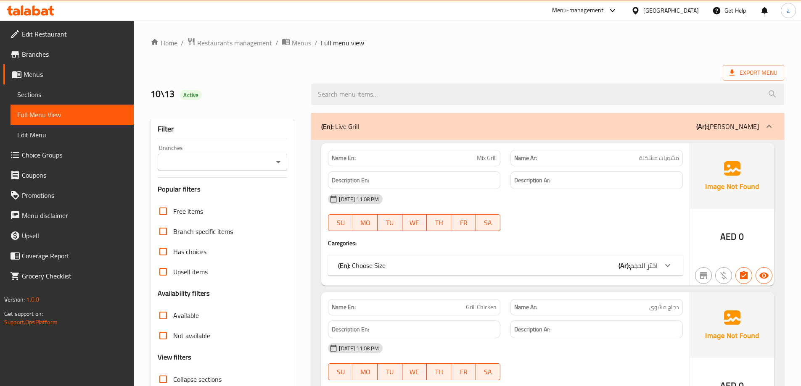
scroll to position [61, 0]
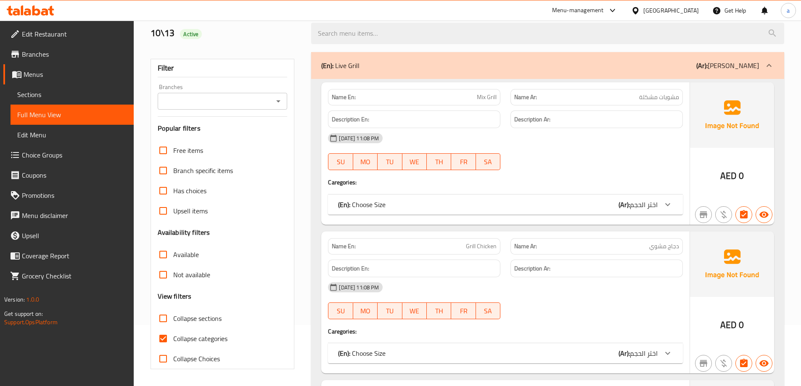
click at [211, 338] on span "Collapse categories" at bounding box center [200, 339] width 54 height 10
click at [173, 338] on input "Collapse categories" at bounding box center [163, 339] width 20 height 20
checkbox input "false"
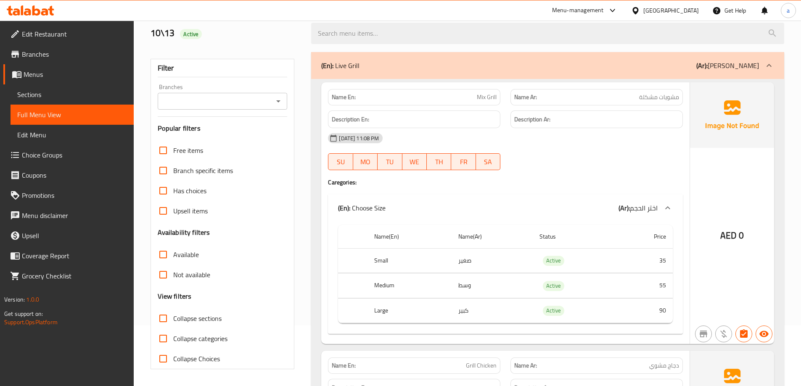
click at [474, 222] on div "Name(En) Name(Ar) Status Price Small صغير Active 35 Medium وسط Active 55 Large …" at bounding box center [505, 278] width 355 height 113
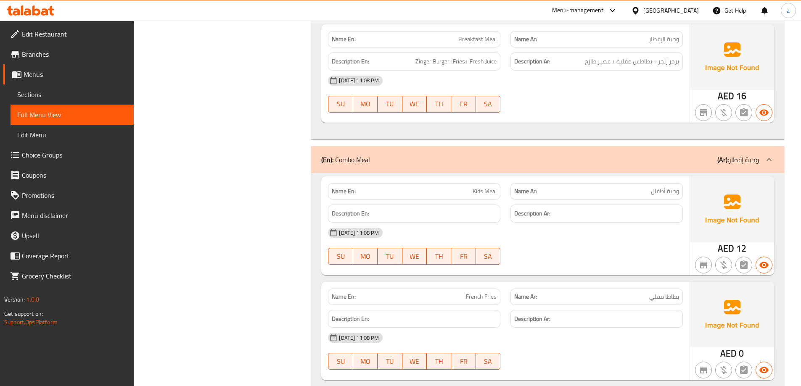
scroll to position [5677, 0]
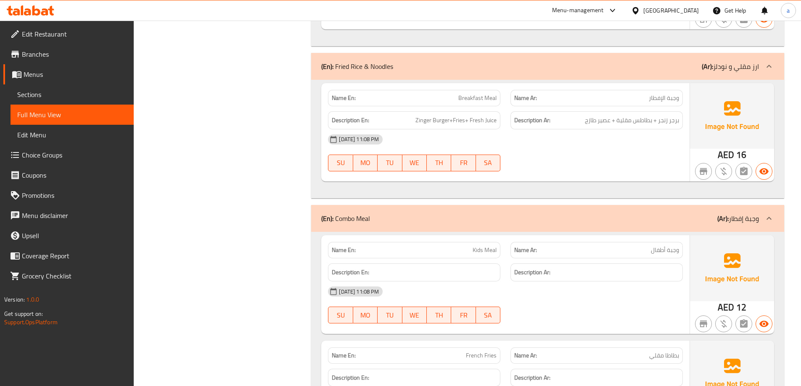
click at [377, 61] on p "(En): Fried Rice & Noodles" at bounding box center [357, 66] width 72 height 10
click at [376, 61] on p "(En): Fried Rice & Noodles" at bounding box center [357, 66] width 72 height 10
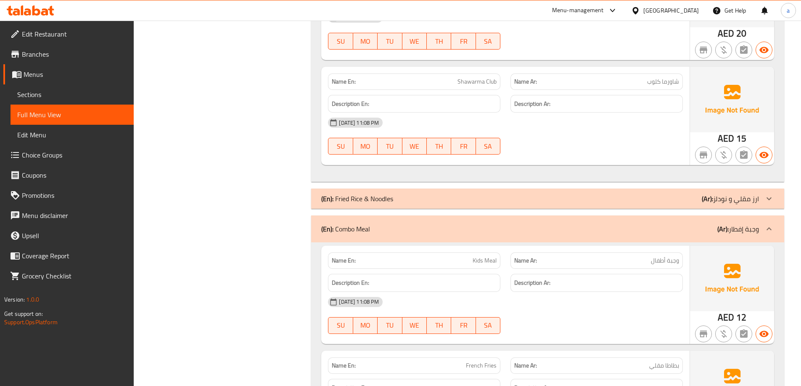
scroll to position [5551, 0]
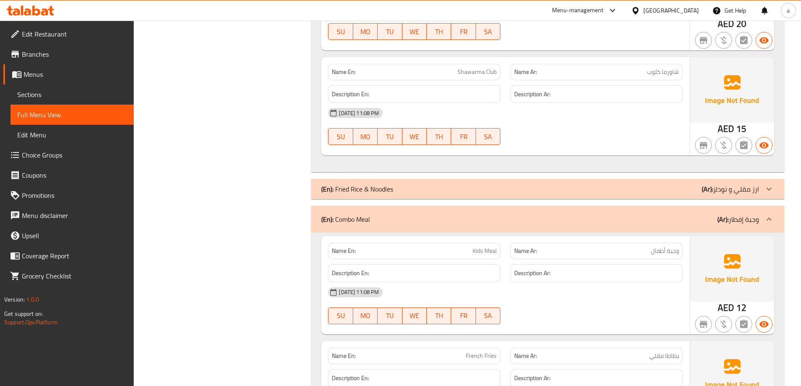
click at [39, 77] on span "Menus" at bounding box center [75, 74] width 103 height 10
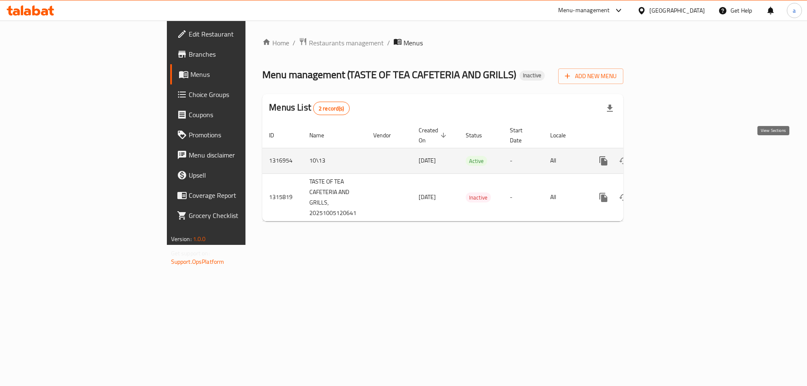
click at [674, 151] on link "enhanced table" at bounding box center [664, 161] width 20 height 20
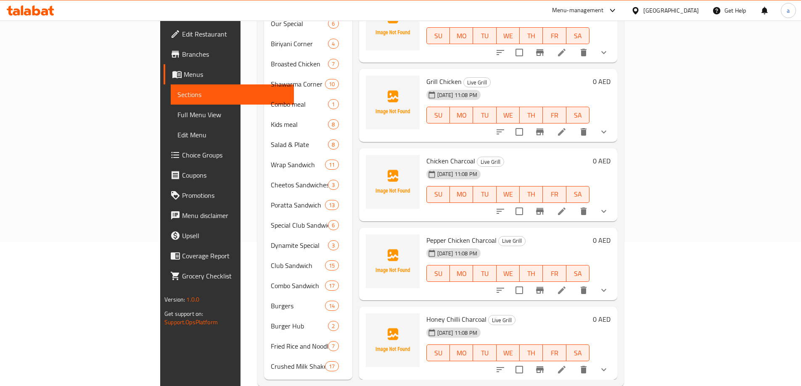
scroll to position [149, 0]
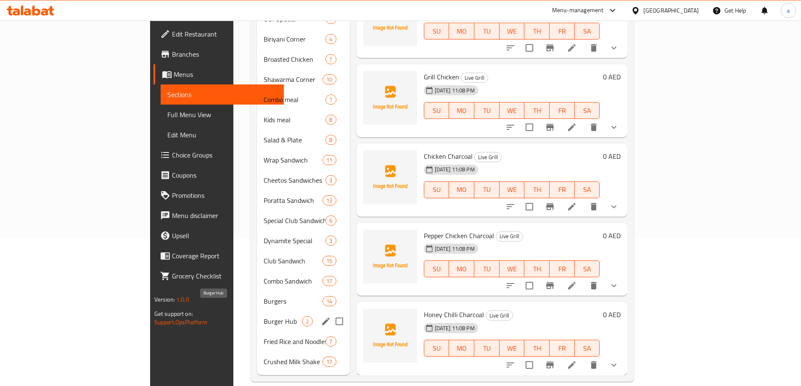
click at [264, 317] on span "Burger Hub" at bounding box center [283, 322] width 38 height 10
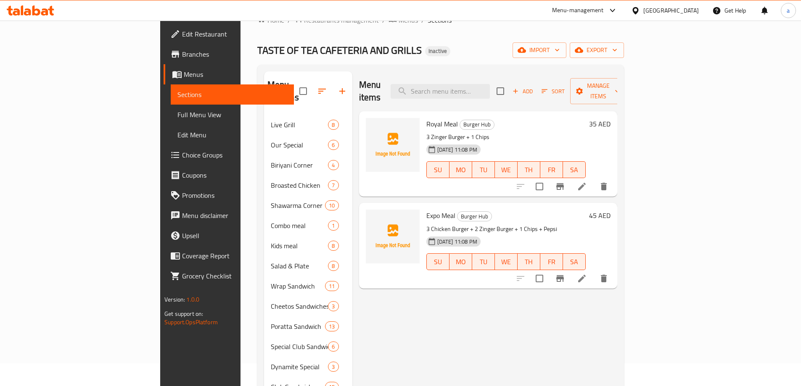
scroll to position [149, 0]
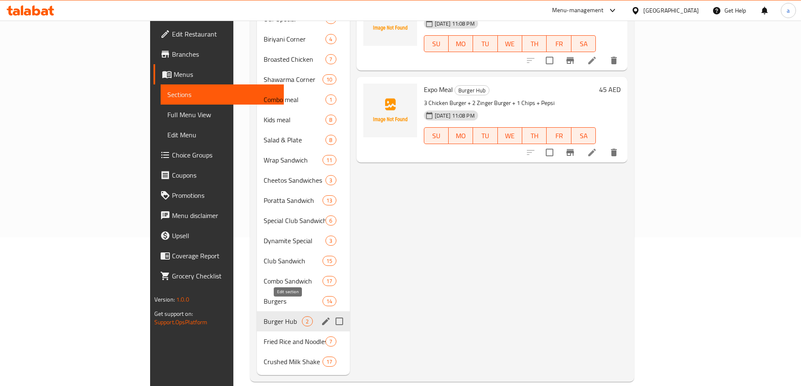
click at [321, 317] on icon "edit" at bounding box center [326, 322] width 10 height 10
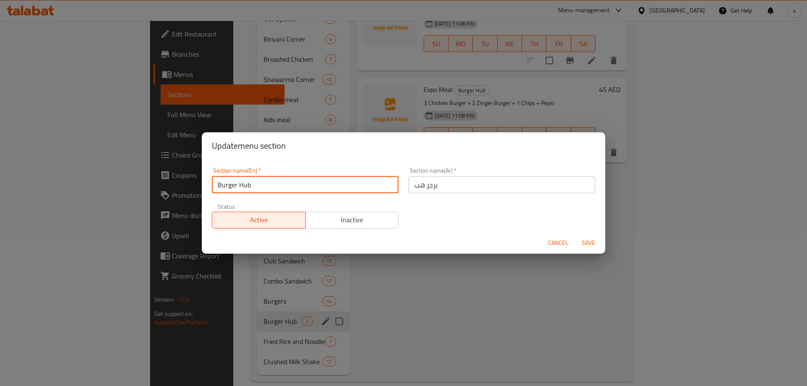
drag, startPoint x: 224, startPoint y: 192, endPoint x: 179, endPoint y: 192, distance: 44.6
click at [179, 192] on div "Update menu section Section name(En)   * Burger Hub Section name(En) * Section …" at bounding box center [403, 193] width 807 height 386
paste input "Meals وجبات"
click at [251, 189] on input "Meals وجبات" at bounding box center [305, 185] width 187 height 17
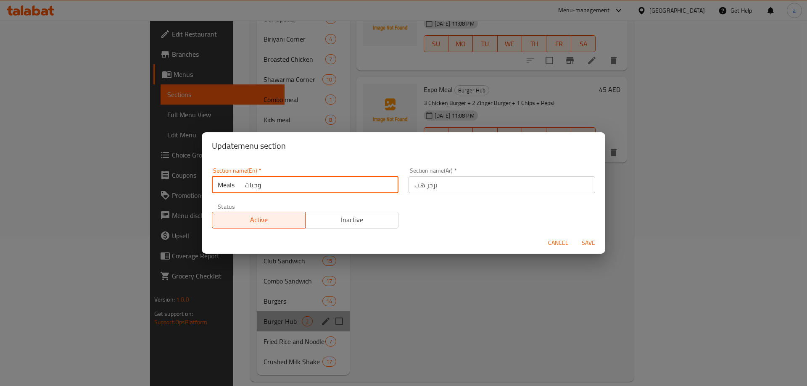
click at [251, 189] on input "Meals وجبات" at bounding box center [305, 185] width 187 height 17
click at [256, 188] on input "Meals وجبات" at bounding box center [305, 185] width 187 height 17
click at [253, 190] on input "Meals وجبات" at bounding box center [305, 185] width 187 height 17
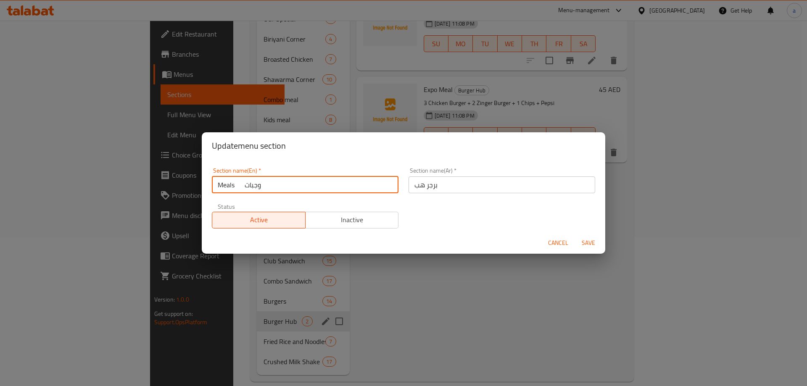
type input "Meals وجبات"
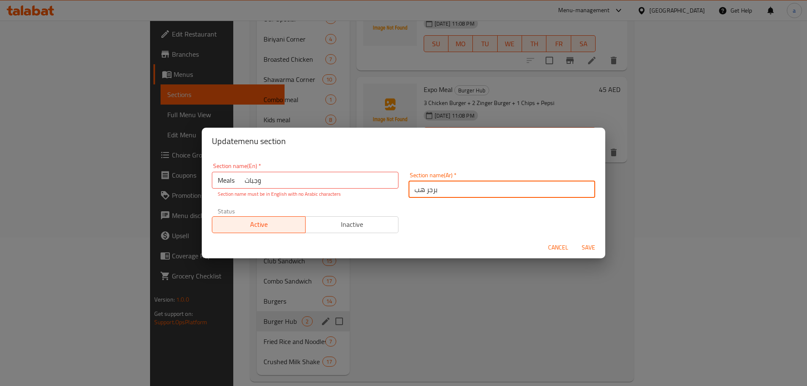
drag, startPoint x: 504, startPoint y: 179, endPoint x: 404, endPoint y: 195, distance: 101.4
click at [404, 195] on div "Section name(Ar)   * برجر هب Section name(Ar) *" at bounding box center [502, 185] width 197 height 36
paste input "وجبات"
type input "وجبات"
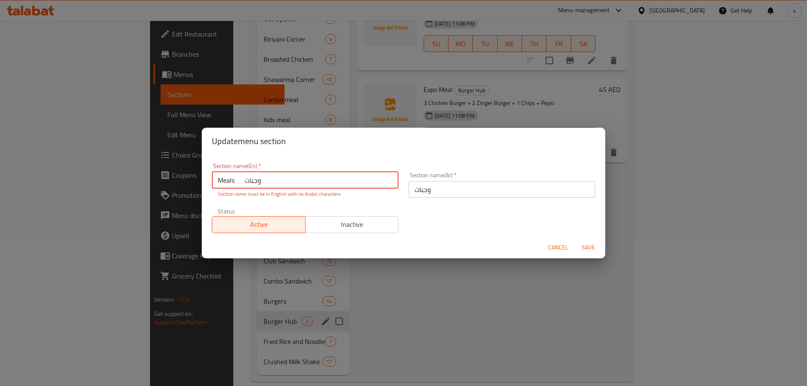
drag, startPoint x: 269, startPoint y: 182, endPoint x: 243, endPoint y: 186, distance: 25.6
click at [243, 186] on input "Meals وجبات" at bounding box center [305, 180] width 187 height 17
type input "Meal"
click at [589, 244] on span "Save" at bounding box center [589, 248] width 20 height 11
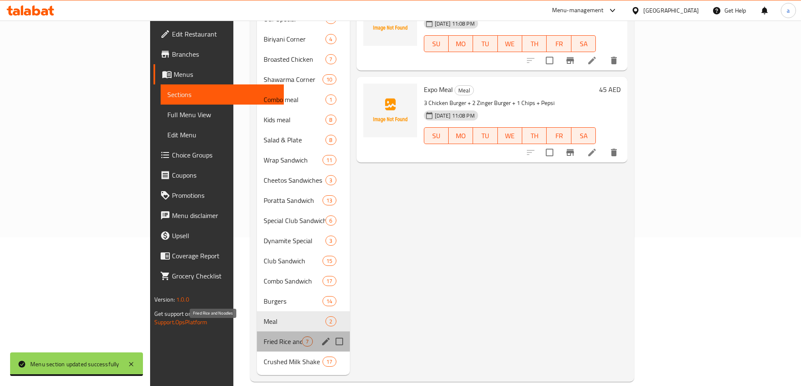
click at [264, 337] on span "Fried Rice and Noodles" at bounding box center [283, 342] width 38 height 10
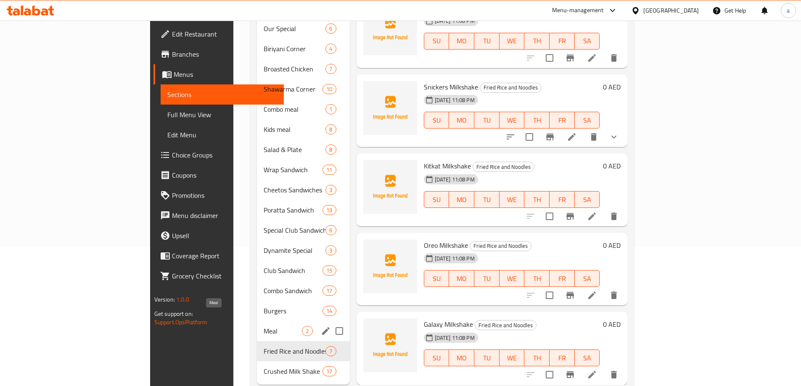
scroll to position [149, 0]
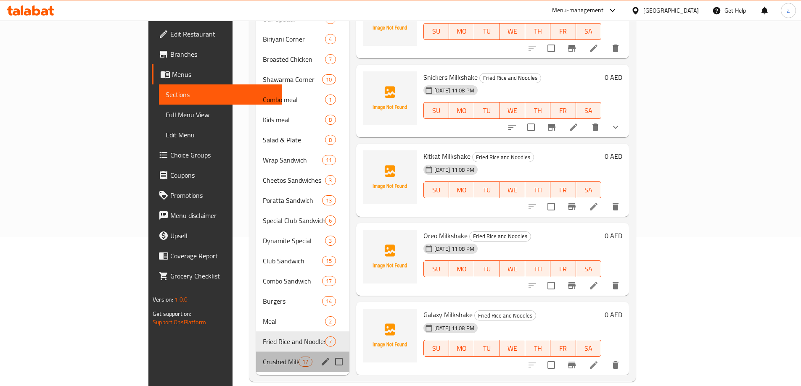
click at [256, 357] on div "Crushed Milk Shake 17" at bounding box center [302, 362] width 93 height 20
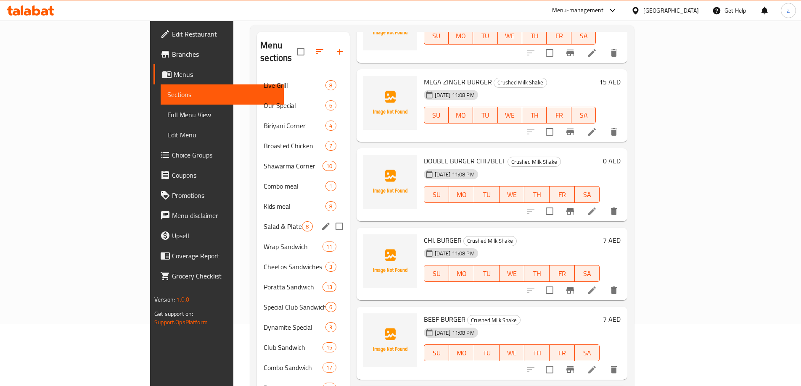
scroll to position [149, 0]
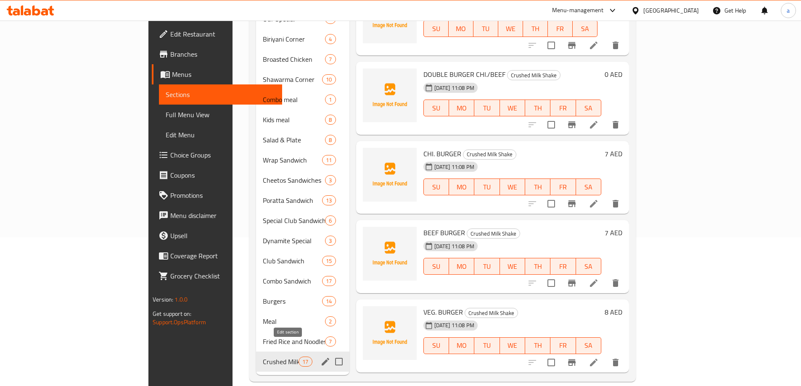
click at [320, 357] on icon "edit" at bounding box center [325, 362] width 10 height 10
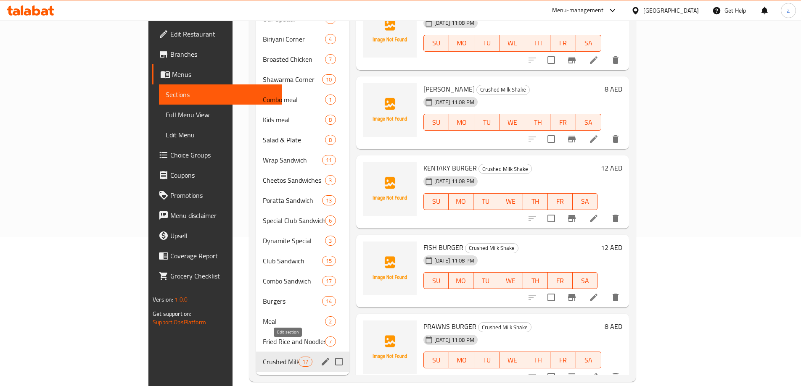
click at [320, 357] on icon "edit" at bounding box center [325, 362] width 10 height 10
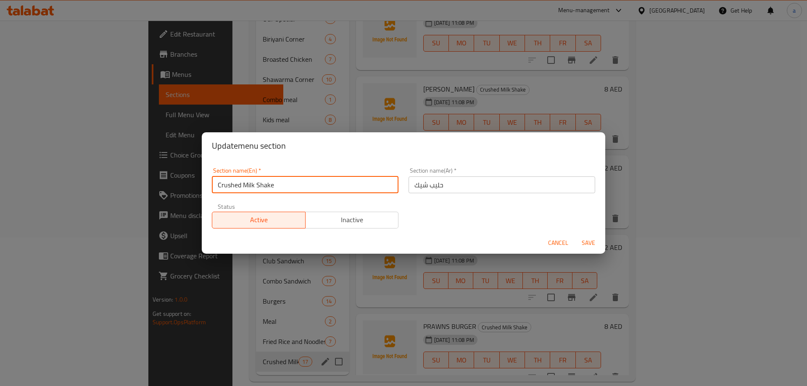
drag, startPoint x: 274, startPoint y: 188, endPoint x: 185, endPoint y: 195, distance: 89.0
click at [198, 195] on div "Update menu section Section name(En)   * Crushed Milk Shake Section name(En) * …" at bounding box center [403, 193] width 807 height 386
paste input "Burger Hub برجر هب"
click at [267, 191] on input "Burger Hub برجر هب" at bounding box center [305, 185] width 187 height 17
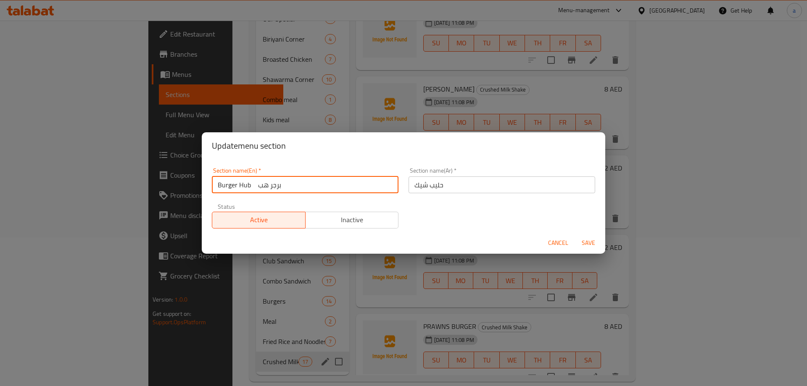
click at [267, 191] on input "Burger Hub برجر هب" at bounding box center [305, 185] width 187 height 17
click at [257, 190] on input "Burger Hub برجر هب" at bounding box center [305, 185] width 187 height 17
drag, startPoint x: 252, startPoint y: 188, endPoint x: 297, endPoint y: 192, distance: 44.8
click at [297, 192] on input "Burger Hub برجر هب" at bounding box center [305, 185] width 187 height 17
type input "Burger Hub برجر هب"
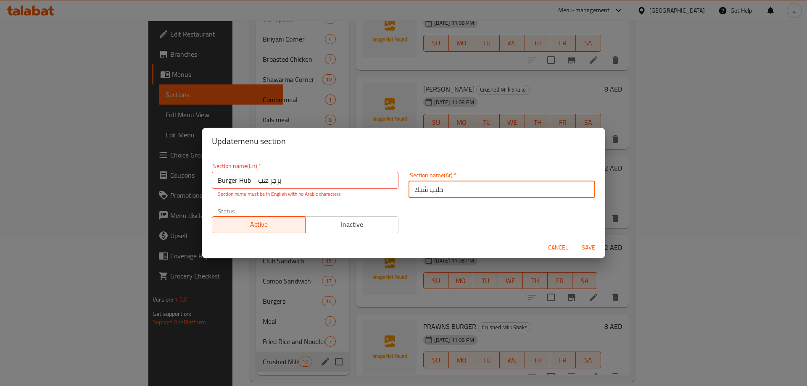
drag, startPoint x: 453, startPoint y: 184, endPoint x: 384, endPoint y: 190, distance: 69.3
click at [384, 190] on div "Section name(En)   * Burger Hub برجر هب Section name(En) * Section name must be…" at bounding box center [404, 198] width 394 height 80
paste input "رجر هب"
type input "برجر هب"
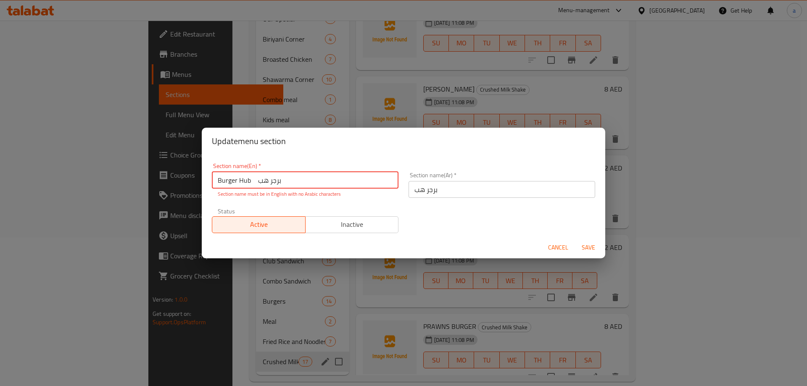
drag, startPoint x: 273, startPoint y: 185, endPoint x: 254, endPoint y: 189, distance: 19.5
click at [254, 189] on div "Section name(En)   * Burger Hub برجر هب Section name(En) * Section name must be…" at bounding box center [305, 180] width 187 height 35
type input "Burger Hub"
click at [591, 251] on div "Cancel Save" at bounding box center [404, 248] width 404 height 22
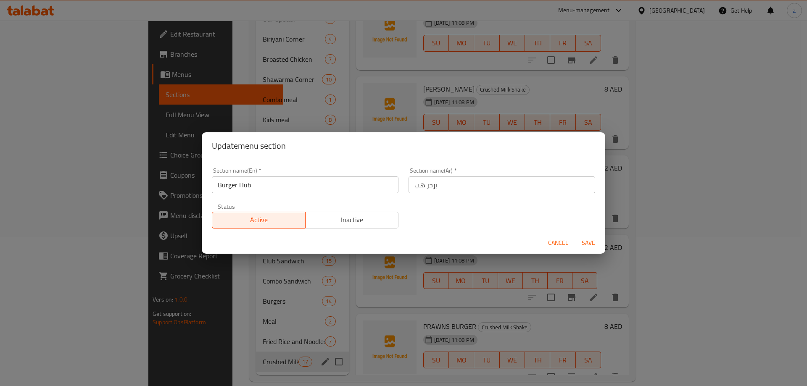
click at [586, 246] on span "Save" at bounding box center [589, 243] width 20 height 11
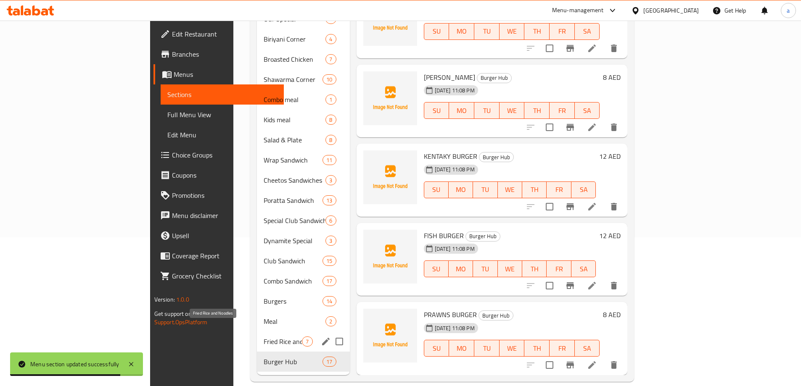
click at [264, 337] on span "Fried Rice and Noodles" at bounding box center [283, 342] width 38 height 10
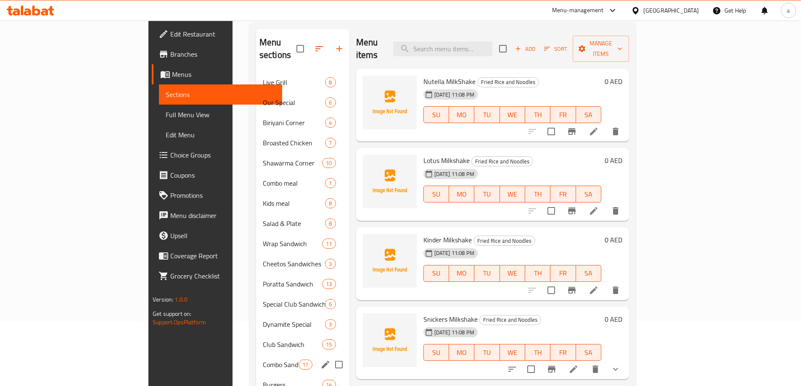
scroll to position [149, 0]
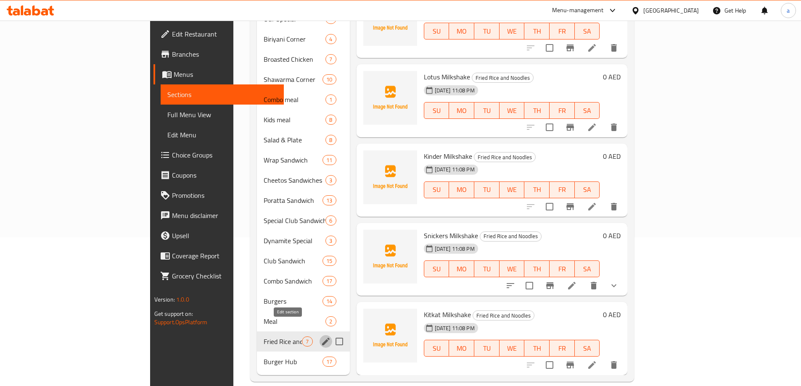
click at [321, 337] on icon "edit" at bounding box center [326, 342] width 10 height 10
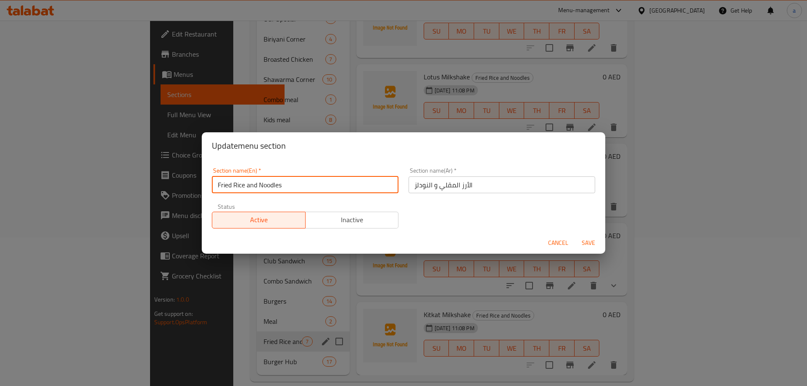
drag, startPoint x: 174, startPoint y: 190, endPoint x: 163, endPoint y: 190, distance: 11.4
click at [163, 190] on div "Update menu section Section name(En)   * Fried Rice and Noodles Section name(En…" at bounding box center [403, 193] width 807 height 386
paste input "Crushed Milk Shake حليب شيك"
click at [299, 189] on input "Crushed Milk Shake حليب شيك" at bounding box center [305, 185] width 187 height 17
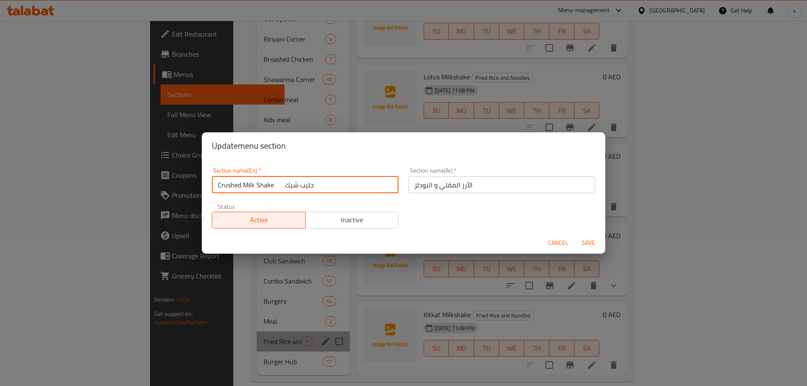
click at [299, 189] on input "Crushed Milk Shake حليب شيك" at bounding box center [305, 185] width 187 height 17
click at [281, 187] on input "Crushed Milk Shake حليب شيك" at bounding box center [305, 185] width 187 height 17
drag, startPoint x: 275, startPoint y: 186, endPoint x: 358, endPoint y: 188, distance: 82.4
click at [357, 188] on input "Crushed Milk Shake حليب شيك" at bounding box center [305, 185] width 187 height 17
type input "Crushed Milk Shake حليب شيك"
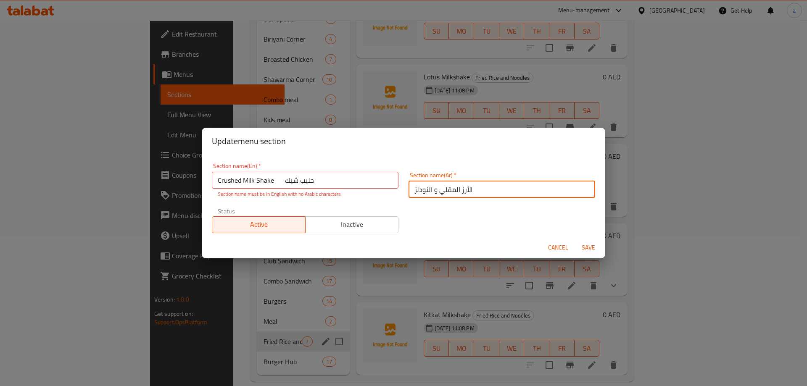
drag, startPoint x: 457, startPoint y: 185, endPoint x: 381, endPoint y: 186, distance: 76.1
click at [381, 186] on div "Section name(En)   * Crushed Milk Shake حليب شيك Section name(En) * Section nam…" at bounding box center [404, 198] width 394 height 80
paste input "ليب شيك"
type input "حليب شيك"
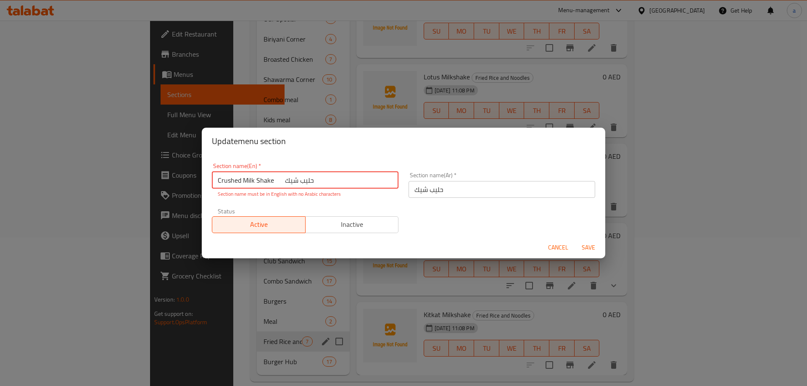
drag, startPoint x: 314, startPoint y: 180, endPoint x: 279, endPoint y: 184, distance: 35.5
click at [279, 184] on input "Crushed Milk Shake حليب شيك" at bounding box center [305, 180] width 187 height 17
type input "Crushed Milk Shake"
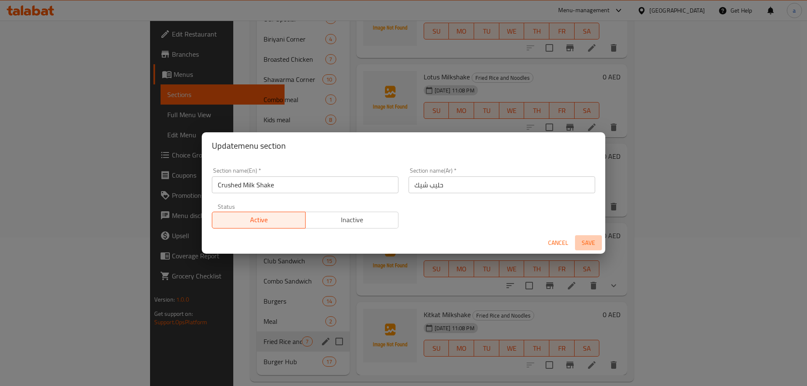
click at [585, 247] on span "Save" at bounding box center [589, 243] width 20 height 11
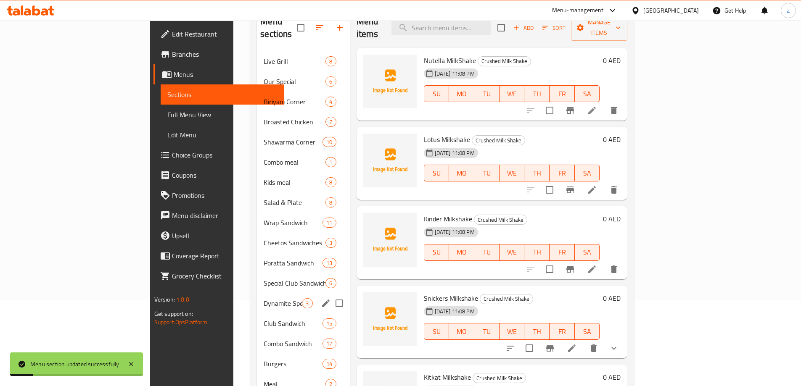
scroll to position [0, 0]
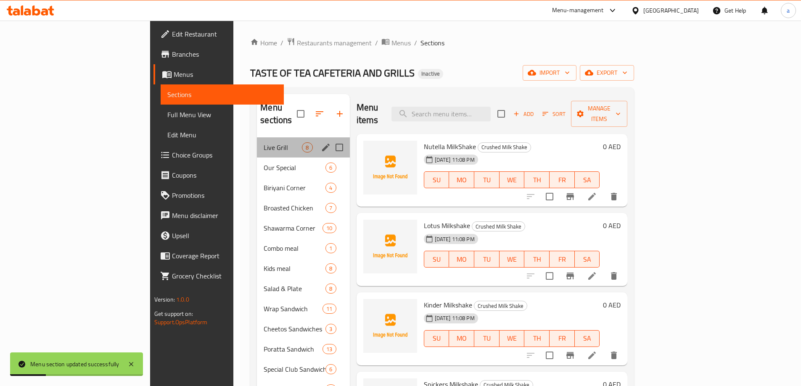
click at [257, 137] on div "Live Grill 8" at bounding box center [303, 147] width 92 height 20
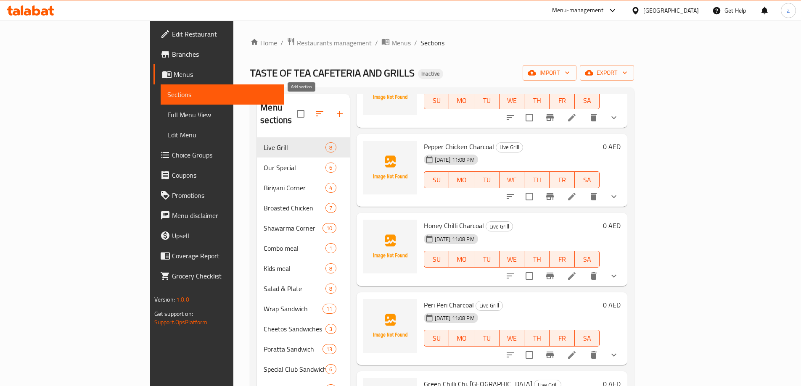
click at [335, 109] on icon "button" at bounding box center [340, 114] width 10 height 10
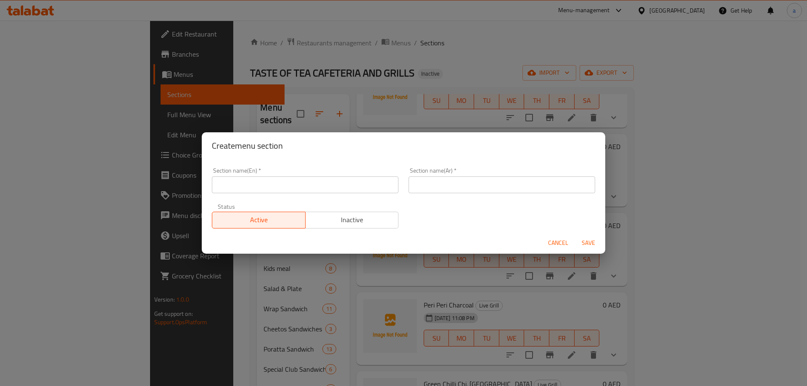
click at [288, 189] on input "text" at bounding box center [305, 185] width 187 height 17
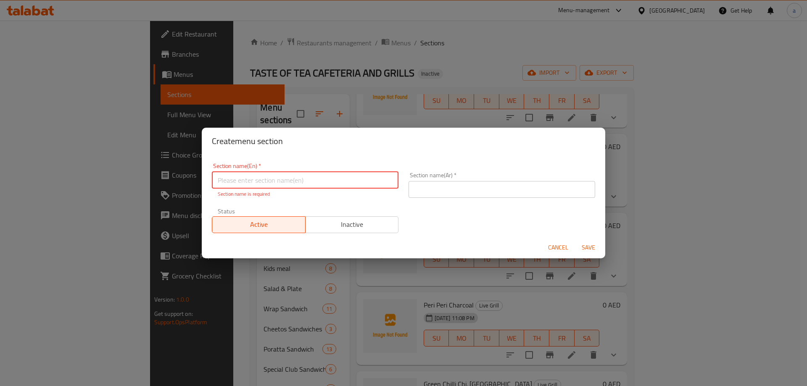
drag, startPoint x: 329, startPoint y: 184, endPoint x: 319, endPoint y: 181, distance: 10.0
click at [319, 181] on input "text" at bounding box center [305, 180] width 187 height 17
paste input "Fried Rice and Noodles الأرز المقلي و النودلز"
drag, startPoint x: 347, startPoint y: 185, endPoint x: 288, endPoint y: 189, distance: 59.0
click at [288, 189] on div "Section name(En)   * Fried Rice and Noodles الأرز المقلي و النودلز Section name…" at bounding box center [305, 180] width 187 height 35
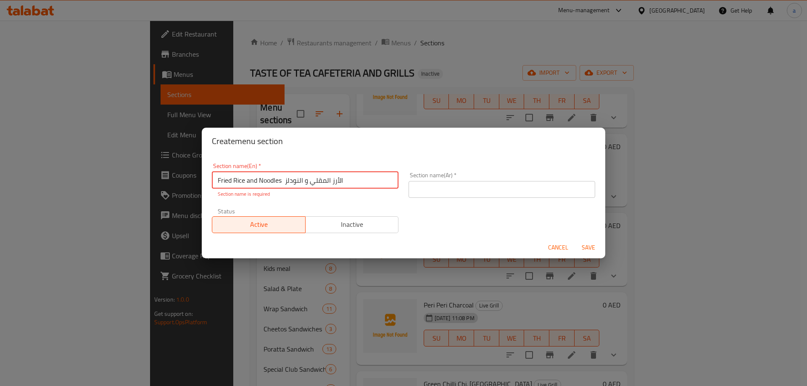
paste input "Fried Rice and Noodles"
click at [377, 185] on input "Fried Rice and Noodles Fried Rice and Noodles الأرز ا" at bounding box center [305, 180] width 187 height 17
type input "Fried Rice and Noodles الأرز المقلي و النودلز"
paste input "Fried Rice and Noodles الأرز المقلي و النودلز"
drag, startPoint x: 287, startPoint y: 182, endPoint x: 406, endPoint y: 186, distance: 119.1
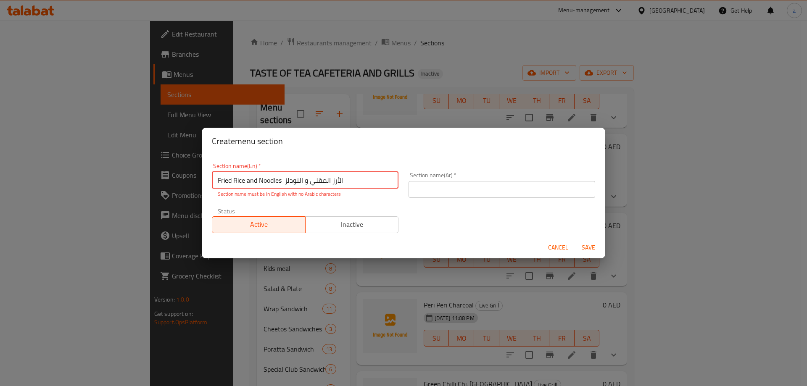
click at [406, 186] on div "Section name(En)   * Fried Rice and Noodles الأرز المقلي و النودلز Section name…" at bounding box center [404, 198] width 394 height 80
type input "Fried Rice and Noodles الأرز المقلي و النودلز"
click at [459, 194] on input "text" at bounding box center [502, 189] width 187 height 17
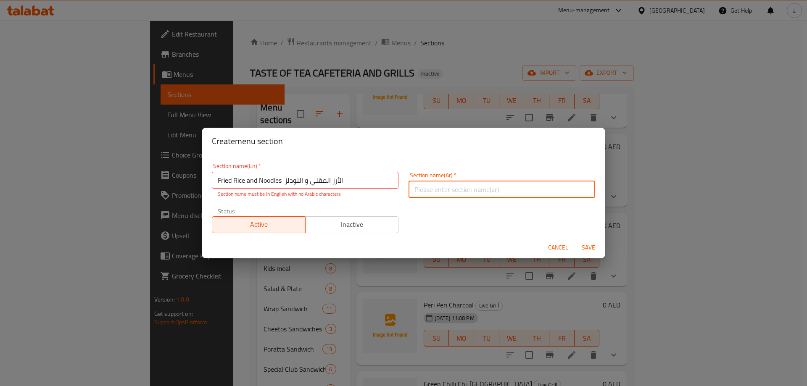
paste input "الأرز المقلي و النودلز"
type input "الأرز المقلي و النودلز"
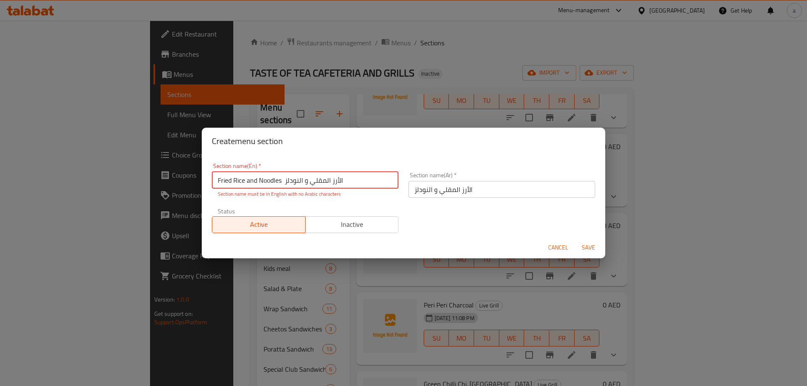
drag, startPoint x: 368, startPoint y: 183, endPoint x: 282, endPoint y: 189, distance: 86.0
click at [282, 189] on div "Section name(En)   * Fried Rice and Noodles الأرز المقلي و النودلز Section name…" at bounding box center [305, 180] width 187 height 35
type input "Fried Rice and Noodles"
click at [582, 248] on span "Save" at bounding box center [589, 248] width 20 height 11
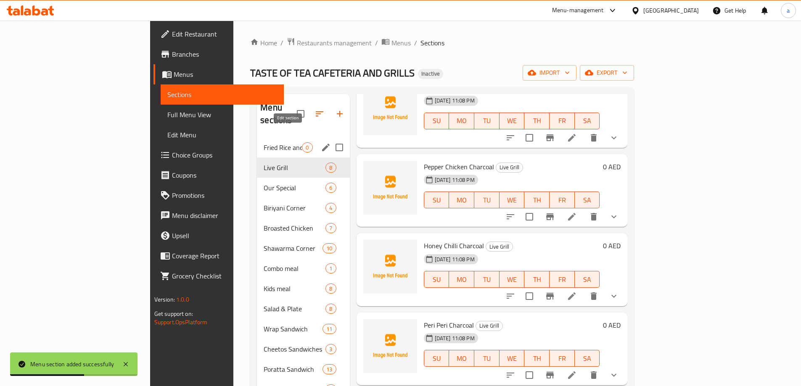
click at [321, 143] on icon "edit" at bounding box center [326, 148] width 10 height 10
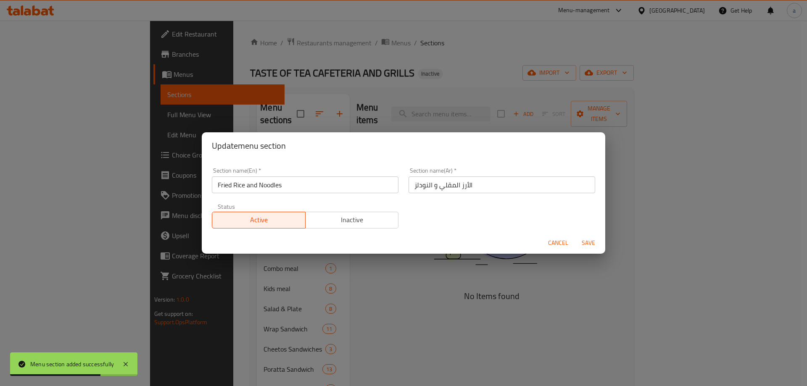
click at [483, 300] on div "Update menu section Section name(En)   * Fried Rice and Noodles Section name(En…" at bounding box center [403, 193] width 807 height 386
click at [555, 242] on span "Cancel" at bounding box center [558, 243] width 20 height 11
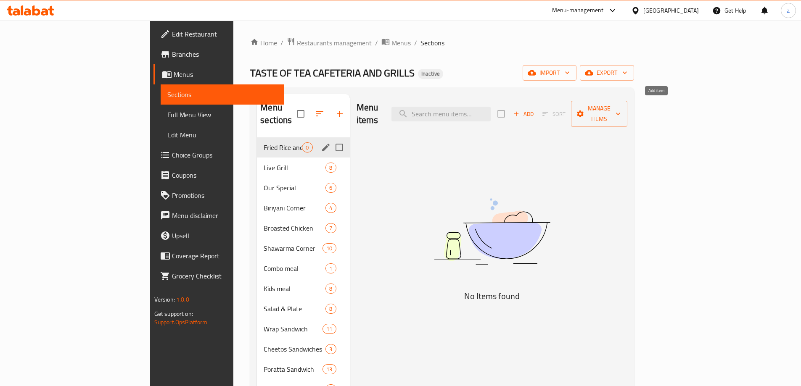
click at [535, 109] on span "Add" at bounding box center [523, 114] width 23 height 10
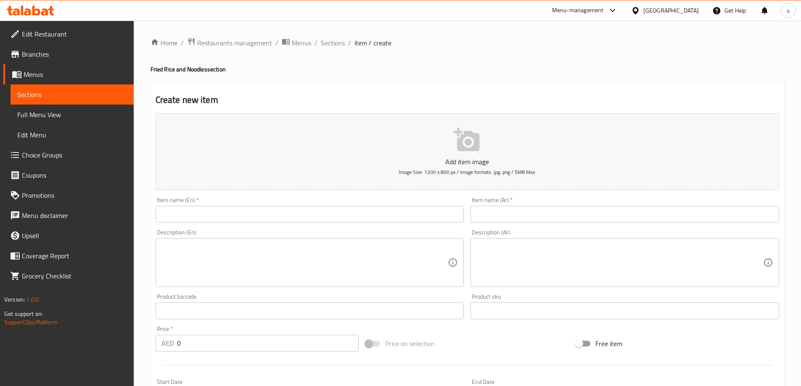
click at [91, 87] on link "Sections" at bounding box center [72, 95] width 123 height 20
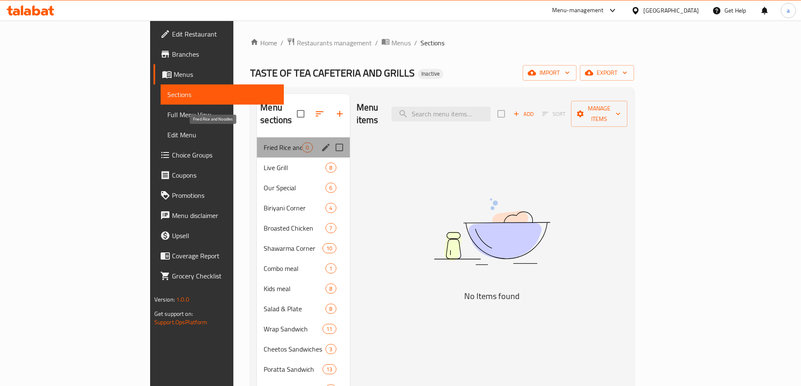
click at [264, 143] on span "Fried Rice and Noodles" at bounding box center [283, 148] width 38 height 10
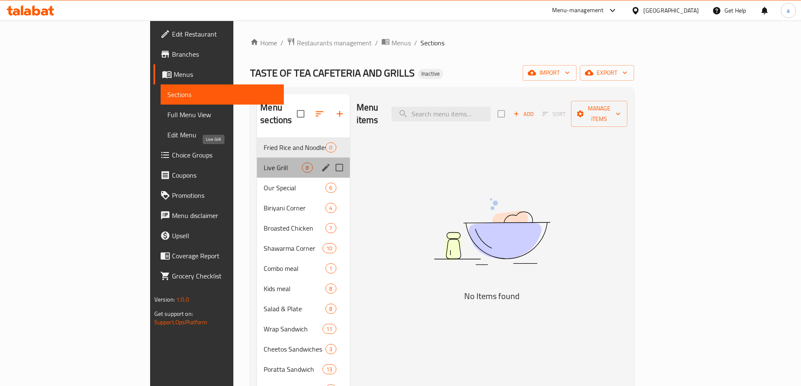
click at [264, 163] on span "Live Grill" at bounding box center [283, 168] width 38 height 10
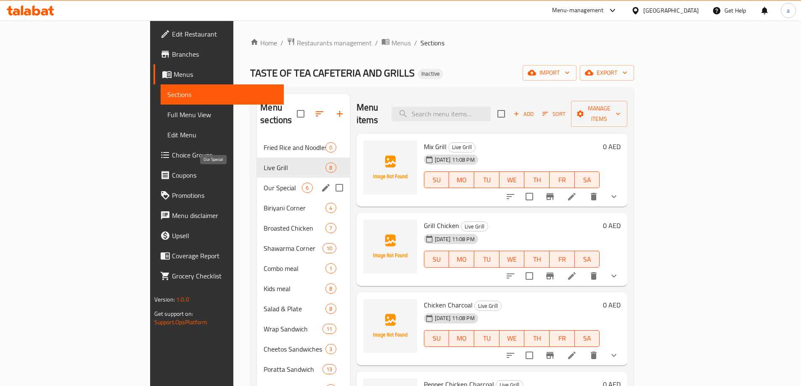
click at [264, 183] on span "Our Special" at bounding box center [283, 188] width 38 height 10
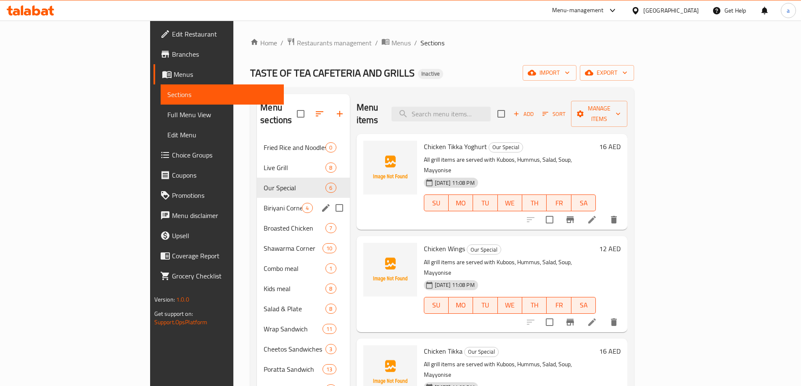
click at [257, 198] on div "Biriyani Corner 4" at bounding box center [303, 208] width 92 height 20
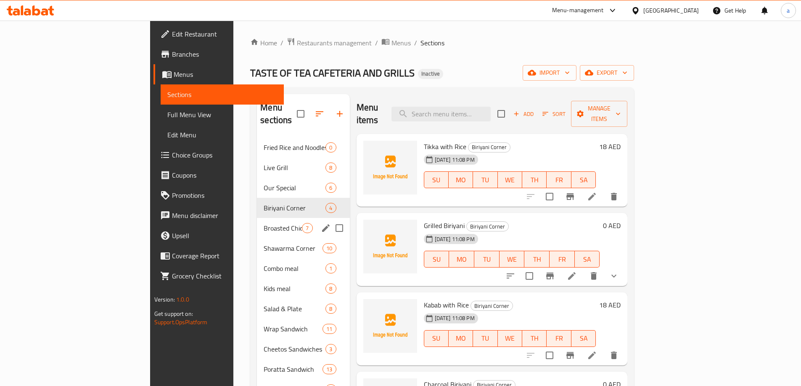
scroll to position [42, 0]
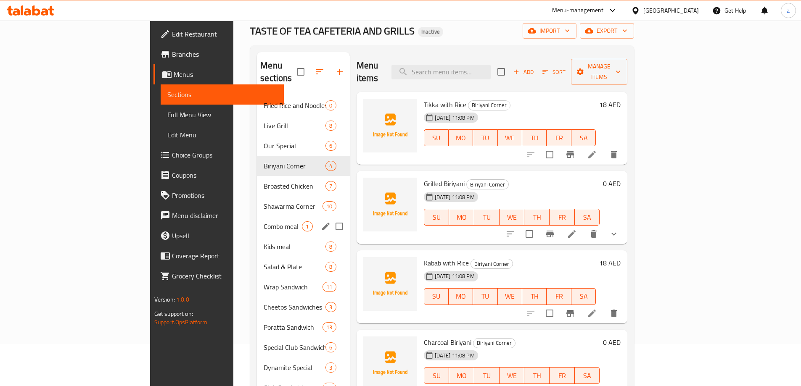
click at [264, 222] on span "Combo meal" at bounding box center [283, 227] width 38 height 10
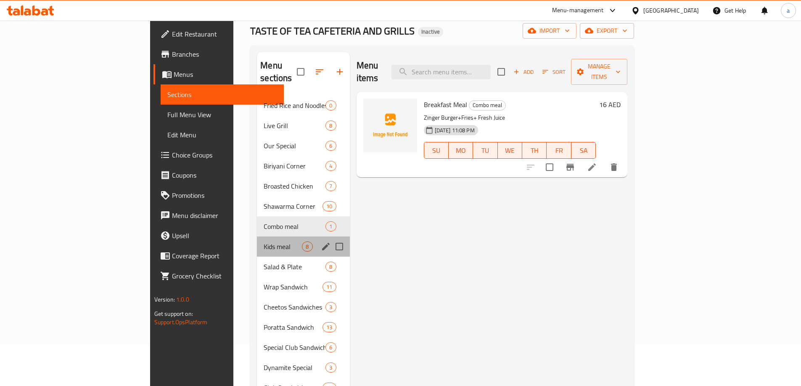
click at [257, 237] on div "Kids meal 8" at bounding box center [303, 247] width 92 height 20
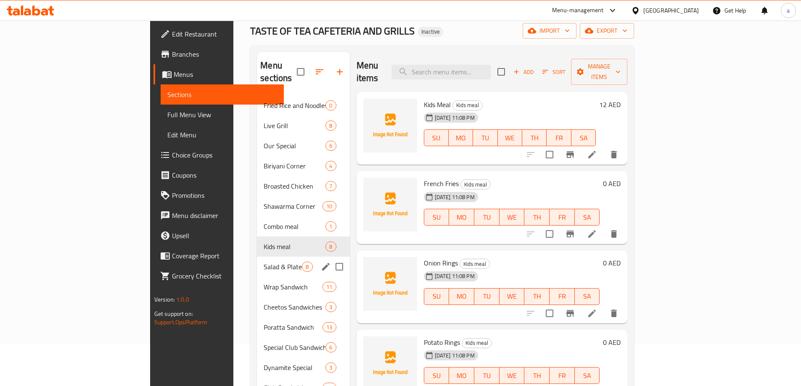
click at [257, 257] on div "Salad & Plate 8" at bounding box center [303, 267] width 92 height 20
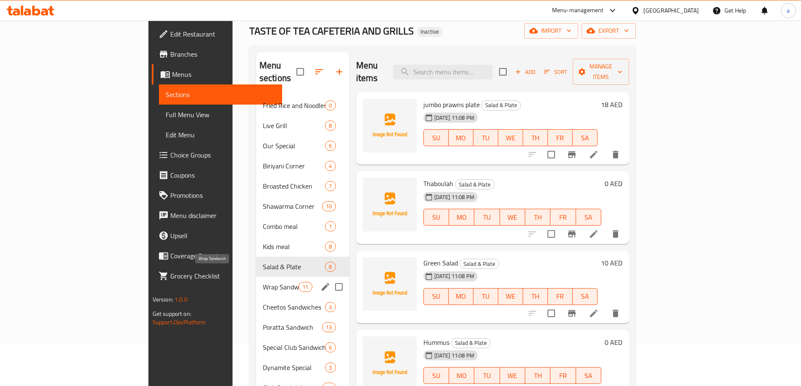
click at [263, 282] on span "Wrap Sandwich" at bounding box center [281, 287] width 36 height 10
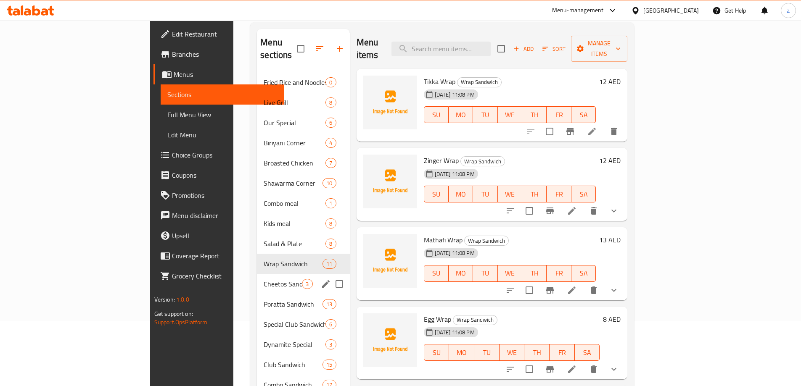
scroll to position [84, 0]
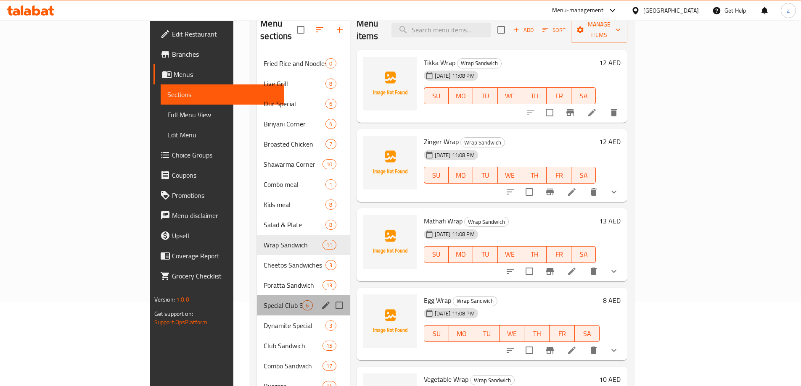
click at [257, 301] on div "Special Club Sandwich 6" at bounding box center [303, 306] width 92 height 20
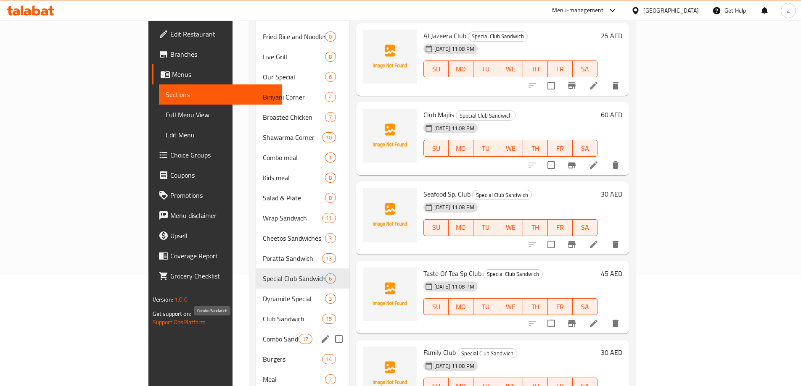
scroll to position [126, 0]
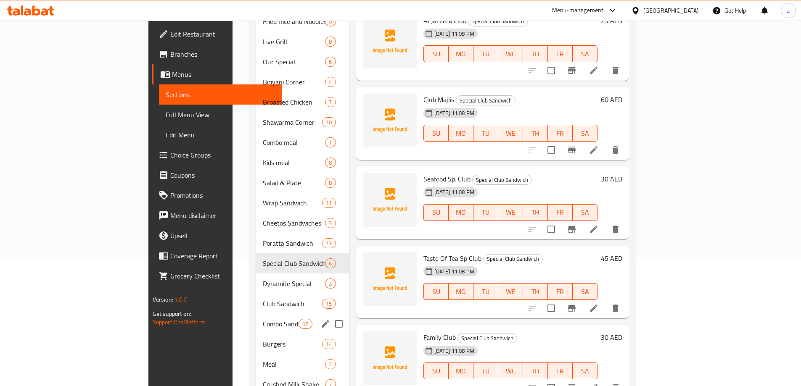
click at [256, 301] on div "Club Sandwich 15" at bounding box center [302, 304] width 93 height 20
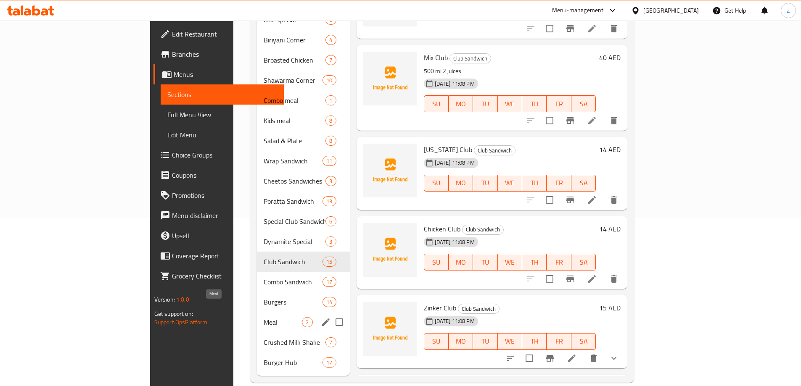
scroll to position [169, 0]
click at [264, 337] on span "Crushed Milk Shake" at bounding box center [283, 342] width 38 height 10
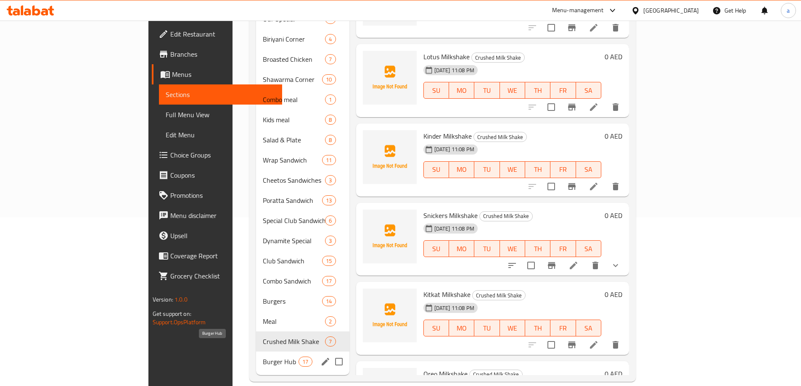
click at [263, 357] on span "Burger Hub" at bounding box center [281, 362] width 36 height 10
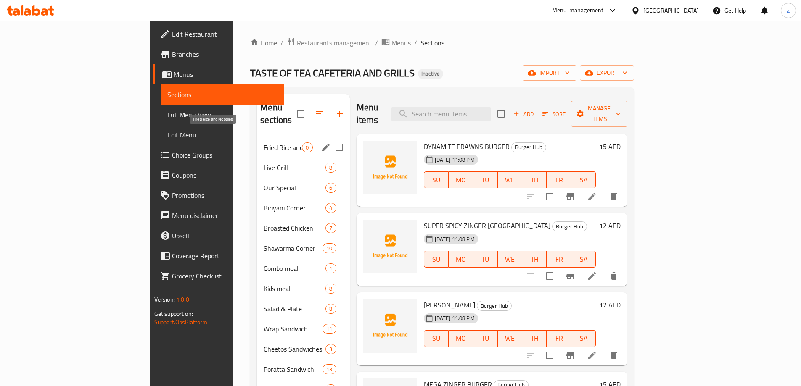
click at [264, 143] on span "Fried Rice and Noodles" at bounding box center [283, 148] width 38 height 10
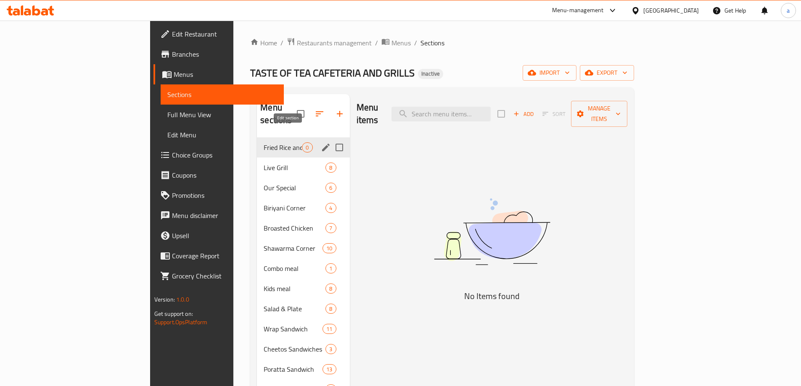
click at [321, 143] on icon "edit" at bounding box center [326, 148] width 10 height 10
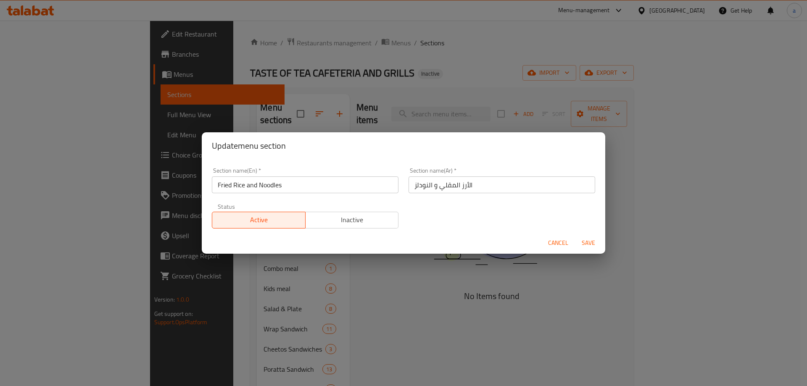
click at [373, 285] on div "Update menu section Section name(En)   * Fried Rice and Noodles Section name(En…" at bounding box center [403, 193] width 807 height 386
click at [567, 246] on span "Cancel" at bounding box center [558, 243] width 20 height 11
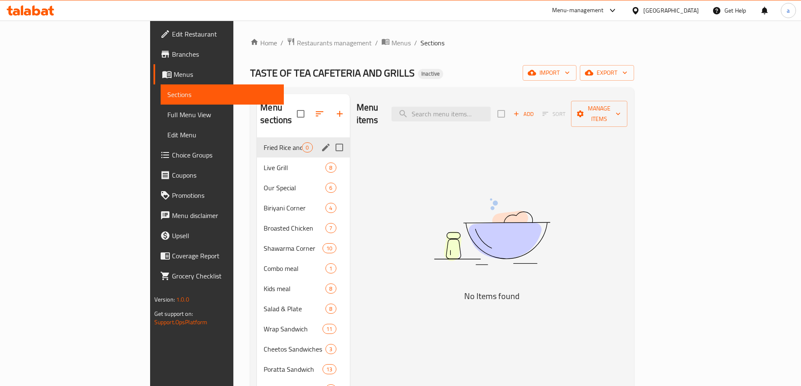
click at [535, 110] on span "Add" at bounding box center [523, 114] width 23 height 10
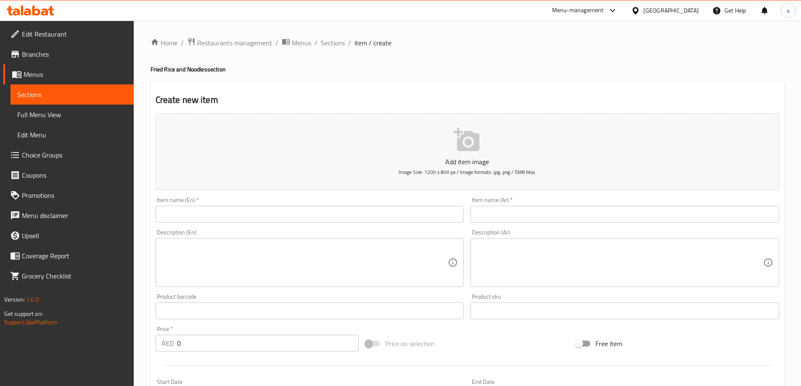
click at [198, 218] on input "text" at bounding box center [310, 214] width 309 height 17
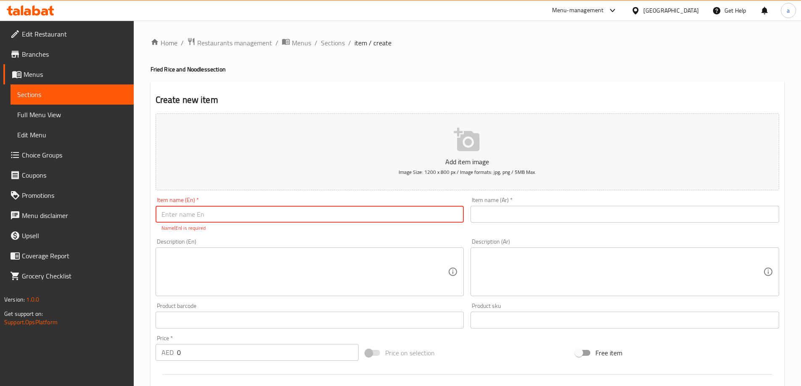
click at [224, 210] on input "text" at bounding box center [310, 214] width 309 height 17
paste input "Chicken Fried Rice ارز مقلي دجاج"
click at [231, 215] on input "Chicken Fried Rice ارز مقلي دجاج" at bounding box center [310, 214] width 309 height 17
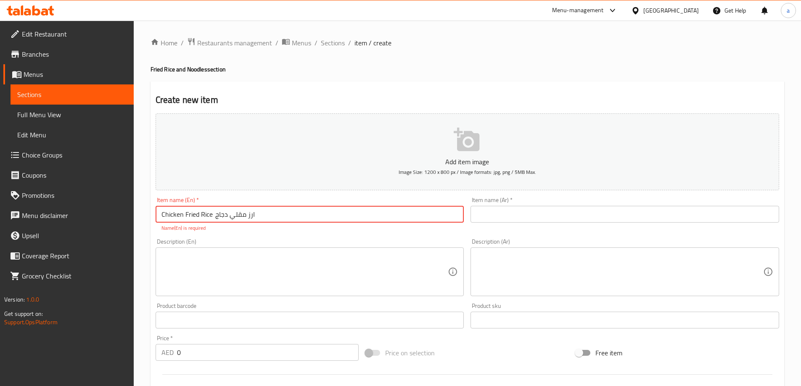
click at [231, 215] on input "Chicken Fried Rice ارز مقلي دجاج" at bounding box center [310, 214] width 309 height 17
click at [217, 216] on input "Chicken Fried Rice ارز مقلي دجاج" at bounding box center [310, 214] width 309 height 17
drag, startPoint x: 217, startPoint y: 216, endPoint x: 232, endPoint y: 217, distance: 15.6
click at [232, 217] on input "Chicken Fried Rice ارز مقلي دجاج" at bounding box center [310, 214] width 309 height 17
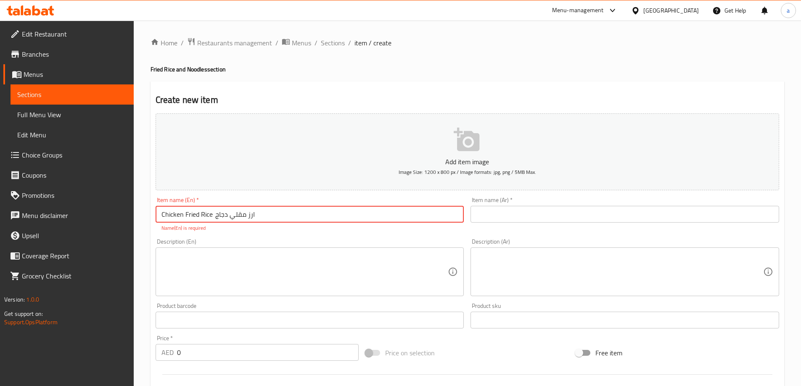
click at [228, 217] on input "Chicken Fried Rice ارز مقلي دجاج" at bounding box center [310, 214] width 309 height 17
drag, startPoint x: 234, startPoint y: 218, endPoint x: 272, endPoint y: 219, distance: 37.9
click at [272, 219] on input "Chicken Fried Rice ارز مقلي دجاج" at bounding box center [310, 214] width 309 height 17
type input "Chicken Fried Rice ارز مقلي دجاج"
drag, startPoint x: 502, startPoint y: 202, endPoint x: 502, endPoint y: 211, distance: 8.8
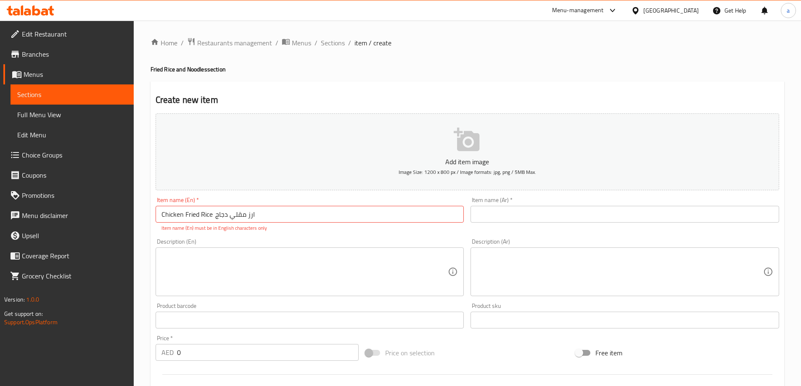
click at [502, 208] on div "Item name (Ar)   * Item name (Ar) *" at bounding box center [624, 210] width 309 height 26
click at [502, 211] on input "text" at bounding box center [624, 214] width 309 height 17
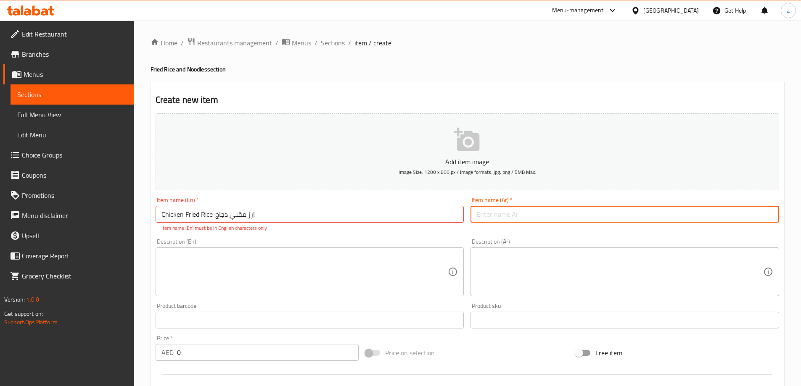
paste input "ارز مقلي دجاج"
type input "ارز مقلي دجاج"
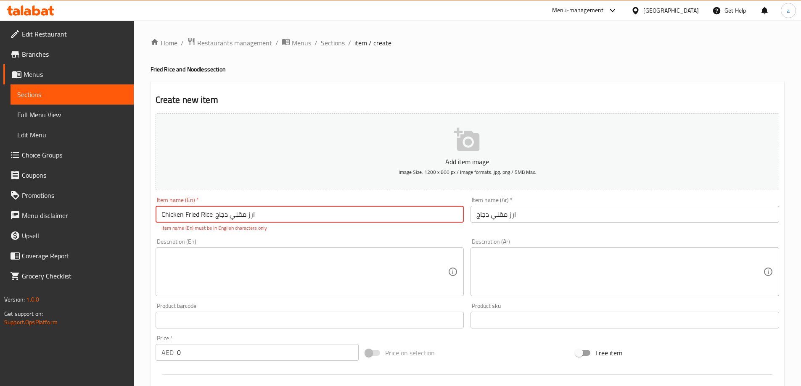
drag, startPoint x: 269, startPoint y: 223, endPoint x: 229, endPoint y: 217, distance: 40.9
click at [229, 217] on div "Item name (En)   * Chicken Fried Rice ارز مقلي دجاج Item name (En) * Item name …" at bounding box center [310, 214] width 309 height 35
drag, startPoint x: 244, startPoint y: 215, endPoint x: 212, endPoint y: 218, distance: 32.1
click at [212, 218] on input "Chicken Fried Rice ارجاج" at bounding box center [310, 214] width 309 height 17
type input "Chicken Fried Rice"
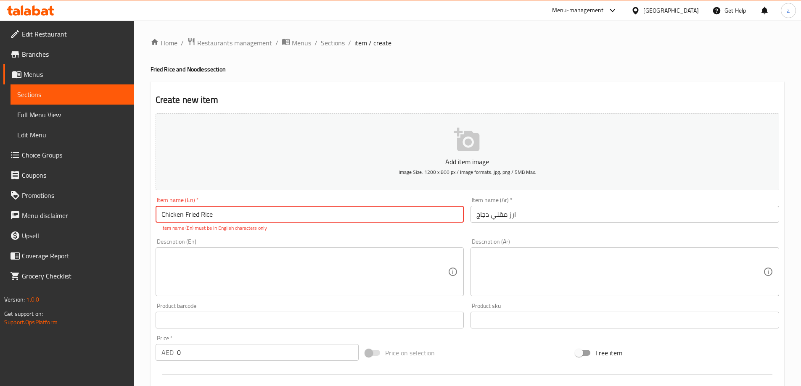
click at [487, 219] on input "ارز مقلي دجاج" at bounding box center [624, 214] width 309 height 17
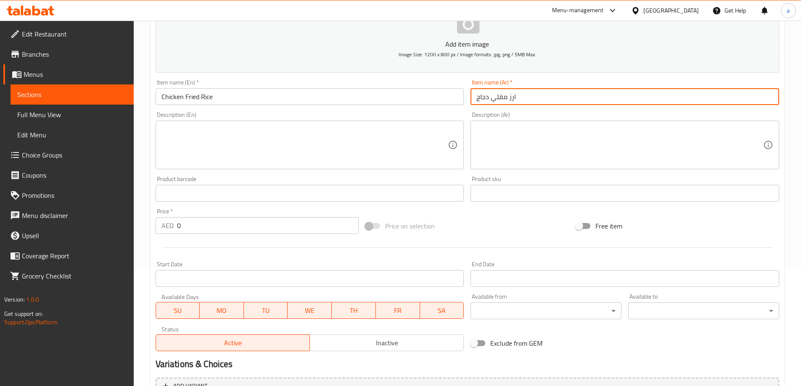
scroll to position [208, 0]
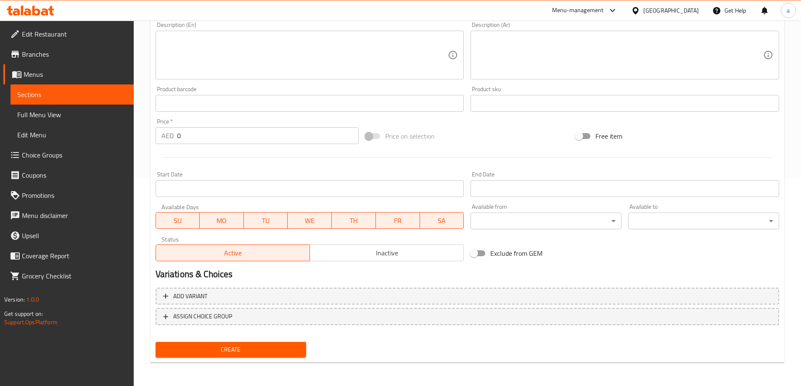
type input "ارز مقلي دجاج"
click at [241, 313] on span "ASSIGN CHOICE GROUP" at bounding box center [467, 317] width 608 height 11
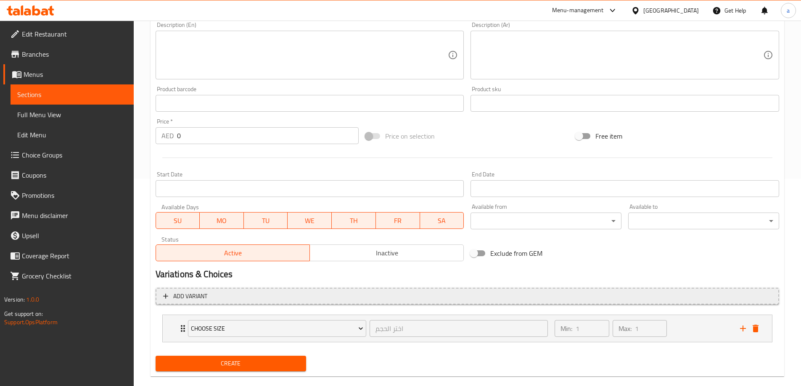
click at [408, 299] on span "Add variant" at bounding box center [467, 296] width 608 height 11
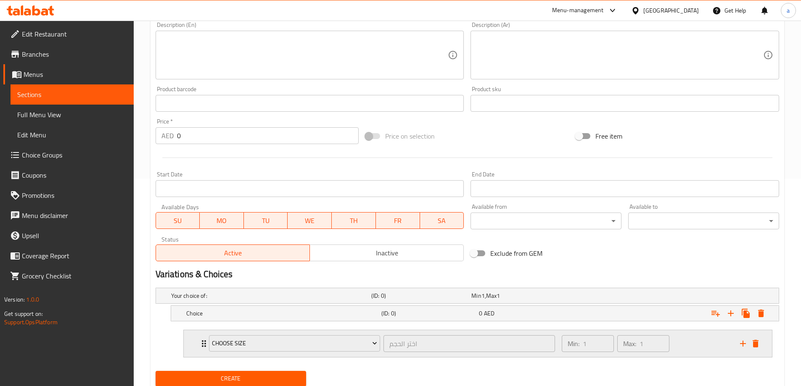
click at [755, 345] on icon "delete" at bounding box center [756, 344] width 6 height 8
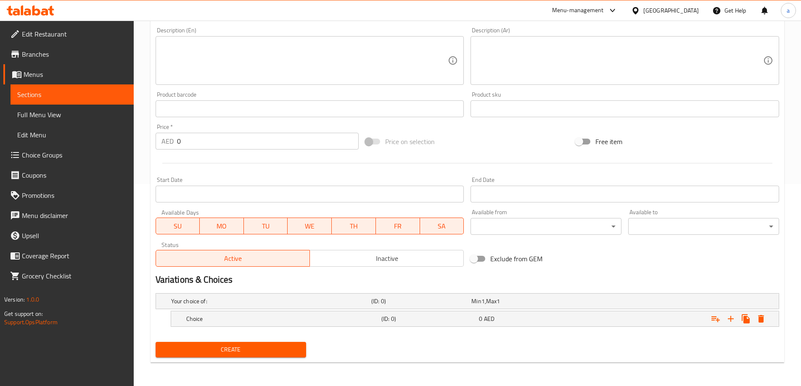
scroll to position [202, 0]
click at [318, 315] on h5 "Choice" at bounding box center [282, 319] width 192 height 8
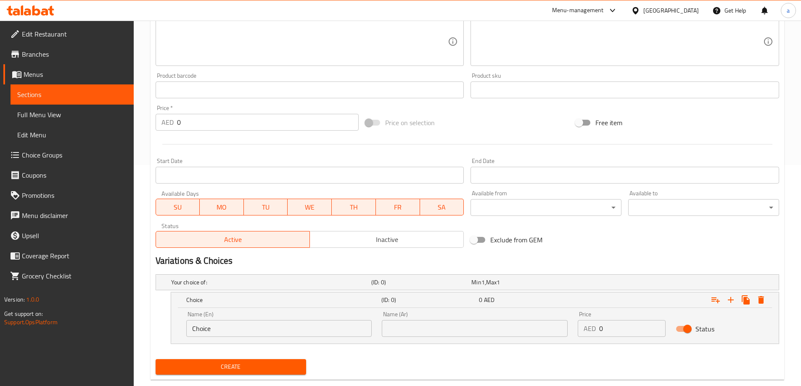
scroll to position [238, 0]
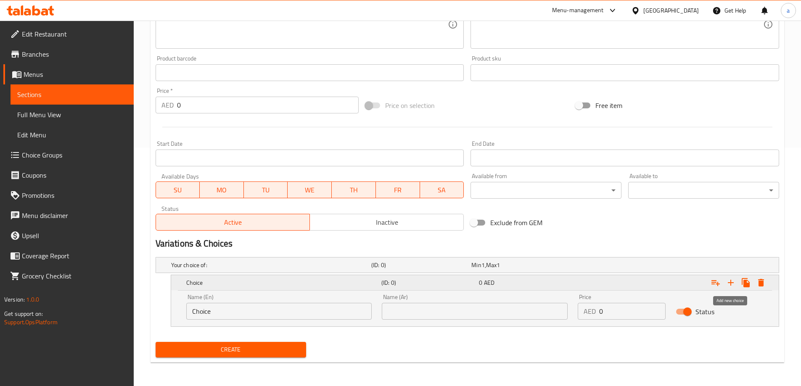
click at [728, 284] on icon "Expand" at bounding box center [731, 283] width 10 height 10
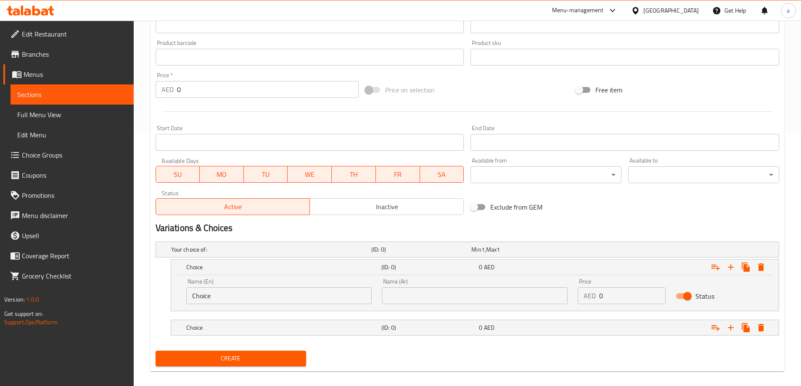
scroll to position [263, 0]
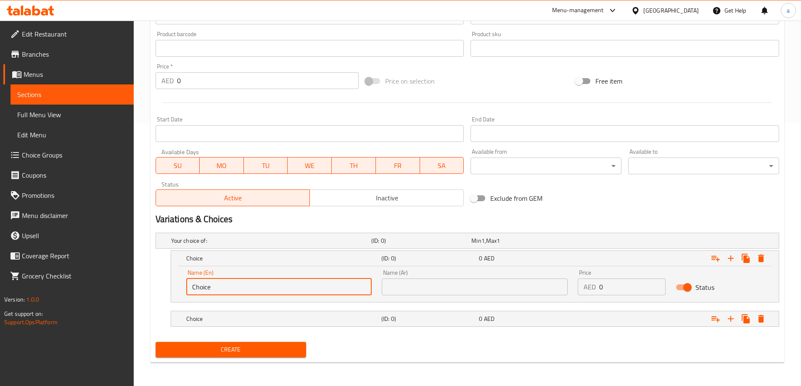
drag, startPoint x: 256, startPoint y: 285, endPoint x: 140, endPoint y: 288, distance: 116.5
click at [142, 288] on div "Home / Restaurants management / Menus / Sections / item / create Fried Rice and…" at bounding box center [467, 72] width 667 height 629
type input "س"
type input "Small"
click at [474, 285] on input "text" at bounding box center [475, 287] width 186 height 17
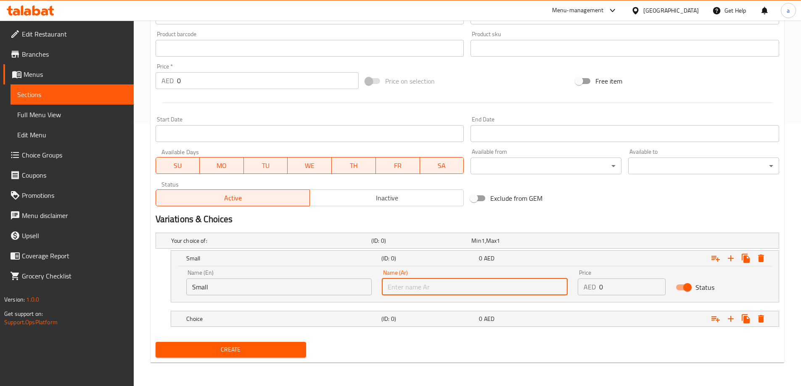
type input "صغير"
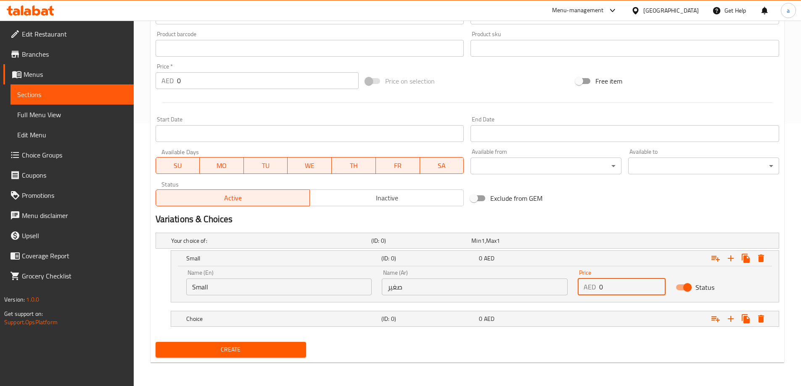
drag, startPoint x: 621, startPoint y: 288, endPoint x: 568, endPoint y: 289, distance: 53.0
click at [568, 289] on div "Name (En) Small Name (En) Name (Ar) صغير Name (Ar) Price AED 0 Price Status" at bounding box center [474, 283] width 587 height 36
type input "13"
click at [405, 317] on h5 "(ID: 0)" at bounding box center [428, 319] width 94 height 8
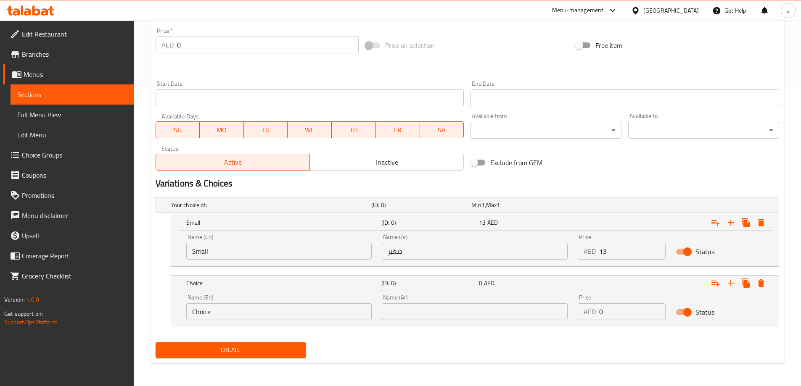
scroll to position [299, 0]
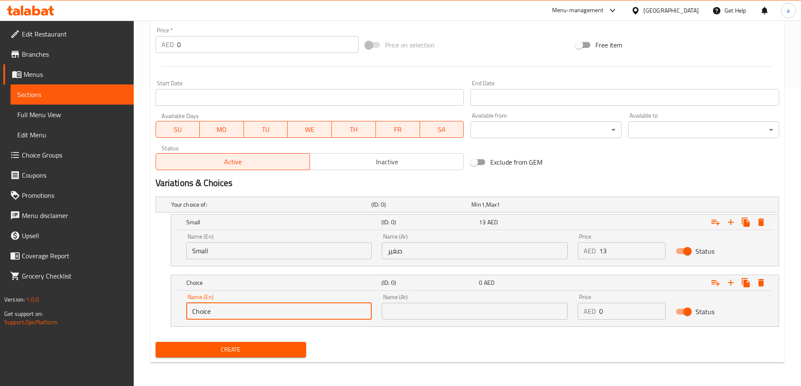
drag, startPoint x: 220, startPoint y: 309, endPoint x: 118, endPoint y: 315, distance: 102.3
click at [119, 315] on div "Edit Restaurant Branches Menus Sections Full Menu View Edit Menu Choice Groups …" at bounding box center [400, 54] width 801 height 665
type input "K"
type input "Large"
click at [457, 321] on div "Name (Ar) Name (Ar)" at bounding box center [475, 307] width 196 height 36
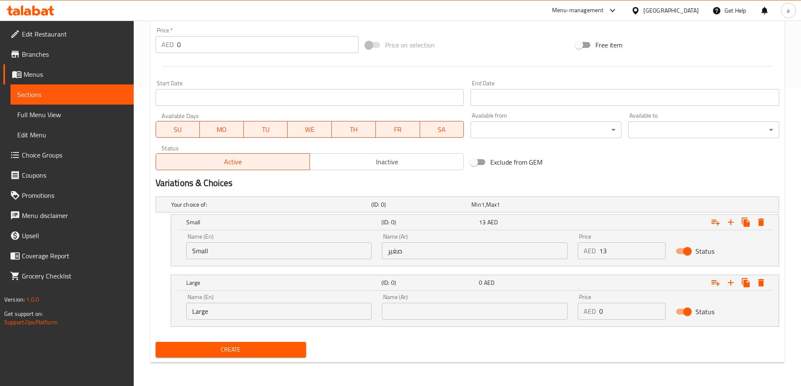
click at [463, 315] on input "text" at bounding box center [475, 311] width 186 height 17
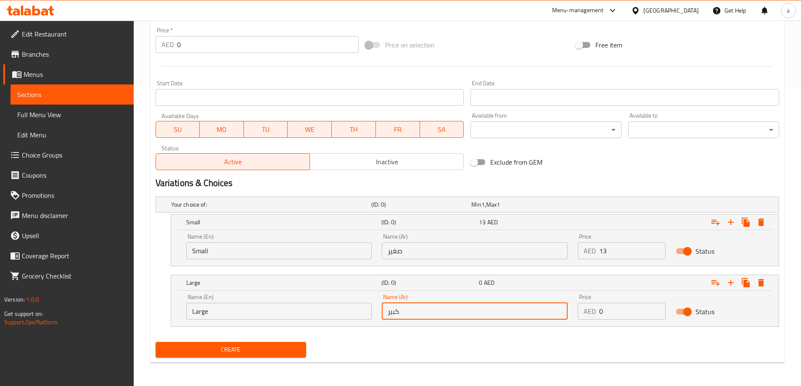
type input "كبير"
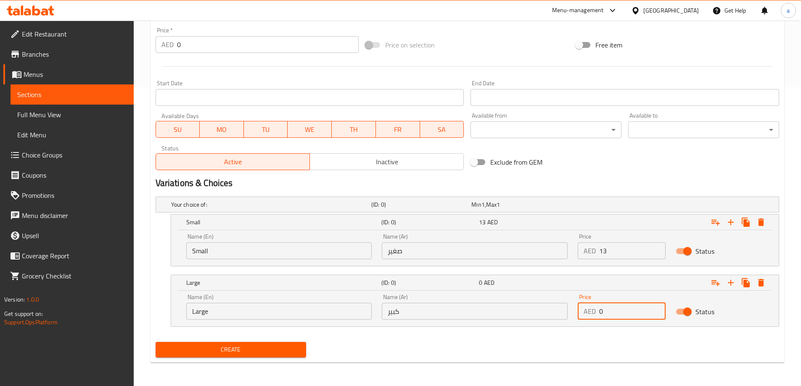
drag, startPoint x: 607, startPoint y: 311, endPoint x: 580, endPoint y: 315, distance: 27.7
click at [580, 315] on div "AED 0 Price" at bounding box center [622, 311] width 88 height 17
type input "16"
click at [209, 344] on button "Create" at bounding box center [231, 350] width 151 height 16
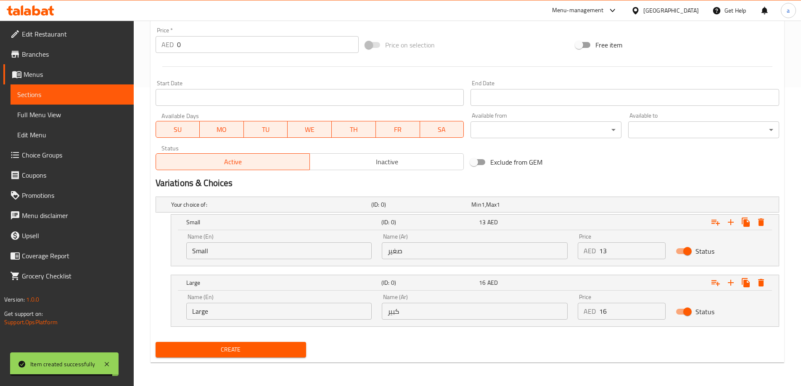
click at [100, 87] on link "Sections" at bounding box center [72, 95] width 123 height 20
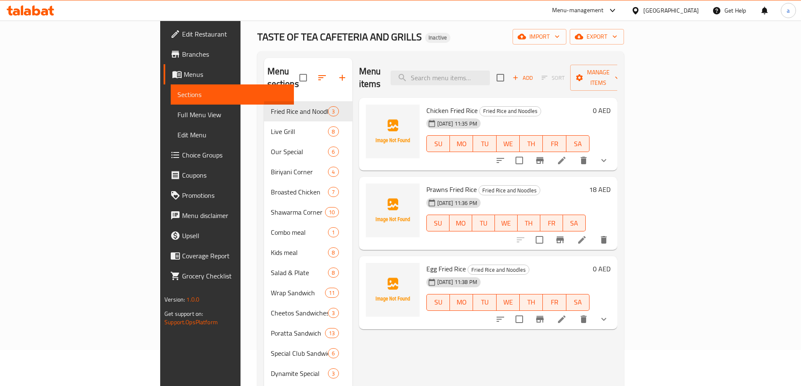
scroll to position [85, 0]
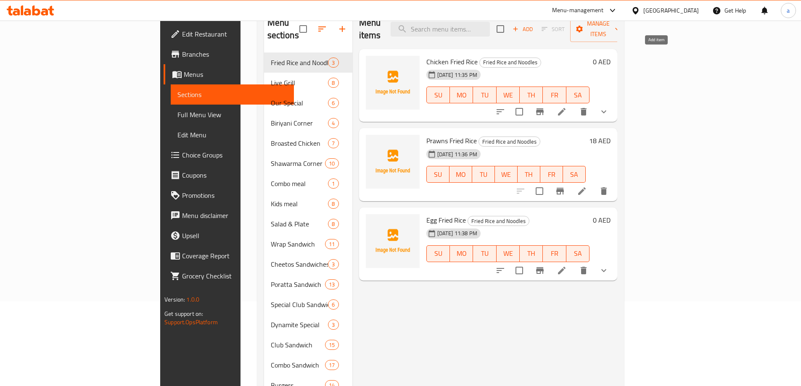
click at [534, 24] on span "Add" at bounding box center [522, 29] width 23 height 10
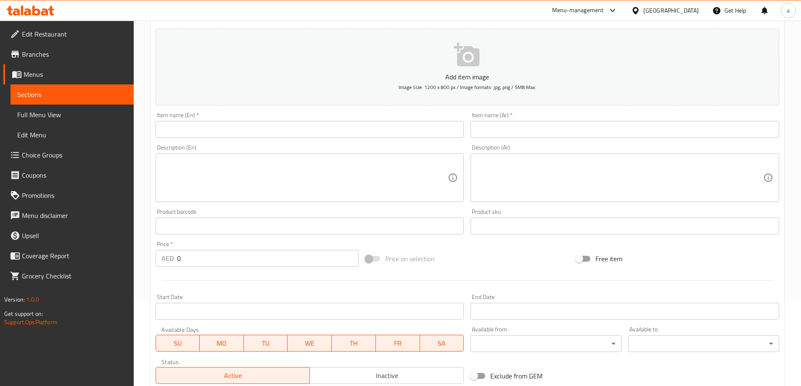
click at [289, 132] on input "text" at bounding box center [310, 129] width 309 height 17
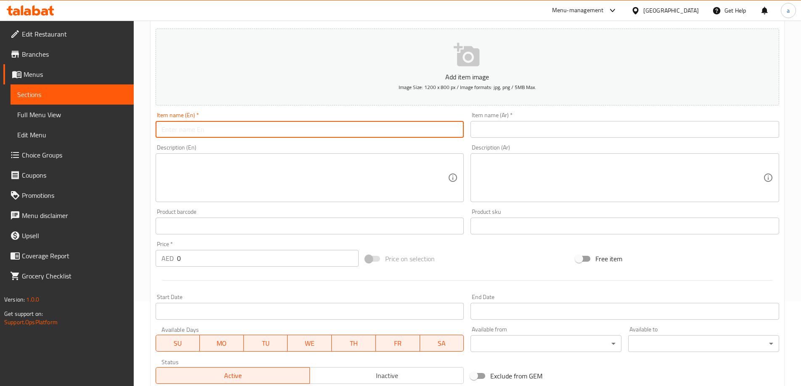
paste input "Mixed Fried Rice ارز مقلي مشكل"
click at [238, 132] on input "Mixed Fried Rice ارز مقلي مشكل" at bounding box center [310, 129] width 309 height 17
click at [237, 132] on input "Mixed Fried Rice ارز مقلي مشكل" at bounding box center [310, 129] width 309 height 17
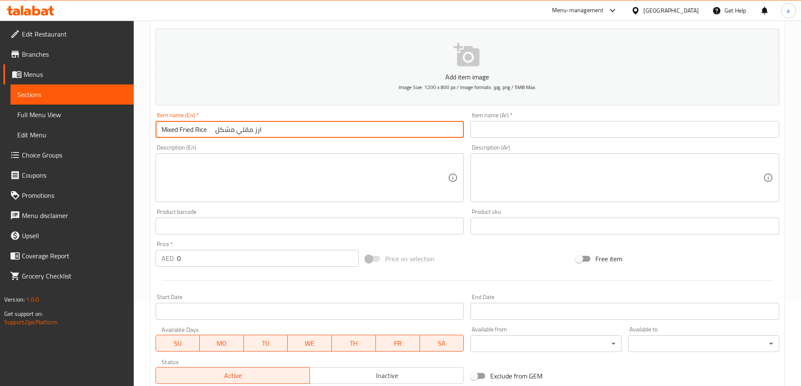
click at [216, 132] on input "Mixed Fried Rice ارز مقلي مشكل" at bounding box center [310, 129] width 309 height 17
click at [208, 132] on input "Mixed Fried Rice ارز مقلي مشكل" at bounding box center [310, 129] width 309 height 17
drag, startPoint x: 208, startPoint y: 132, endPoint x: 277, endPoint y: 141, distance: 69.5
click at [277, 141] on div "Item name (En)   * Mixed Fried Rice ارز مقلي مشكل Item name (En) *" at bounding box center [309, 125] width 315 height 32
type input "Mixed Fried Rice ارز مقلي مشكل"
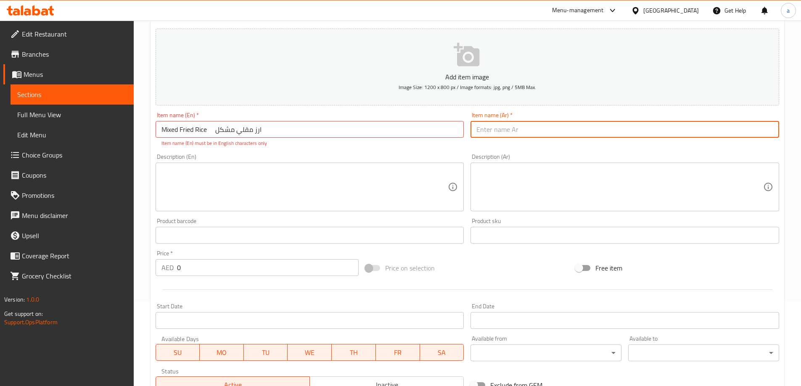
click at [501, 126] on input "text" at bounding box center [624, 129] width 309 height 17
paste input "ارز مقلي مشكل"
type input "ارز مقلي مشكل"
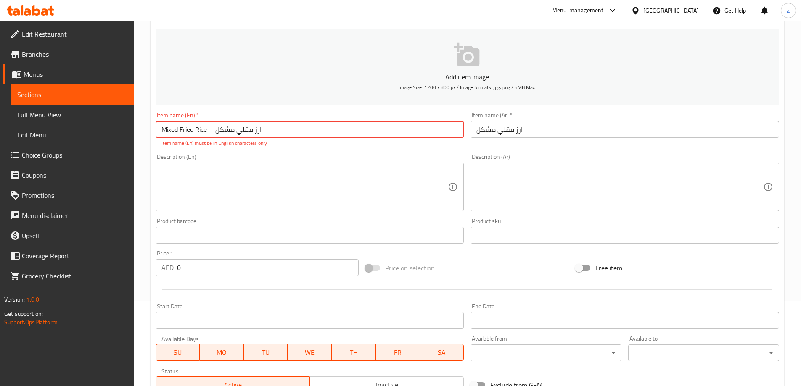
drag, startPoint x: 271, startPoint y: 131, endPoint x: 209, endPoint y: 136, distance: 62.0
click at [209, 136] on input "Mixed Fried Rice ارز مقلي مشكل" at bounding box center [310, 129] width 309 height 17
type input "Mixed Fried Rice"
click at [486, 136] on input "ارز مقلي مشكل" at bounding box center [624, 129] width 309 height 17
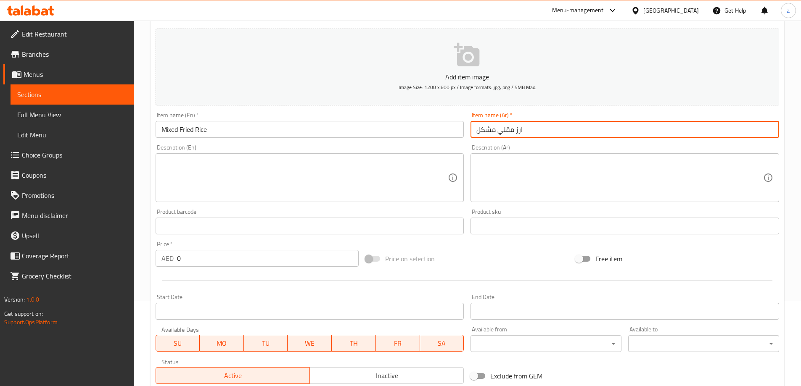
type input "ارز مقلي مشكل"
drag, startPoint x: 195, startPoint y: 264, endPoint x: 143, endPoint y: 264, distance: 51.7
click at [143, 264] on div "Home / Restaurants management / Menus / Sections / item / create Fried Rice and…" at bounding box center [467, 222] width 667 height 573
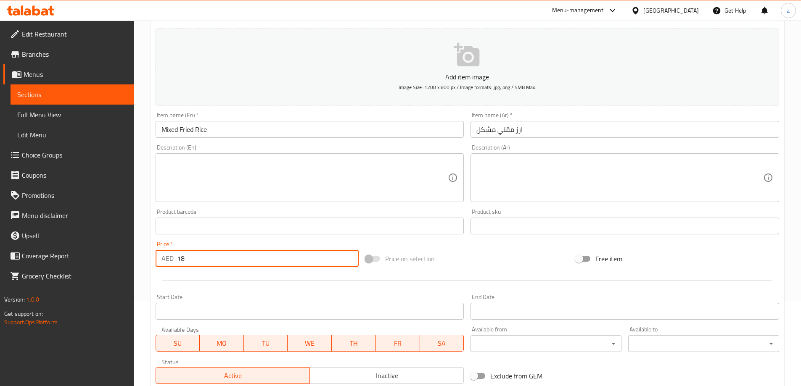
scroll to position [208, 0]
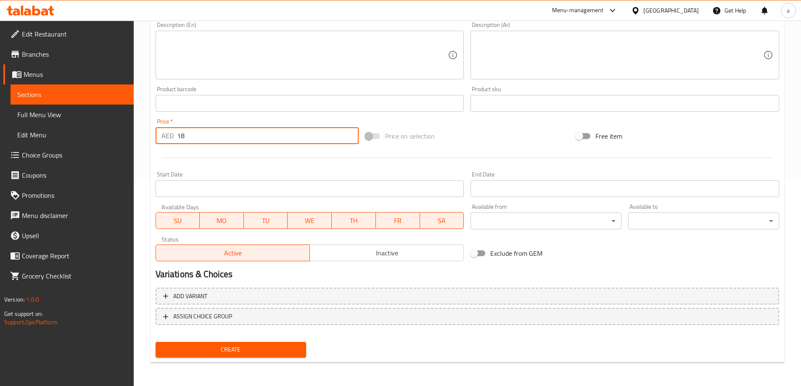
type input "18"
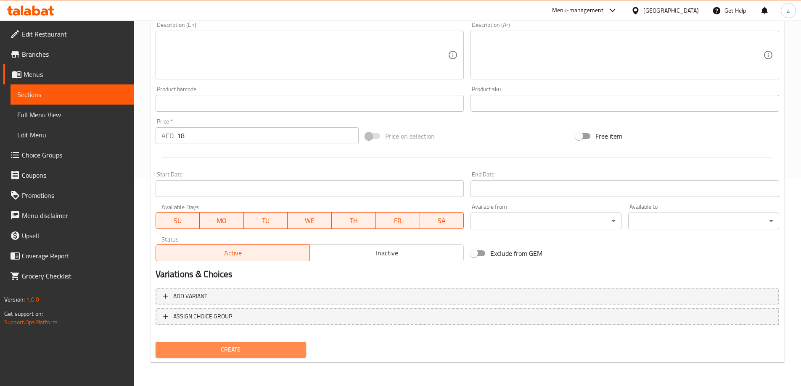
click at [247, 345] on span "Create" at bounding box center [230, 350] width 137 height 11
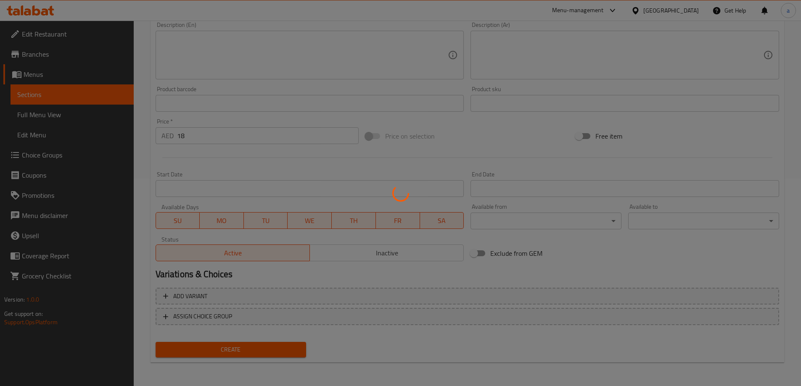
type input "0"
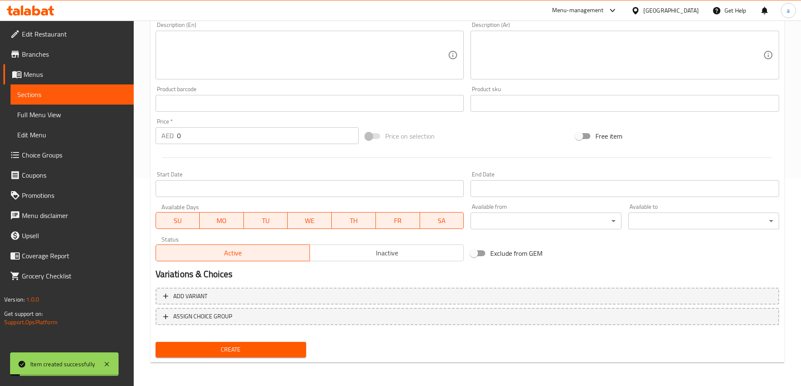
click at [109, 96] on span "Sections" at bounding box center [72, 95] width 110 height 10
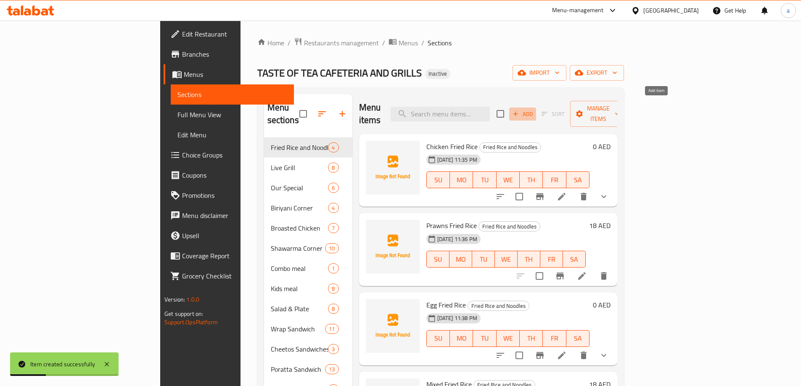
click at [534, 109] on span "Add" at bounding box center [522, 114] width 23 height 10
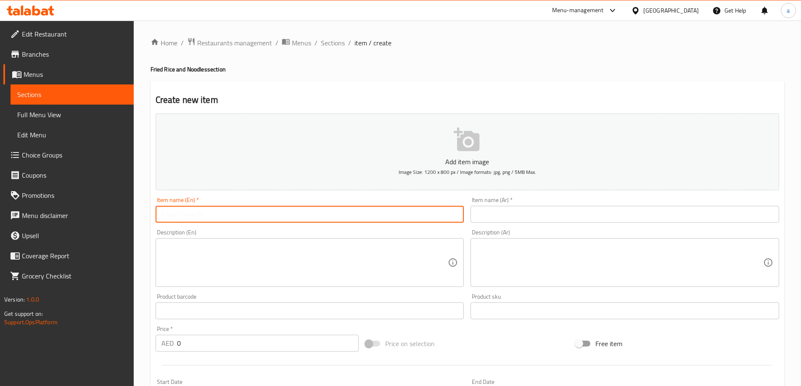
click at [217, 218] on input "text" at bounding box center [310, 214] width 309 height 17
paste input "Beef Fried Rice ارز مقلي لحم بقر"
drag, startPoint x: 210, startPoint y: 218, endPoint x: 293, endPoint y: 218, distance: 82.8
click at [293, 218] on input "Beef Fried Rice ارز مقلي لحم بقر" at bounding box center [310, 214] width 309 height 17
type input "Beef Fried Rice ارز مقلي لحم بقر"
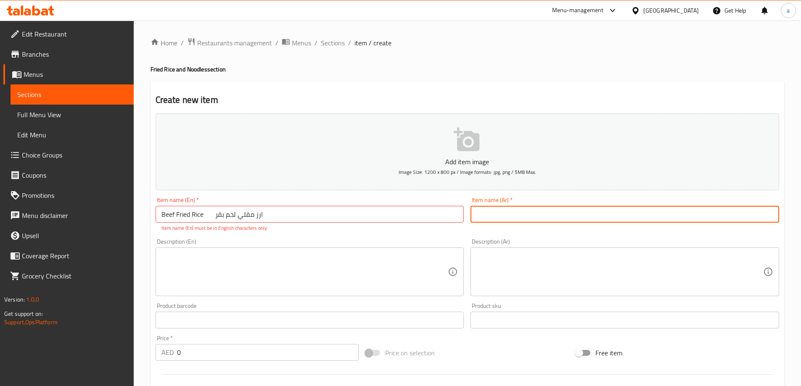
click at [497, 220] on input "text" at bounding box center [624, 214] width 309 height 17
paste input "ارز مقلي لحم بقر"
type input "ارز مقلي لحم بقر"
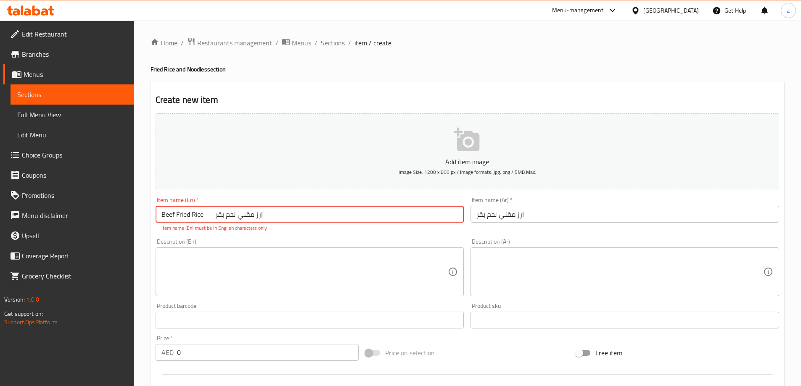
drag, startPoint x: 298, startPoint y: 216, endPoint x: 206, endPoint y: 221, distance: 92.2
click at [206, 221] on input "Beef Fried Rice ارز مقلي لحم بقر" at bounding box center [310, 214] width 309 height 17
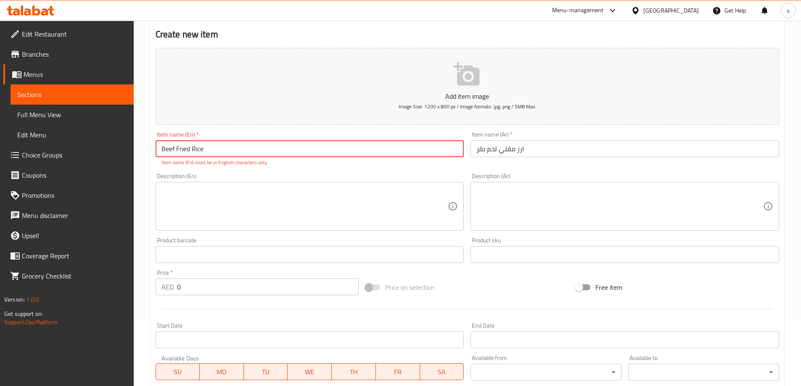
scroll to position [217, 0]
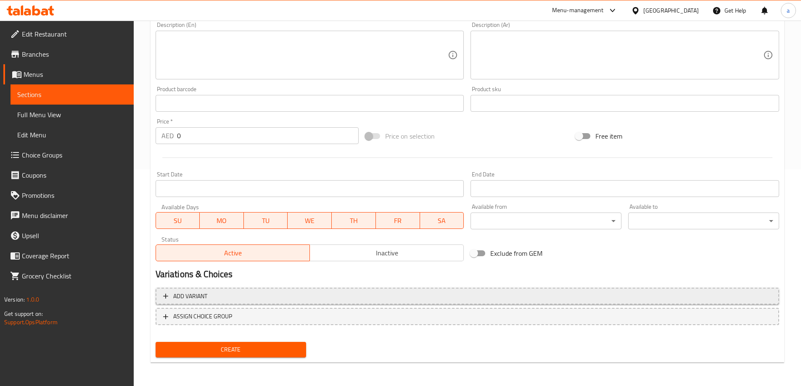
type input "Beef Fried Rice"
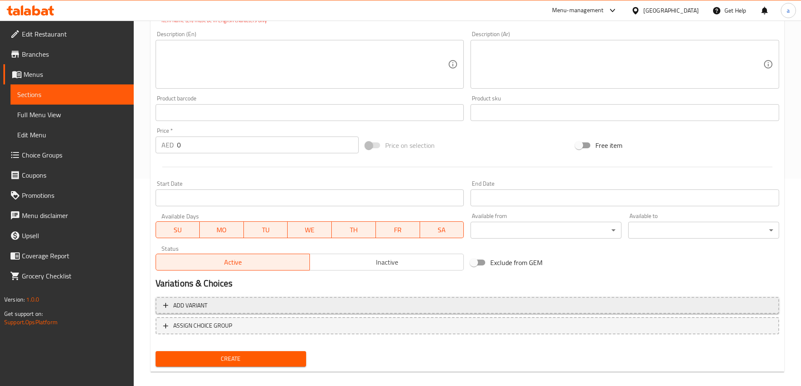
click at [274, 301] on span "Add variant" at bounding box center [467, 306] width 608 height 11
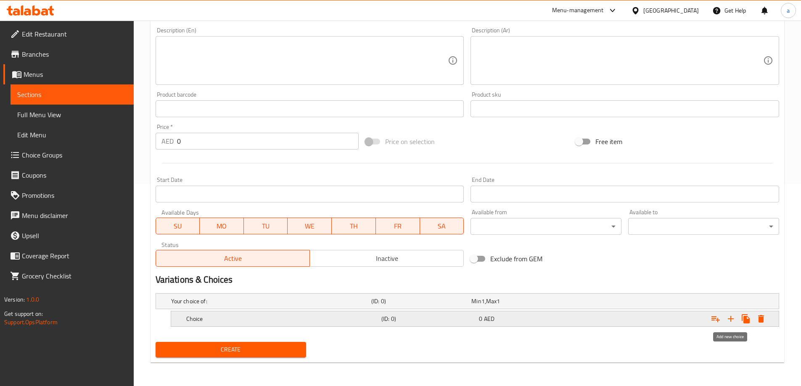
click at [735, 320] on icon "Expand" at bounding box center [731, 319] width 10 height 10
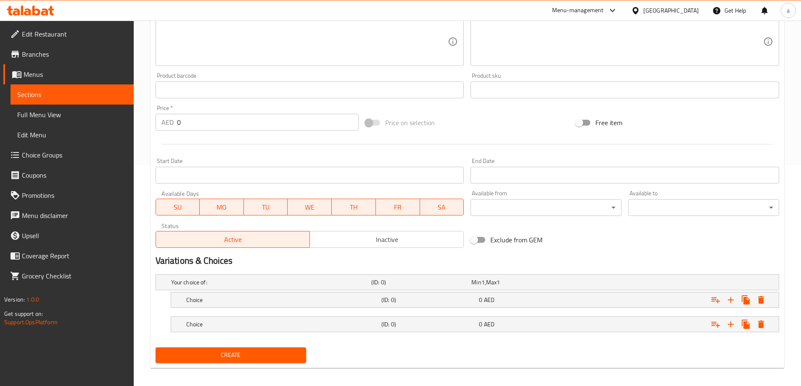
scroll to position [227, 0]
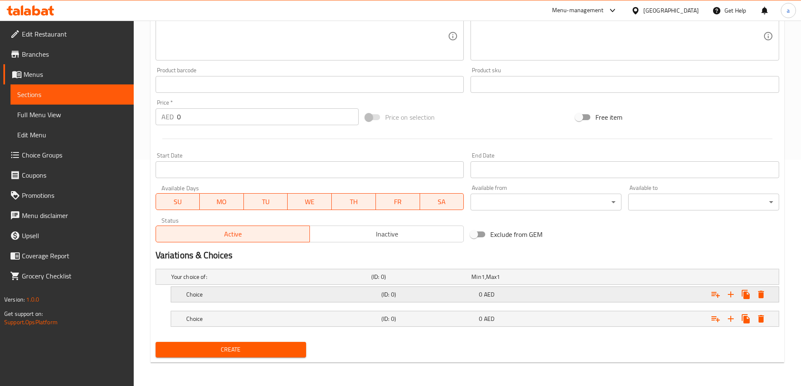
click at [242, 300] on div "Choice" at bounding box center [282, 295] width 195 height 12
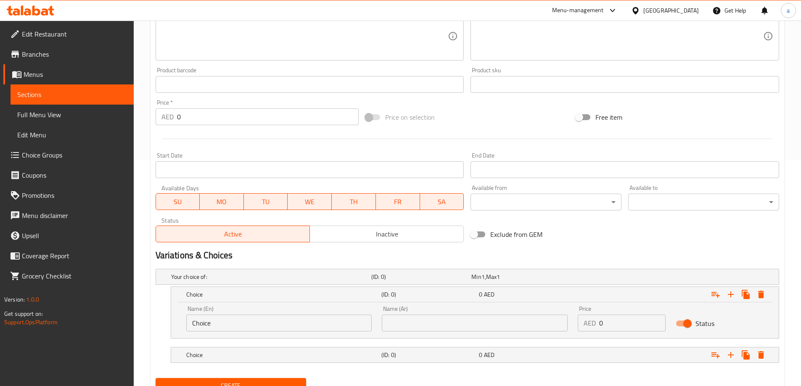
click at [225, 320] on input "Choice" at bounding box center [279, 323] width 186 height 17
click at [198, 318] on input "Choice" at bounding box center [279, 323] width 186 height 17
click at [232, 322] on input "Choice" at bounding box center [279, 323] width 186 height 17
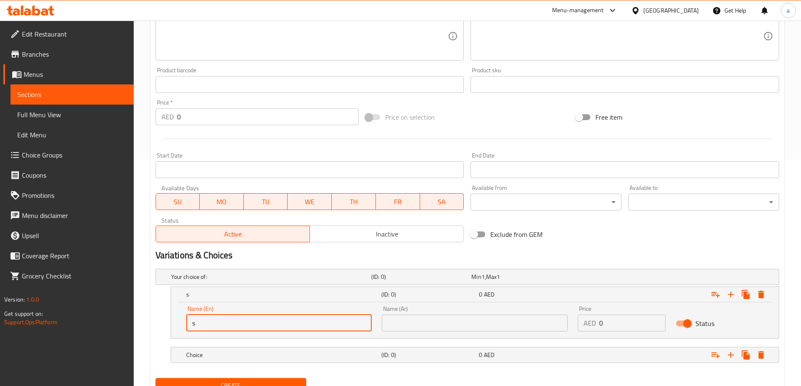
scroll to position [185, 0]
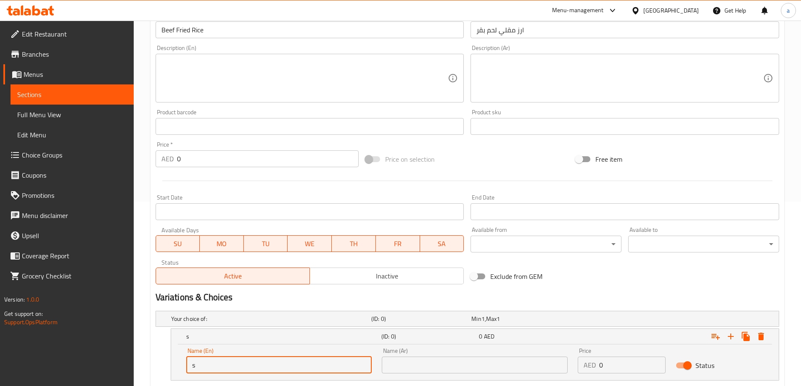
click at [225, 370] on input "s" at bounding box center [279, 365] width 186 height 17
type input "Small"
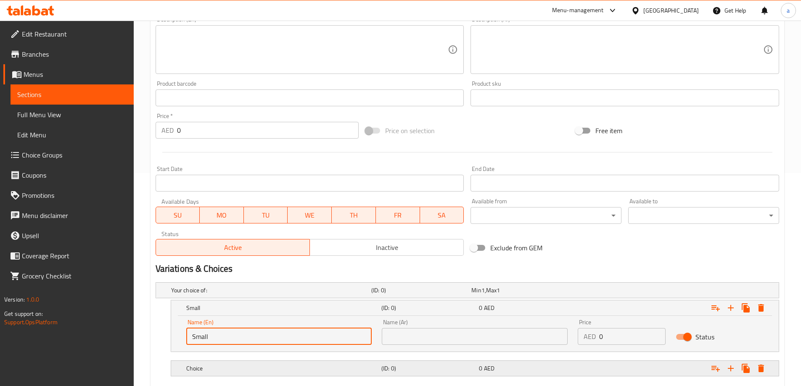
scroll to position [263, 0]
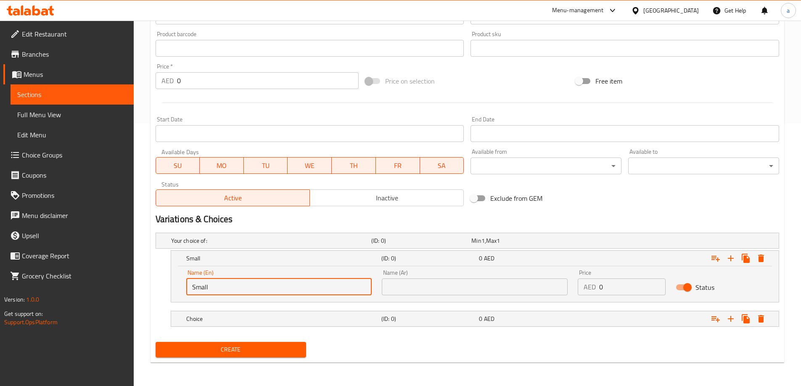
click at [444, 284] on input "text" at bounding box center [475, 287] width 186 height 17
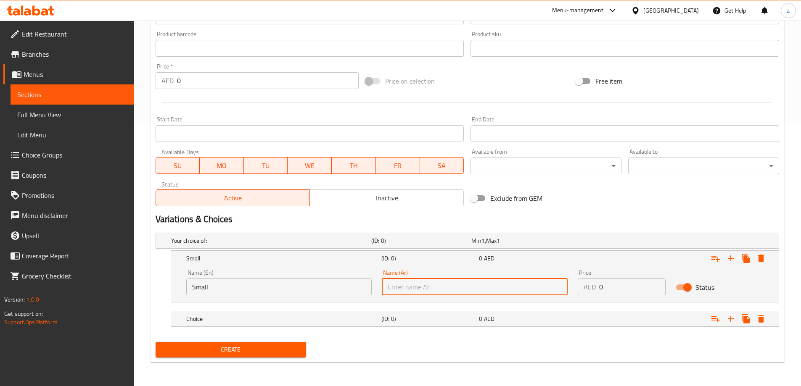
type input "صغير"
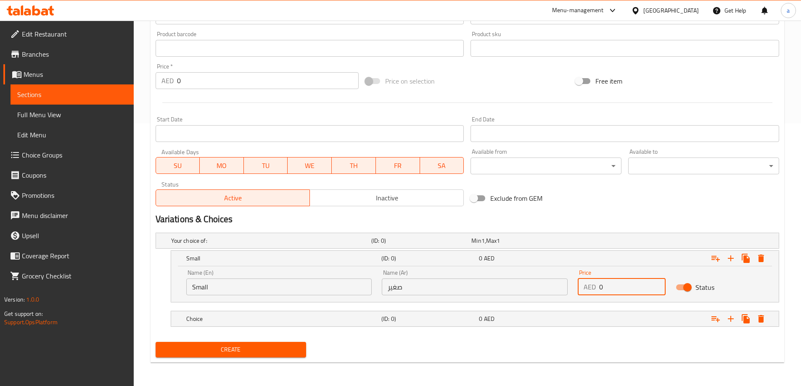
click at [624, 286] on input "0" at bounding box center [632, 287] width 66 height 17
drag, startPoint x: 608, startPoint y: 288, endPoint x: 571, endPoint y: 293, distance: 36.6
click at [571, 293] on div "Name (En) Small Name (En) Name (Ar) صغير Name (Ar) Price AED 0 Price Status" at bounding box center [474, 283] width 587 height 36
click at [624, 290] on input "0" at bounding box center [632, 287] width 66 height 17
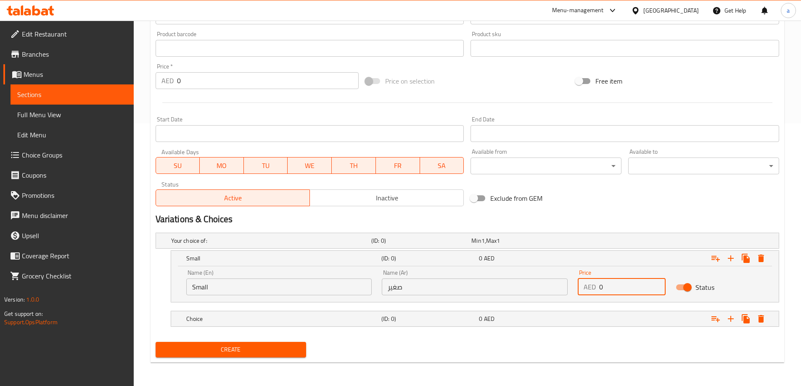
click at [624, 290] on input "0" at bounding box center [632, 287] width 66 height 17
type input "14"
click at [634, 317] on div "Expand" at bounding box center [672, 319] width 195 height 18
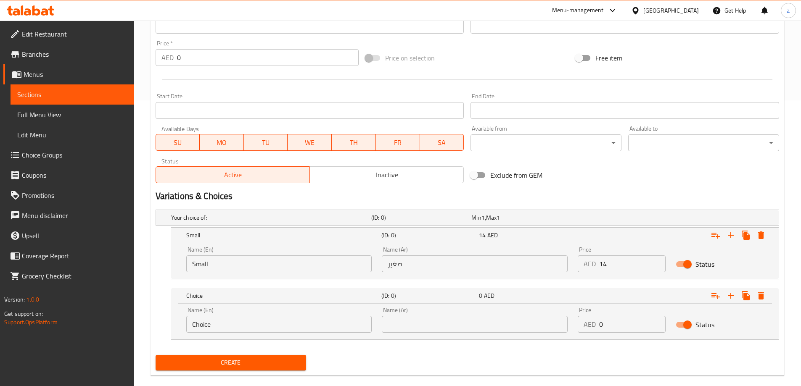
scroll to position [299, 0]
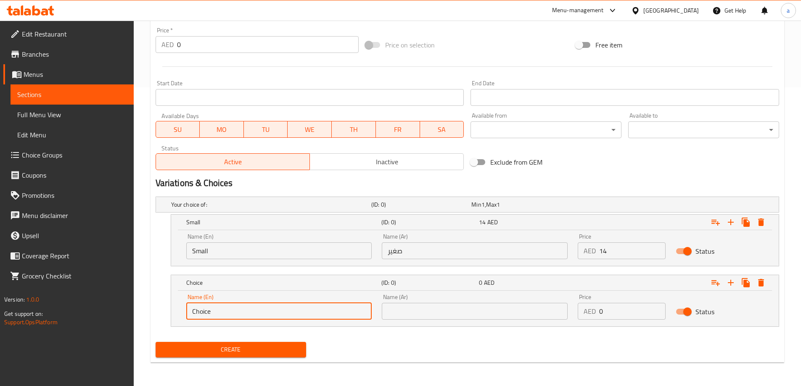
drag, startPoint x: 227, startPoint y: 307, endPoint x: 168, endPoint y: 320, distance: 60.7
click at [168, 320] on div "Choice (ID: 0) 0 AED Name (En) Choice Name (En) Name (Ar) Name (Ar) Price AED 0…" at bounding box center [468, 301] width 624 height 52
click at [257, 318] on input "text" at bounding box center [279, 311] width 186 height 17
type input "Large"
click at [435, 314] on input "text" at bounding box center [475, 311] width 186 height 17
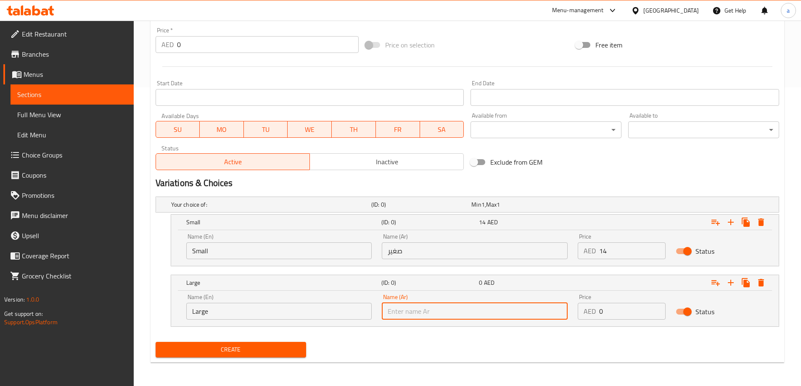
type input "كبير"
drag, startPoint x: 591, startPoint y: 313, endPoint x: 582, endPoint y: 316, distance: 9.7
click at [582, 316] on div "AED 0 Price" at bounding box center [622, 311] width 88 height 17
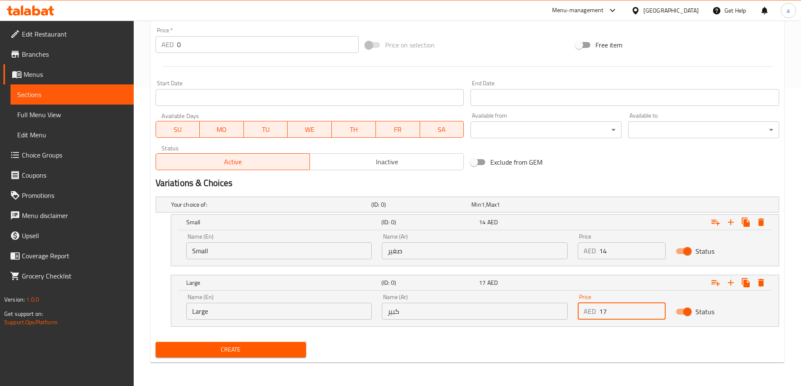
type input "17"
click at [270, 356] on button "Create" at bounding box center [231, 350] width 151 height 16
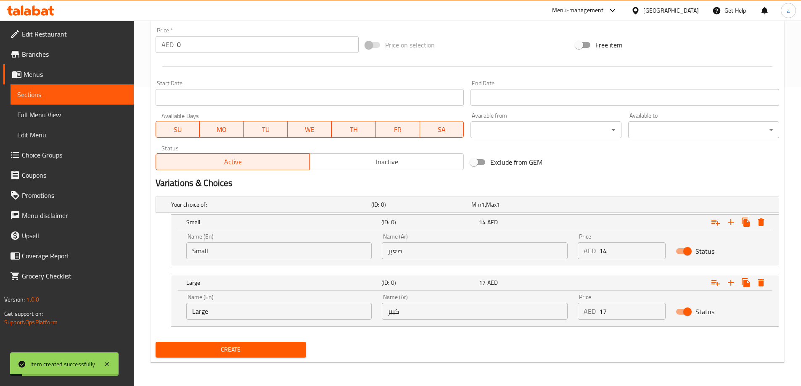
click at [88, 98] on span "Sections" at bounding box center [72, 95] width 110 height 10
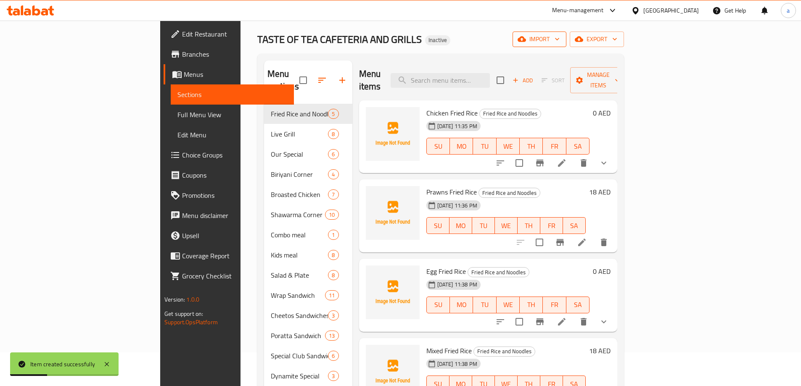
scroll to position [1, 0]
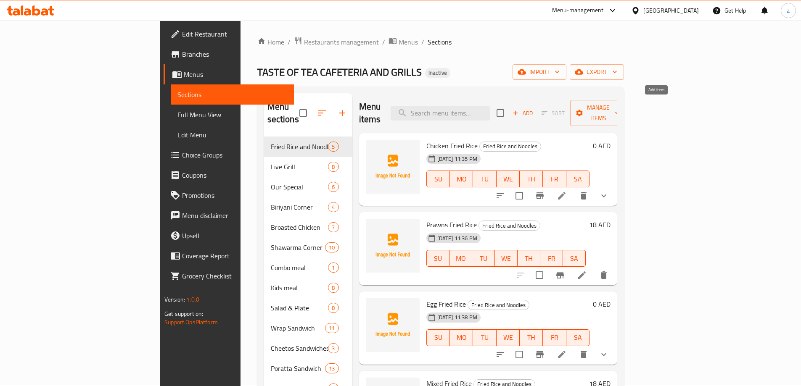
click at [534, 108] on span "Add" at bounding box center [522, 113] width 23 height 10
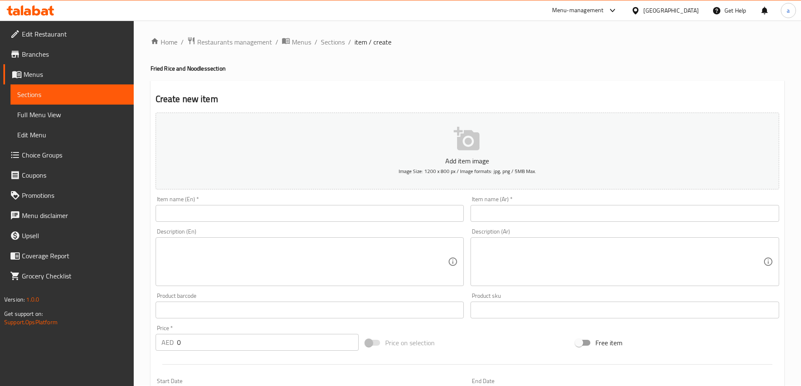
click at [307, 208] on input "text" at bounding box center [310, 213] width 309 height 17
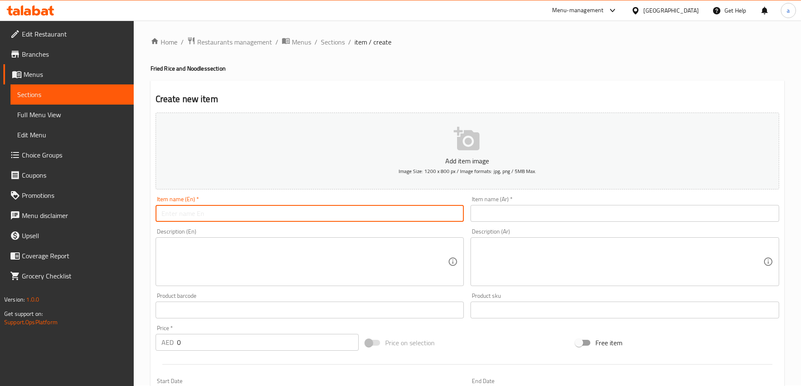
paste input "Vegetable Fried Rice ارز مقلي خضار"
drag, startPoint x: 225, startPoint y: 216, endPoint x: 221, endPoint y: 216, distance: 4.6
click at [225, 216] on input "Vegetable Fried Rice ارز مقلي خضار" at bounding box center [310, 213] width 309 height 17
drag, startPoint x: 215, startPoint y: 216, endPoint x: 227, endPoint y: 216, distance: 12.2
click at [227, 216] on input "Vegetable Fried Rice ارز مقلي خضار" at bounding box center [310, 213] width 309 height 17
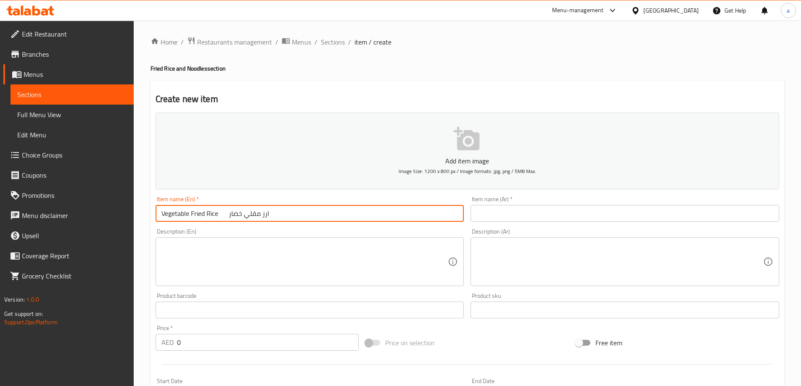
click at [227, 216] on input "Vegetable Fried Rice ارز مقلي خضار" at bounding box center [310, 213] width 309 height 17
drag, startPoint x: 221, startPoint y: 216, endPoint x: 302, endPoint y: 219, distance: 81.2
click at [302, 219] on input "Vegetable Fried Rice ارز مقلي خضار" at bounding box center [310, 213] width 309 height 17
type input "Vegetable Fried Rice ارز مقلي خضار"
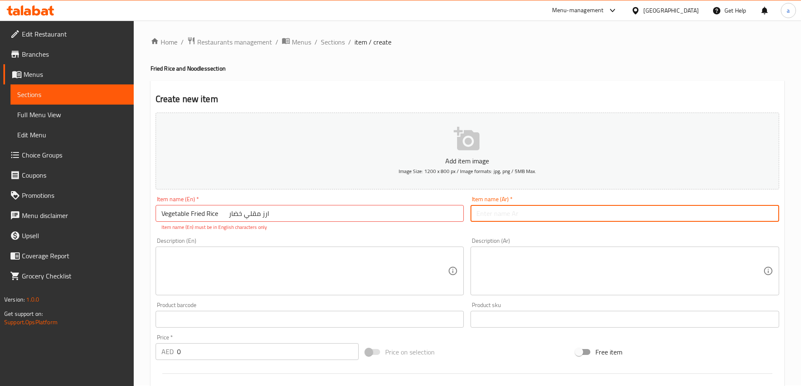
click at [516, 214] on input "text" at bounding box center [624, 213] width 309 height 17
paste input "ارز مقلي خضار"
type input "ارز مقلي خضار"
click at [256, 220] on input "Vegetable Fried Rice ارز مقلي خضار" at bounding box center [310, 213] width 309 height 17
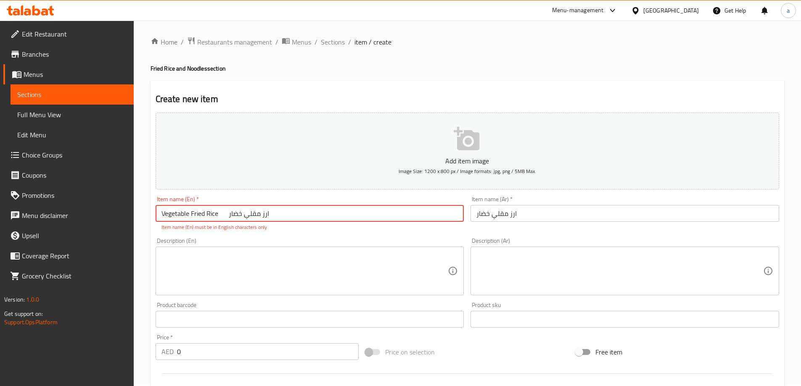
click at [248, 219] on input "Vegetable Fried Rice ارز مقلي خضار" at bounding box center [310, 213] width 309 height 17
drag, startPoint x: 220, startPoint y: 216, endPoint x: 312, endPoint y: 221, distance: 91.8
click at [312, 221] on input "Vegetable Fried Rice ارز مقلي خضار" at bounding box center [310, 213] width 309 height 17
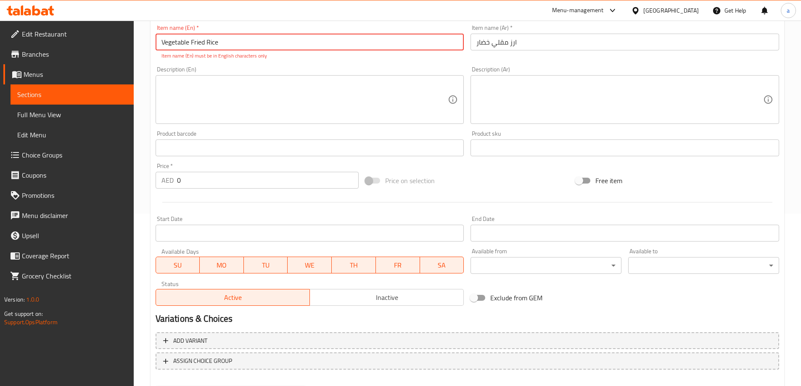
scroll to position [211, 0]
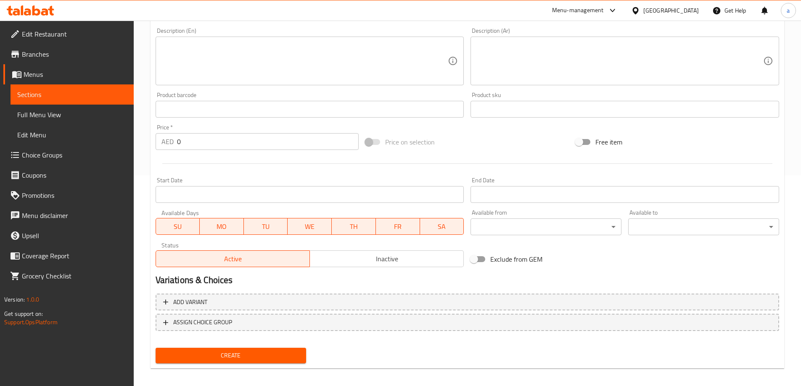
type input "Vegetable Fried Rice"
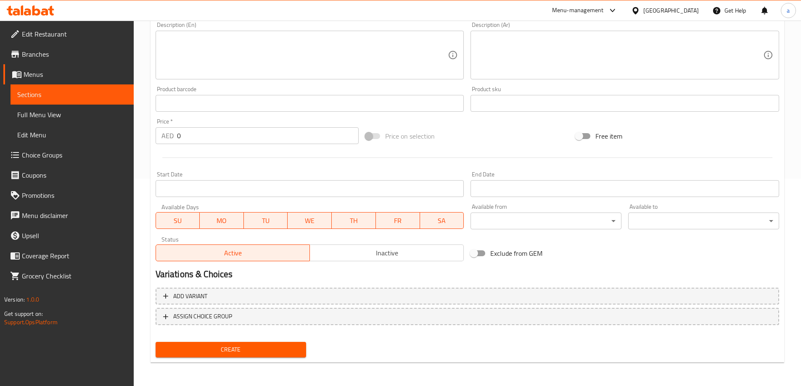
scroll to position [208, 0]
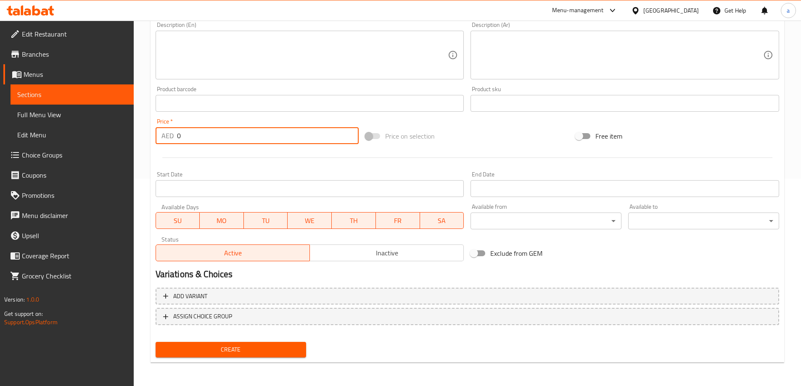
drag, startPoint x: 155, startPoint y: 137, endPoint x: 135, endPoint y: 141, distance: 21.1
click at [136, 141] on div "Home / Restaurants management / Menus / Sections / item / create Fried Rice and…" at bounding box center [467, 99] width 667 height 573
type input "0"
type input "13"
click at [235, 356] on button "Create" at bounding box center [231, 350] width 151 height 16
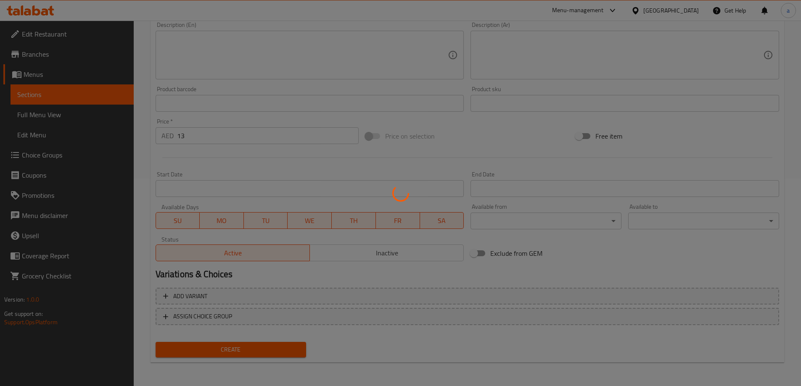
type input "0"
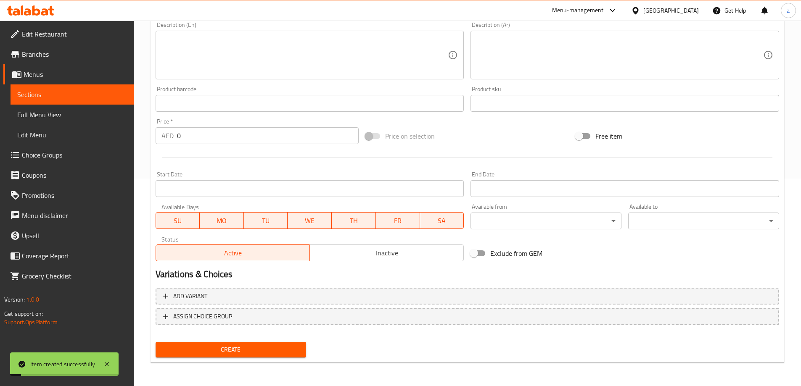
click at [99, 87] on link "Sections" at bounding box center [72, 95] width 123 height 20
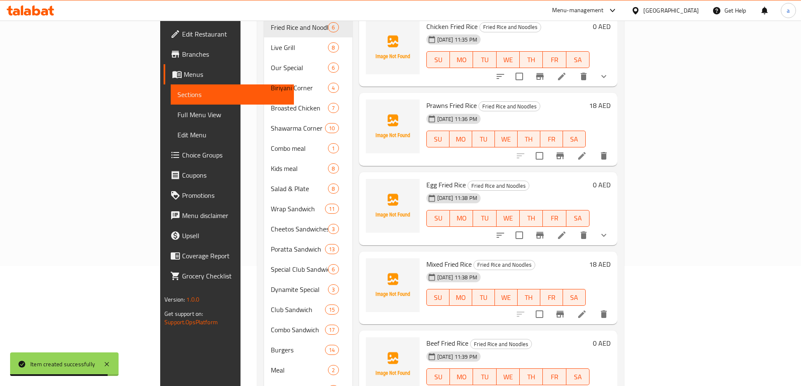
scroll to position [43, 0]
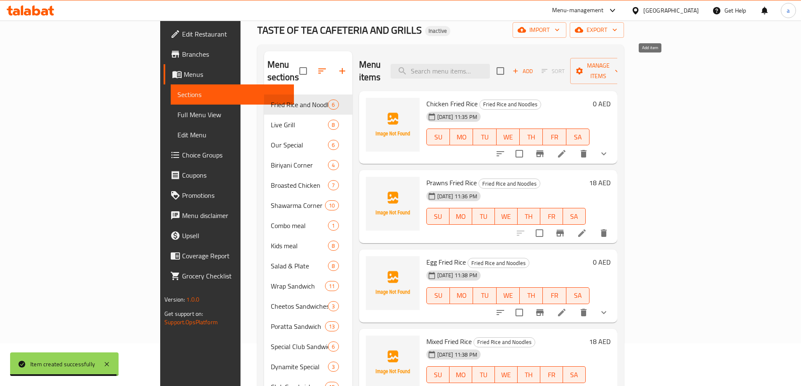
click at [534, 66] on span "Add" at bounding box center [522, 71] width 23 height 10
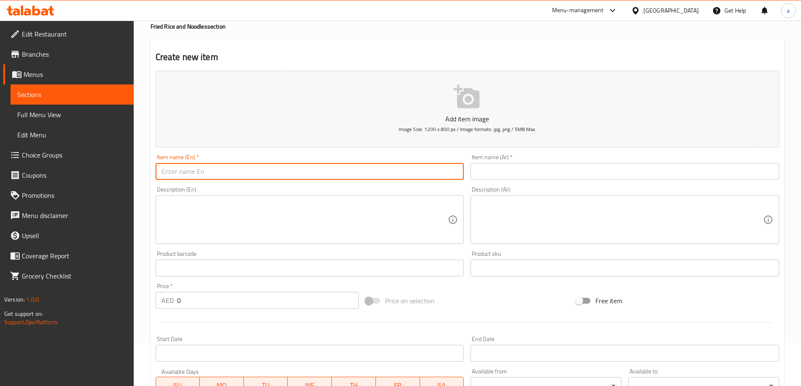
click at [273, 177] on input "text" at bounding box center [310, 171] width 309 height 17
paste input "Chicken Noodles"
type input "Chicken Noodles"
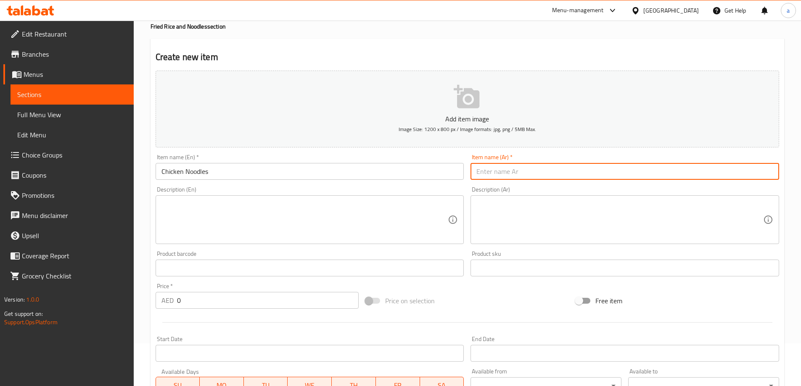
click at [564, 168] on input "text" at bounding box center [624, 171] width 309 height 17
paste input "معكرونة دجاج"
click at [507, 176] on input "معكرونة دجاج" at bounding box center [624, 171] width 309 height 17
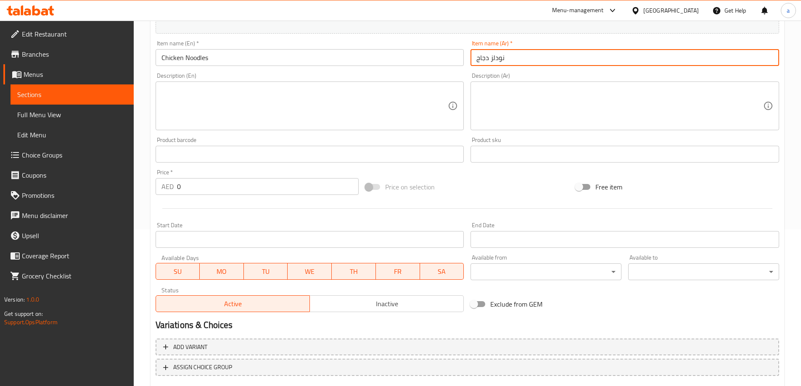
scroll to position [208, 0]
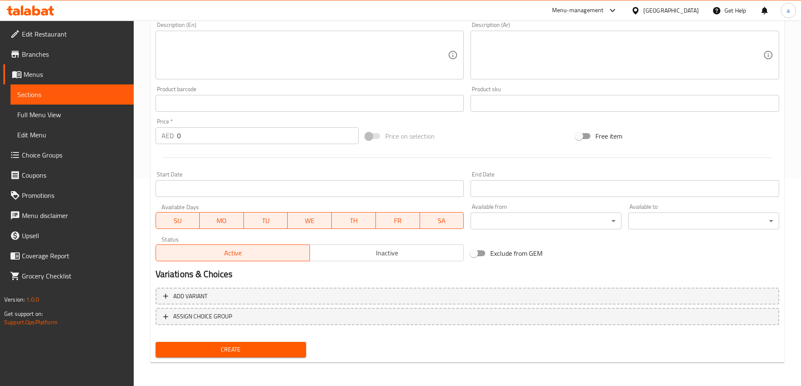
type input "نودلز دجاج"
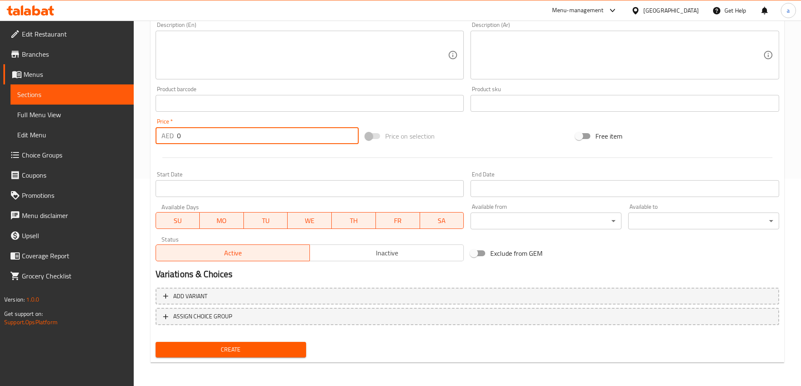
drag, startPoint x: 169, startPoint y: 140, endPoint x: 137, endPoint y: 142, distance: 32.0
click at [148, 142] on div "Home / Restaurants management / Menus / Sections / item / create Fried Rice and…" at bounding box center [467, 99] width 667 height 573
click at [182, 137] on input "013" at bounding box center [268, 135] width 182 height 17
type input "13"
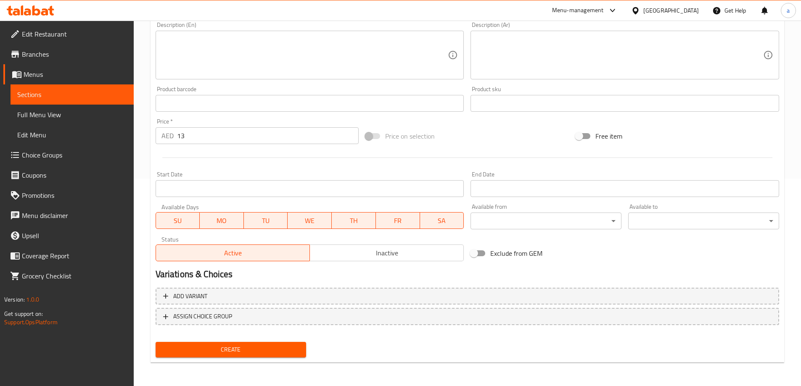
click at [275, 354] on span "Create" at bounding box center [230, 350] width 137 height 11
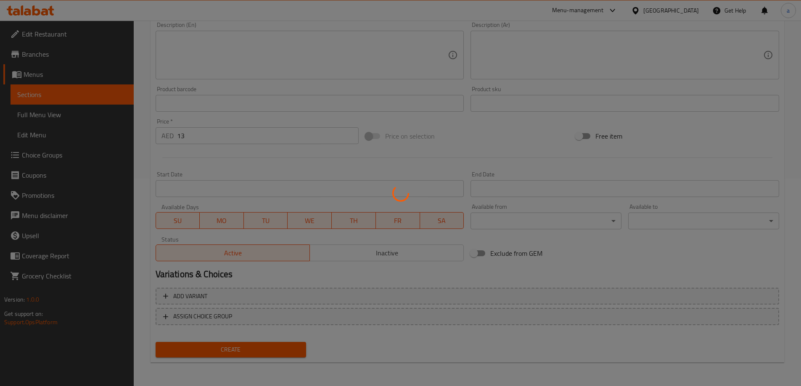
type input "0"
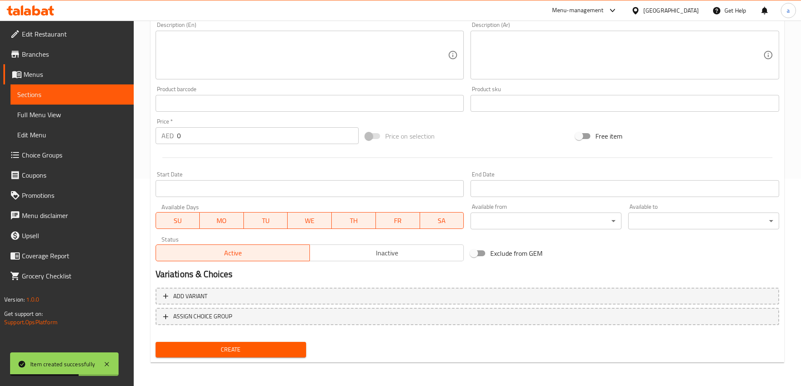
click at [68, 85] on link "Sections" at bounding box center [72, 95] width 123 height 20
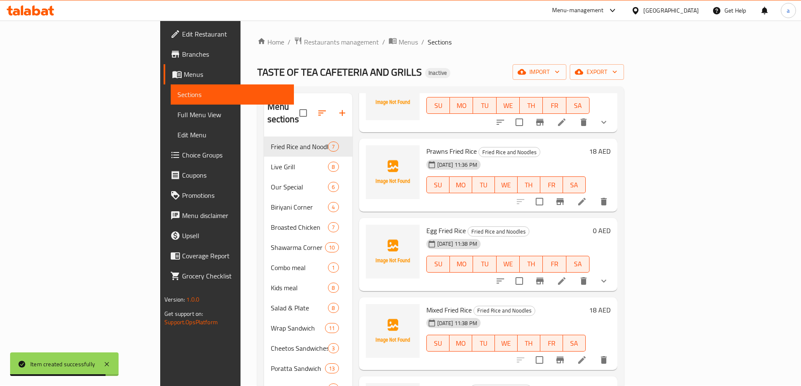
scroll to position [12, 0]
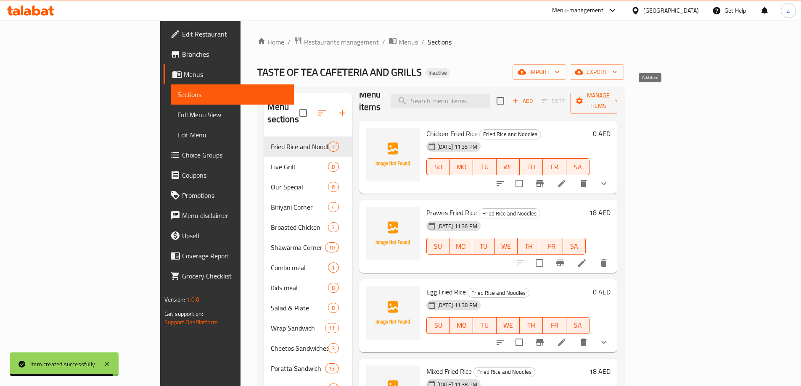
click at [534, 96] on span "Add" at bounding box center [522, 101] width 23 height 10
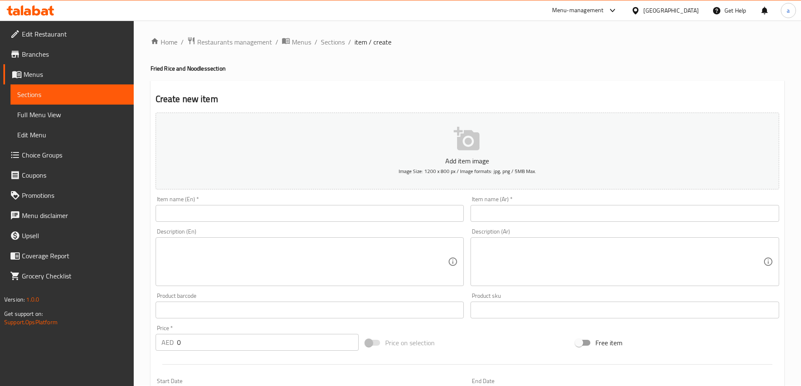
click at [210, 214] on input "text" at bounding box center [310, 213] width 309 height 17
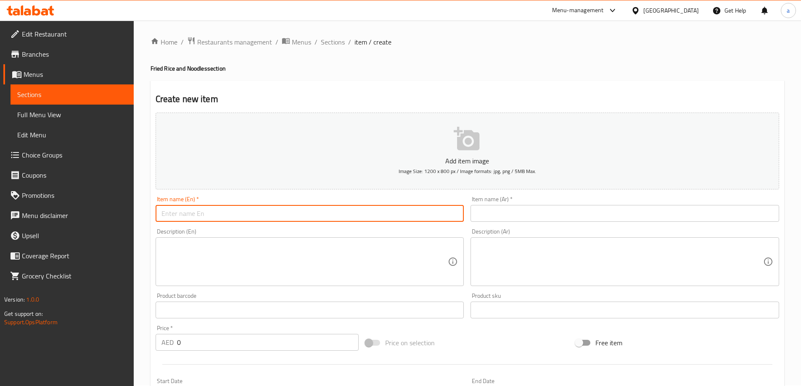
paste input "Prawns Noodles"
type input "Prawns Noodles"
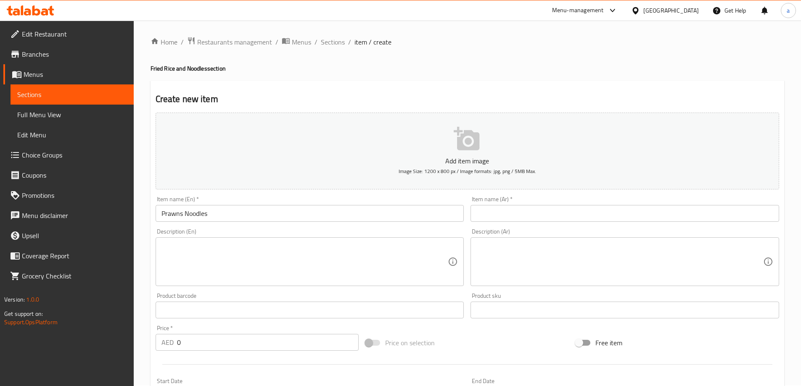
click at [532, 213] on input "text" at bounding box center [624, 213] width 309 height 17
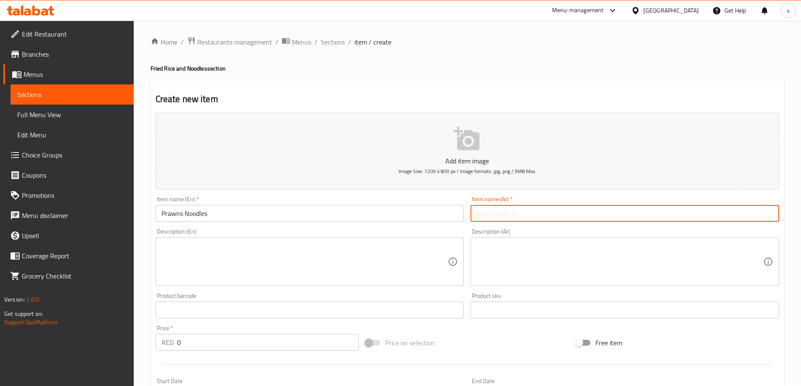
paste input "معكرونة روبيان"
click at [505, 216] on input "معكرونة روبيان" at bounding box center [624, 213] width 309 height 17
click at [507, 216] on input "معكرونة روبيان" at bounding box center [624, 213] width 309 height 17
drag, startPoint x: 493, startPoint y: 215, endPoint x: 569, endPoint y: 215, distance: 76.5
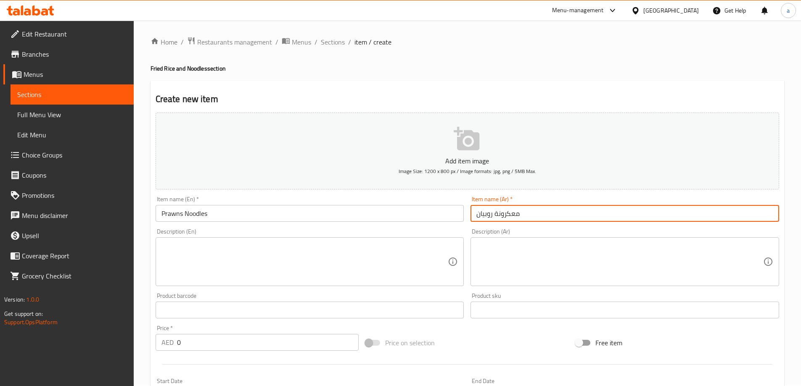
click at [569, 215] on input "معكرونة روبيان" at bounding box center [624, 213] width 309 height 17
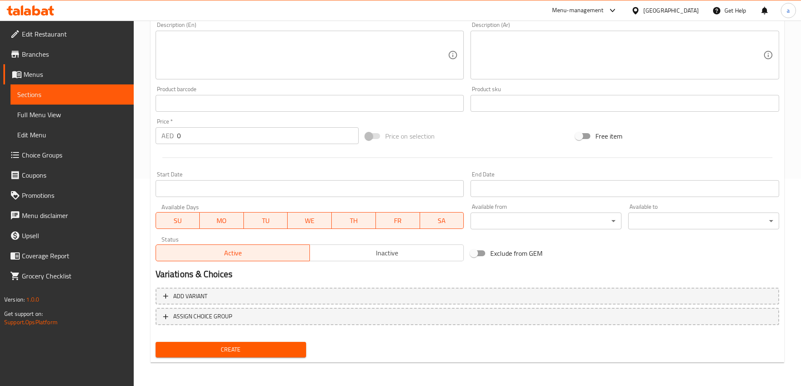
type input "نودلز روبيان"
drag, startPoint x: 198, startPoint y: 125, endPoint x: 151, endPoint y: 133, distance: 47.7
click at [151, 133] on div "Create new item Add item image Image Size: 1200 x 800 px / Image formats: jpg, …" at bounding box center [468, 118] width 634 height 489
click at [198, 133] on input "0" at bounding box center [268, 135] width 182 height 17
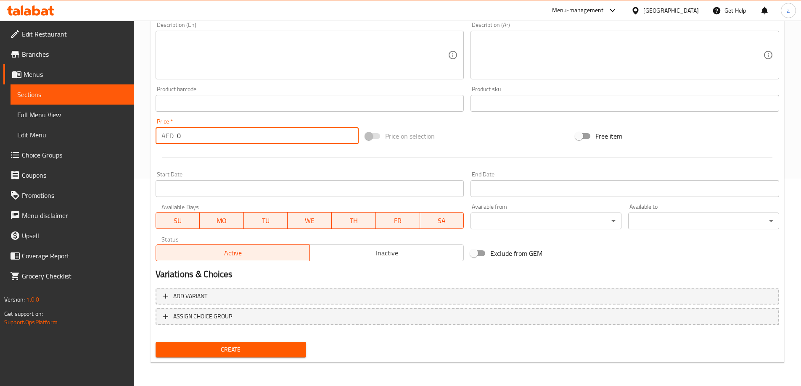
click at [198, 133] on input "0" at bounding box center [268, 135] width 182 height 17
type input "18"
click at [268, 344] on button "Create" at bounding box center [231, 350] width 151 height 16
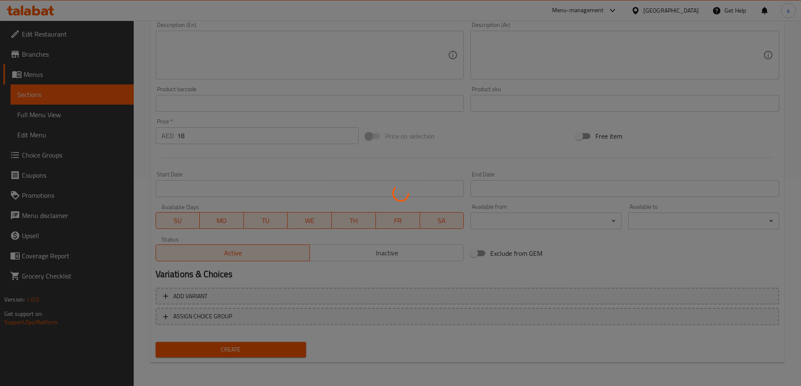
type input "0"
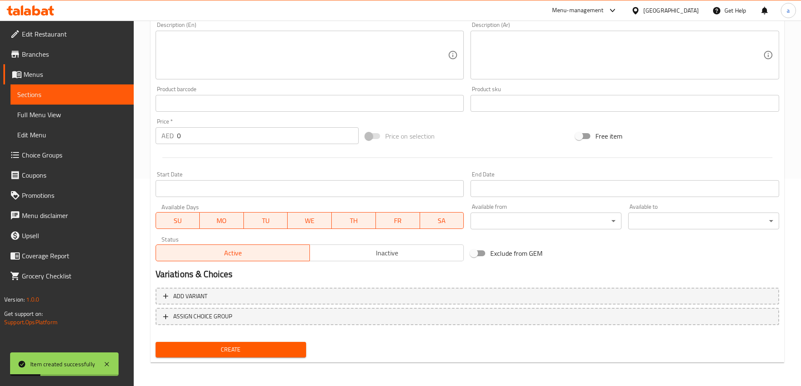
drag, startPoint x: 99, startPoint y: 90, endPoint x: 129, endPoint y: 106, distance: 34.2
click at [99, 90] on span "Sections" at bounding box center [72, 95] width 110 height 10
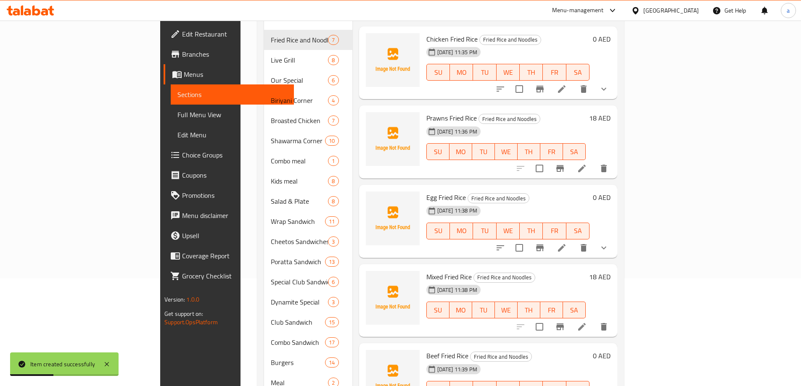
scroll to position [43, 0]
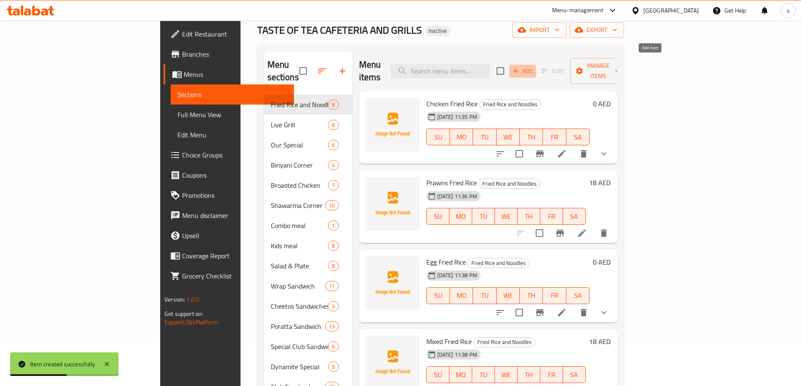
click at [534, 67] on span "Add" at bounding box center [522, 71] width 23 height 10
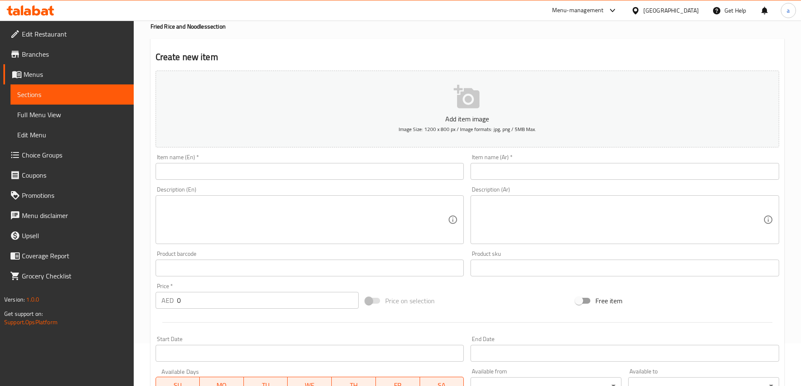
click at [183, 166] on input "text" at bounding box center [310, 171] width 309 height 17
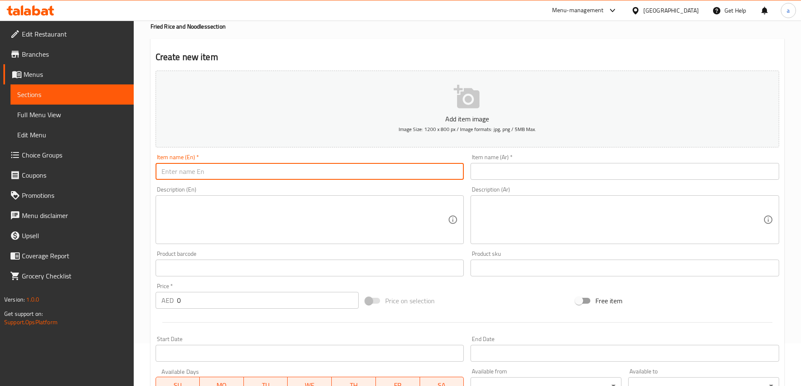
paste input "Schezwan Fried Rice"
type input "Schezwan Fried Rice"
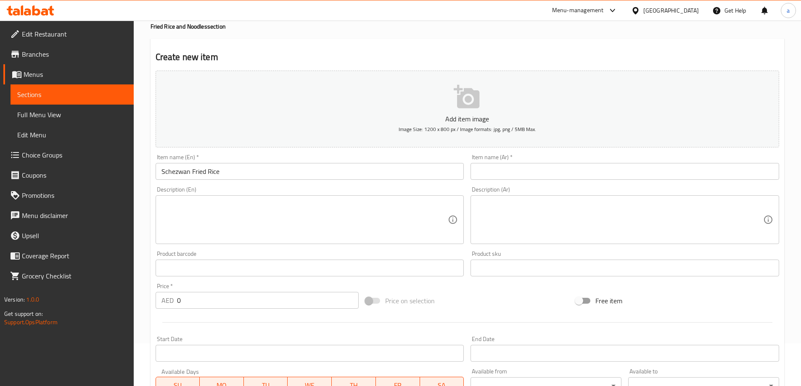
click at [527, 174] on input "text" at bounding box center [624, 171] width 309 height 17
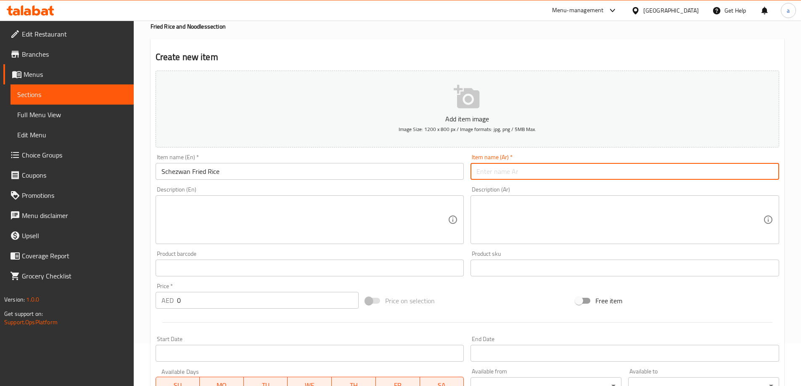
paste input "ارز [PERSON_NAME]"
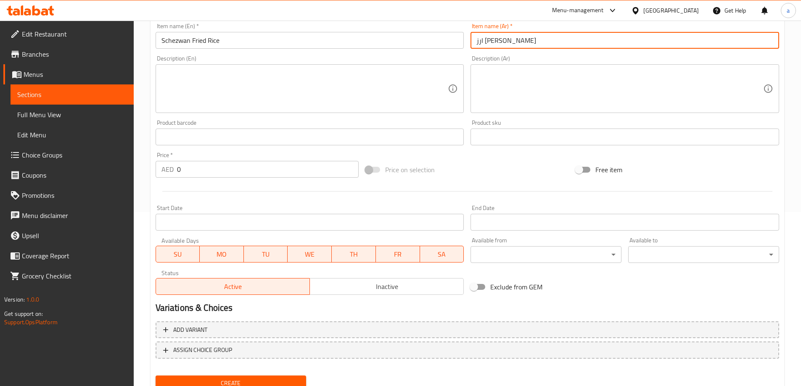
scroll to position [208, 0]
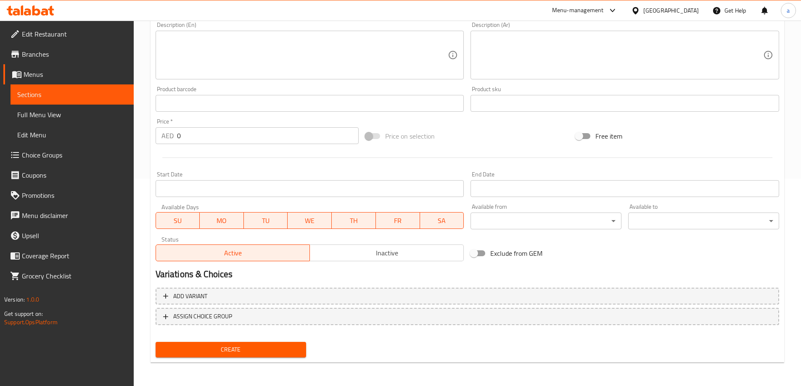
type input "ارز [PERSON_NAME]"
click at [193, 190] on input "Start Date" at bounding box center [310, 188] width 309 height 17
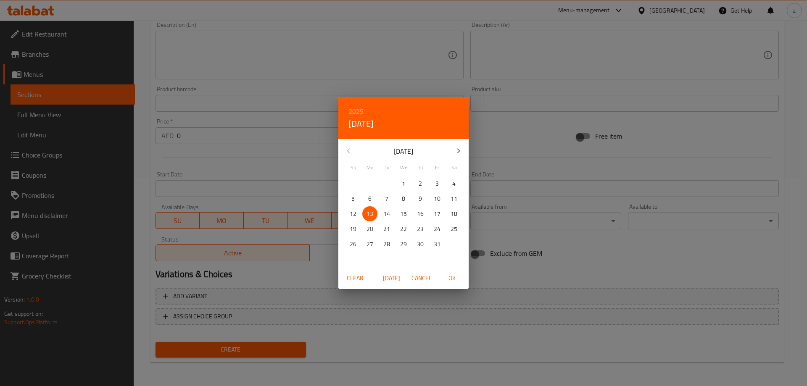
click at [198, 148] on div "2025 Mon, Oct 13 October 2025 Su Mo Tu We Th Fr Sa 28 29 30 1 2 3 4 5 6 7 8 9 1…" at bounding box center [403, 193] width 807 height 386
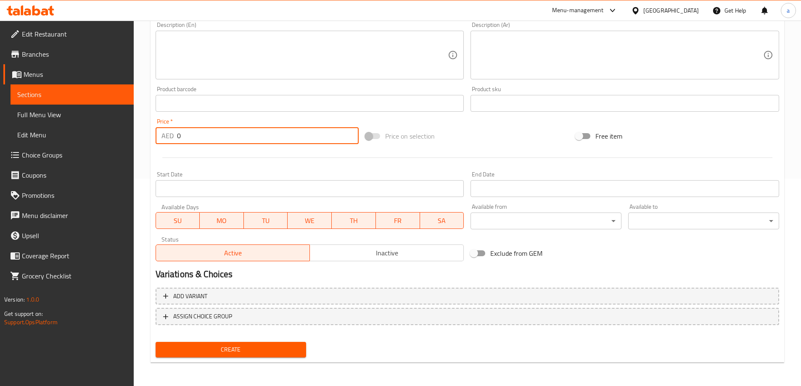
click at [225, 139] on input "0" at bounding box center [268, 135] width 182 height 17
drag, startPoint x: 194, startPoint y: 138, endPoint x: 162, endPoint y: 140, distance: 32.0
click at [162, 140] on div "AED 0 Price *" at bounding box center [257, 135] width 203 height 17
type input "15"
click at [236, 354] on span "Create" at bounding box center [230, 350] width 137 height 11
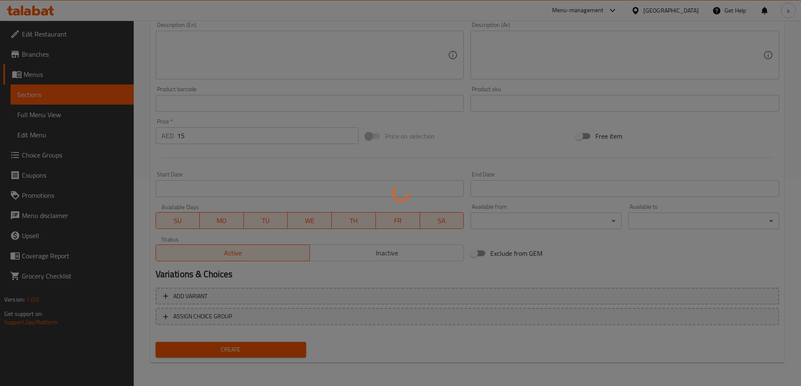
type input "0"
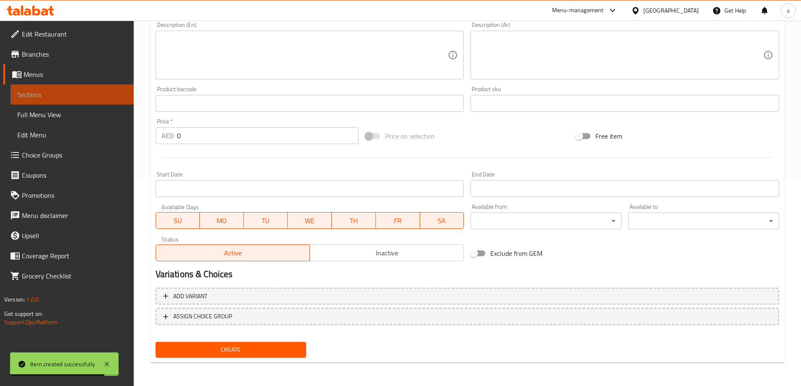
click at [75, 94] on span "Sections" at bounding box center [72, 95] width 110 height 10
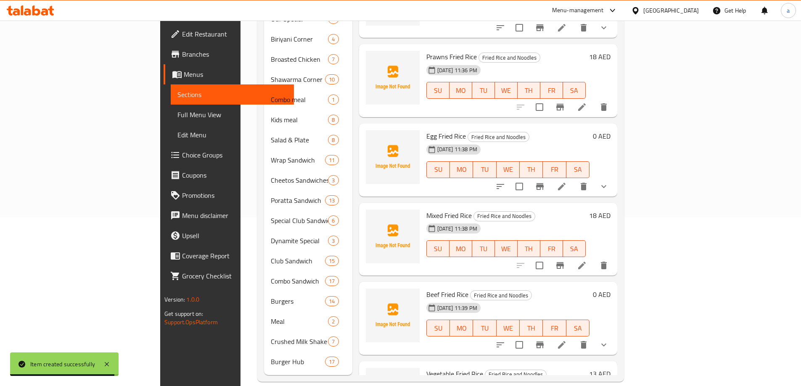
scroll to position [43, 0]
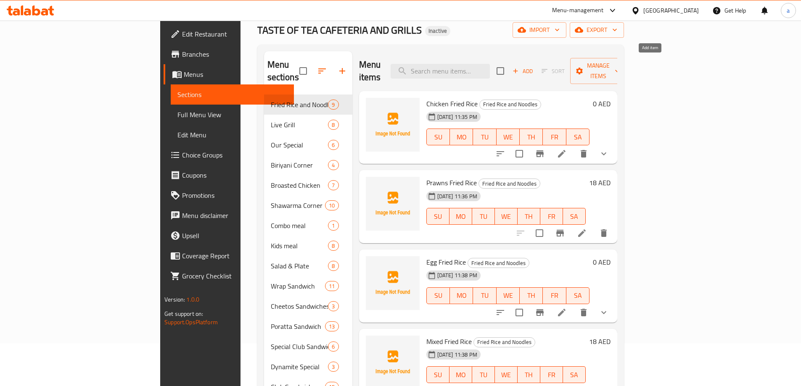
click at [534, 67] on span "Add" at bounding box center [522, 71] width 23 height 10
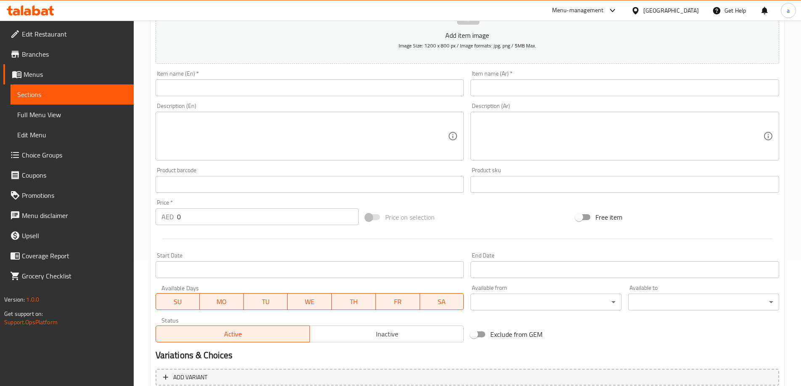
scroll to position [127, 0]
click at [283, 82] on input "text" at bounding box center [310, 87] width 309 height 17
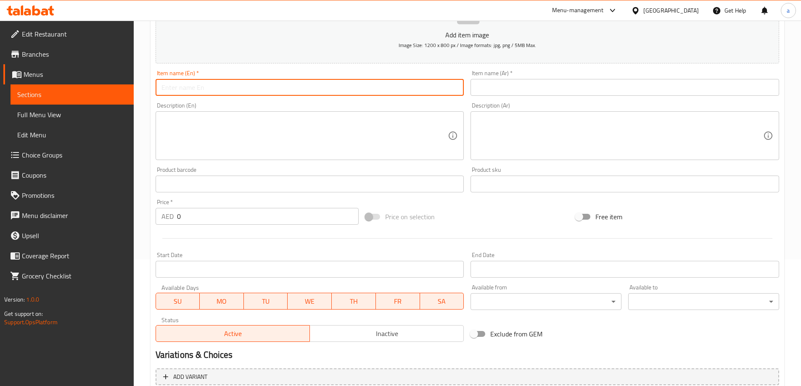
paste input "Egg Noodles"
type input "Egg Noodles"
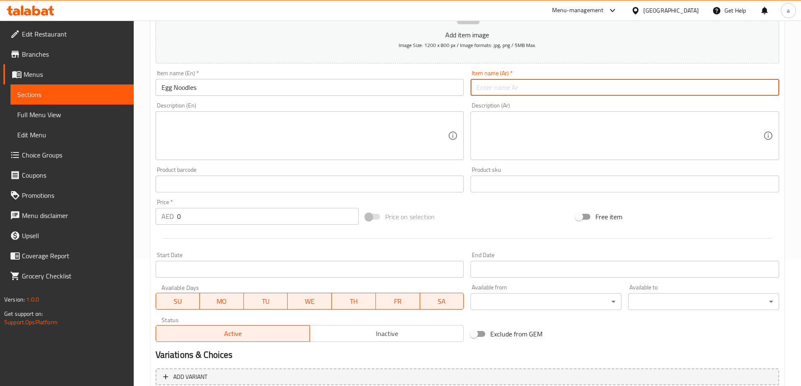
click at [535, 85] on input "text" at bounding box center [624, 87] width 309 height 17
paste input "معكرونة بيض"
type input "معكرونة بيض"
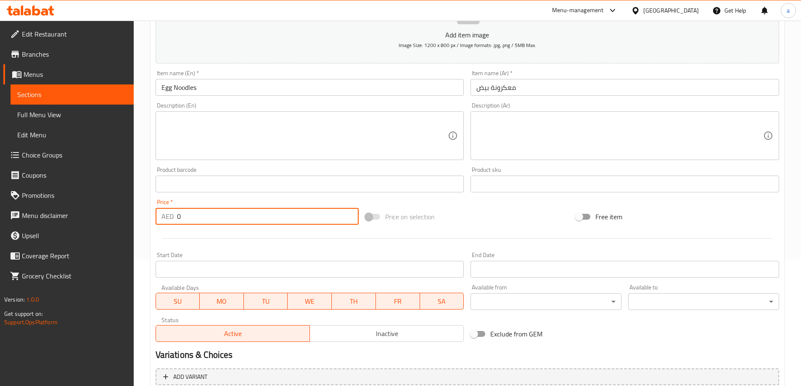
drag, startPoint x: 180, startPoint y: 226, endPoint x: 158, endPoint y: 225, distance: 21.5
click at [160, 226] on div "Price   * AED 0 Price *" at bounding box center [257, 212] width 210 height 32
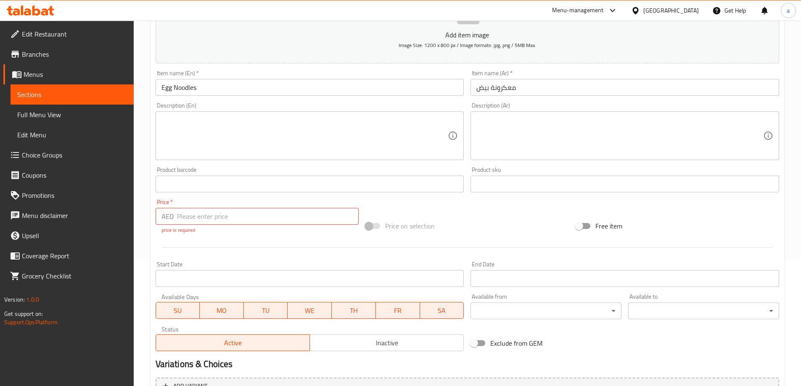
click at [221, 216] on input "number" at bounding box center [268, 216] width 182 height 17
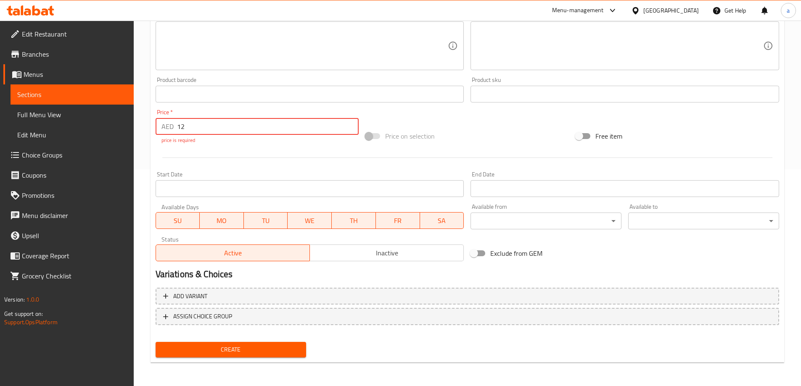
type input "12"
click at [207, 351] on span "Create" at bounding box center [230, 350] width 137 height 11
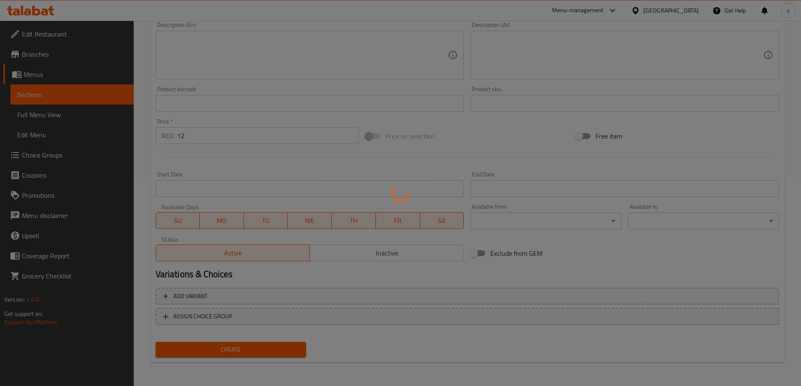
type input "0"
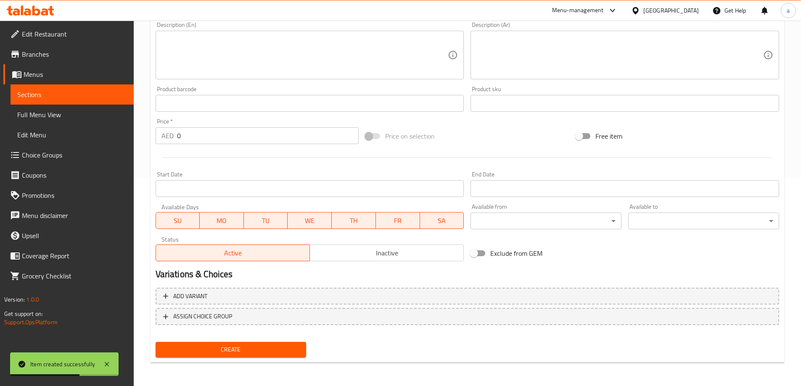
click at [262, 351] on span "Create" at bounding box center [230, 350] width 137 height 11
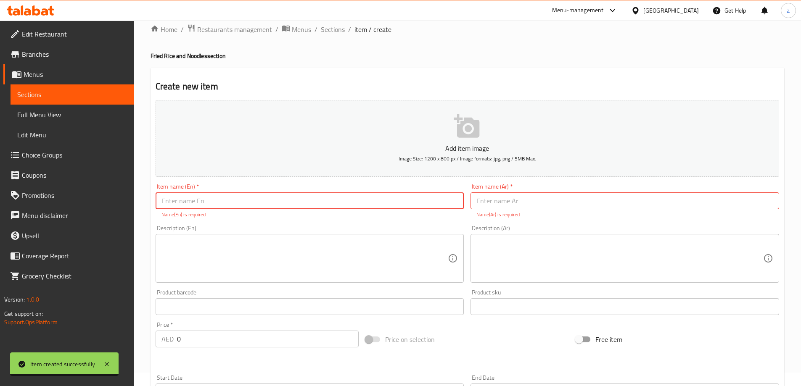
scroll to position [0, 0]
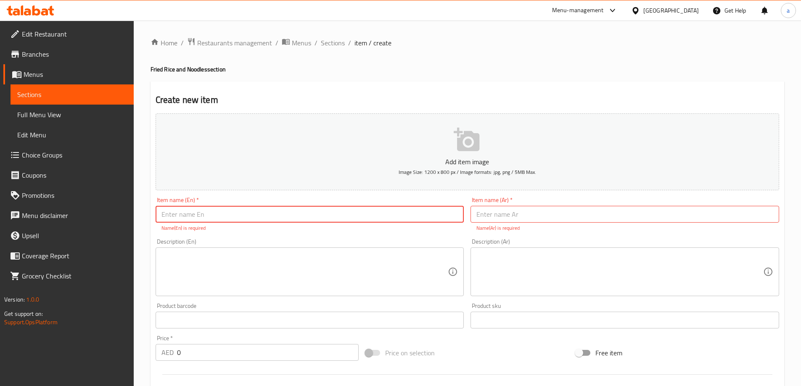
click at [40, 68] on link "Menus" at bounding box center [68, 74] width 130 height 20
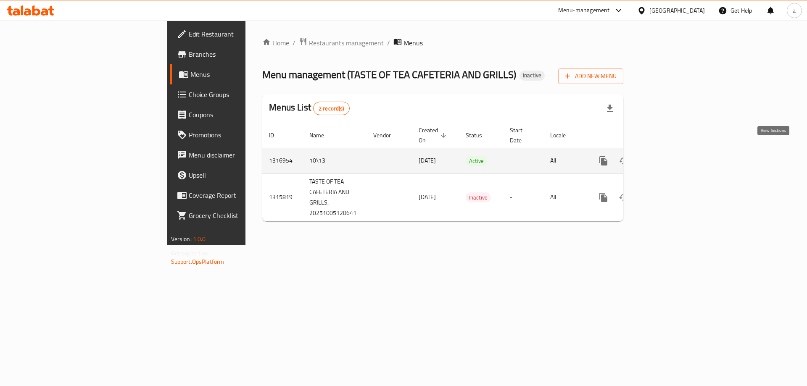
click at [669, 156] on icon "enhanced table" at bounding box center [664, 161] width 10 height 10
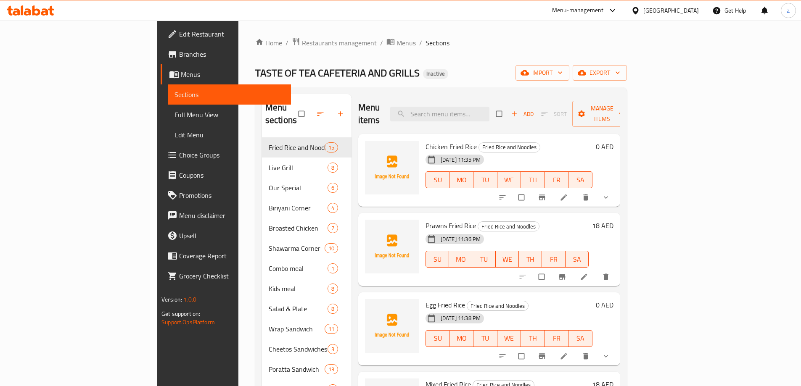
click at [174, 119] on span "Full Menu View" at bounding box center [229, 115] width 110 height 10
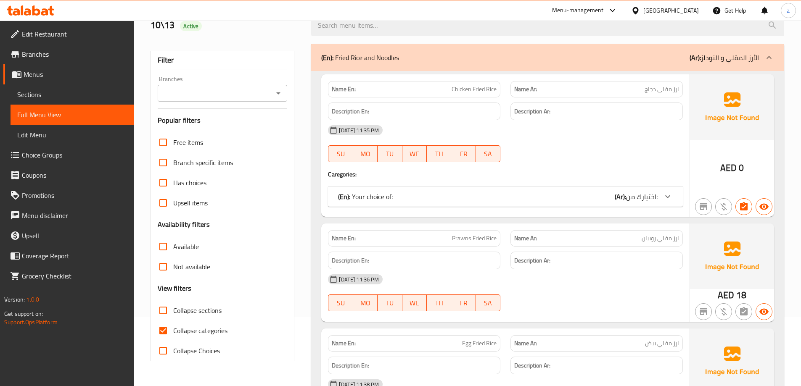
scroll to position [84, 0]
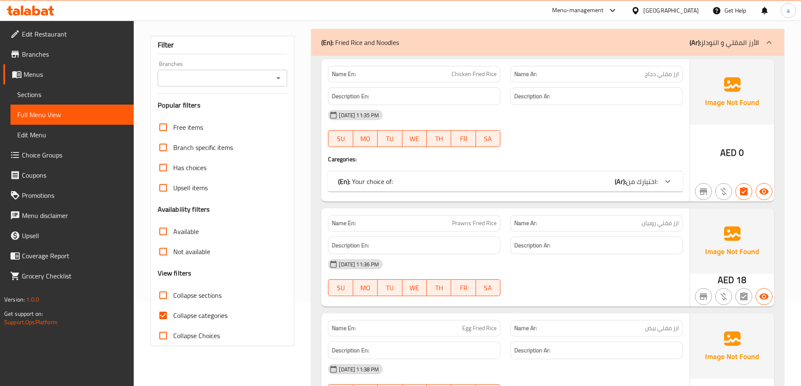
click at [521, 181] on div "(En): Your choice of: (Ar): اختيارك من:" at bounding box center [498, 182] width 320 height 10
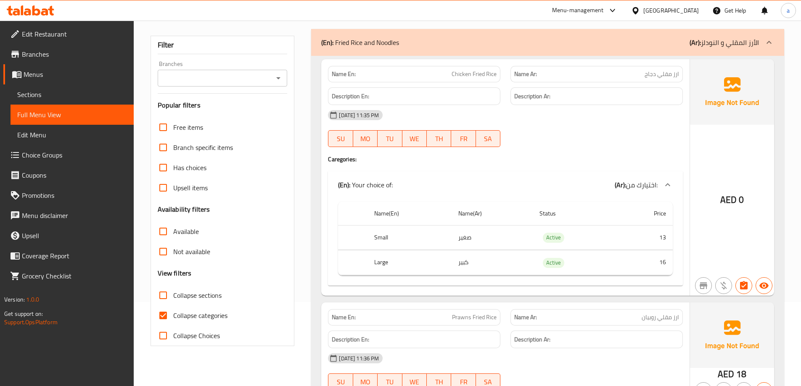
click at [201, 317] on span "Collapse categories" at bounding box center [200, 316] width 54 height 10
click at [173, 317] on input "Collapse categories" at bounding box center [163, 316] width 20 height 20
checkbox input "false"
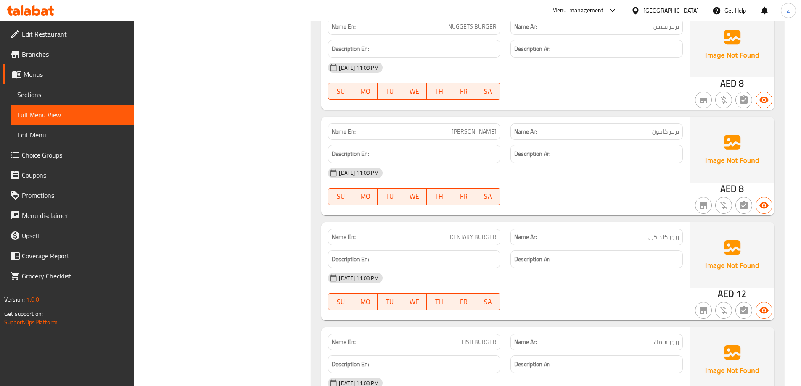
scroll to position [0, 0]
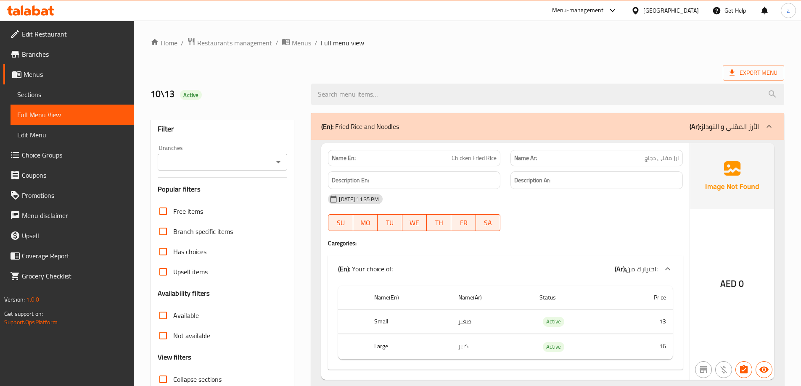
click at [761, 71] on span "Export Menu" at bounding box center [753, 73] width 48 height 11
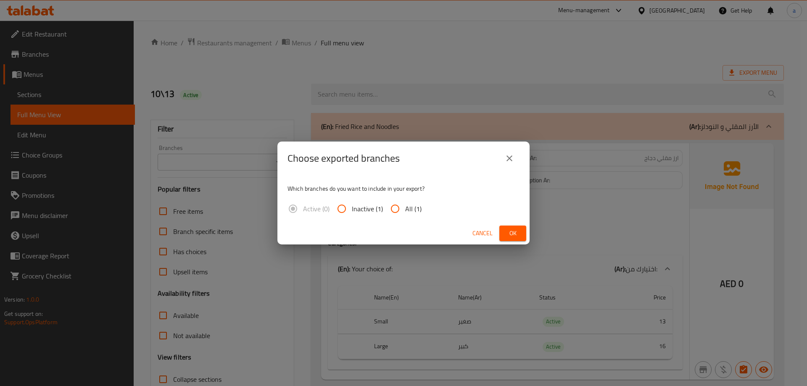
click at [402, 205] on input "All (1)" at bounding box center [395, 209] width 20 height 20
radio input "true"
click at [516, 236] on span "Ok" at bounding box center [512, 233] width 13 height 11
